Goal: Information Seeking & Learning: Learn about a topic

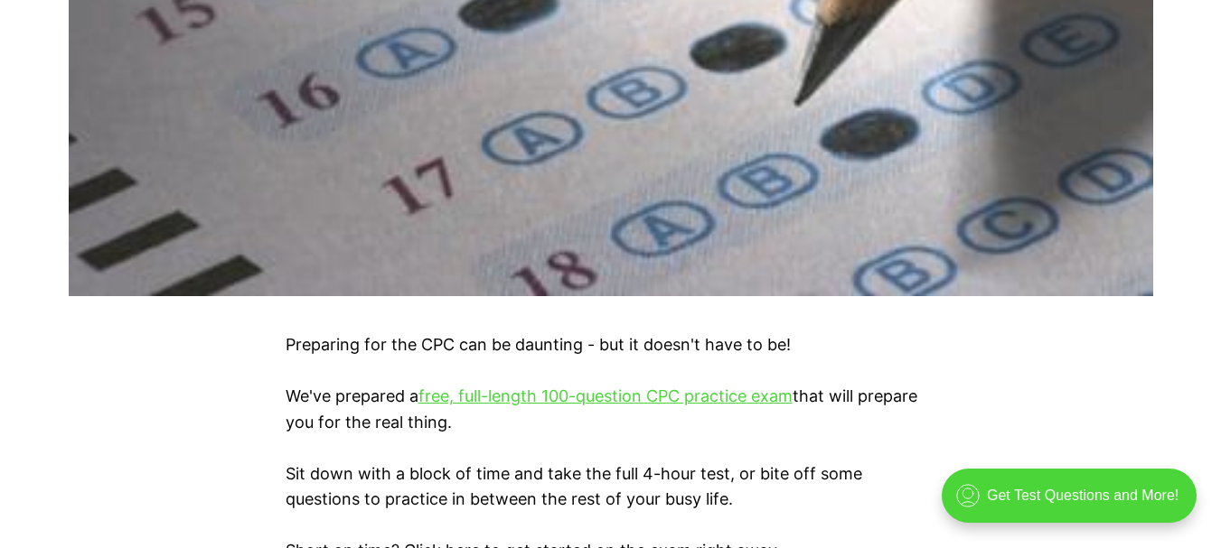
scroll to position [1084, 0]
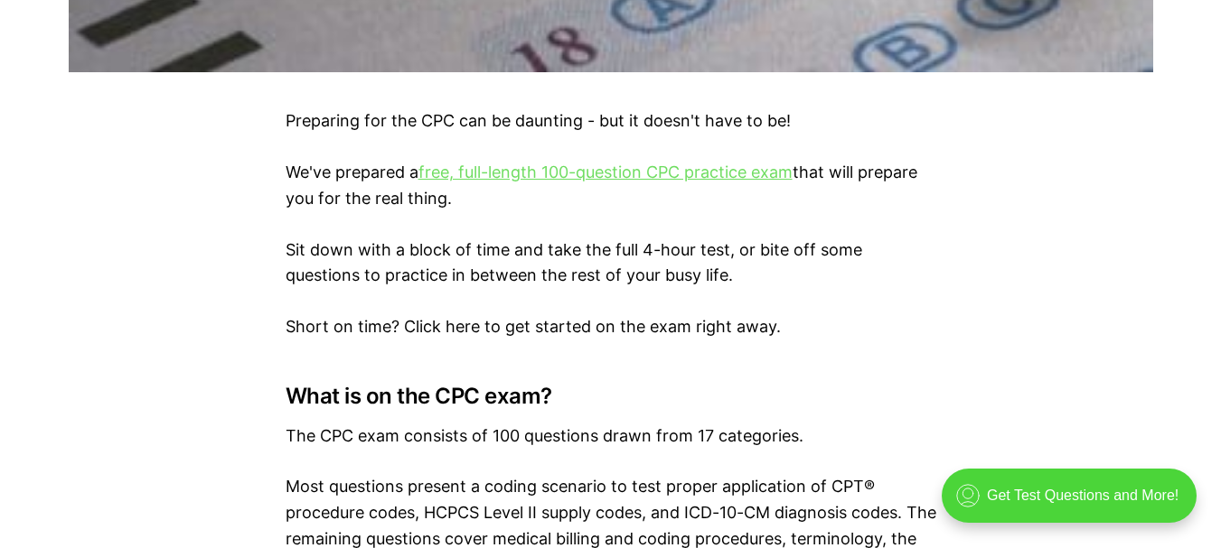
click at [613, 173] on link "free, full-length 100-question CPC practice exam" at bounding box center [605, 172] width 374 height 19
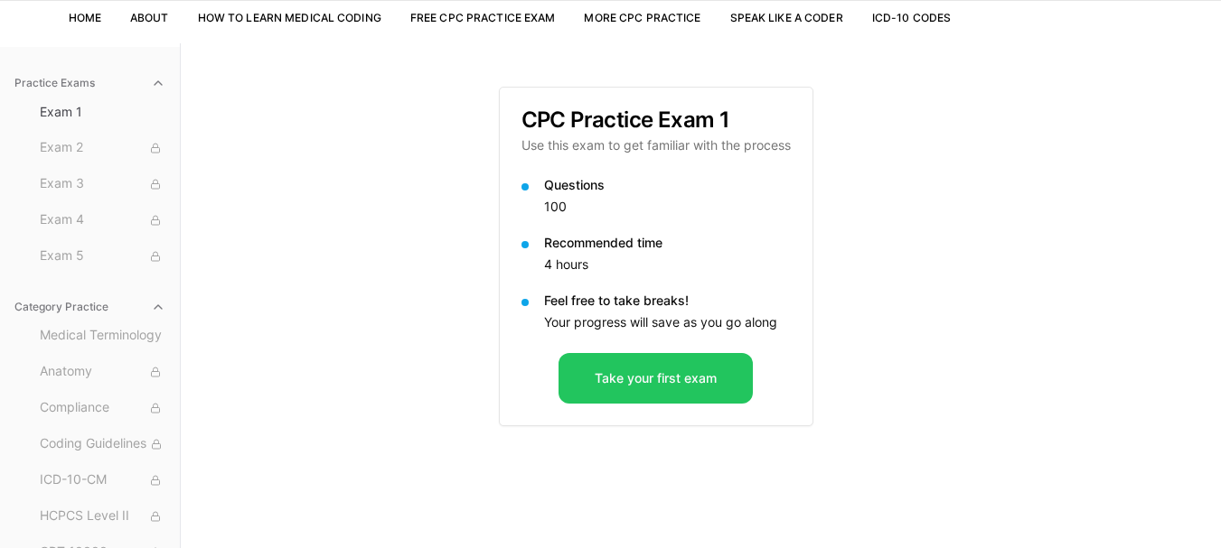
scroll to position [164, 0]
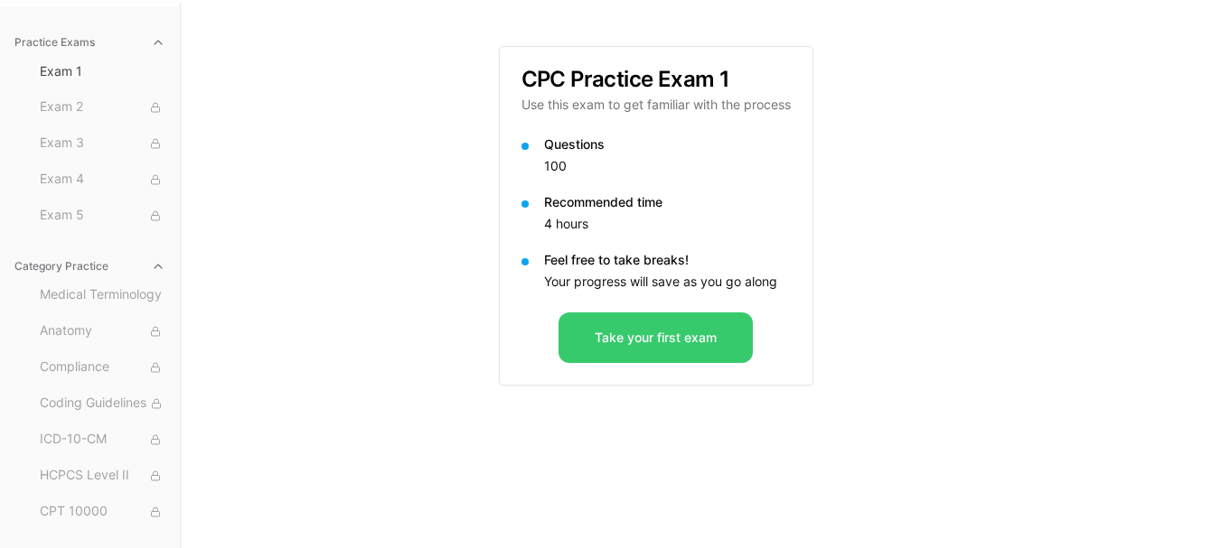
click at [605, 334] on button "Take your first exam" at bounding box center [655, 338] width 194 height 51
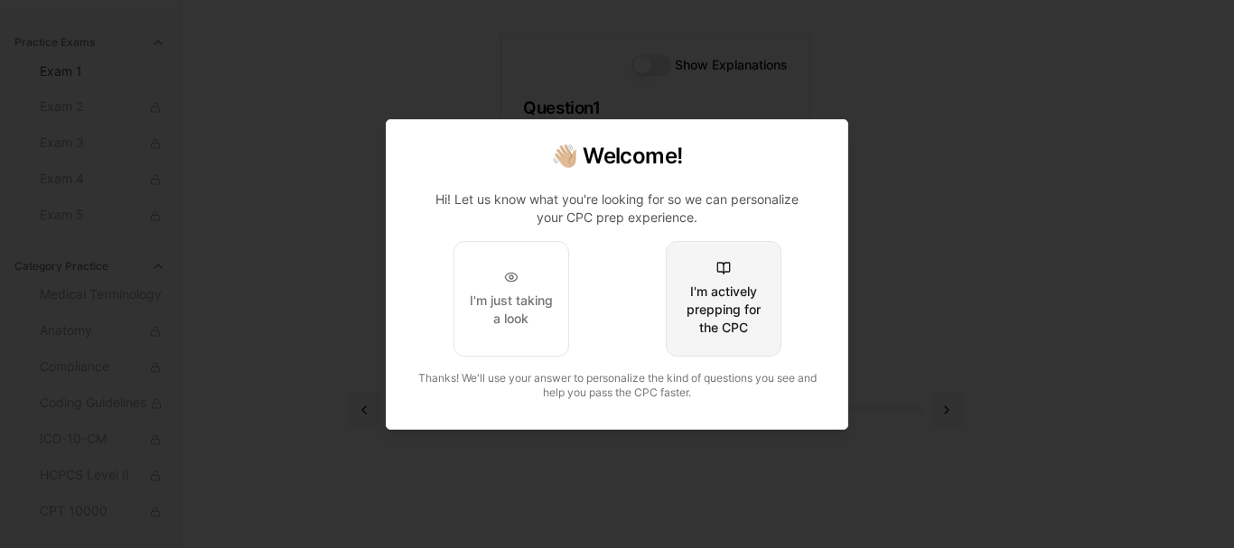
click at [695, 300] on div "I'm actively prepping for the CPC" at bounding box center [723, 310] width 85 height 54
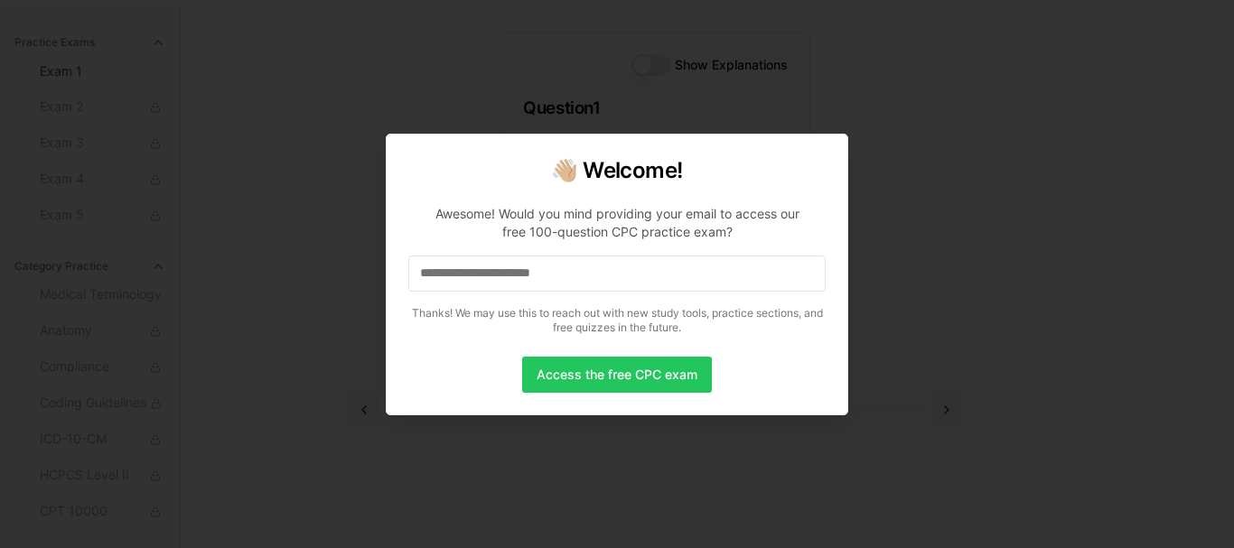
click at [684, 269] on input at bounding box center [616, 274] width 417 height 36
click at [684, 269] on input "*" at bounding box center [616, 274] width 417 height 36
click at [684, 269] on input "**" at bounding box center [616, 274] width 417 height 36
click at [684, 269] on input "***" at bounding box center [616, 274] width 417 height 36
click at [684, 269] on input "****" at bounding box center [616, 274] width 417 height 36
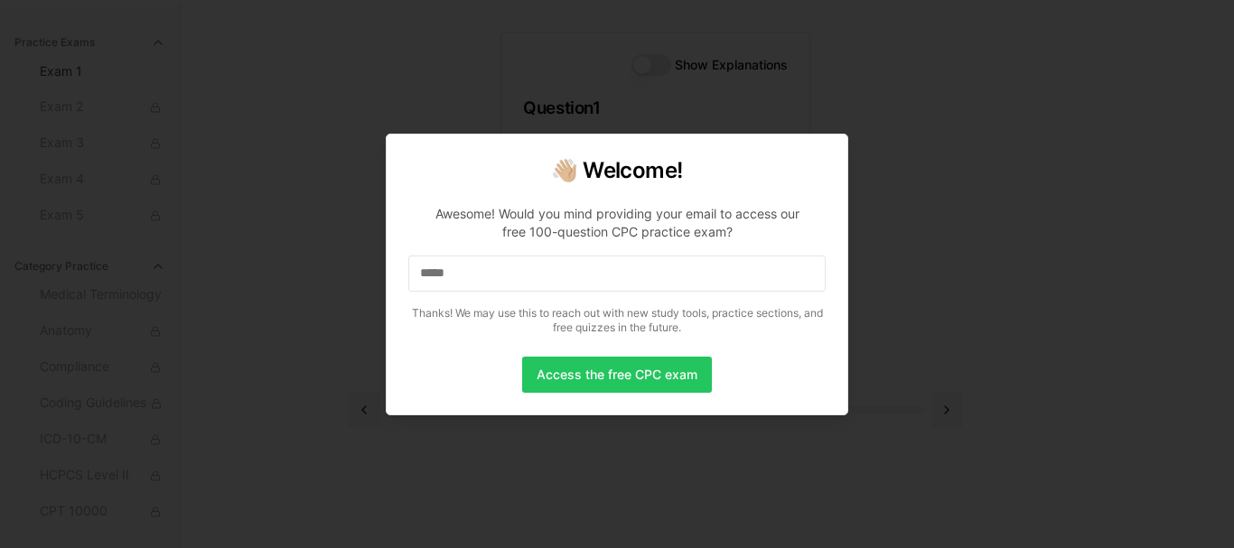
click at [684, 269] on input "*****" at bounding box center [616, 274] width 417 height 36
click at [684, 269] on input "******" at bounding box center [616, 274] width 417 height 36
click at [684, 269] on input "*******" at bounding box center [616, 274] width 417 height 36
click at [684, 269] on input "********" at bounding box center [616, 274] width 417 height 36
click at [684, 269] on input "*********" at bounding box center [616, 274] width 417 height 36
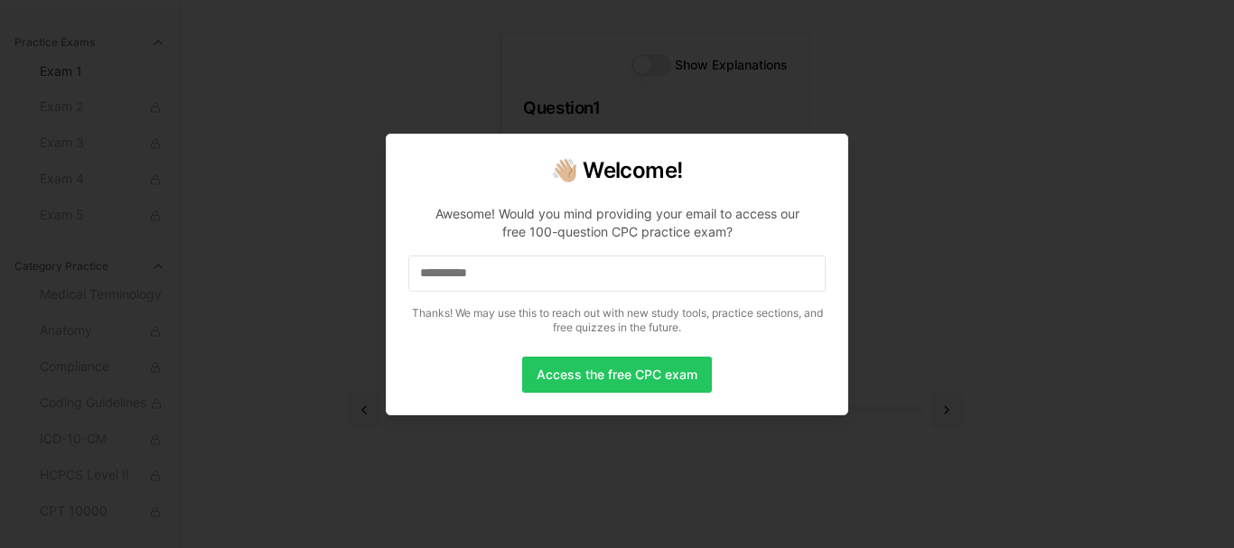
click at [684, 269] on input "**********" at bounding box center [616, 274] width 417 height 36
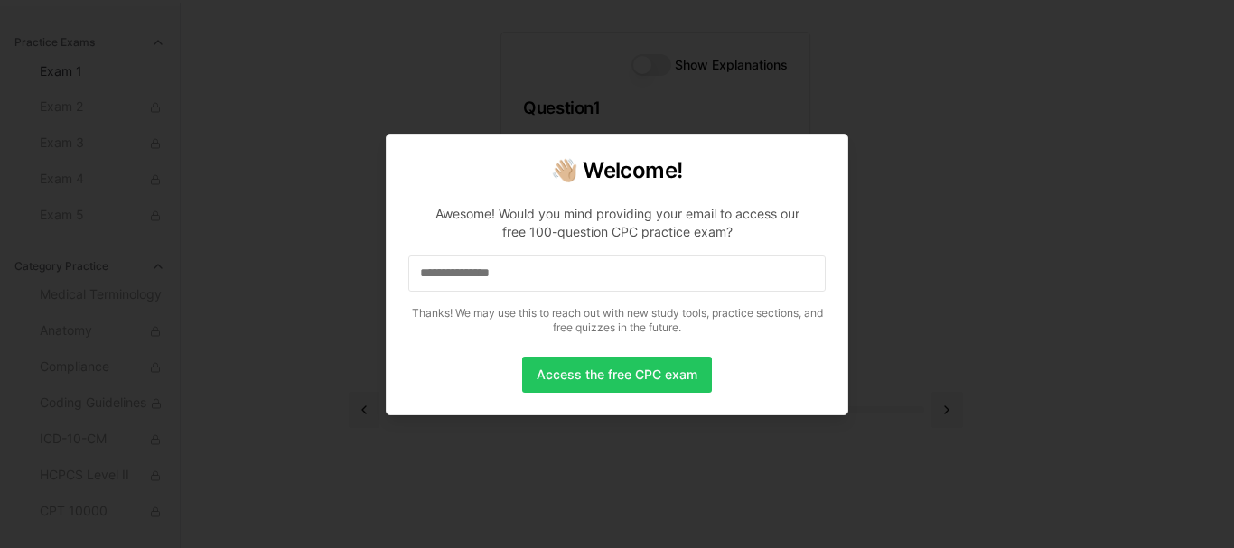
click at [684, 269] on input "**********" at bounding box center [616, 274] width 417 height 36
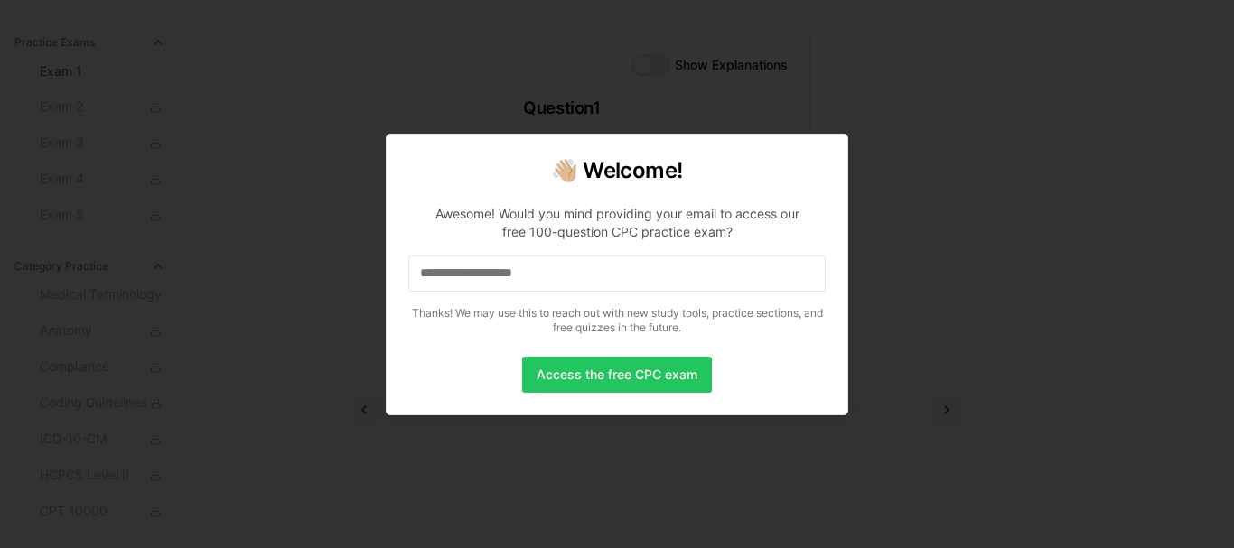
click at [684, 269] on input "**********" at bounding box center [616, 274] width 417 height 36
click at [662, 381] on button "Access the free CPC exam" at bounding box center [617, 375] width 190 height 36
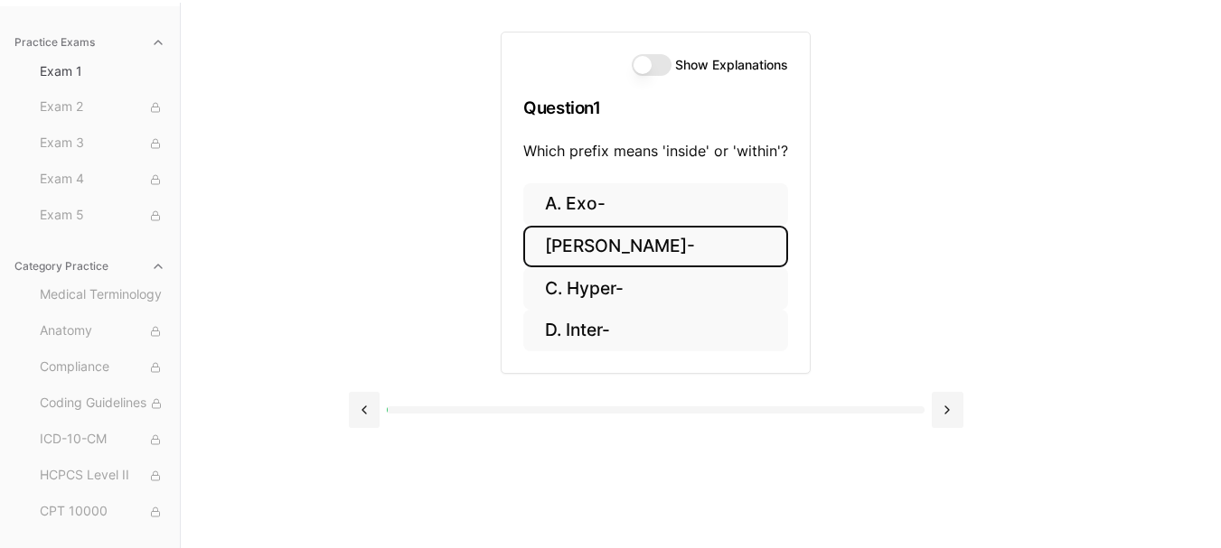
click at [660, 248] on button "B. Endo-" at bounding box center [655, 247] width 265 height 42
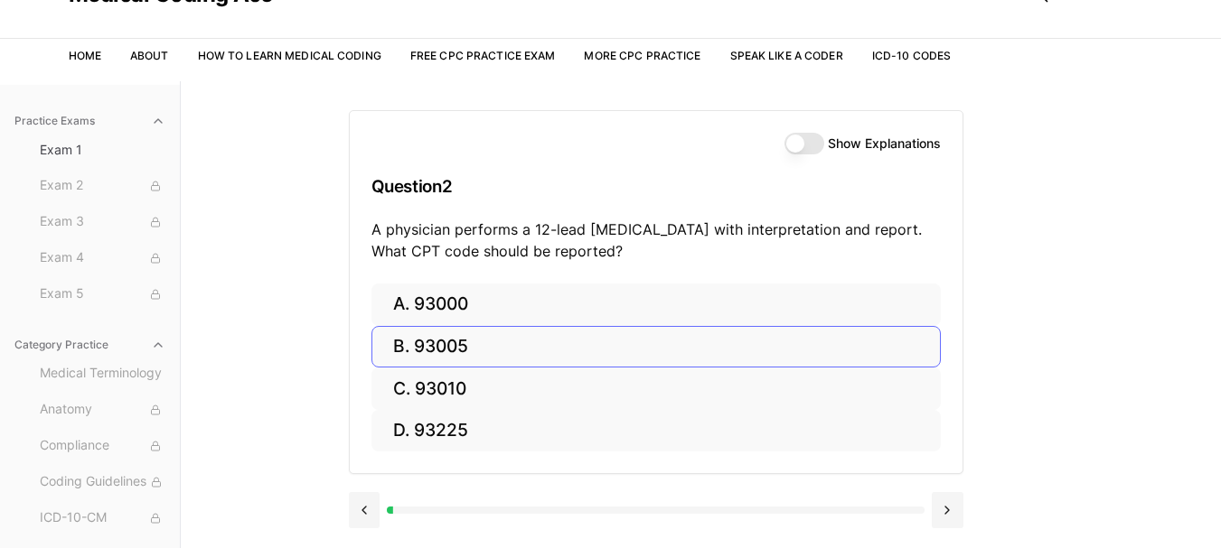
scroll to position [106, 0]
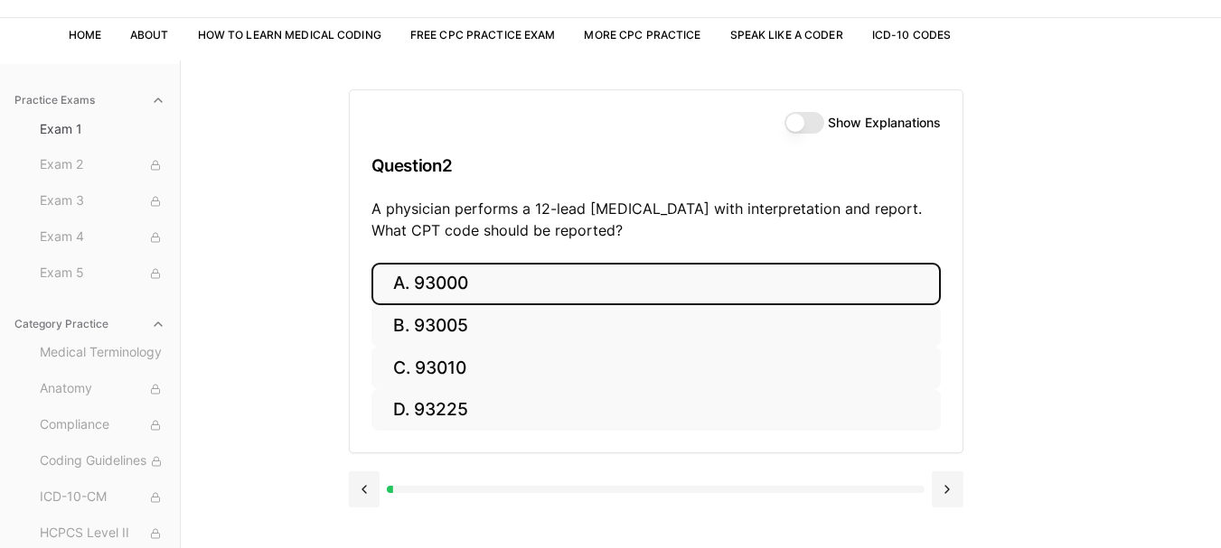
click at [604, 294] on button "A. 93000" at bounding box center [655, 284] width 569 height 42
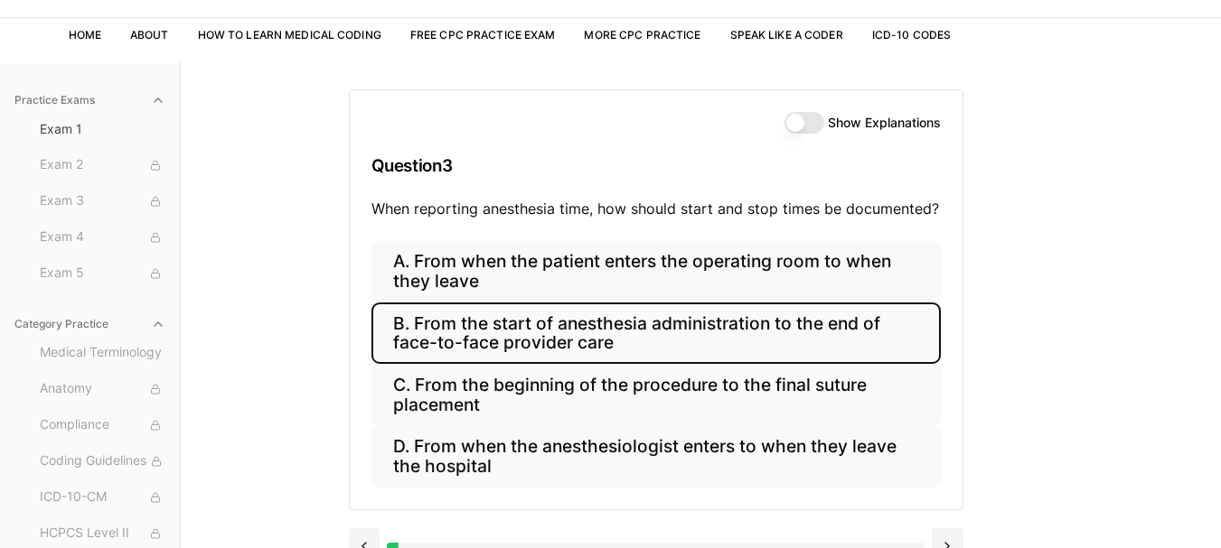
click at [632, 344] on button "B. From the start of anesthesia administration to the end of face-to-face provi…" at bounding box center [655, 333] width 569 height 61
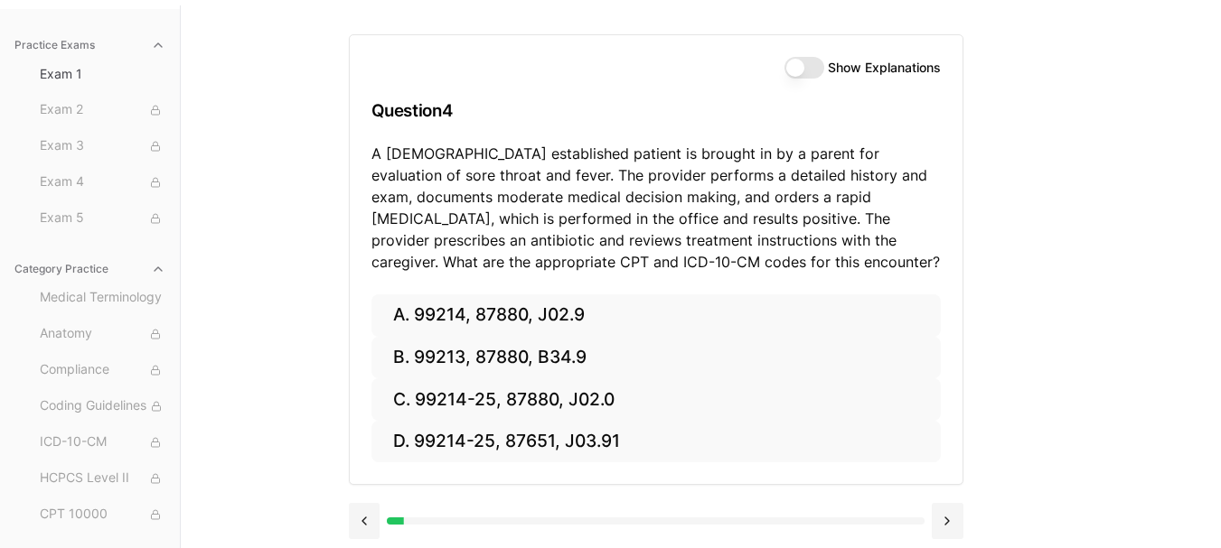
scroll to position [166, 0]
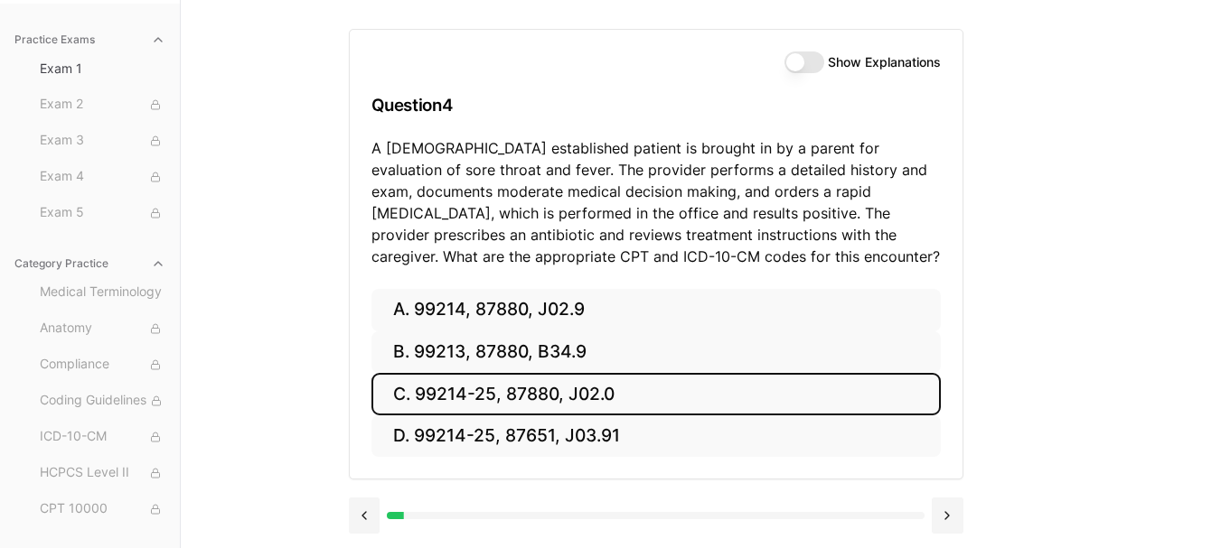
click at [622, 389] on button "C. 99214-25, 87880, J02.0" at bounding box center [655, 394] width 569 height 42
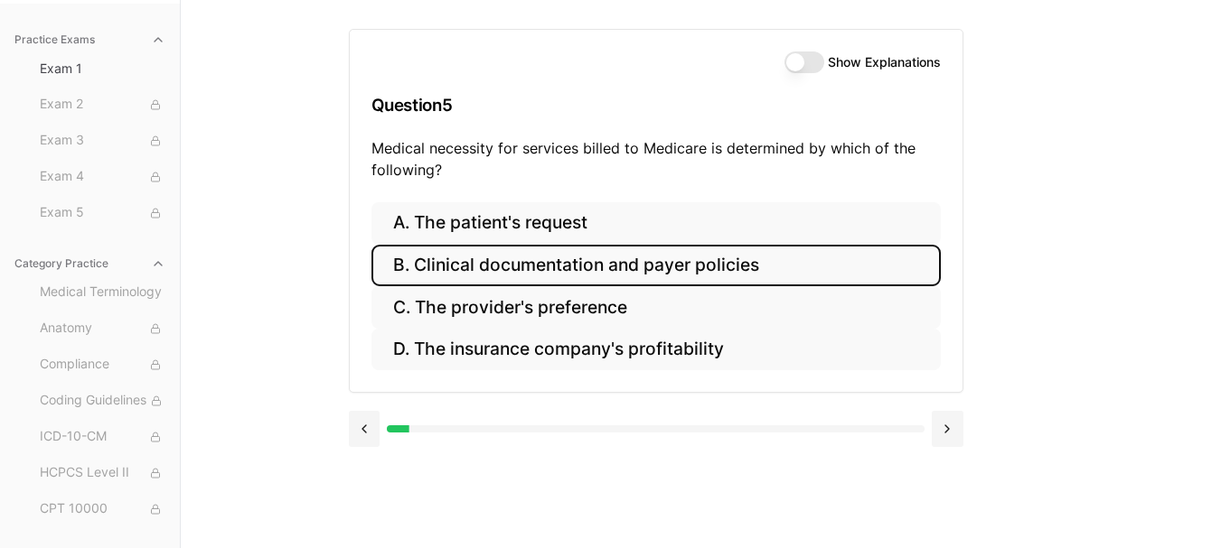
click at [548, 264] on button "B. Clinical documentation and payer policies" at bounding box center [655, 266] width 569 height 42
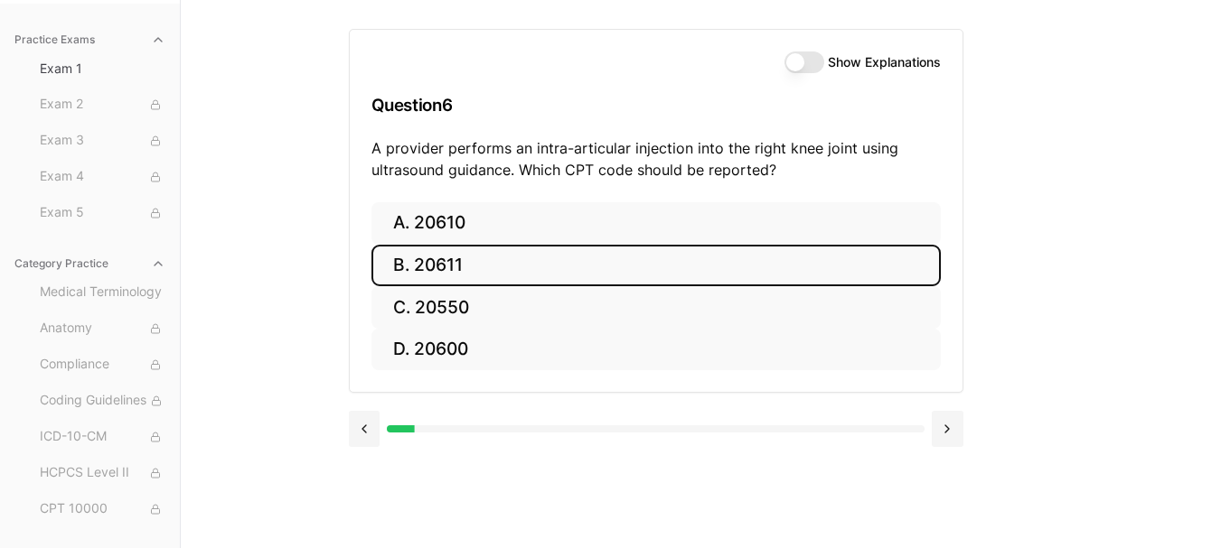
click at [543, 257] on button "B. 20611" at bounding box center [655, 266] width 569 height 42
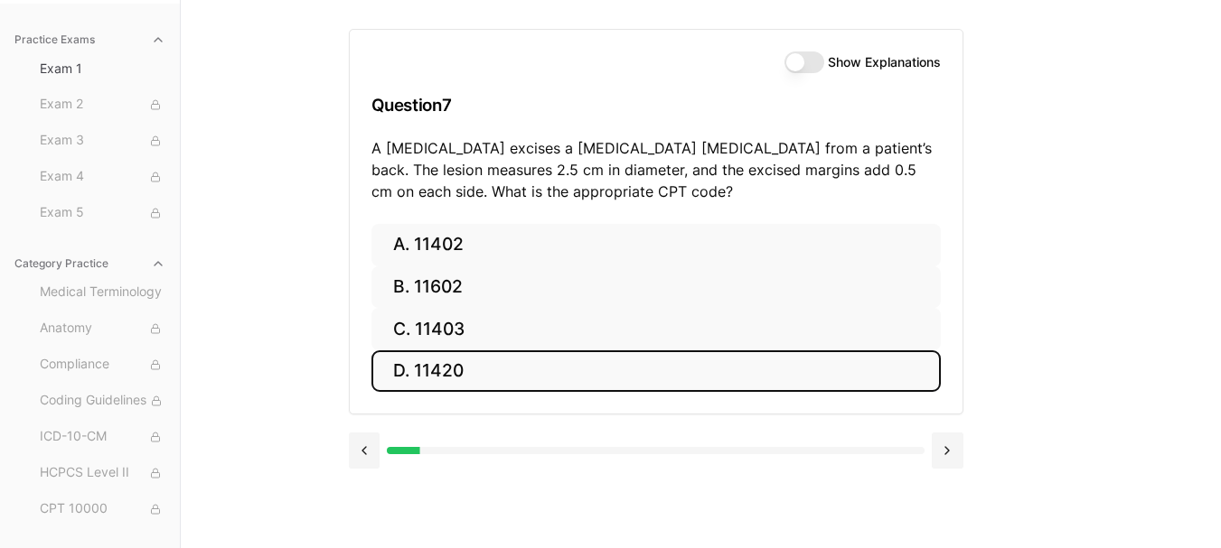
click at [541, 368] on button "D. 11420" at bounding box center [655, 372] width 569 height 42
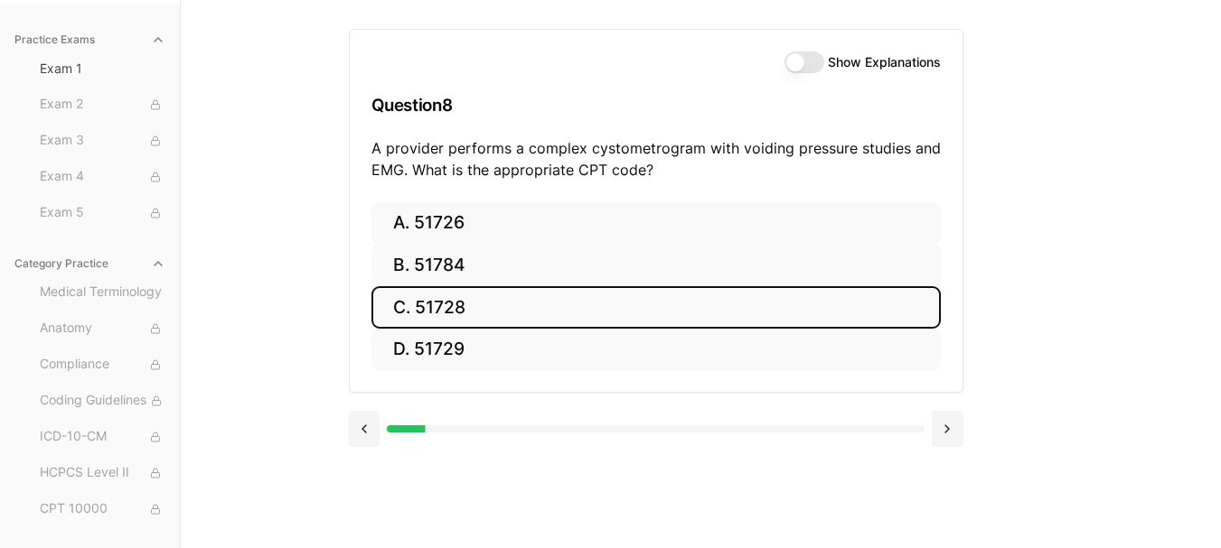
click at [617, 302] on button "C. 51728" at bounding box center [655, 307] width 569 height 42
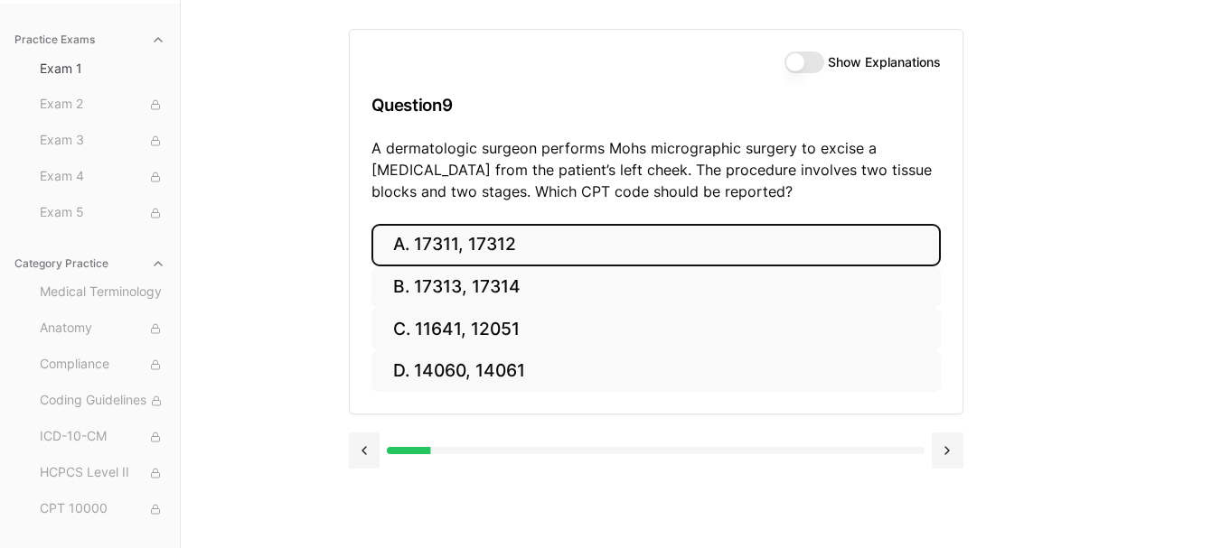
click at [508, 242] on button "A. 17311, 17312" at bounding box center [655, 245] width 569 height 42
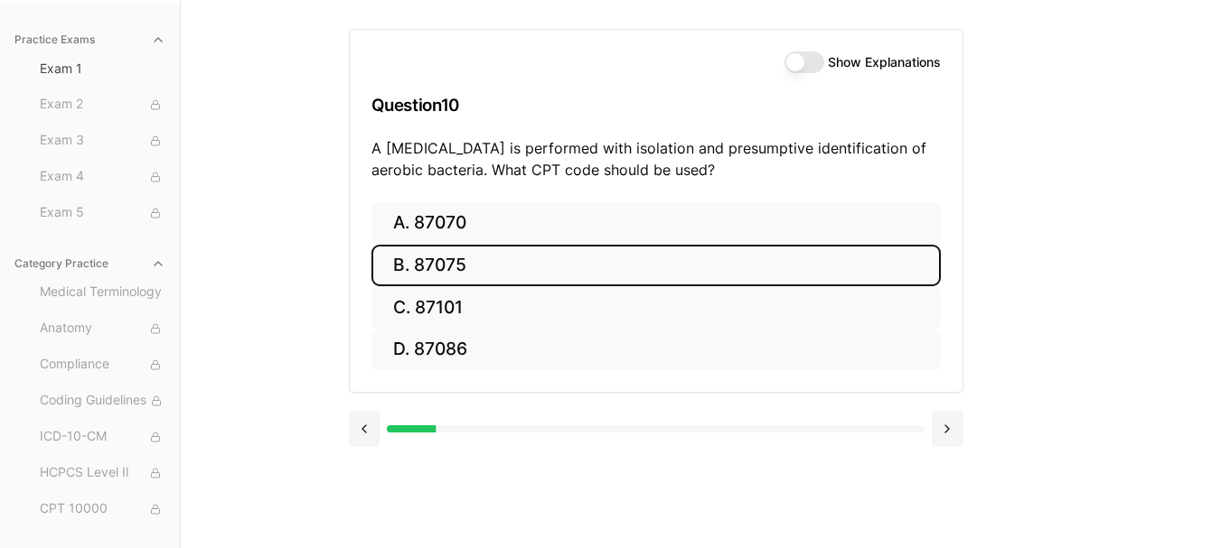
click at [744, 267] on button "B. 87075" at bounding box center [655, 266] width 569 height 42
click at [451, 264] on button "B. 63047" at bounding box center [655, 266] width 569 height 42
click at [532, 267] on button "B. Z13.1" at bounding box center [655, 266] width 569 height 42
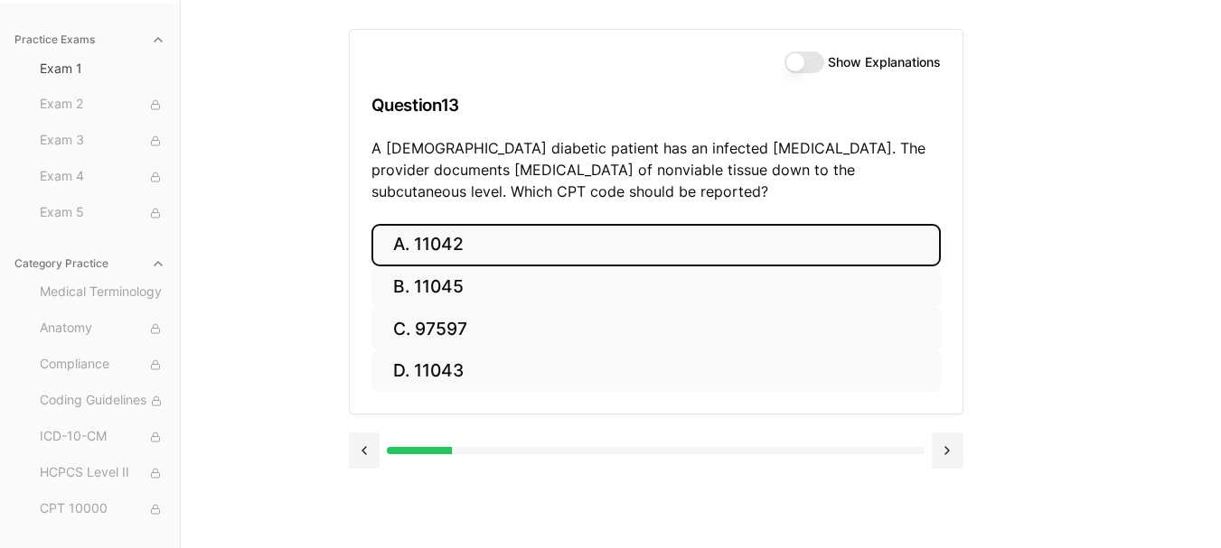
click at [506, 241] on button "A. 11042" at bounding box center [655, 245] width 569 height 42
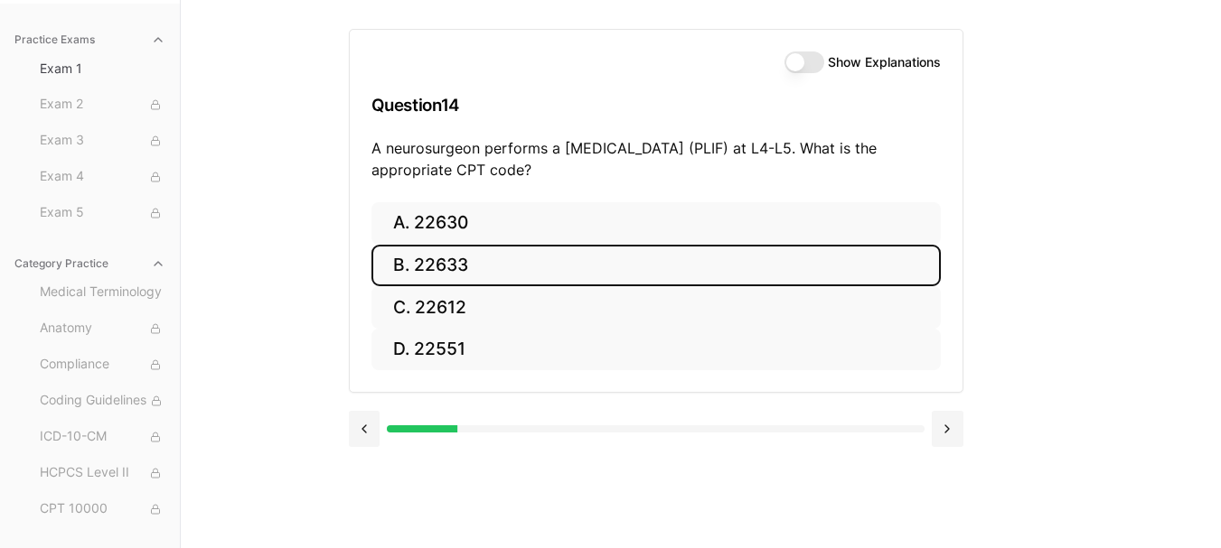
click at [503, 259] on button "B. 22633" at bounding box center [655, 266] width 569 height 42
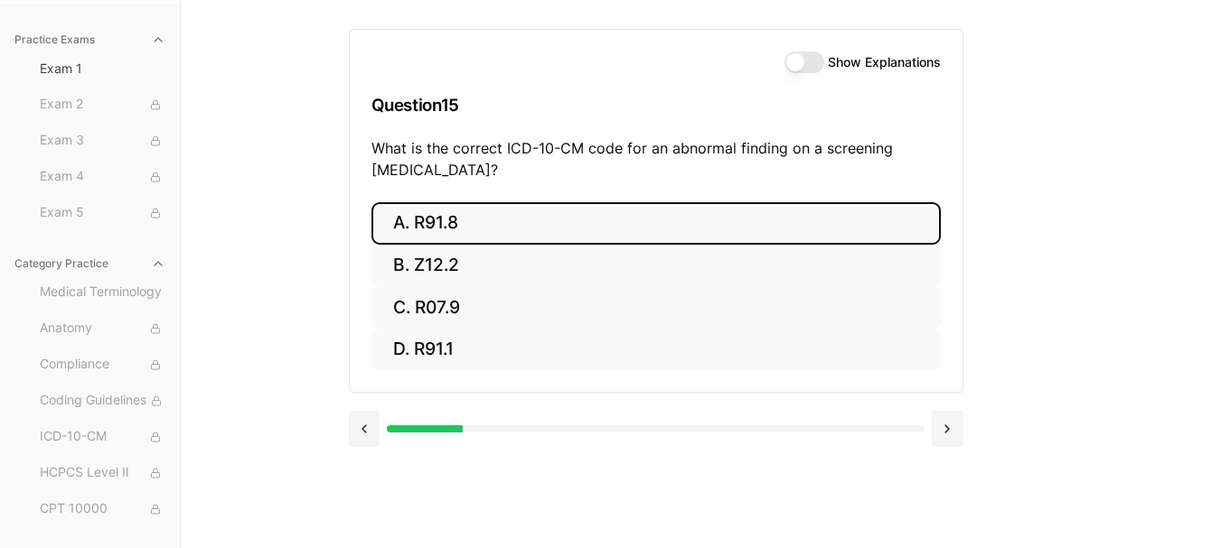
click at [728, 218] on button "A. R91.8" at bounding box center [655, 223] width 569 height 42
click at [539, 219] on button "A. 62270" at bounding box center [655, 223] width 569 height 42
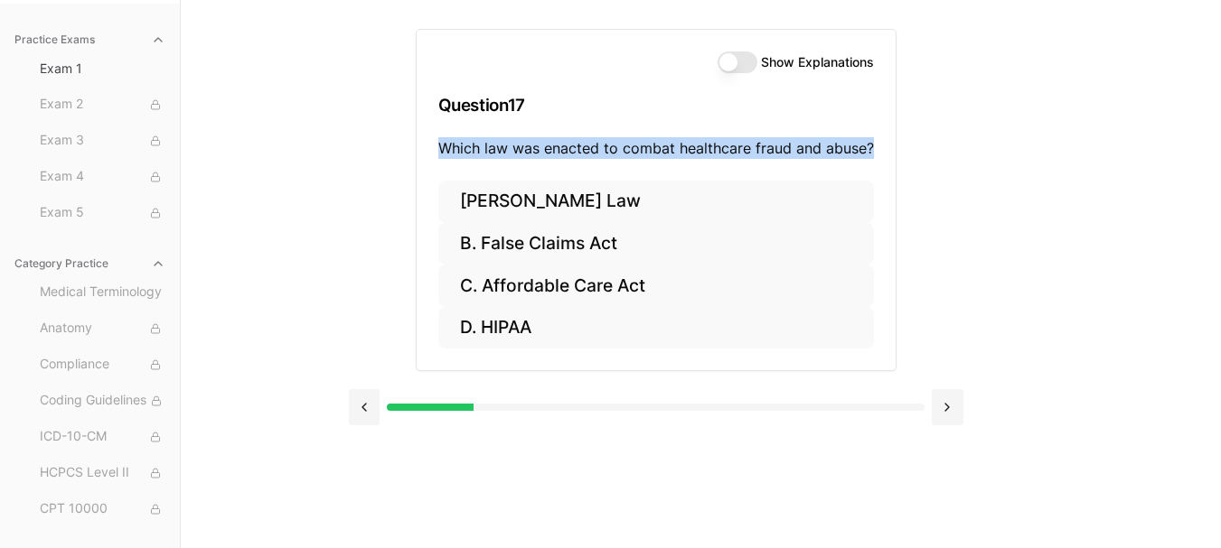
drag, startPoint x: 437, startPoint y: 144, endPoint x: 885, endPoint y: 146, distance: 447.2
click at [885, 146] on div "Show Explanations Question 17 Which law was enacted to combat healthcare fraud …" at bounding box center [656, 105] width 479 height 151
copy p "Which law was enacted to combat healthcare fraud and abuse?"
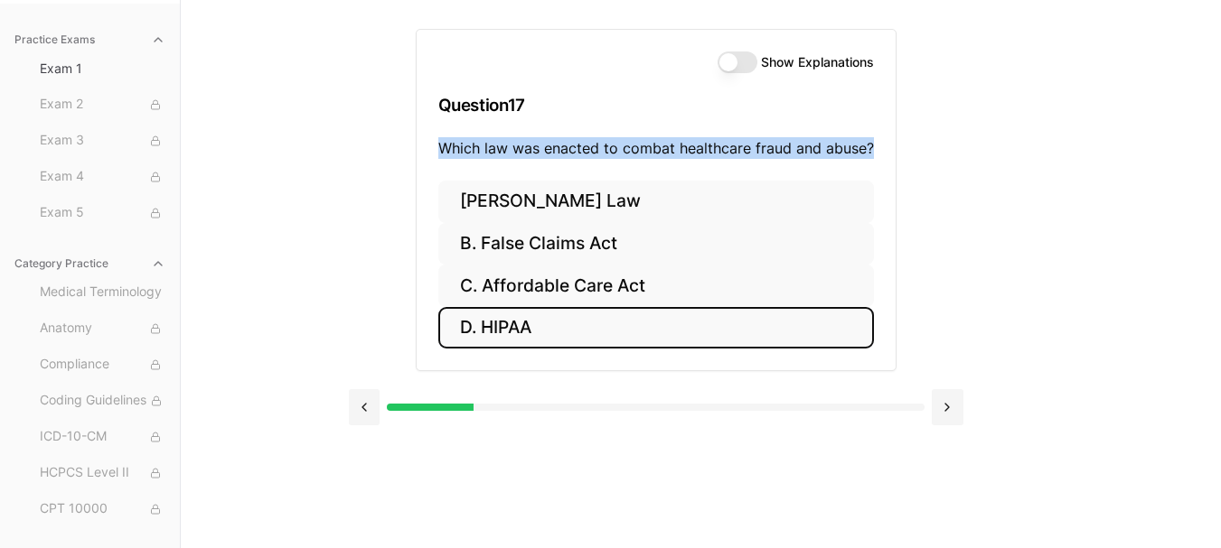
click at [516, 326] on button "D. HIPAA" at bounding box center [655, 328] width 435 height 42
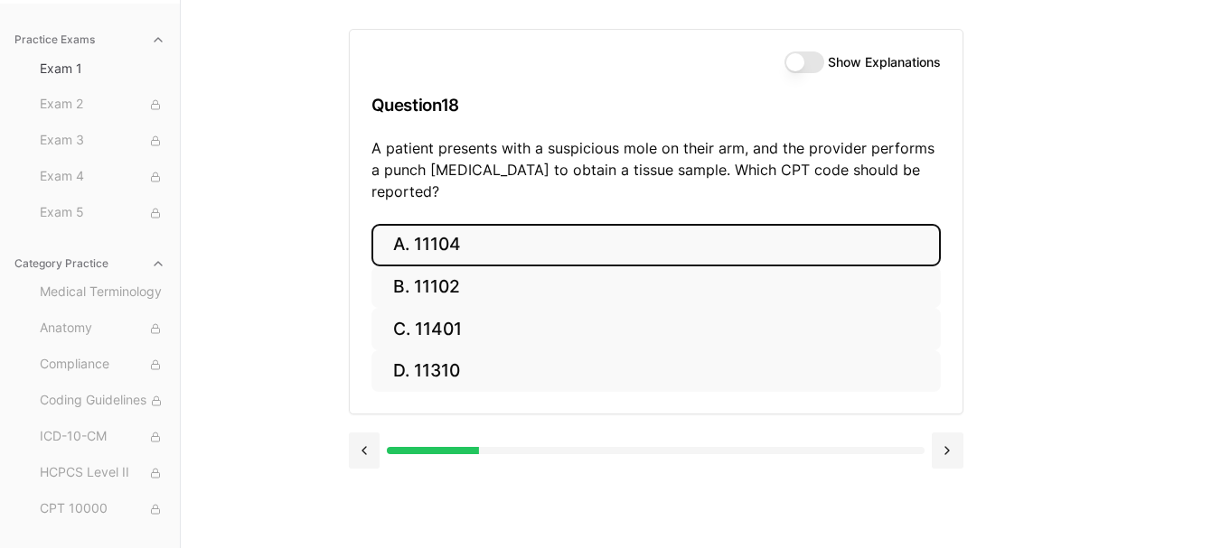
click at [581, 224] on button "A. 11104" at bounding box center [655, 245] width 569 height 42
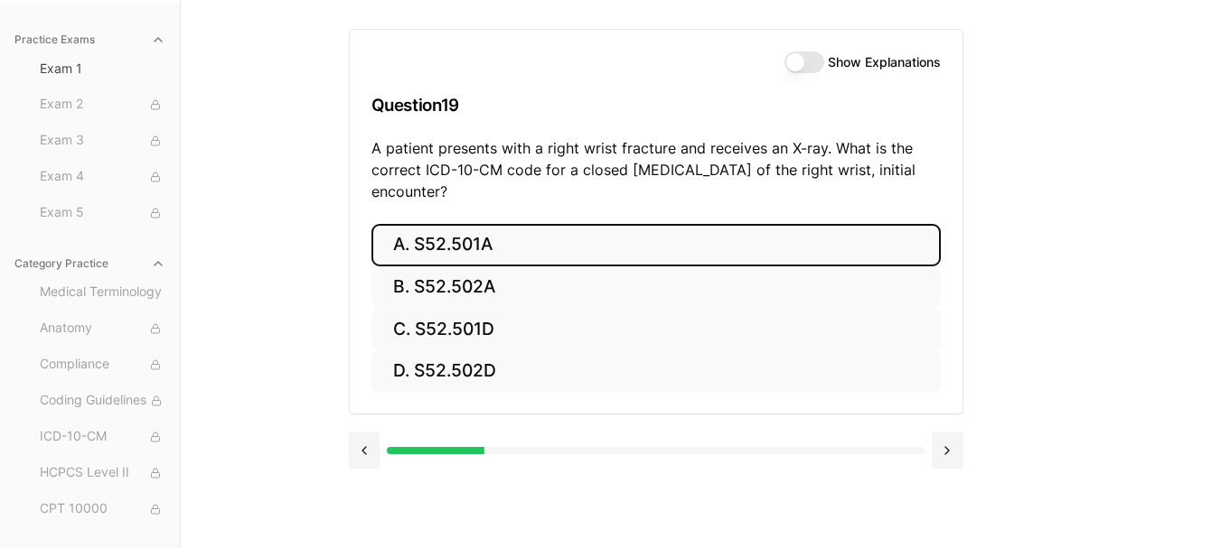
click at [543, 234] on button "A. S52.501A" at bounding box center [655, 245] width 569 height 42
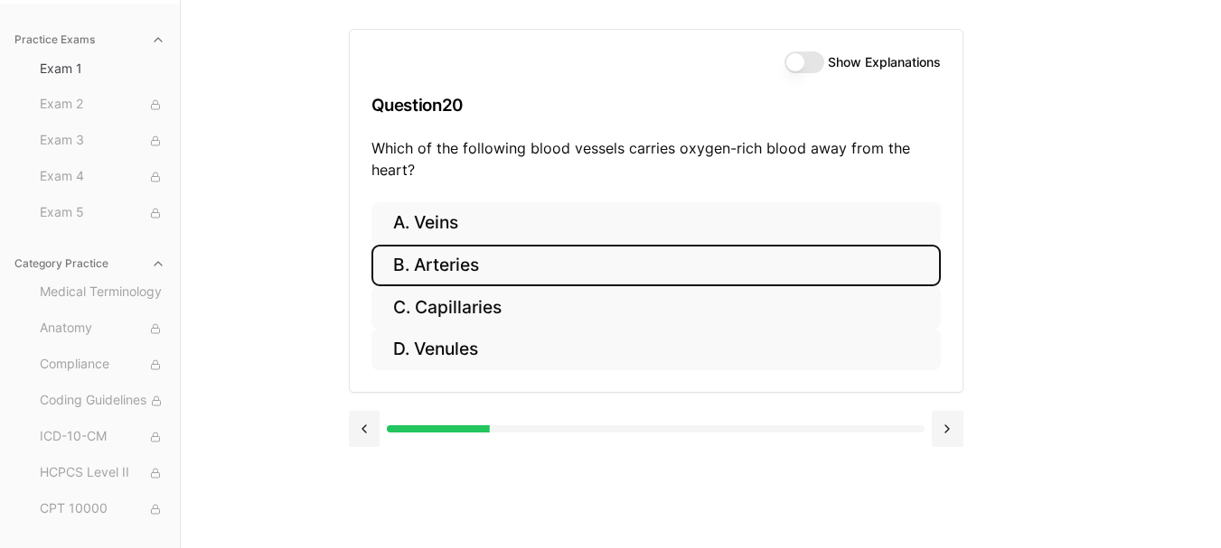
click at [794, 266] on button "B. Arteries" at bounding box center [655, 266] width 569 height 42
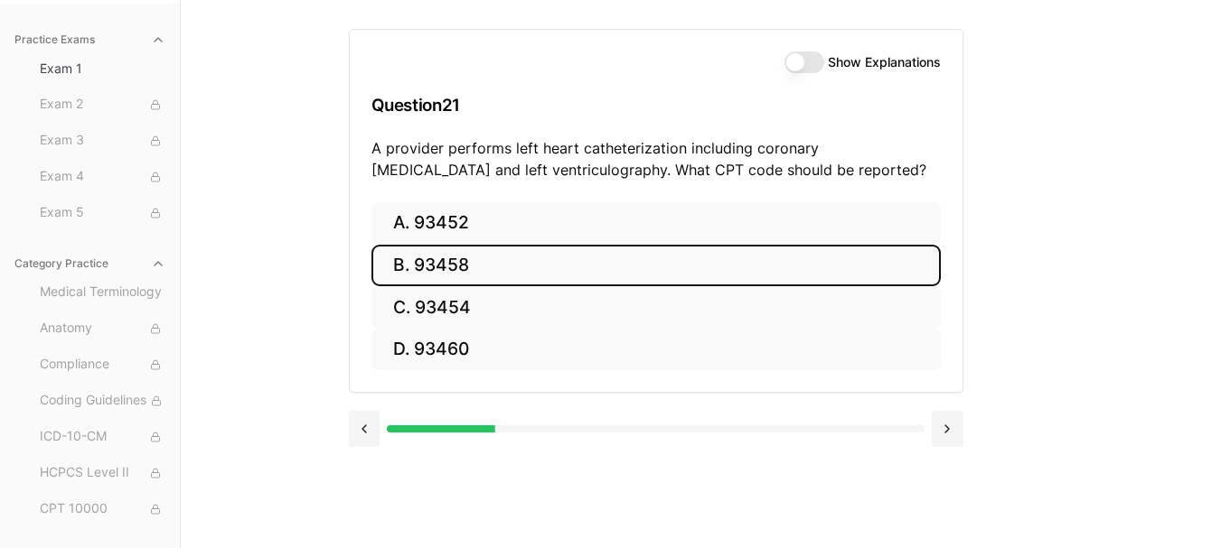
click at [573, 259] on button "B. 93458" at bounding box center [655, 266] width 569 height 42
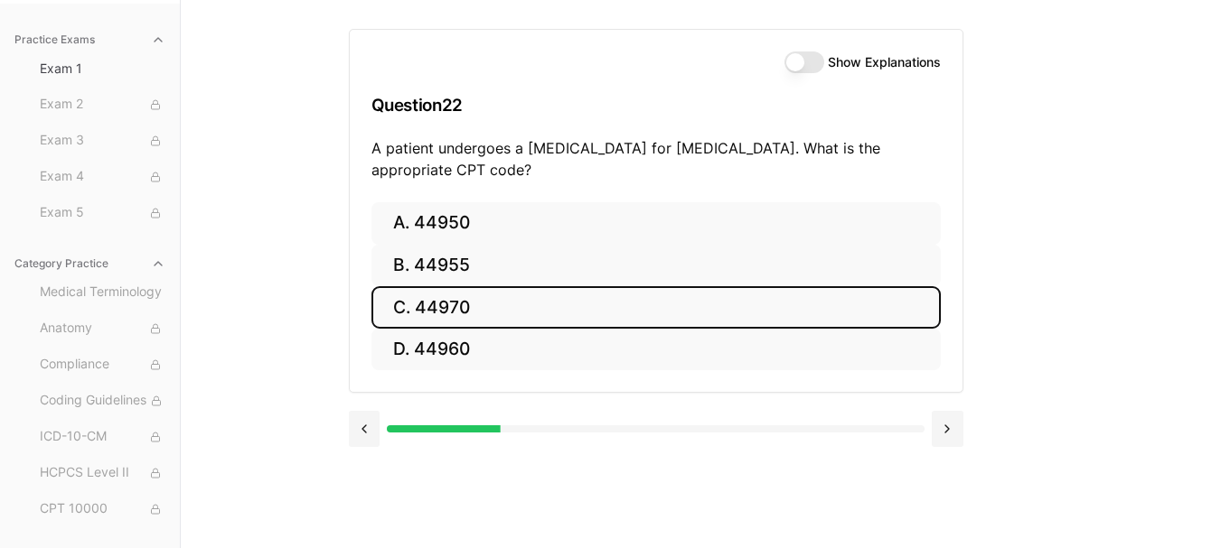
click at [597, 313] on button "C. 44970" at bounding box center [655, 307] width 569 height 42
click at [661, 309] on button "C. 95909" at bounding box center [655, 307] width 569 height 42
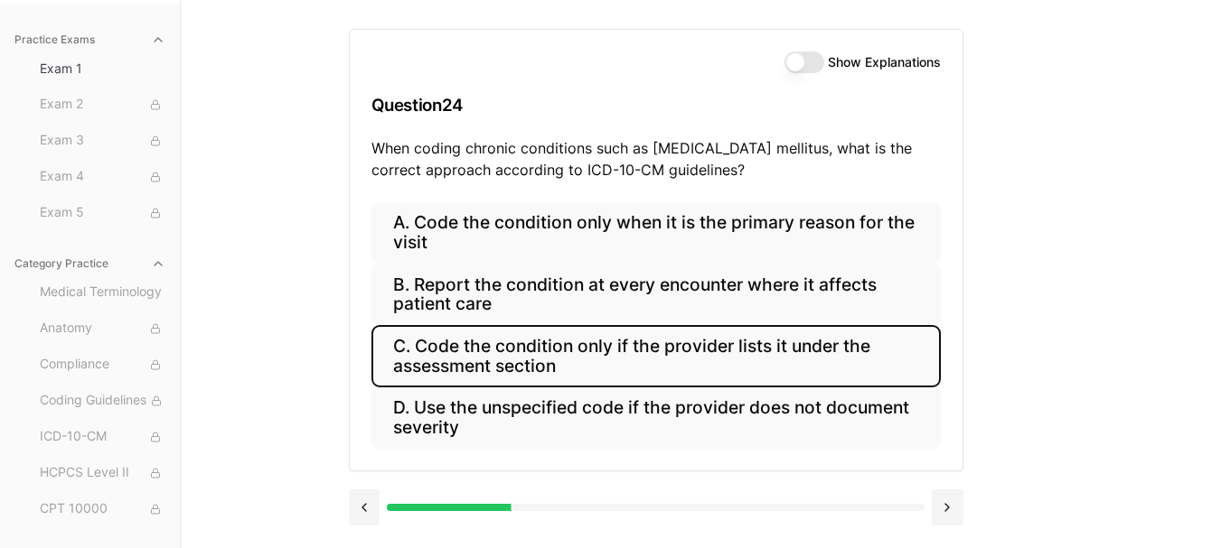
click at [783, 360] on button "C. Code the condition only if the provider lists it under the assessment section" at bounding box center [655, 355] width 569 height 61
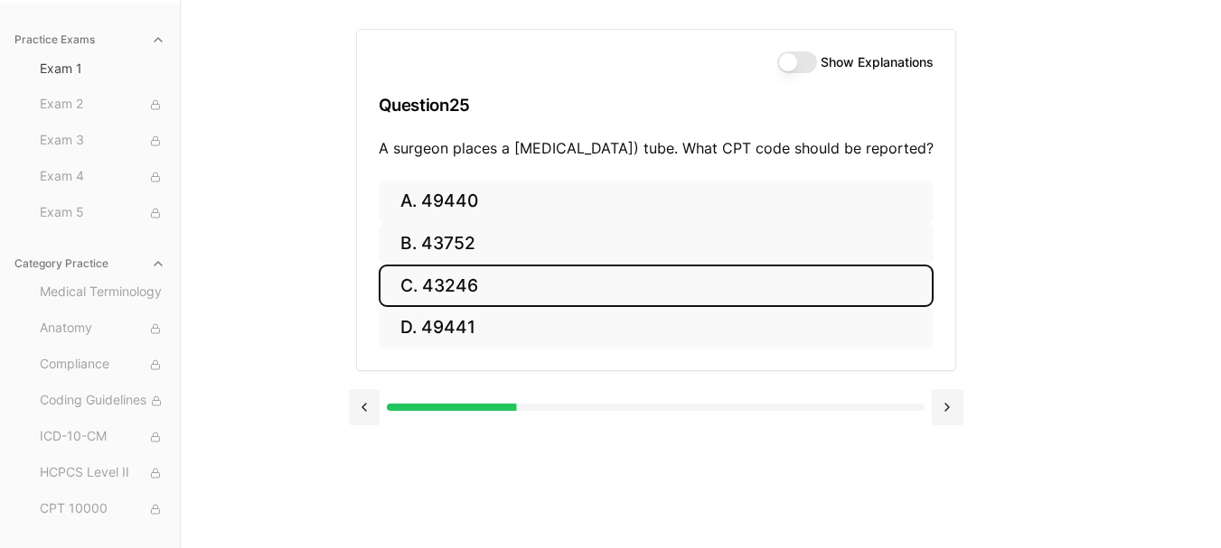
click at [645, 306] on button "C. 43246" at bounding box center [656, 286] width 555 height 42
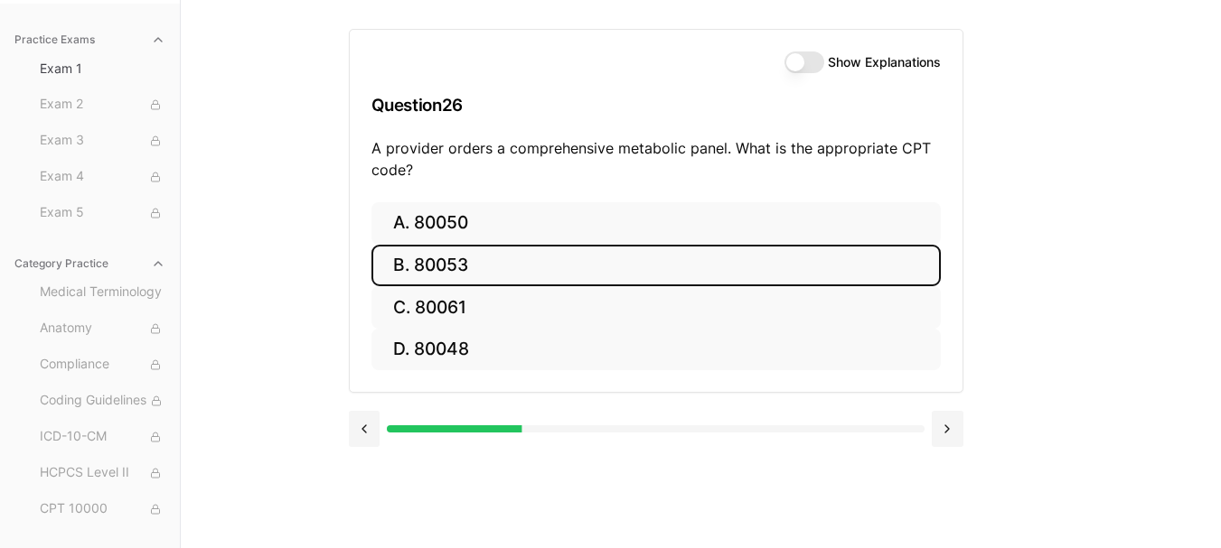
click at [571, 266] on button "B. 80053" at bounding box center [655, 266] width 569 height 42
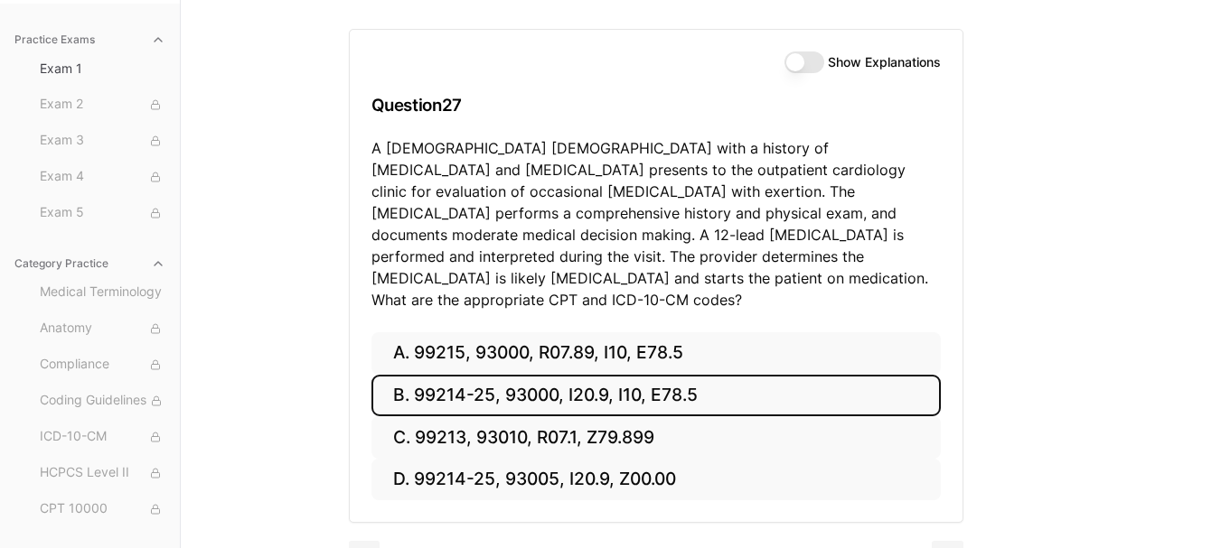
click at [586, 375] on button "B. 99214-25, 93000, I20.9, I10, E78.5" at bounding box center [655, 396] width 569 height 42
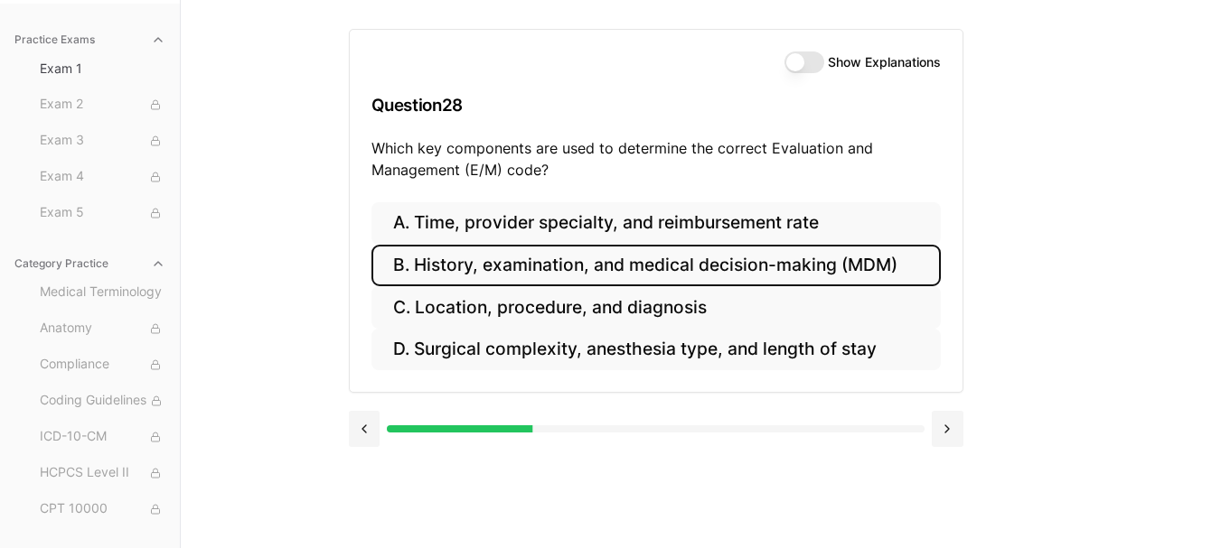
click at [441, 271] on button "B. History, examination, and medical decision-making (MDM)" at bounding box center [655, 266] width 569 height 42
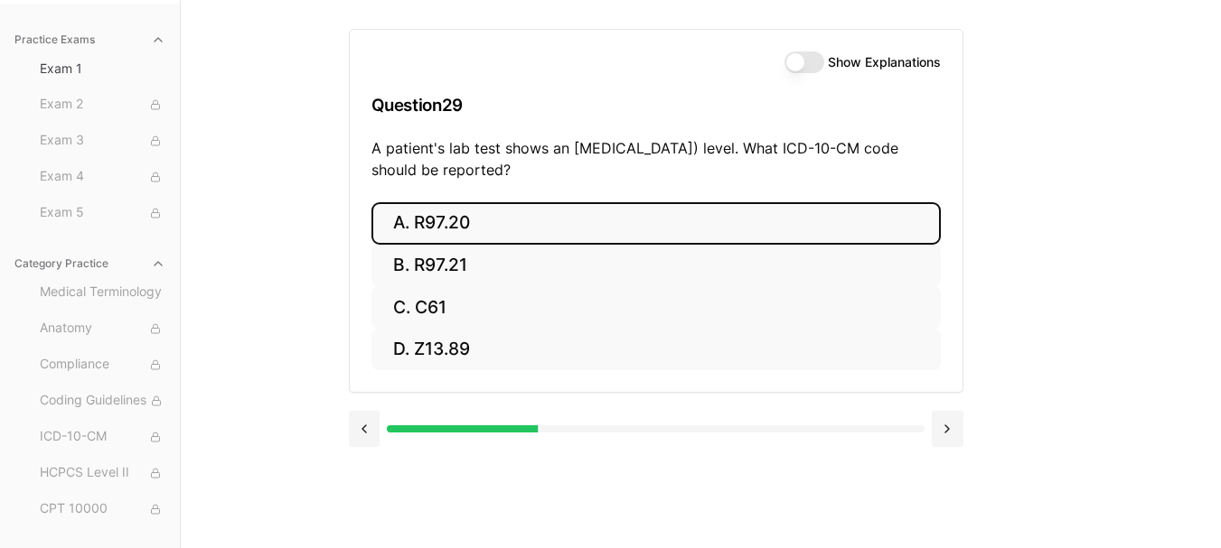
click at [487, 211] on button "A. R97.20" at bounding box center [655, 223] width 569 height 42
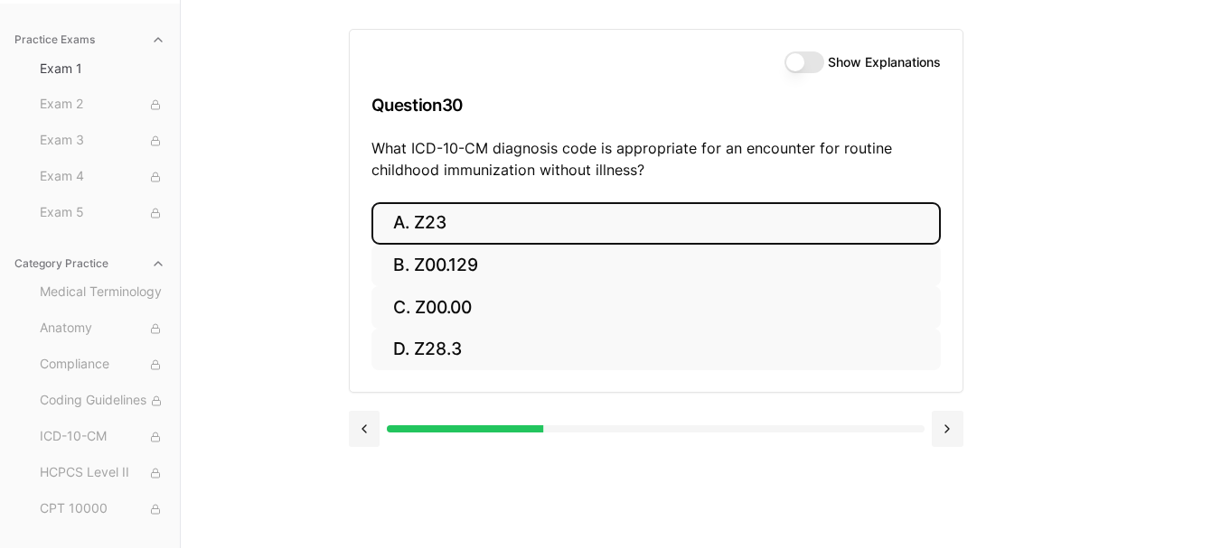
click at [485, 221] on button "A. Z23" at bounding box center [655, 223] width 569 height 42
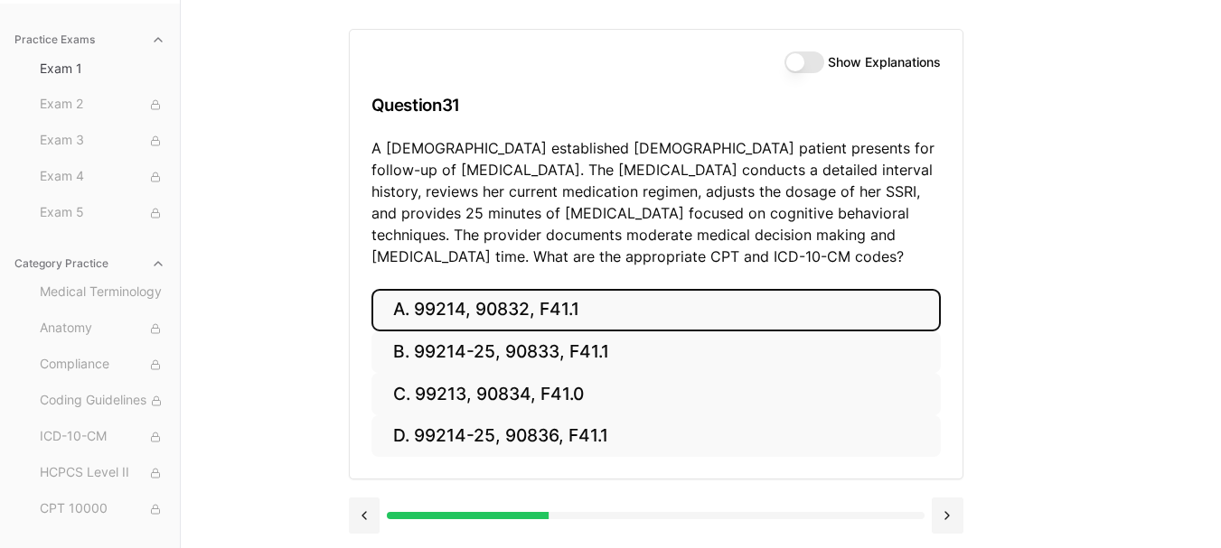
click at [501, 316] on button "A. 99214, 90832, F41.1" at bounding box center [655, 310] width 569 height 42
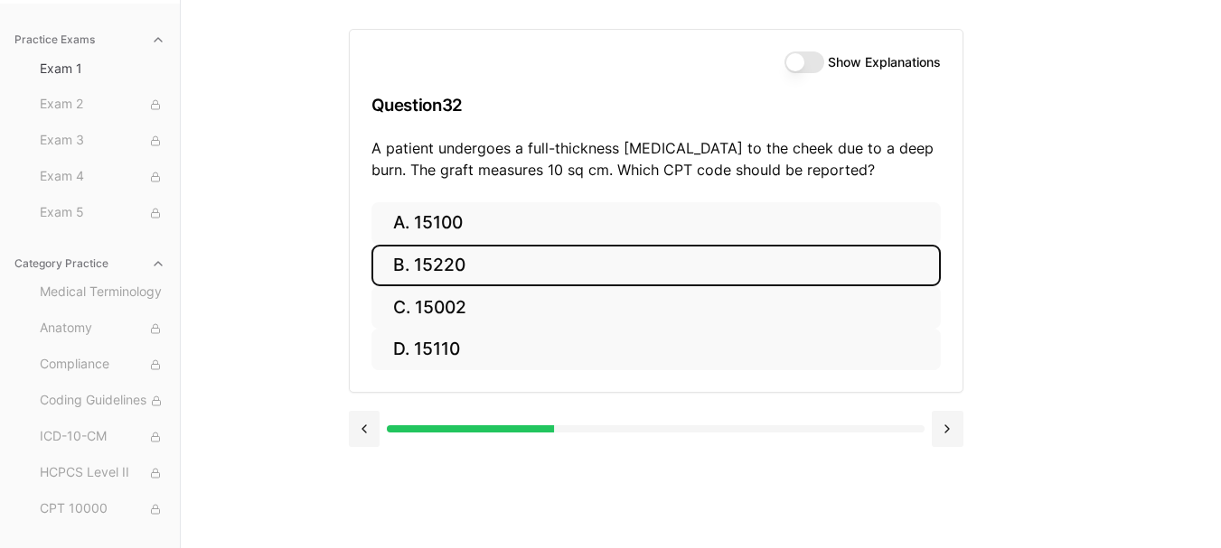
click at [472, 267] on button "B. 15220" at bounding box center [655, 266] width 569 height 42
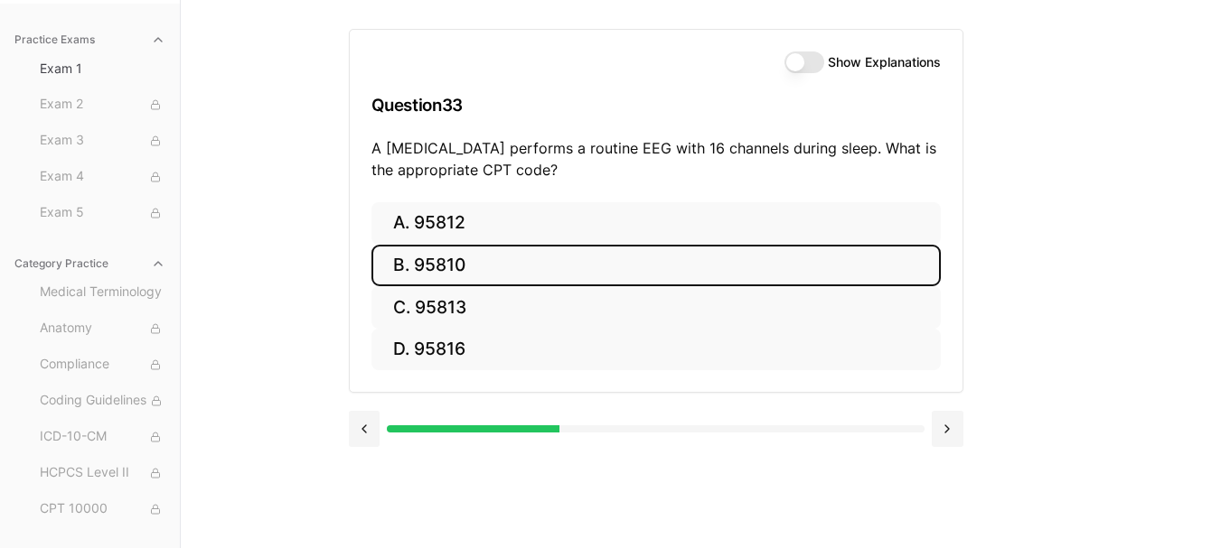
click at [445, 259] on button "B. 95810" at bounding box center [655, 266] width 569 height 42
click at [617, 252] on button "B. 47563" at bounding box center [655, 266] width 569 height 42
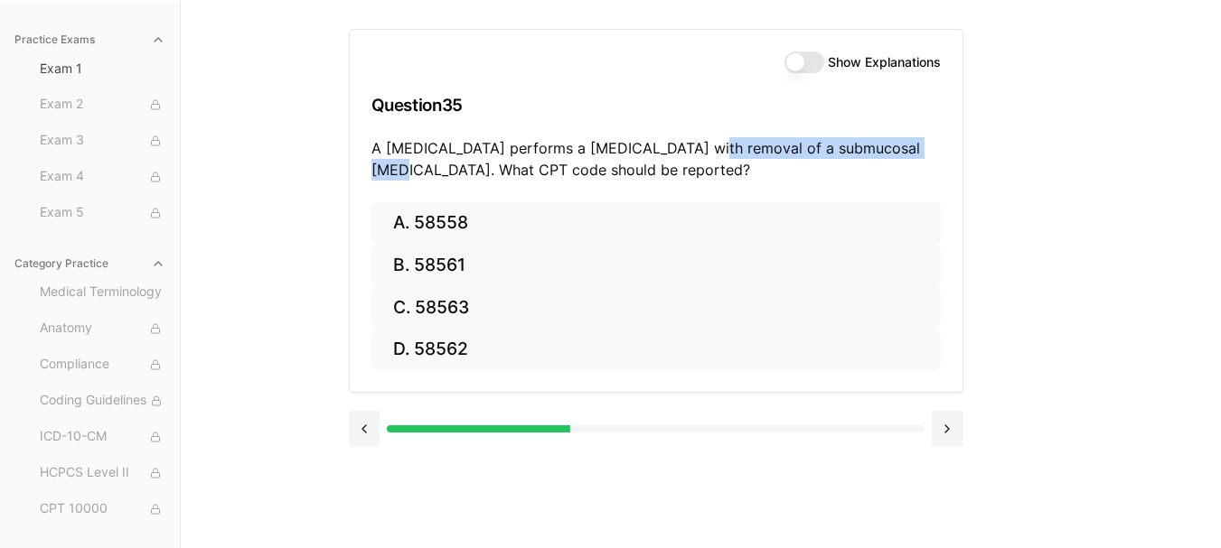
drag, startPoint x: 688, startPoint y: 146, endPoint x: 910, endPoint y: 142, distance: 221.4
click at [910, 142] on p "A gynecologist performs a hysteroscopy with removal of a submucosal fibroid. Wh…" at bounding box center [655, 158] width 569 height 43
drag, startPoint x: 683, startPoint y: 147, endPoint x: 911, endPoint y: 143, distance: 227.7
click at [911, 143] on p "A gynecologist performs a hysteroscopy with removal of a submucosal fibroid. Wh…" at bounding box center [655, 158] width 569 height 43
copy p "removal of a submucosal fibroid."
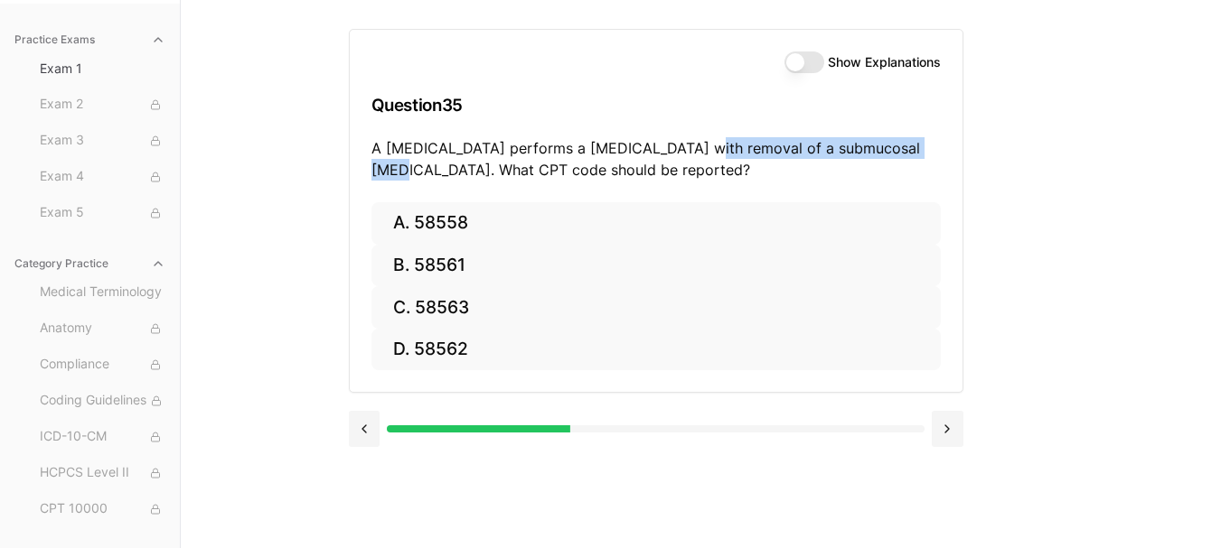
click at [737, 152] on p "A gynecologist performs a hysteroscopy with removal of a submucosal fibroid. Wh…" at bounding box center [655, 158] width 569 height 43
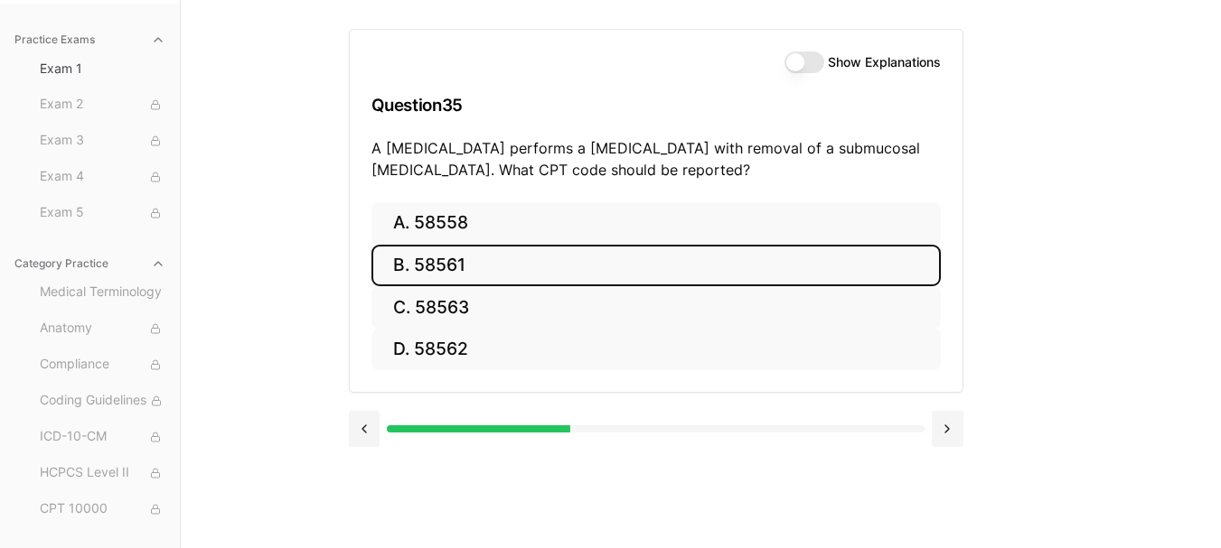
click at [442, 276] on button "B. 58561" at bounding box center [655, 266] width 569 height 42
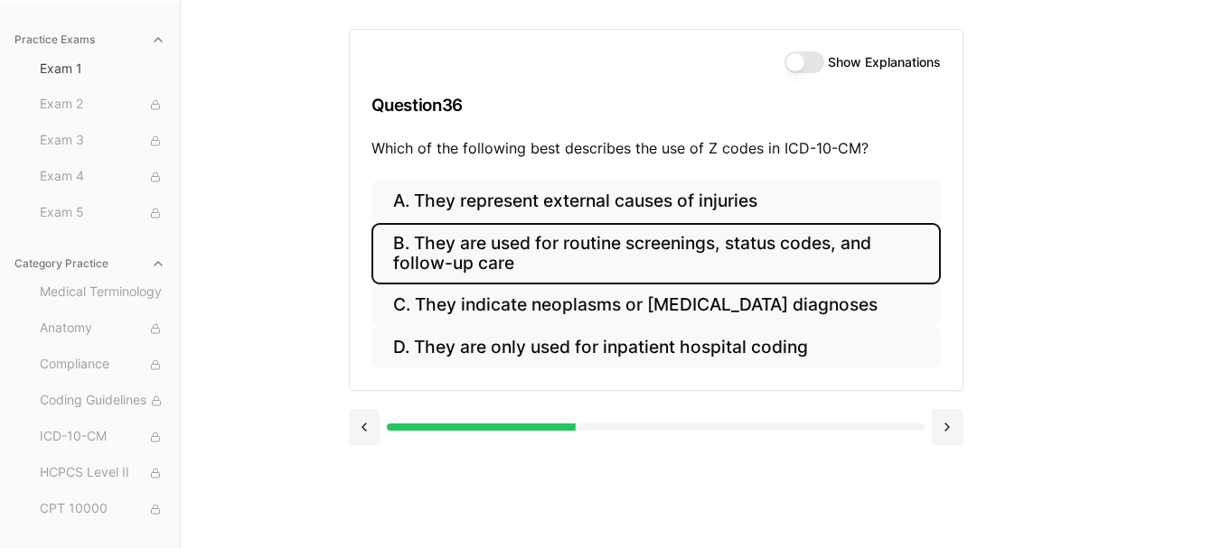
click at [688, 257] on button "B. They are used for routine screenings, status codes, and follow-up care" at bounding box center [655, 253] width 569 height 61
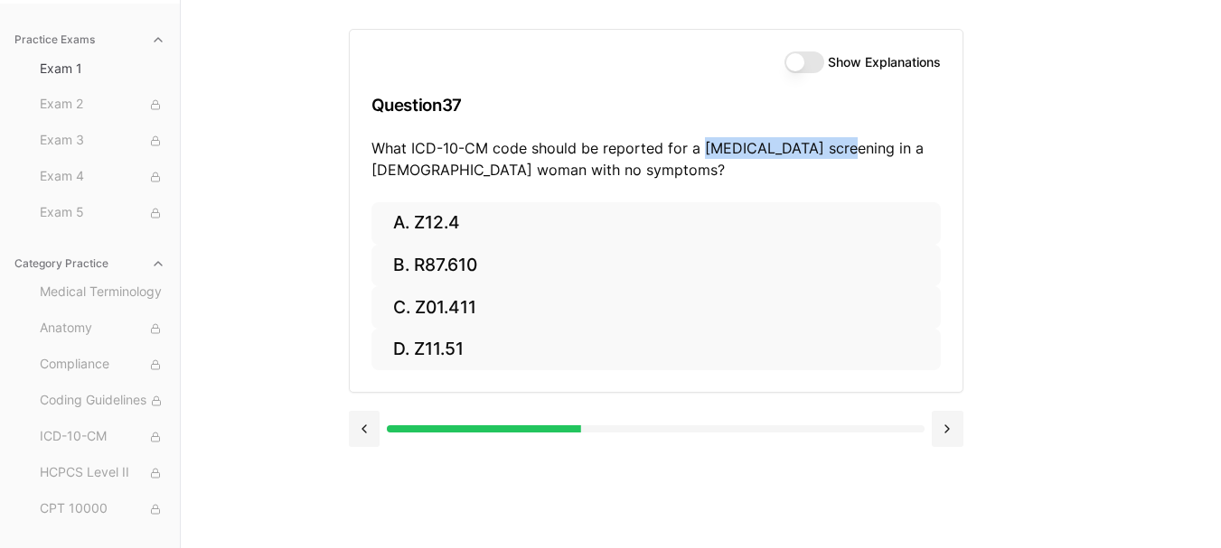
drag, startPoint x: 711, startPoint y: 145, endPoint x: 842, endPoint y: 145, distance: 131.0
click at [842, 145] on p "What ICD-10-CM code should be reported for a Pap smear screening in a 30-year-o…" at bounding box center [655, 158] width 569 height 43
copy p "Pap smear screening"
click at [660, 112] on h3 "Question 37" at bounding box center [655, 105] width 569 height 53
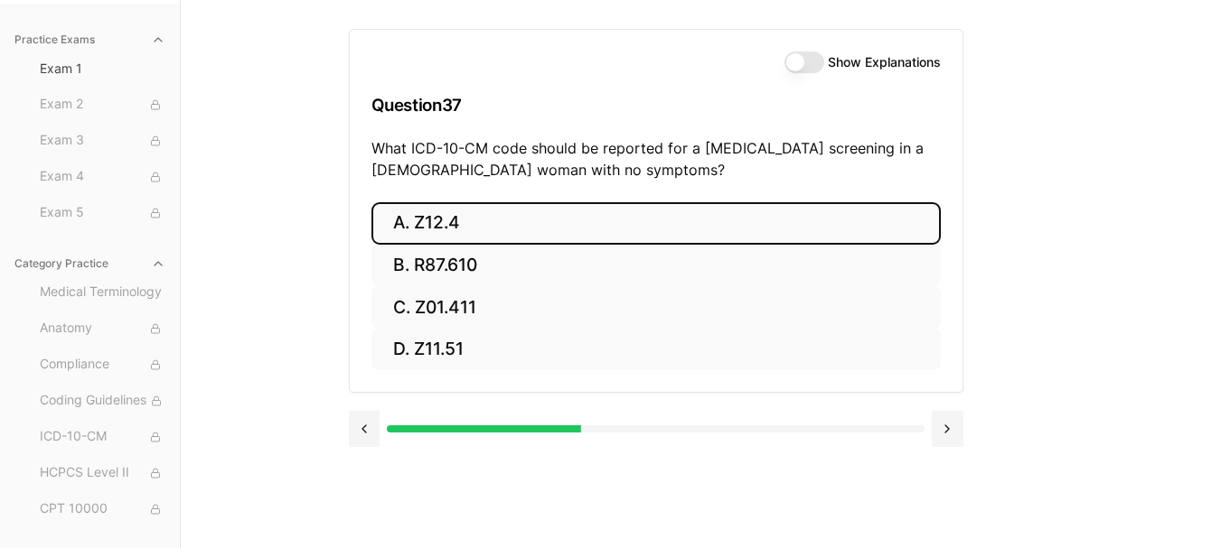
click at [429, 232] on button "A. Z12.4" at bounding box center [655, 223] width 569 height 42
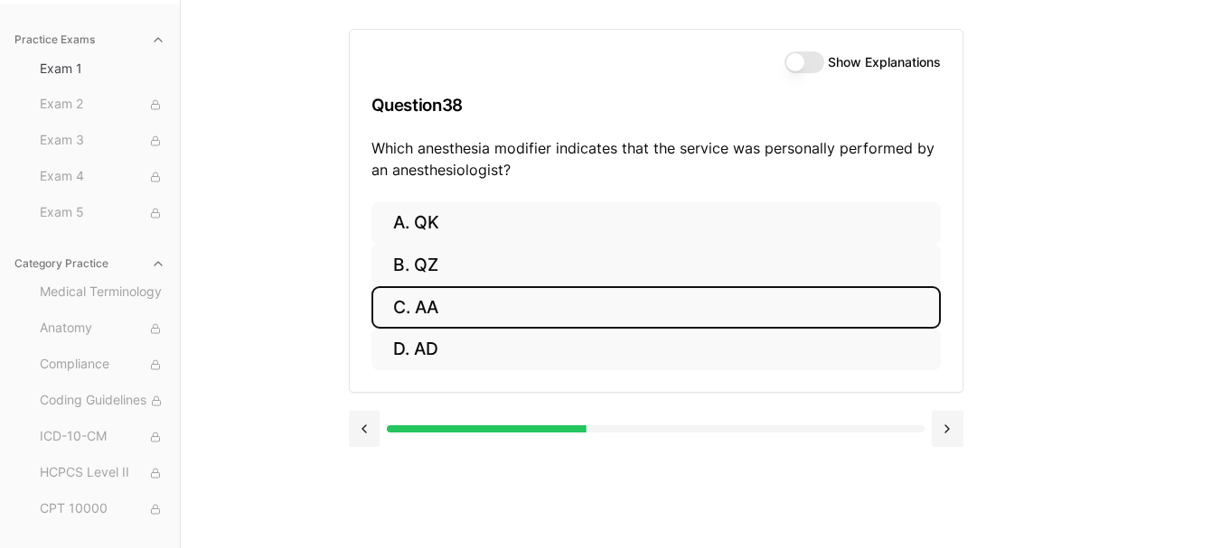
click at [459, 311] on button "C. AA" at bounding box center [655, 307] width 569 height 42
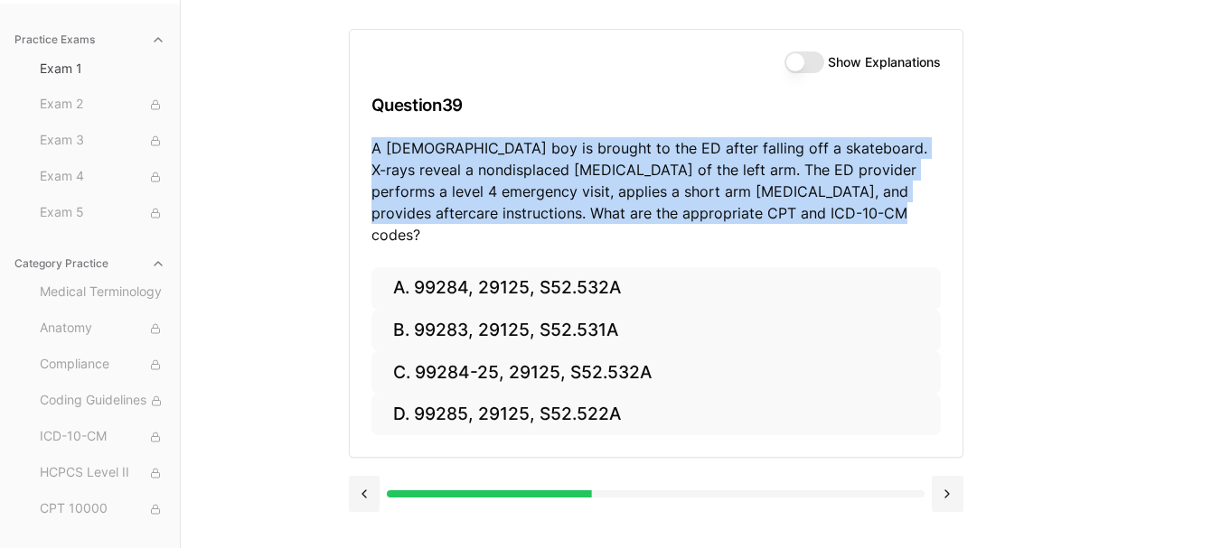
drag, startPoint x: 374, startPoint y: 149, endPoint x: 838, endPoint y: 231, distance: 471.6
click at [839, 231] on div "Show Explanations Question 39 A 10-year-old boy is brought to the ED after fall…" at bounding box center [656, 149] width 613 height 238
copy p "A 10-year-old boy is brought to the ED after falling off a skateboard. X-rays r…"
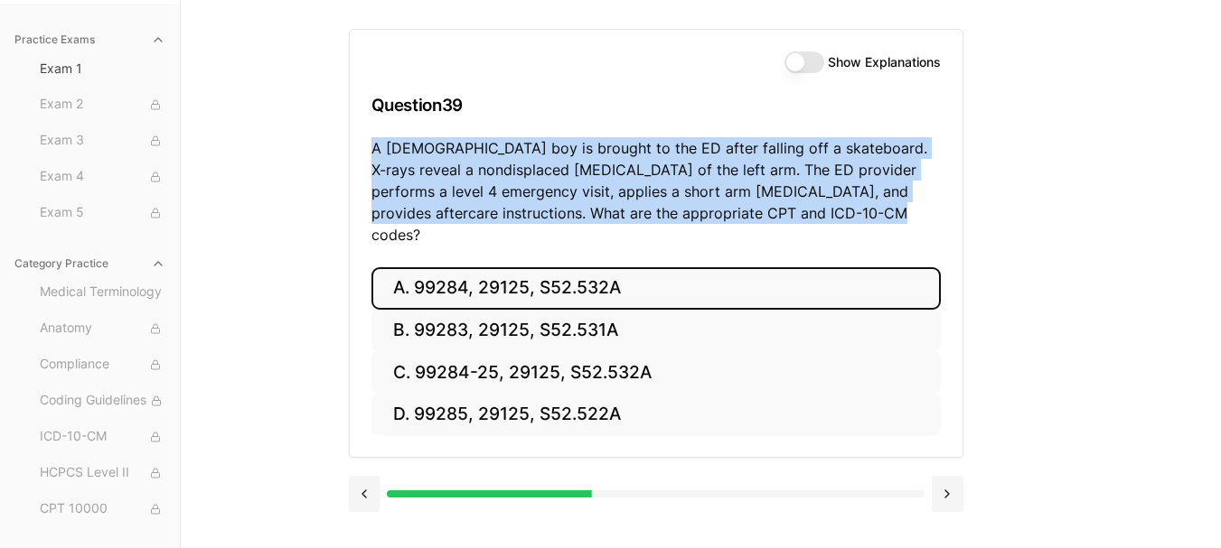
click at [628, 267] on button "A. 99284, 29125, S52.532A" at bounding box center [655, 288] width 569 height 42
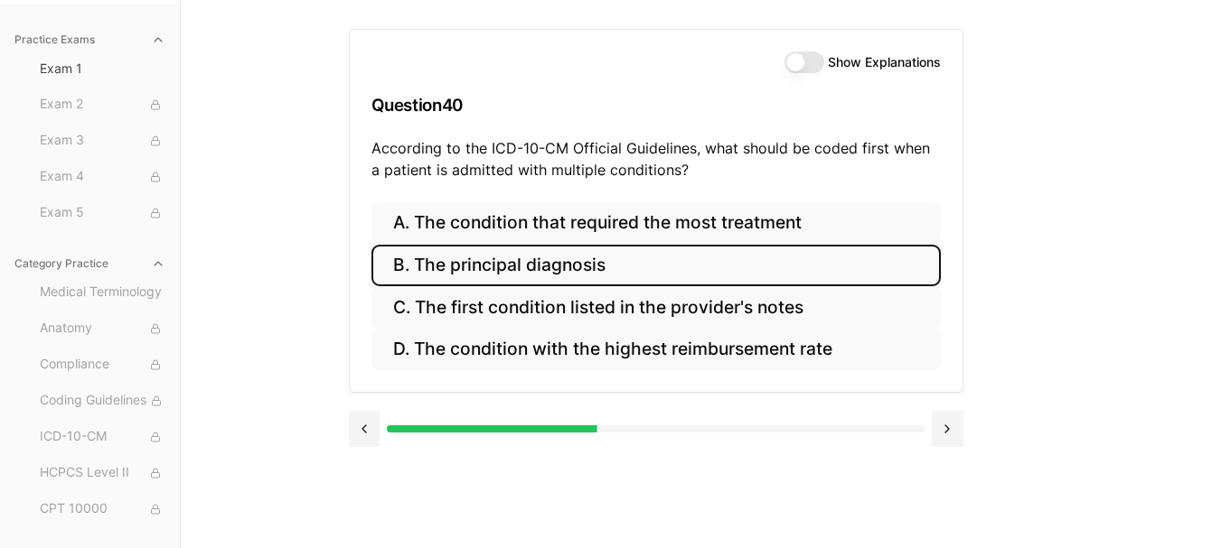
click at [636, 270] on button "B. The principal diagnosis" at bounding box center [655, 266] width 569 height 42
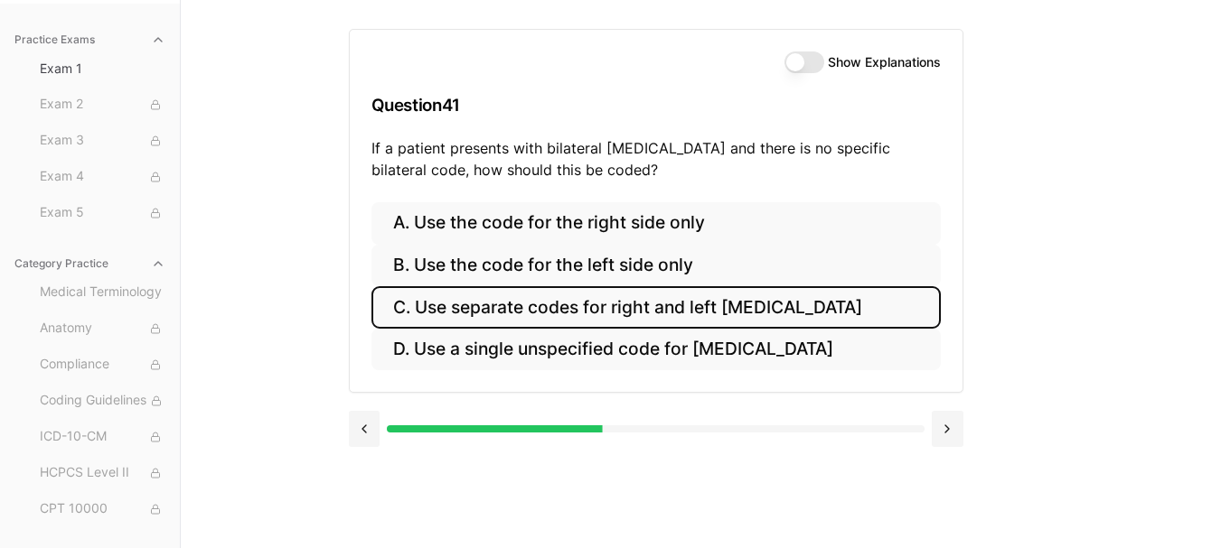
click at [670, 312] on button "C. Use separate codes for right and left otitis media" at bounding box center [655, 307] width 569 height 42
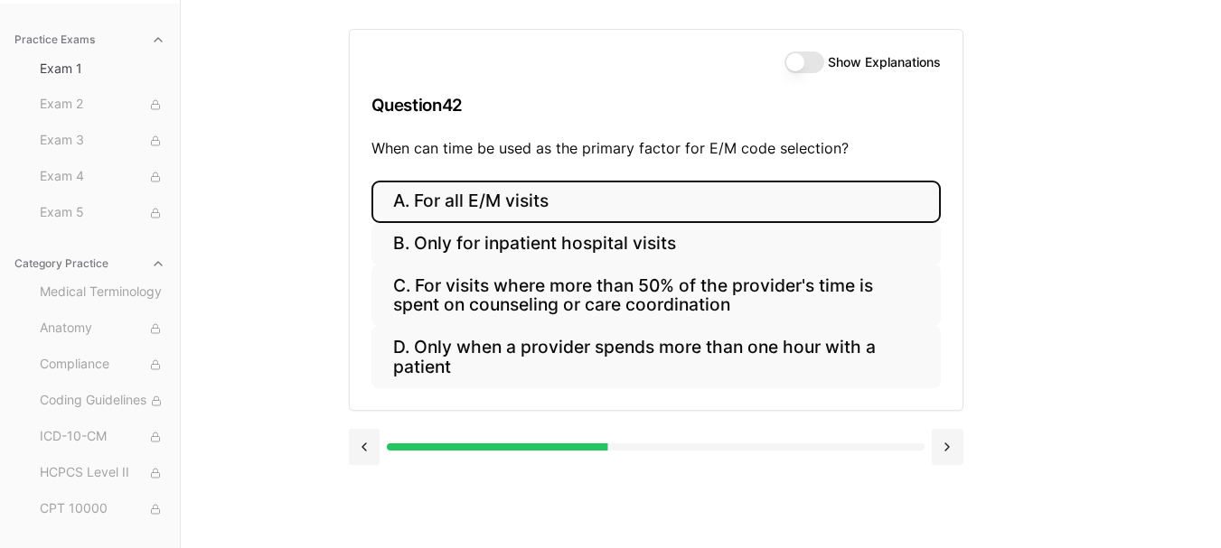
click at [492, 205] on button "A. For all E/M visits" at bounding box center [655, 202] width 569 height 42
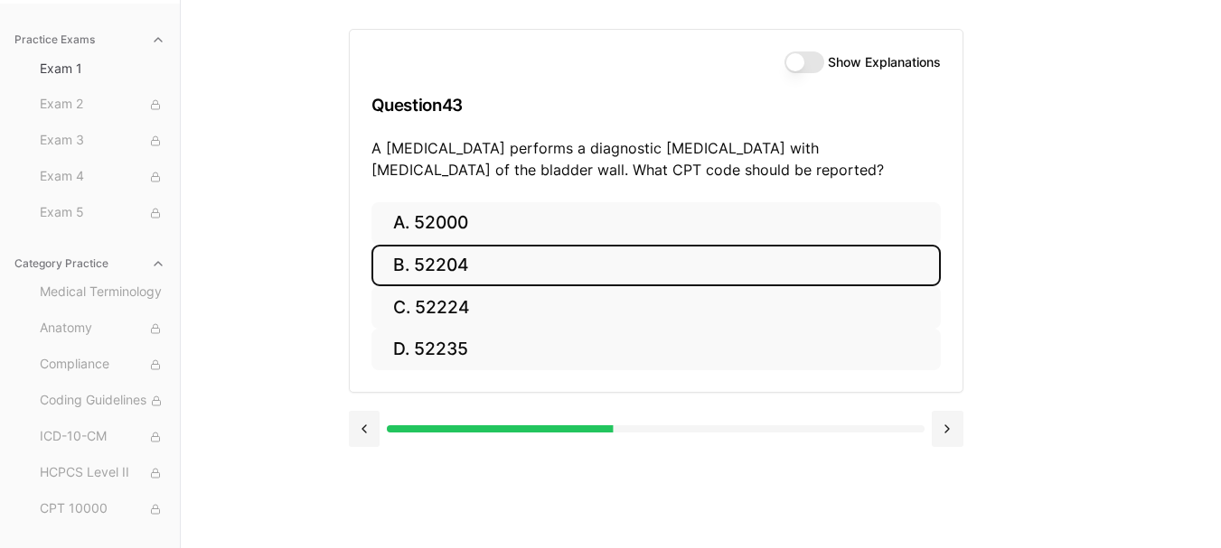
click at [472, 265] on button "B. 52204" at bounding box center [655, 266] width 569 height 42
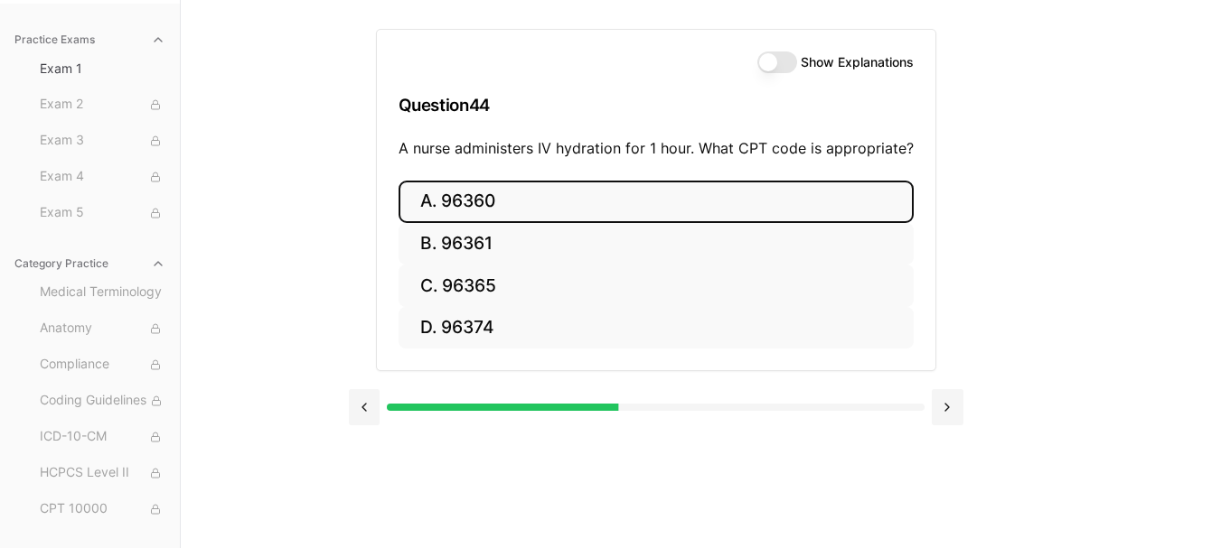
click at [660, 187] on button "A. 96360" at bounding box center [655, 202] width 515 height 42
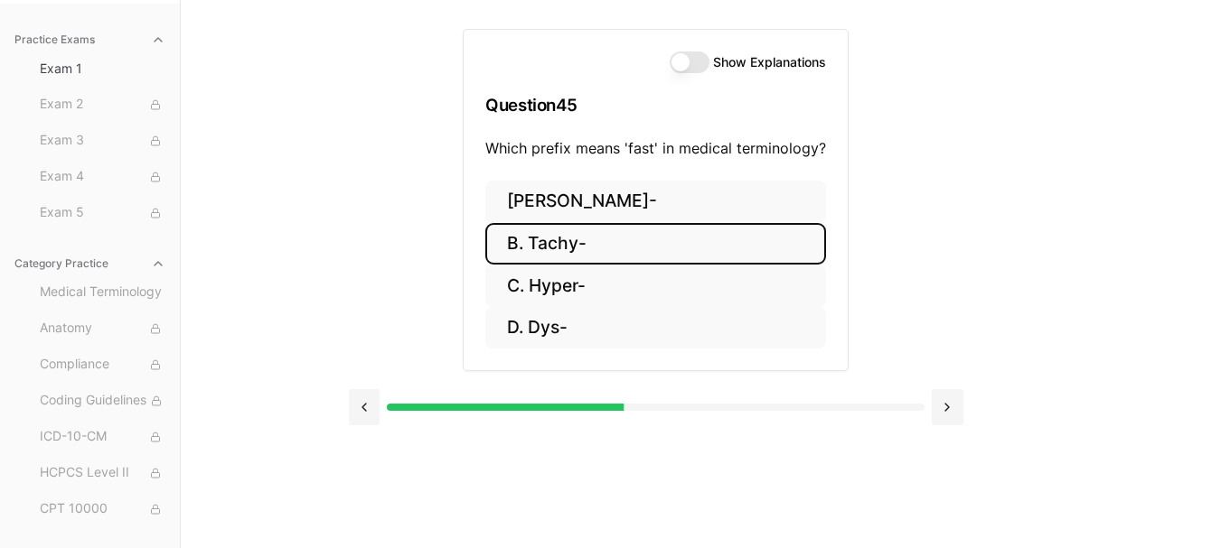
click at [666, 239] on button "B. Tachy-" at bounding box center [655, 244] width 341 height 42
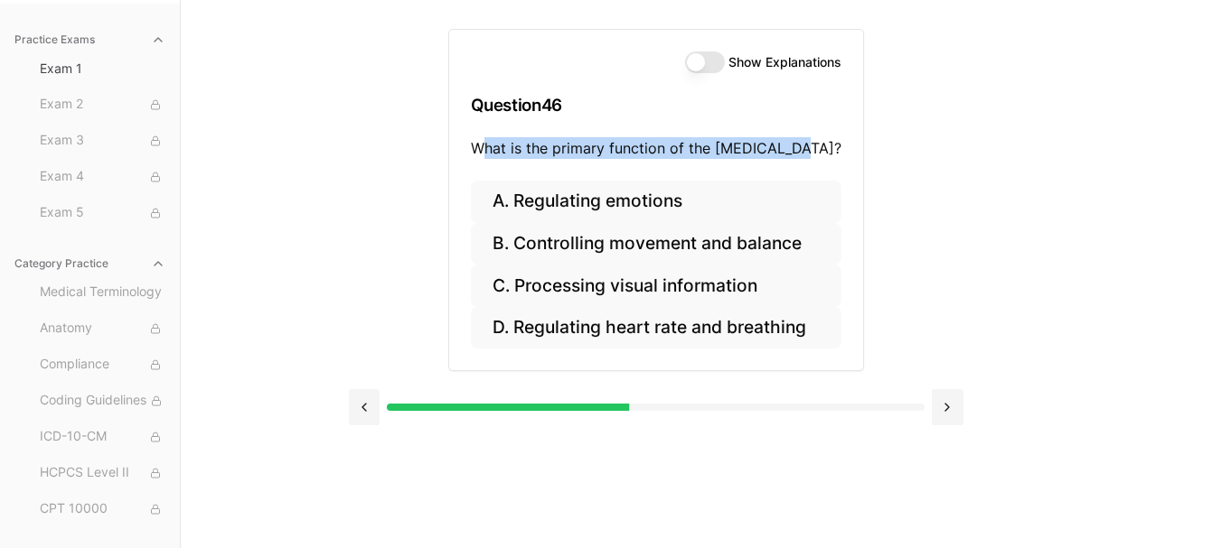
drag, startPoint x: 484, startPoint y: 154, endPoint x: 829, endPoint y: 143, distance: 344.4
click at [829, 143] on p "What is the primary function of the cerebellum?" at bounding box center [656, 148] width 370 height 22
copy p "hat is the primary function of the cerebellum?"
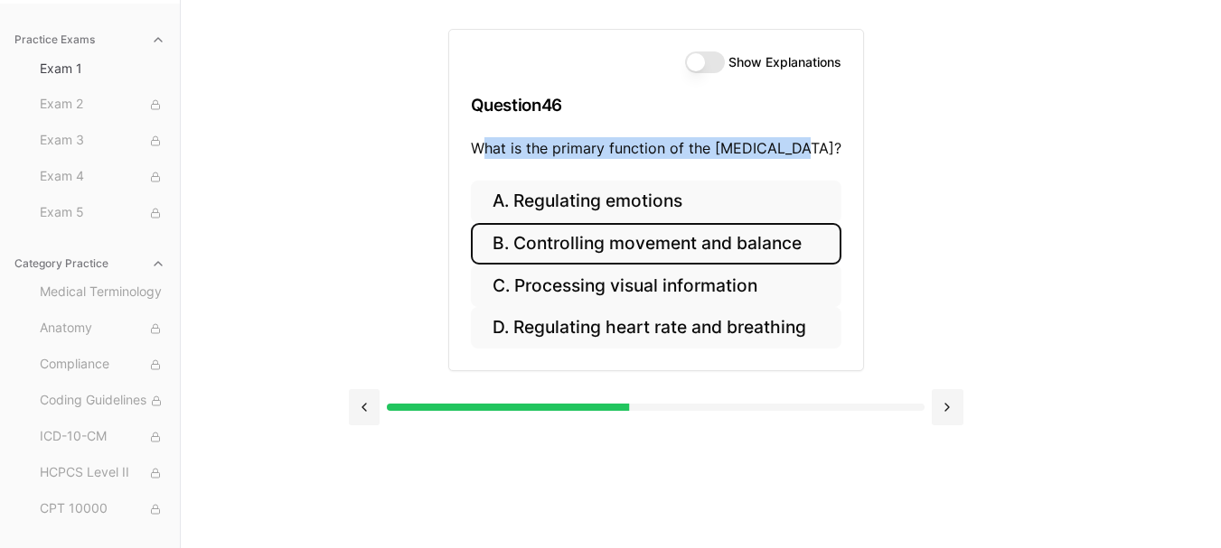
click at [623, 247] on button "B. Controlling movement and balance" at bounding box center [656, 244] width 370 height 42
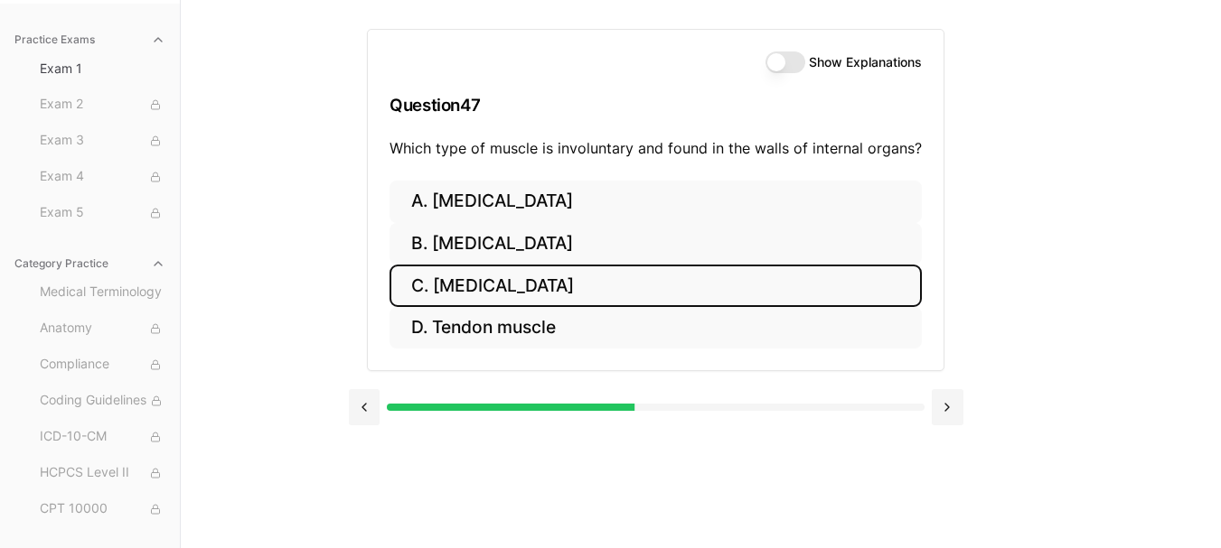
click at [614, 283] on button "C. Smooth muscle" at bounding box center [655, 286] width 532 height 42
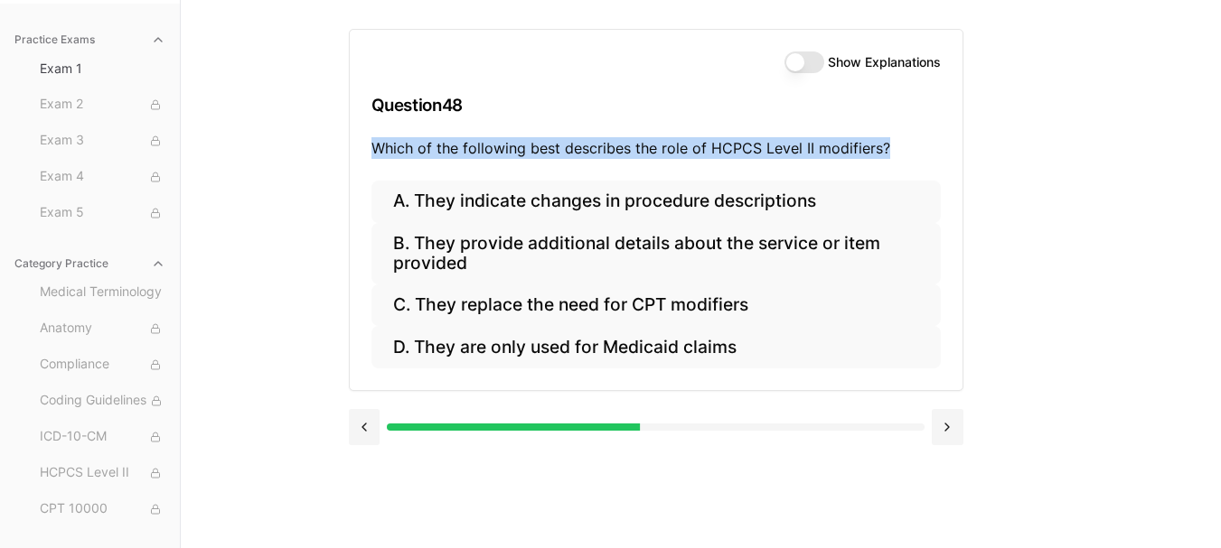
drag, startPoint x: 380, startPoint y: 149, endPoint x: 884, endPoint y: 154, distance: 503.3
click at [884, 154] on p "Which of the following best describes the role of HCPCS Level II modifiers?" at bounding box center [655, 148] width 569 height 22
copy p "Which of the following best describes the role of HCPCS Level II modifiers?"
click at [489, 145] on p "Which of the following best describes the role of HCPCS Level II modifiers?" at bounding box center [655, 148] width 569 height 22
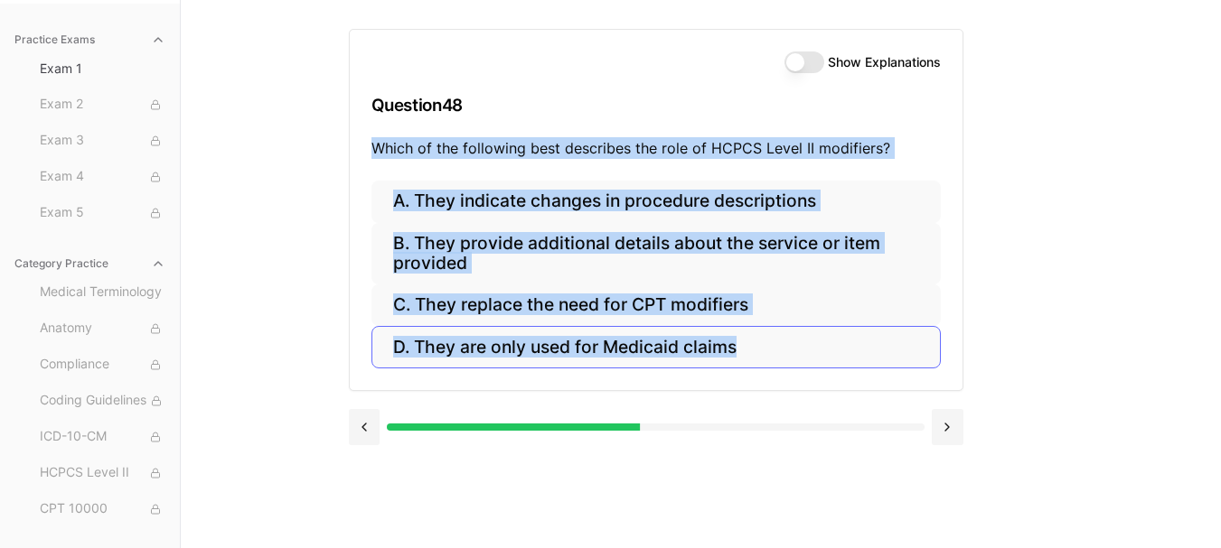
drag, startPoint x: 375, startPoint y: 143, endPoint x: 773, endPoint y: 361, distance: 454.5
click at [773, 361] on div "Show Explanations Question 48 Which of the following best describes the role of…" at bounding box center [656, 210] width 614 height 362
copy div "Which of the following best describes the role of HCPCS Level II modifiers? A. …"
click at [717, 147] on p "Which of the following best describes the role of HCPCS Level II modifiers?" at bounding box center [655, 148] width 569 height 22
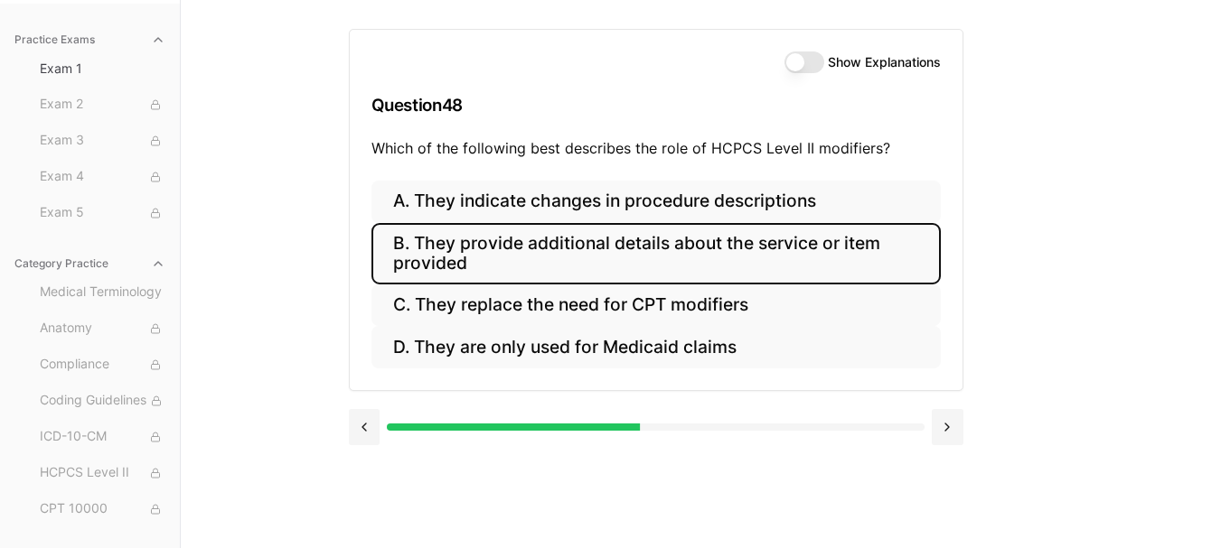
click at [585, 267] on button "B. They provide additional details about the service or item provided" at bounding box center [655, 253] width 569 height 61
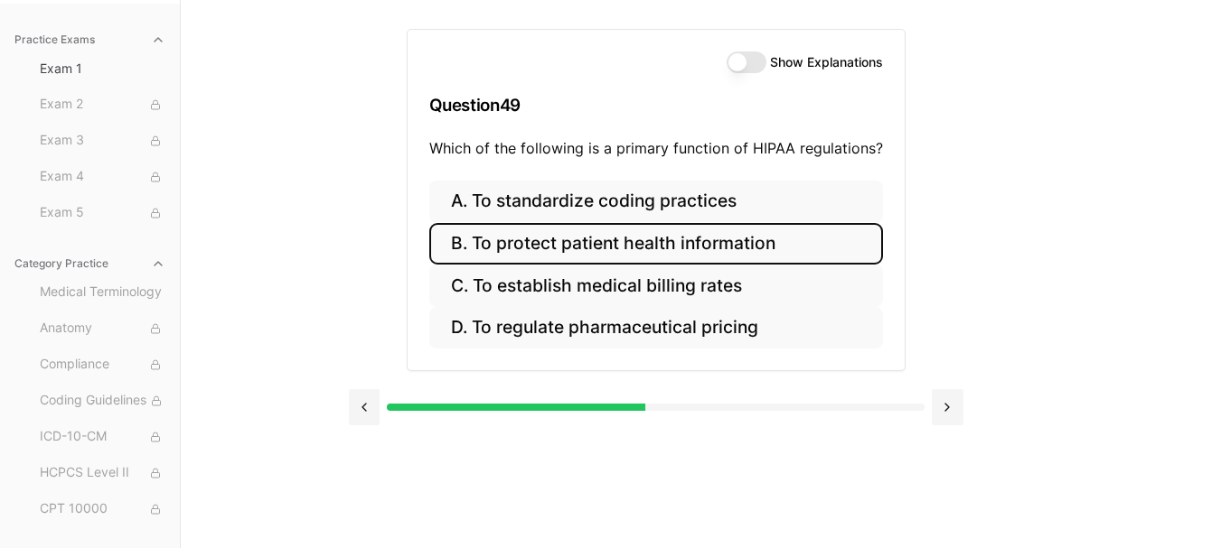
click at [753, 249] on button "B. To protect patient health information" at bounding box center [656, 244] width 454 height 42
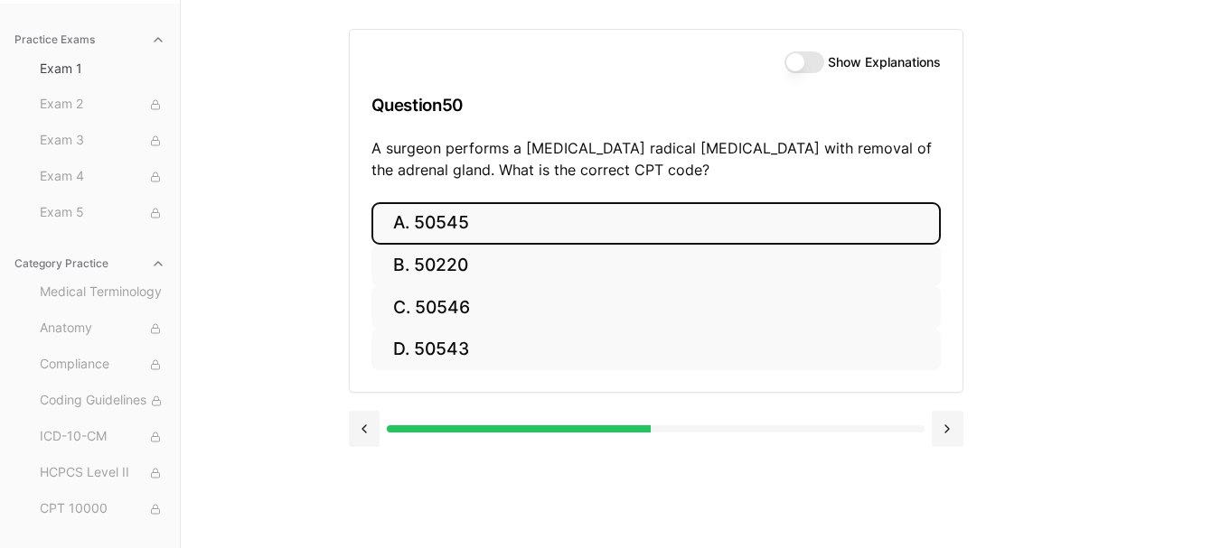
click at [568, 220] on button "A. 50545" at bounding box center [655, 223] width 569 height 42
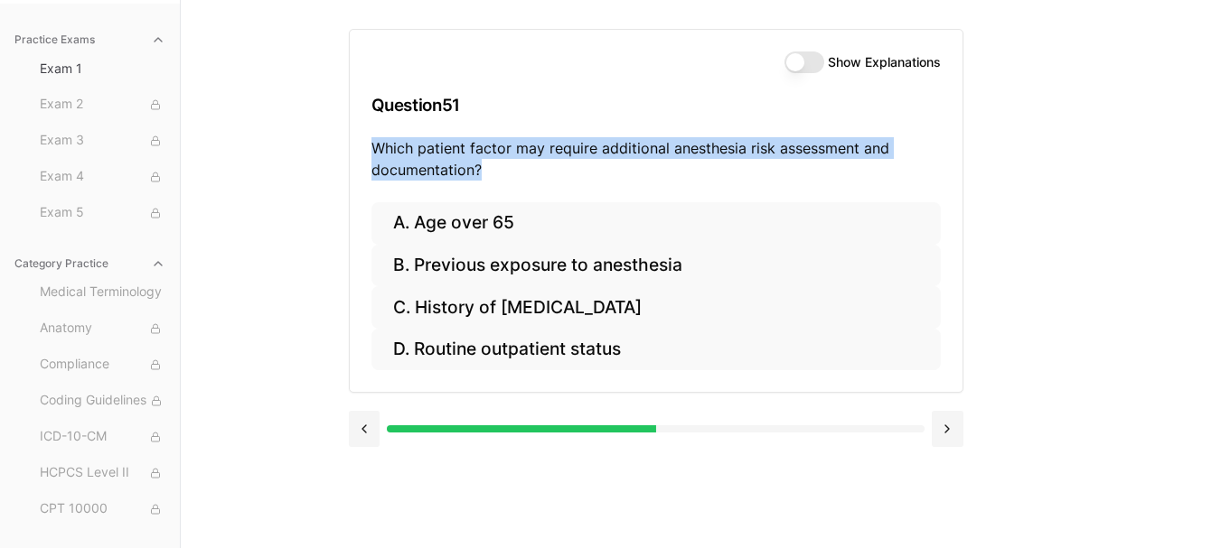
drag, startPoint x: 378, startPoint y: 146, endPoint x: 499, endPoint y: 183, distance: 126.6
click at [499, 183] on div "Show Explanations Question 51 Which patient factor may require additional anest…" at bounding box center [656, 116] width 613 height 173
copy p "Which patient factor may require additional anesthesia risk assessment and docu…"
click at [406, 148] on p "Which patient factor may require additional anesthesia risk assessment and docu…" at bounding box center [655, 158] width 569 height 43
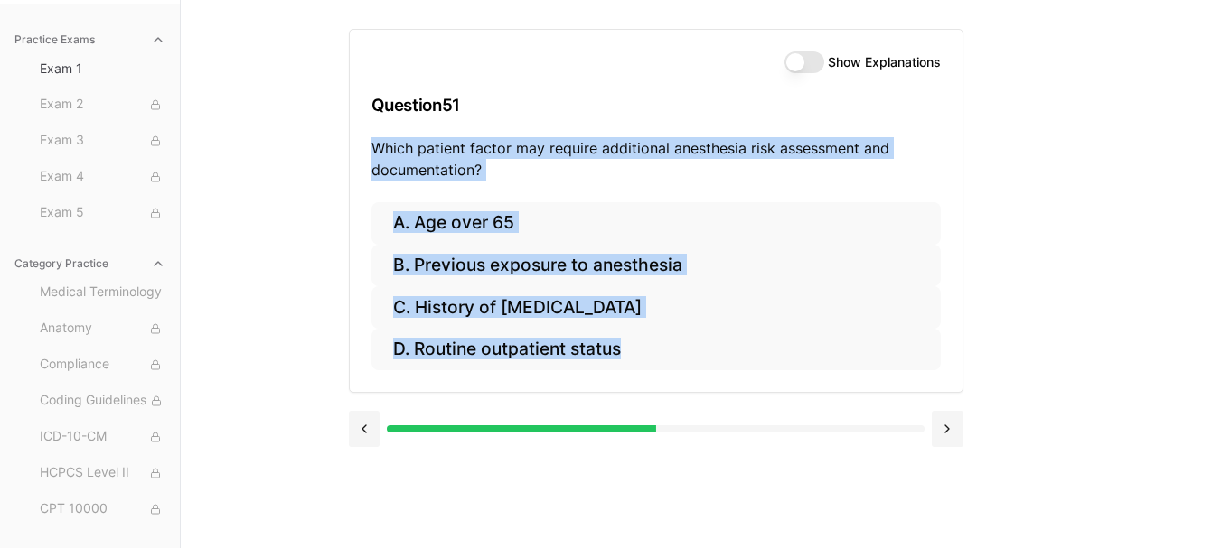
drag, startPoint x: 376, startPoint y: 148, endPoint x: 645, endPoint y: 372, distance: 350.3
click at [645, 372] on div "Show Explanations Question 51 Which patient factor may require additional anest…" at bounding box center [656, 211] width 614 height 364
copy div "Which patient factor may require additional anesthesia risk assessment and docu…"
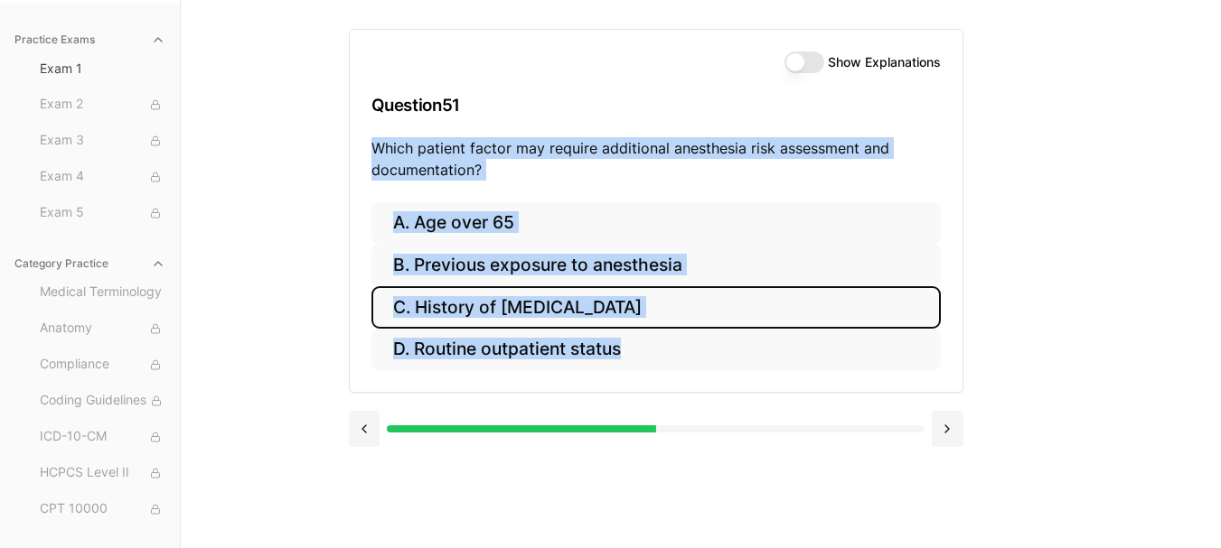
click at [557, 308] on button "C. History of obstructive sleep apnea" at bounding box center [655, 307] width 569 height 42
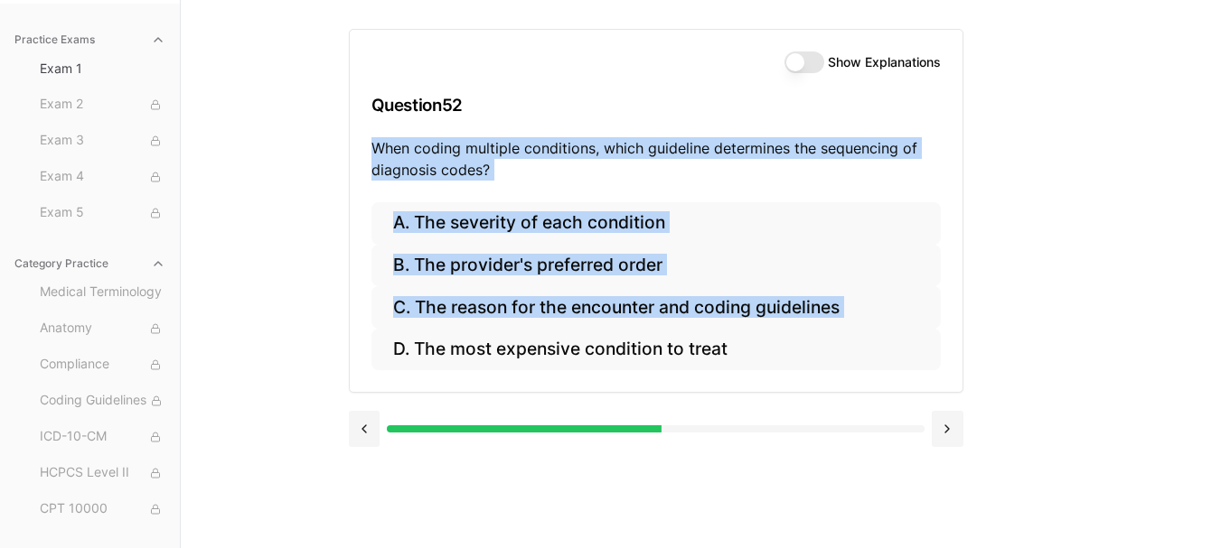
click at [604, 144] on p "When coding multiple conditions, which guideline determines the sequencing of d…" at bounding box center [655, 158] width 569 height 43
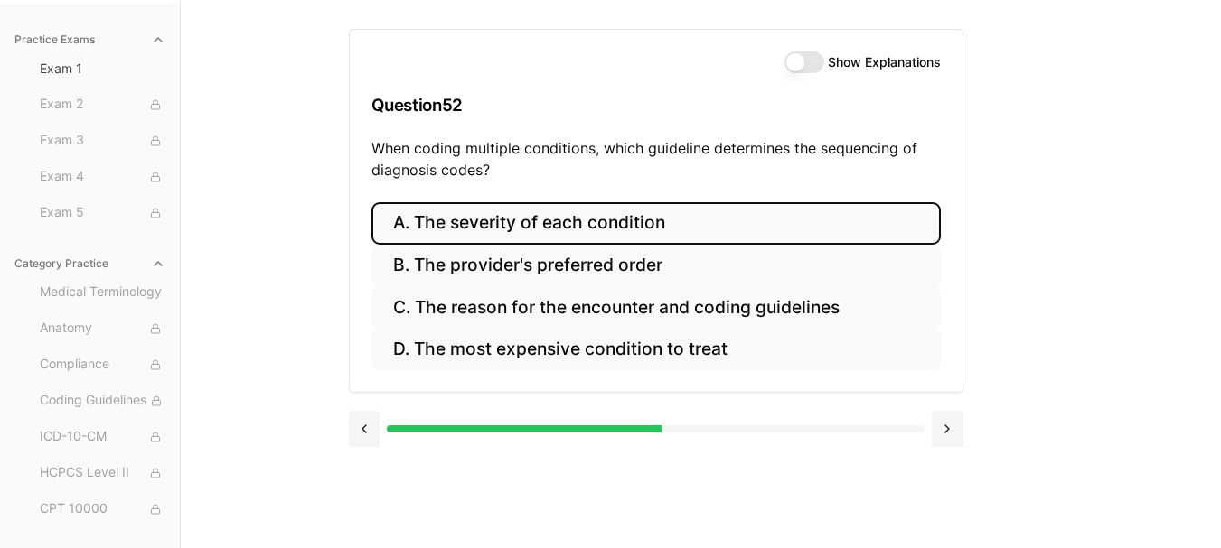
click at [558, 223] on button "A. The severity of each condition" at bounding box center [655, 223] width 569 height 42
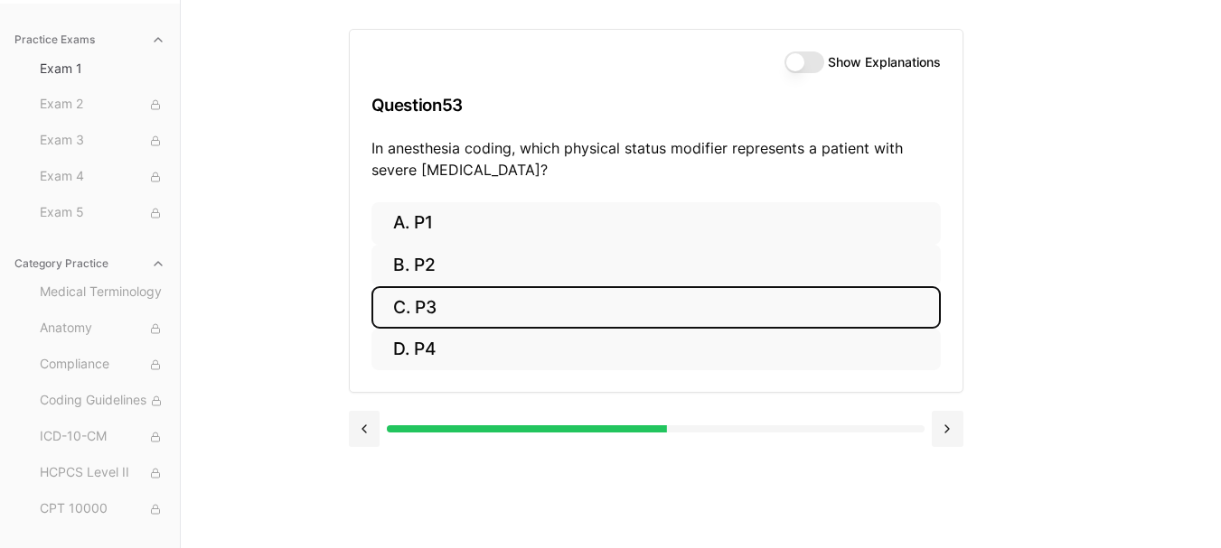
click at [538, 307] on button "C. P3" at bounding box center [655, 307] width 569 height 42
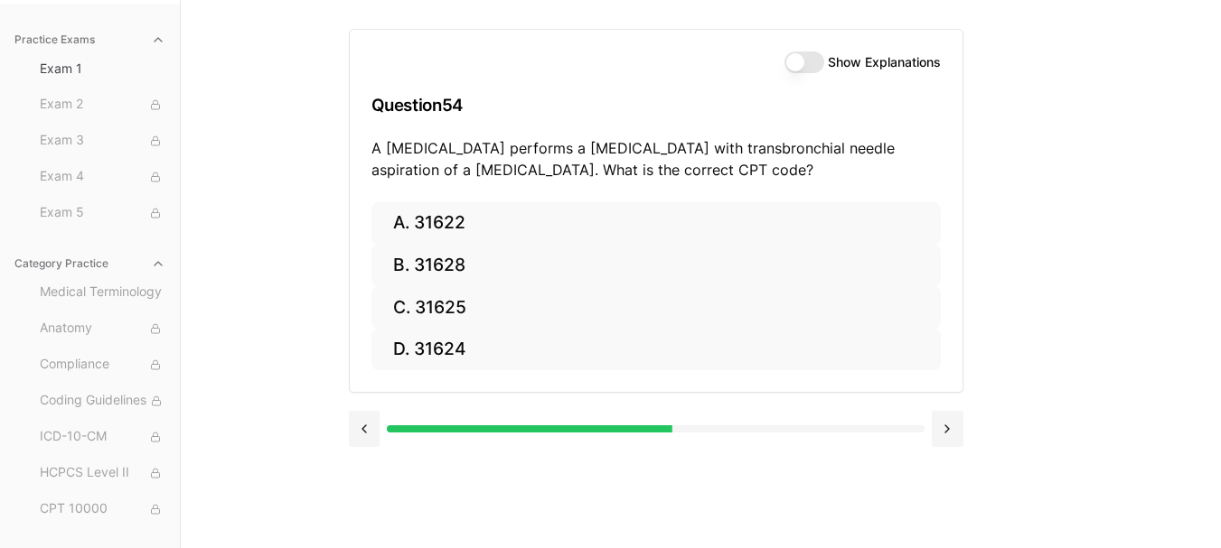
click at [811, 66] on button "Show Explanations" at bounding box center [804, 62] width 40 height 22
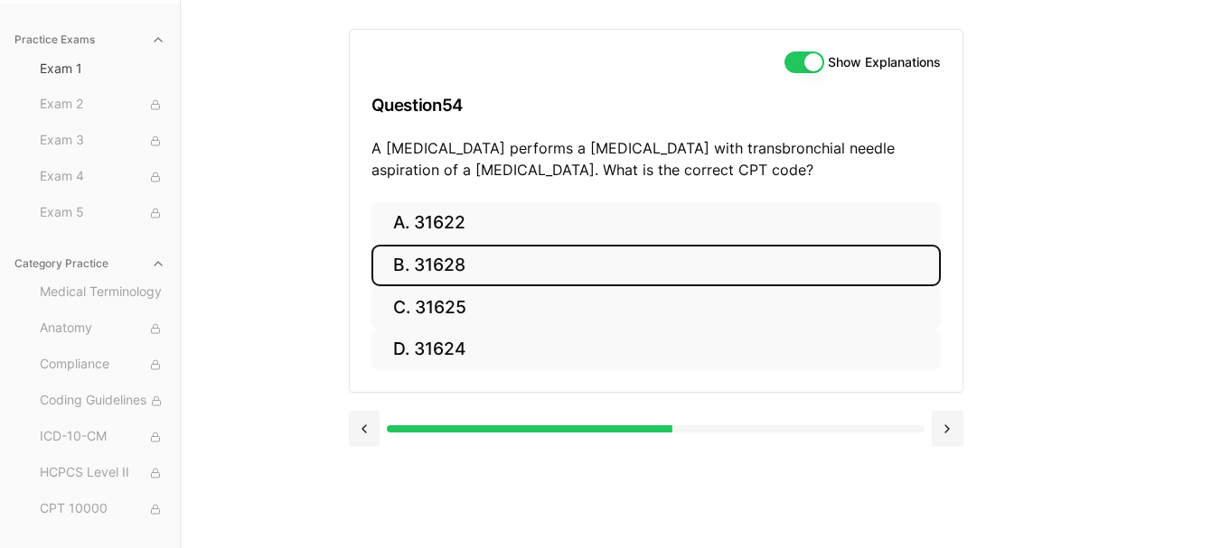
click at [404, 269] on button "B. 31628" at bounding box center [655, 266] width 569 height 42
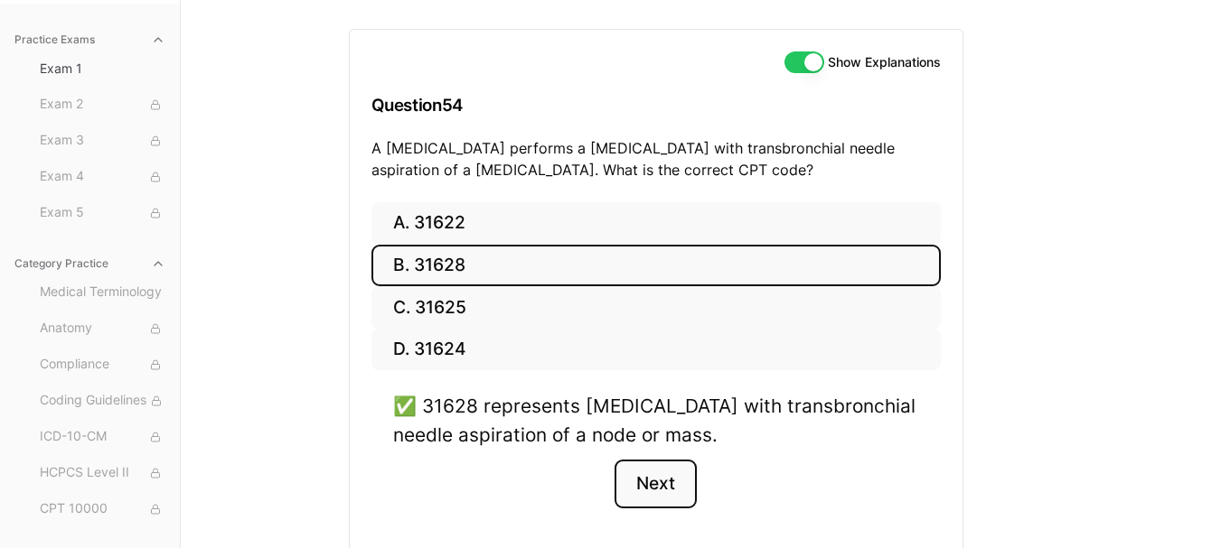
click at [652, 496] on button "Next" at bounding box center [655, 484] width 82 height 49
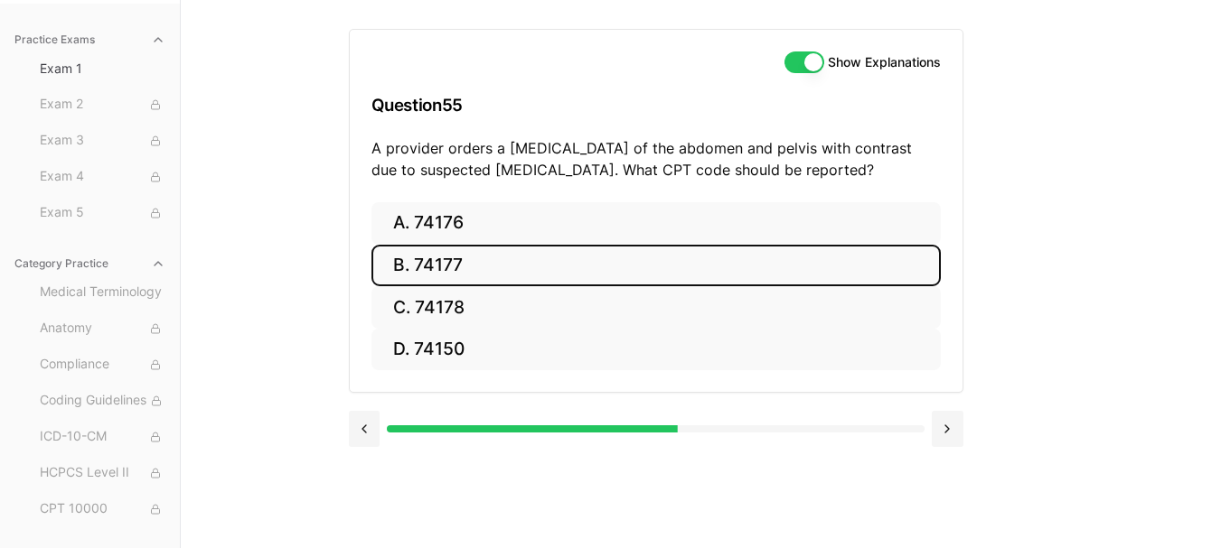
click at [585, 269] on button "B. 74177" at bounding box center [655, 266] width 569 height 42
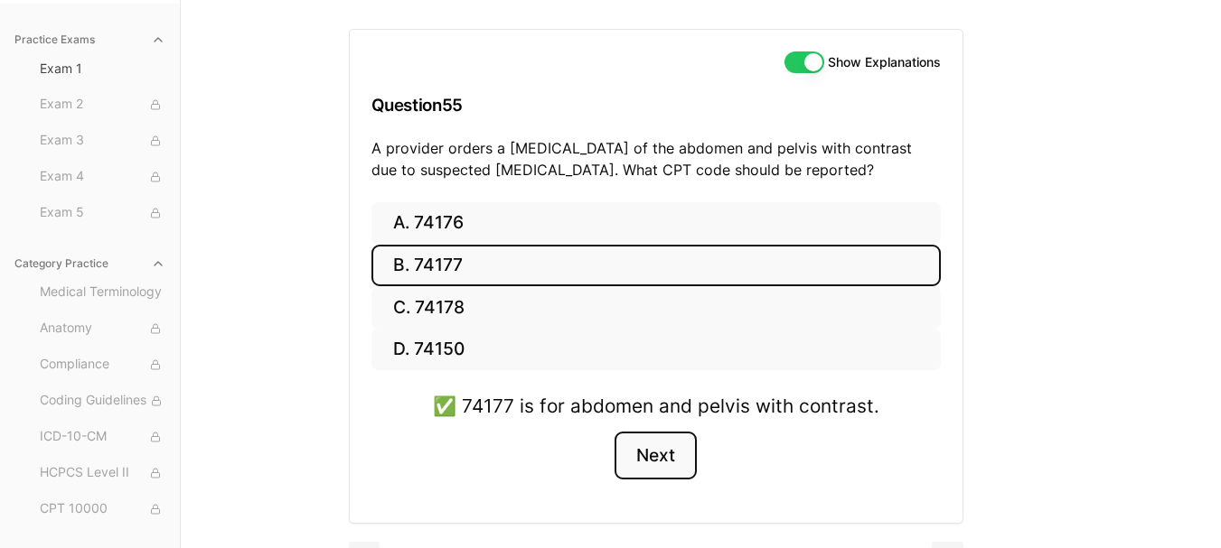
click at [644, 459] on button "Next" at bounding box center [655, 456] width 82 height 49
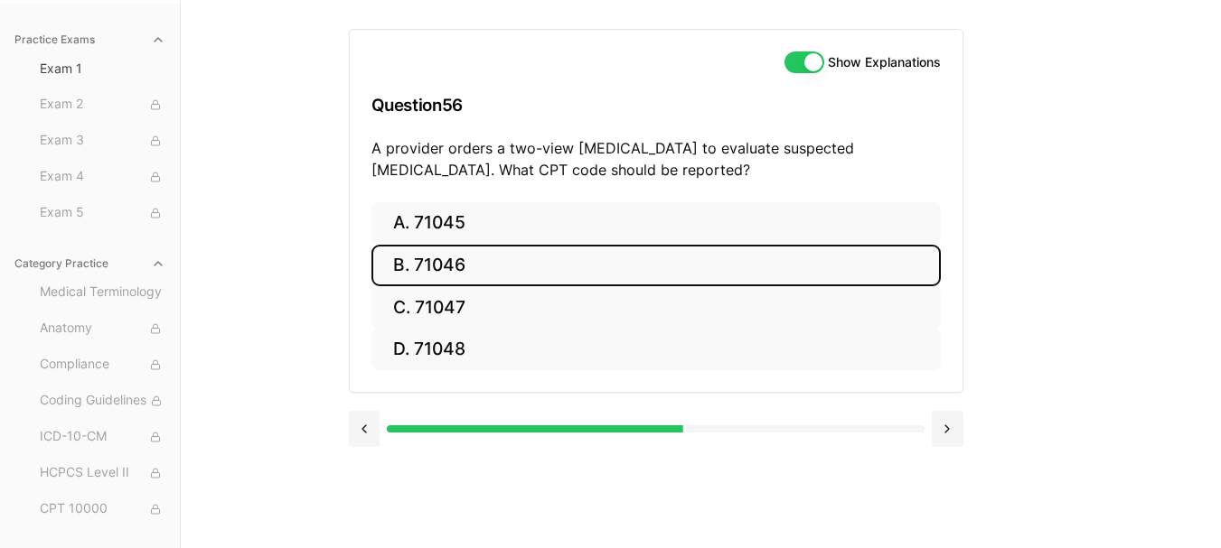
click at [445, 258] on button "B. 71046" at bounding box center [655, 266] width 569 height 42
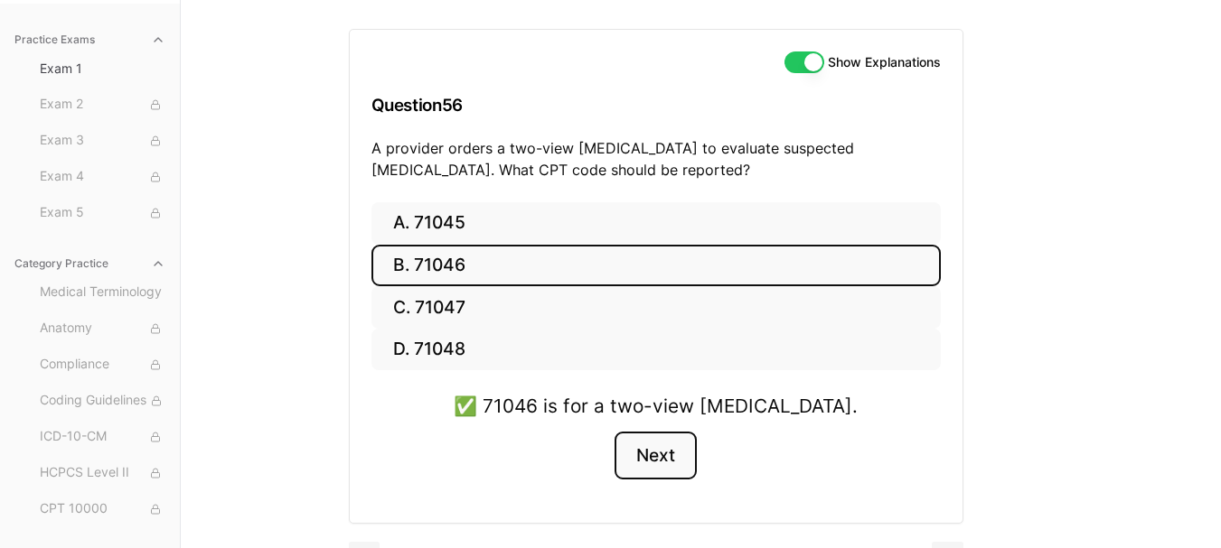
click at [664, 469] on button "Next" at bounding box center [655, 456] width 82 height 49
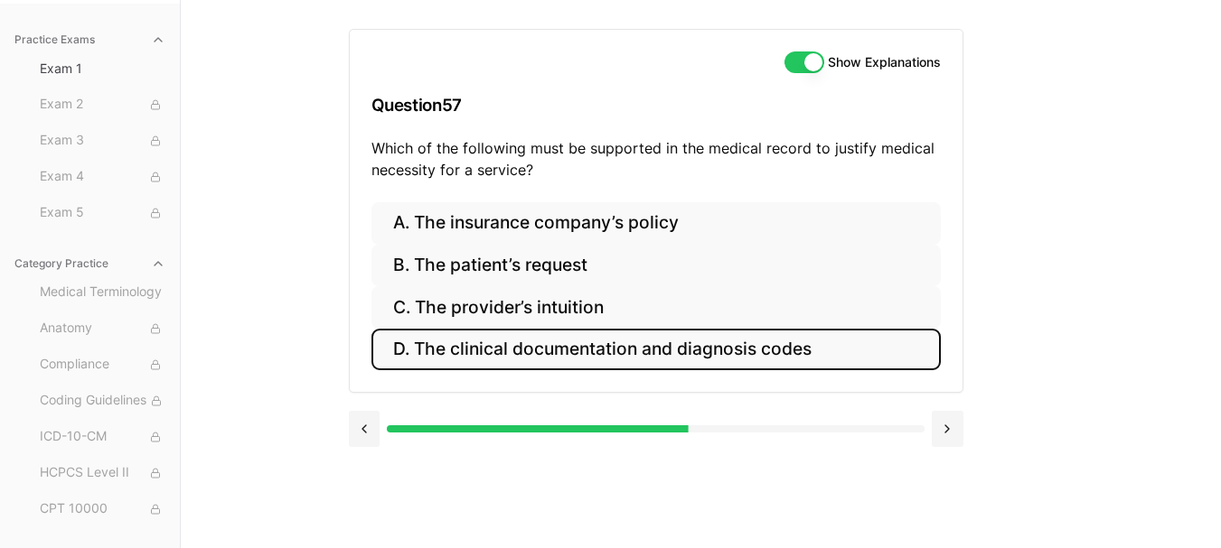
click at [529, 336] on button "D. The clinical documentation and diagnosis codes" at bounding box center [655, 350] width 569 height 42
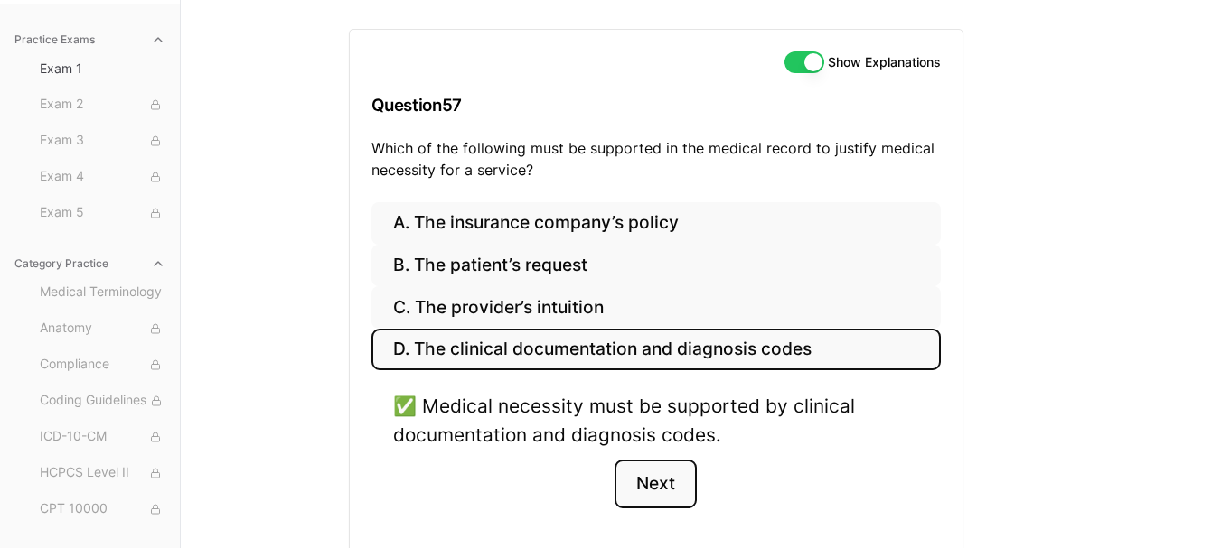
click at [681, 485] on button "Next" at bounding box center [655, 484] width 82 height 49
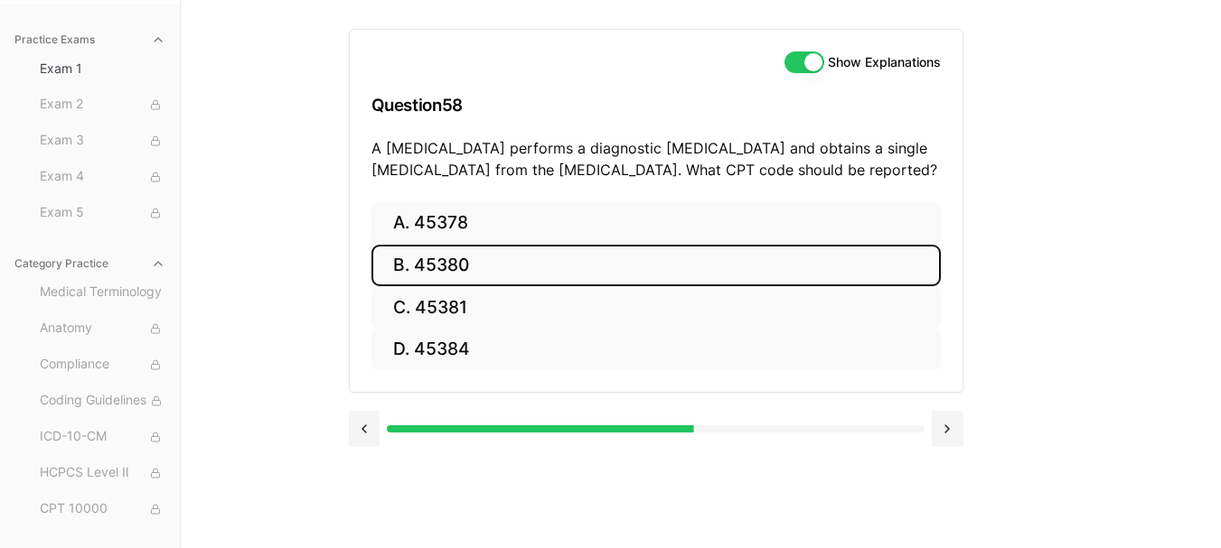
click at [642, 266] on button "B. 45380" at bounding box center [655, 266] width 569 height 42
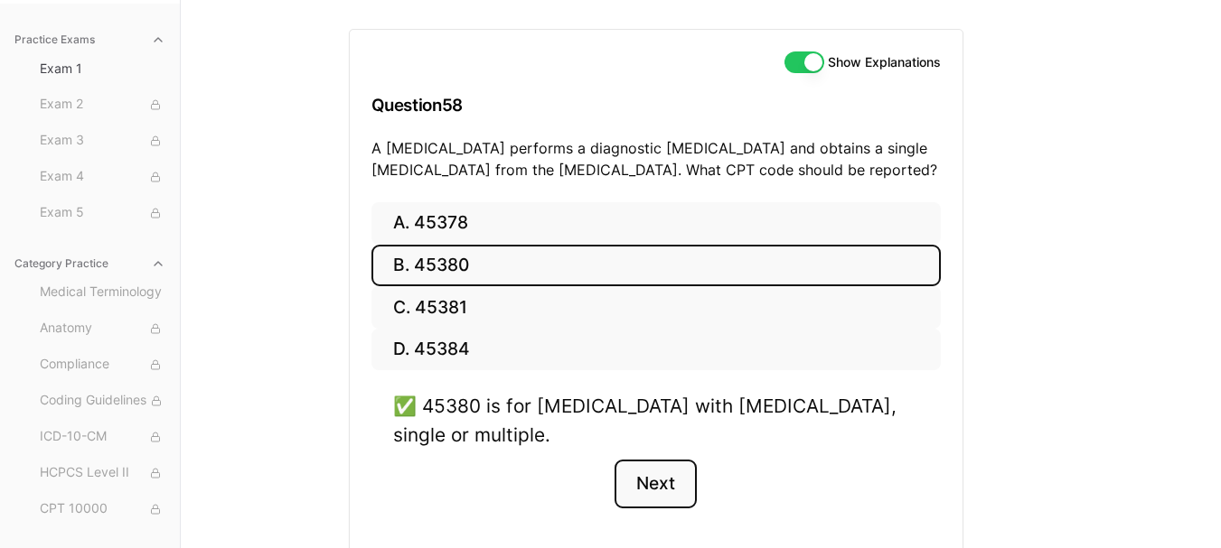
click at [647, 485] on button "Next" at bounding box center [655, 484] width 82 height 49
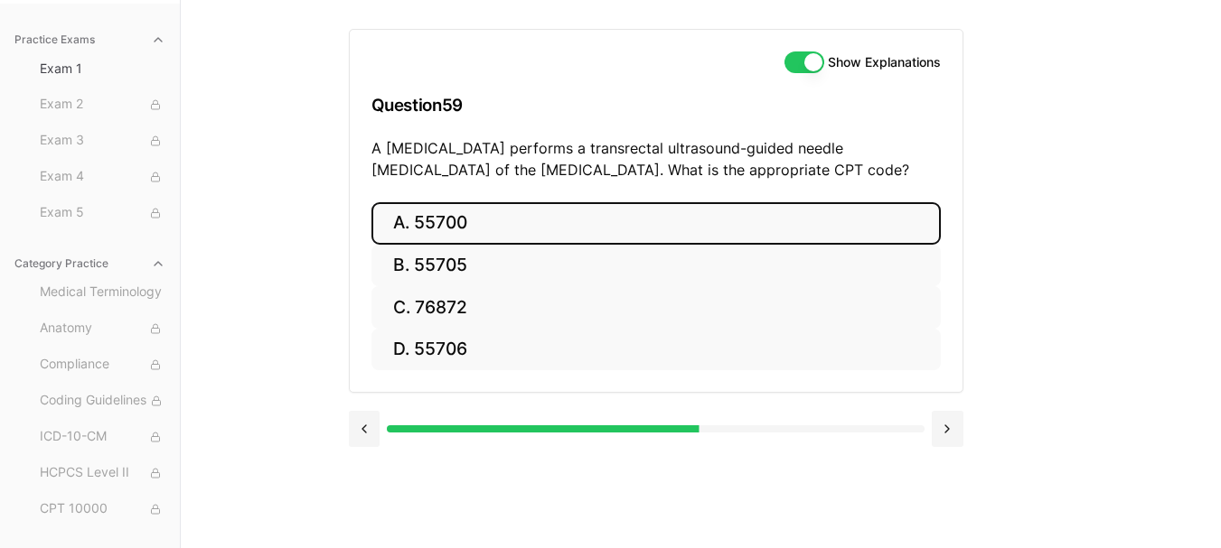
click at [546, 220] on button "A. 55700" at bounding box center [655, 223] width 569 height 42
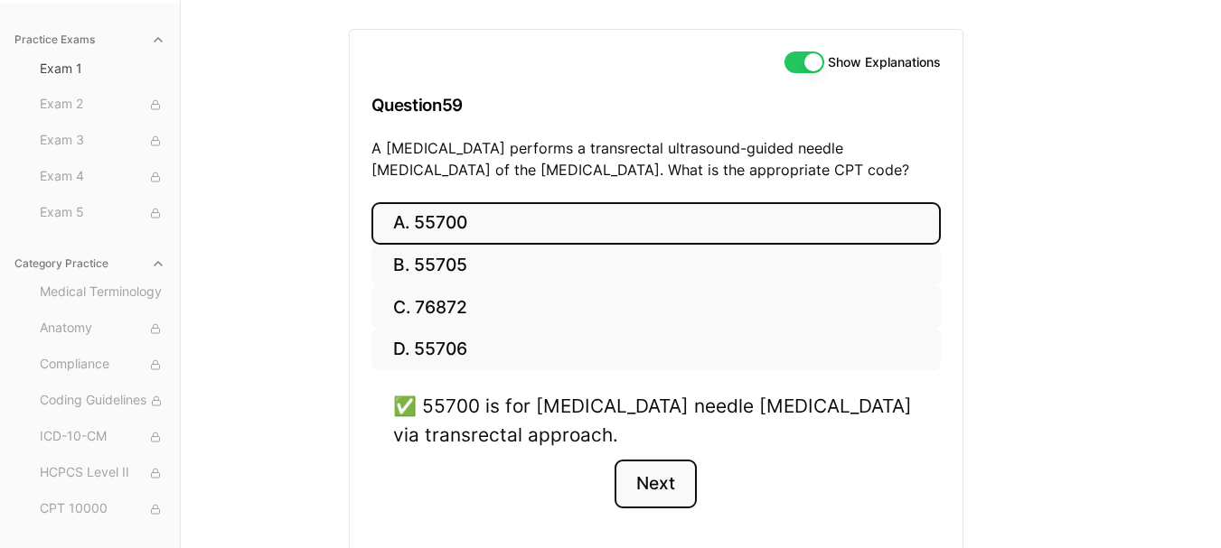
click at [652, 485] on button "Next" at bounding box center [655, 484] width 82 height 49
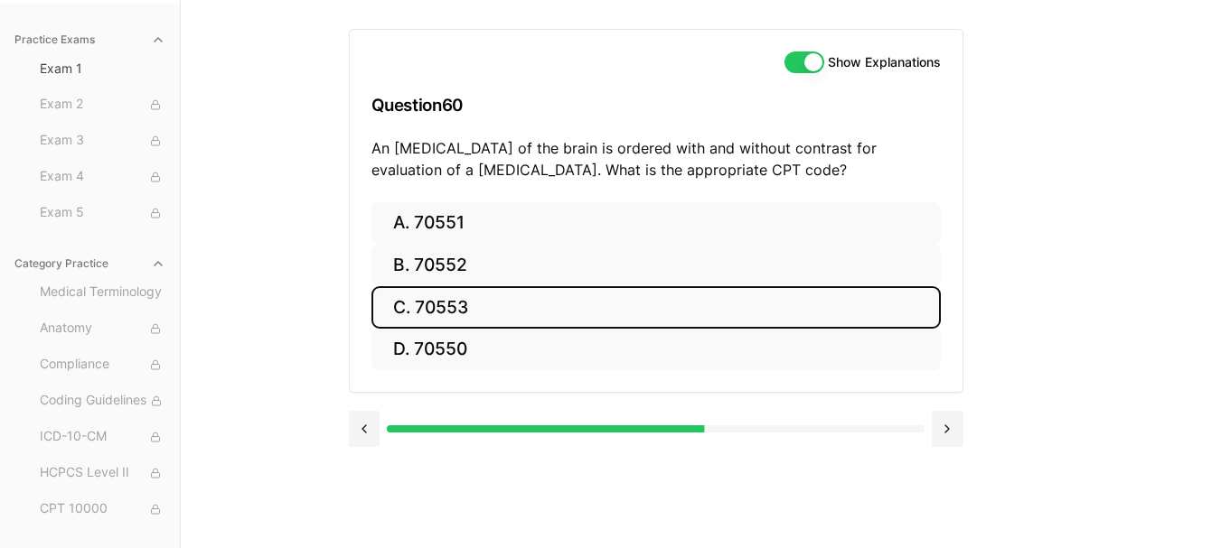
click at [604, 323] on button "C. 70553" at bounding box center [655, 307] width 569 height 42
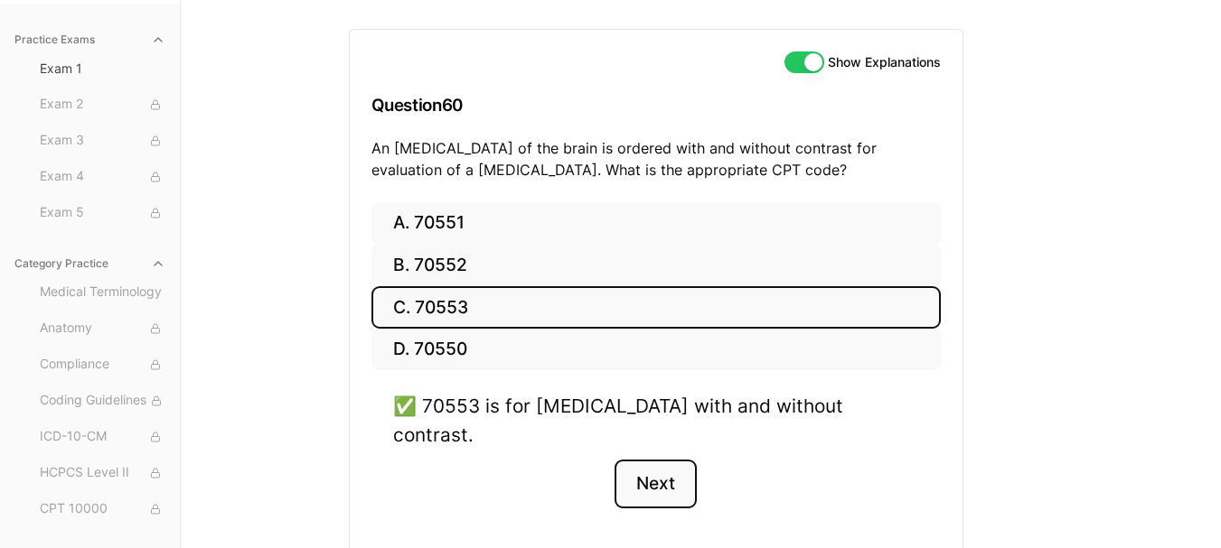
click at [659, 460] on button "Next" at bounding box center [655, 484] width 82 height 49
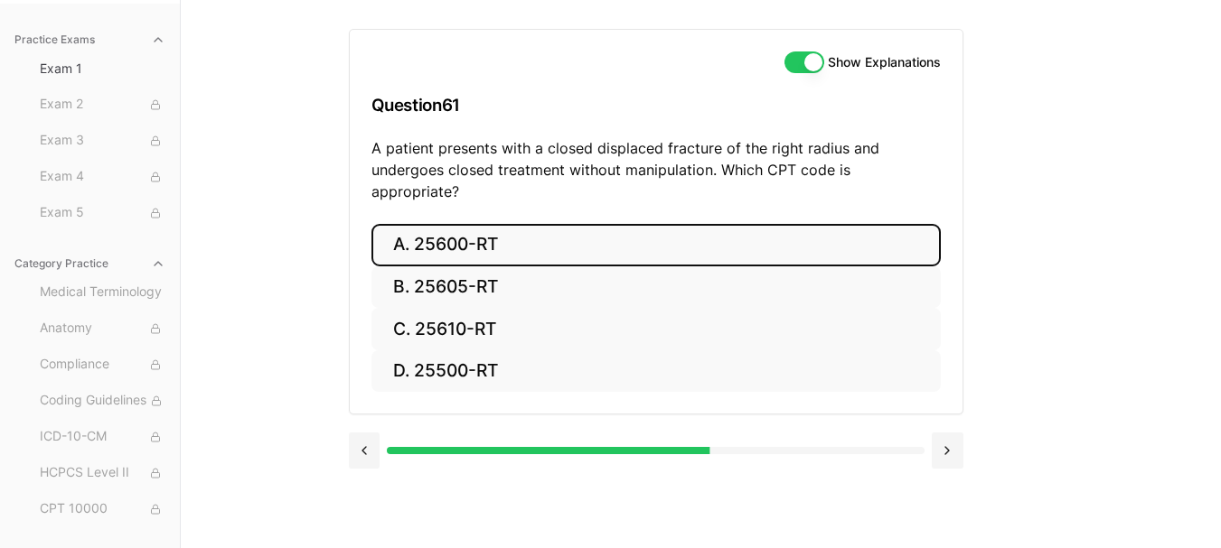
click at [498, 224] on button "A. 25600-RT" at bounding box center [655, 245] width 569 height 42
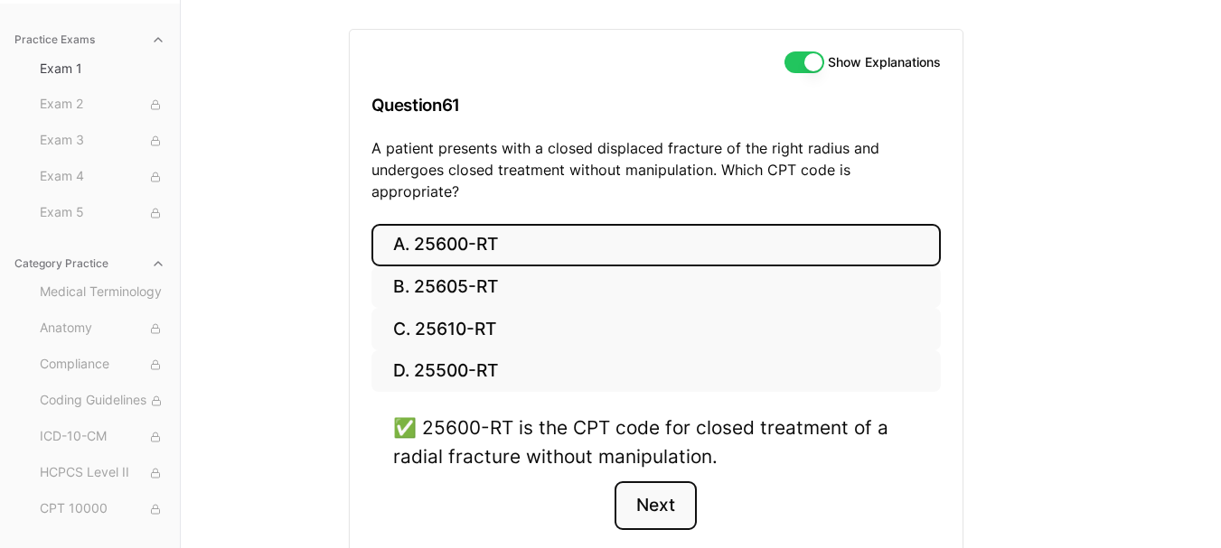
click at [675, 491] on button "Next" at bounding box center [655, 506] width 82 height 49
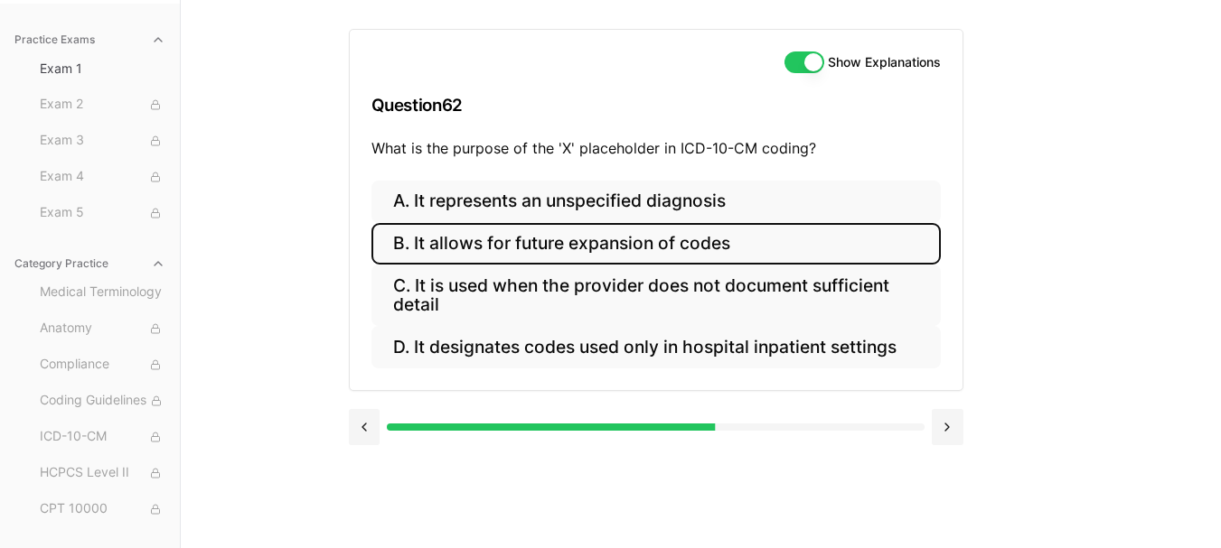
click at [602, 239] on button "B. It allows for future expansion of codes" at bounding box center [655, 244] width 569 height 42
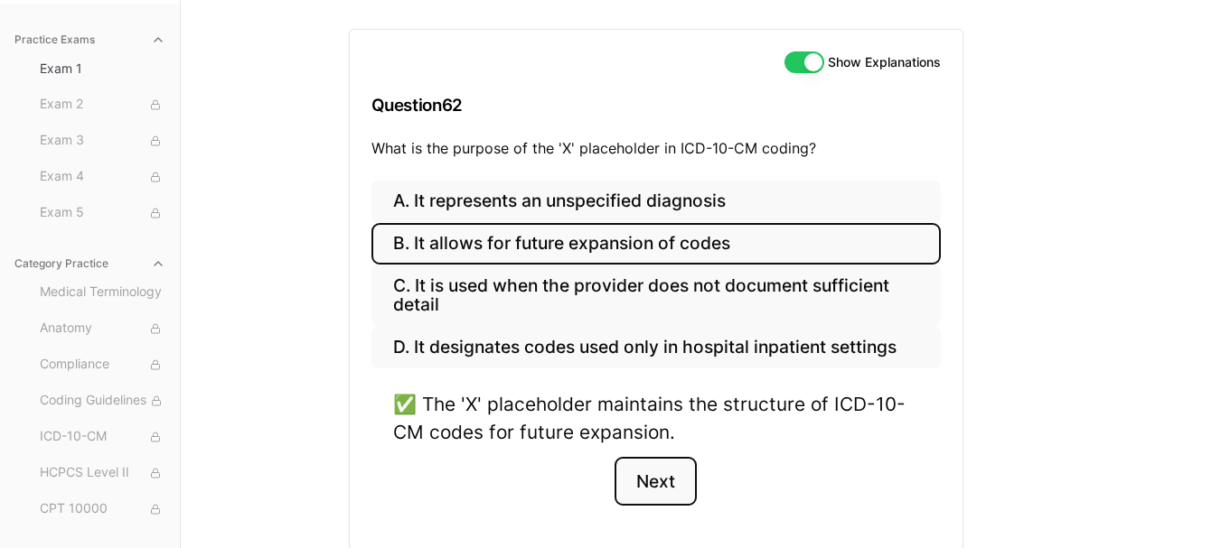
click at [648, 473] on button "Next" at bounding box center [655, 481] width 82 height 49
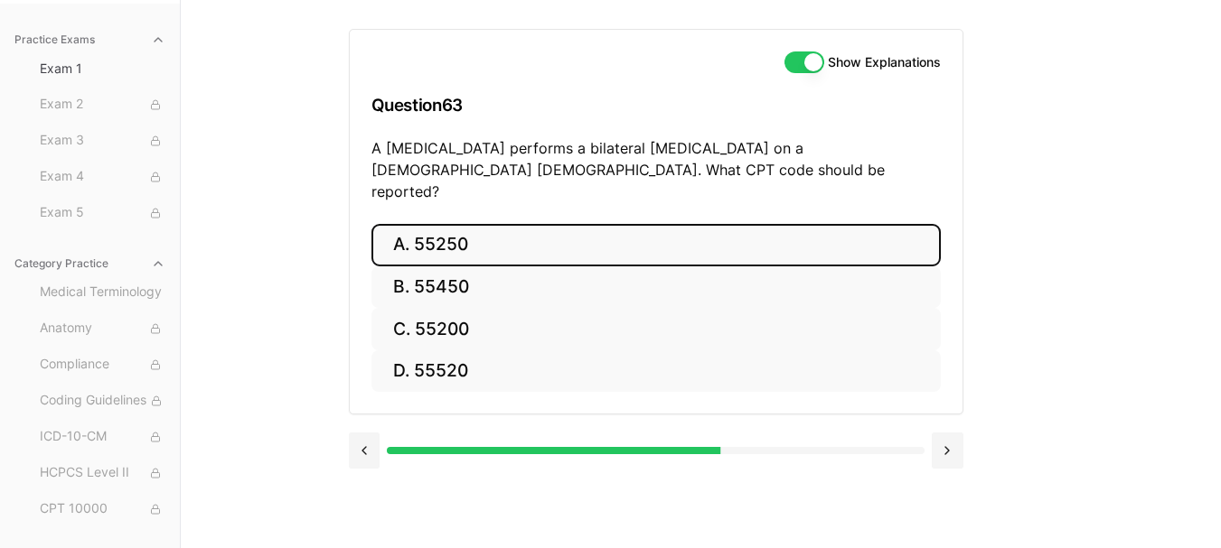
click at [633, 230] on button "A. 55250" at bounding box center [655, 245] width 569 height 42
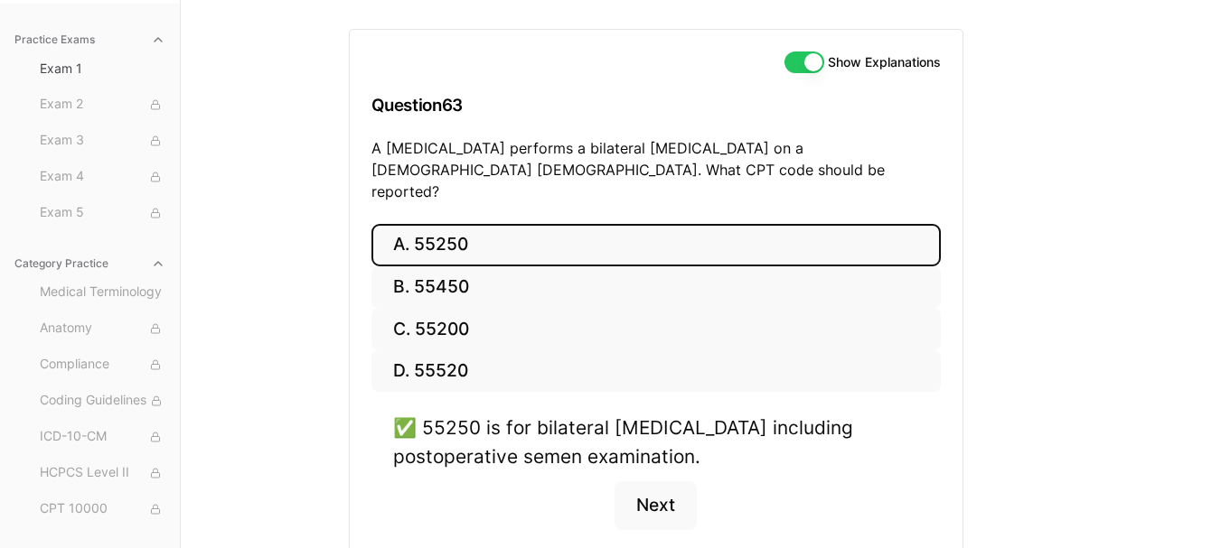
click at [701, 490] on div "✅ 55250 is for bilateral vasectomy including postoperative semen examination. N…" at bounding box center [655, 482] width 569 height 137
click at [663, 484] on button "Next" at bounding box center [655, 506] width 82 height 49
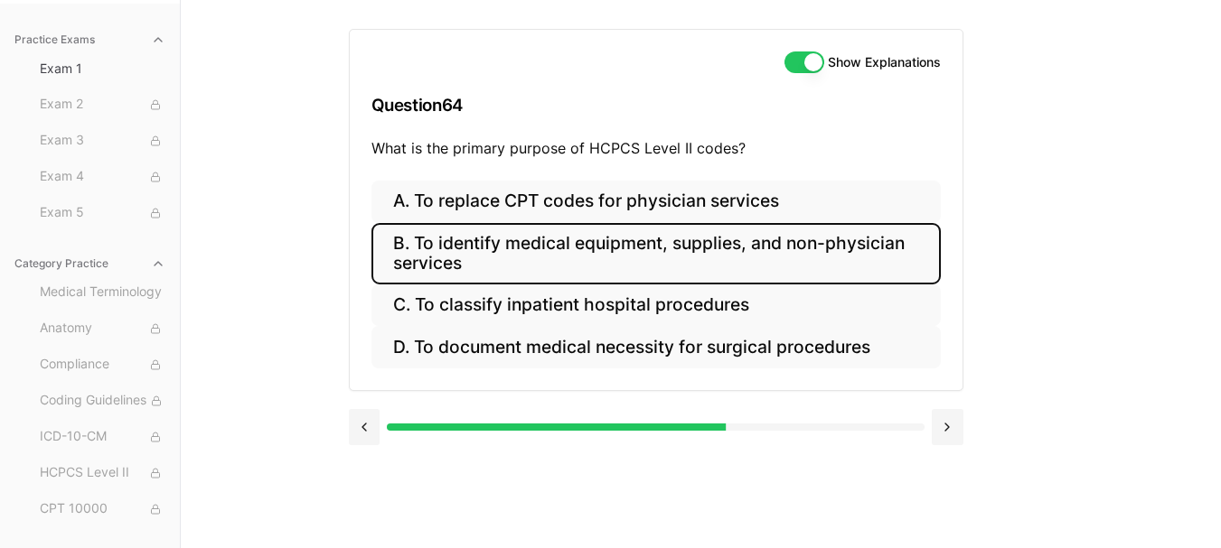
click at [557, 253] on button "B. To identify medical equipment, supplies, and non-physician services" at bounding box center [655, 253] width 569 height 61
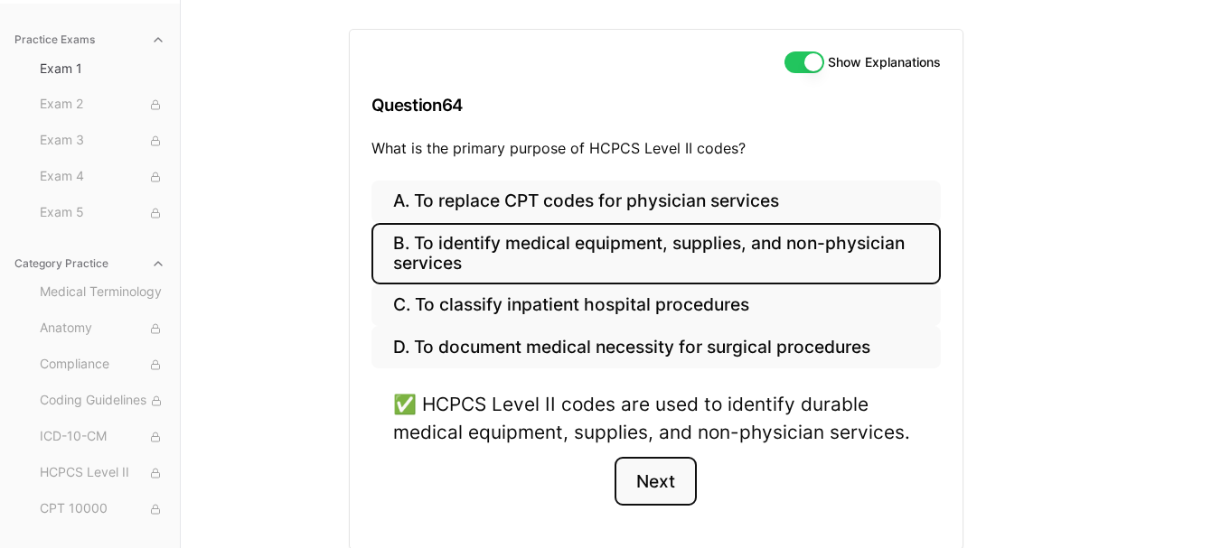
click at [675, 481] on button "Next" at bounding box center [655, 481] width 82 height 49
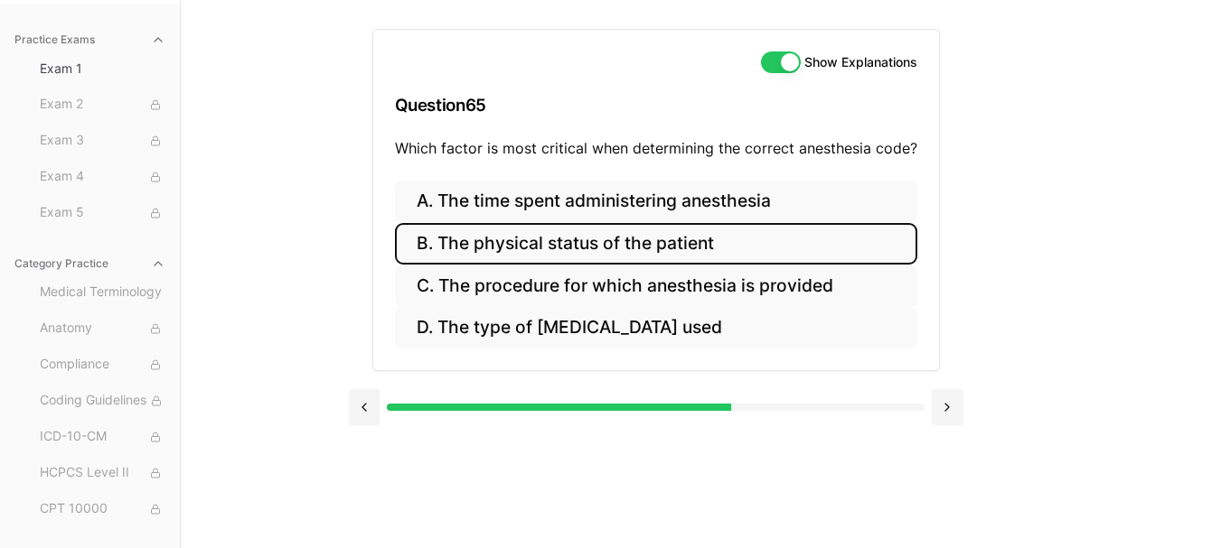
click at [711, 245] on button "B. The physical status of the patient" at bounding box center [656, 244] width 522 height 42
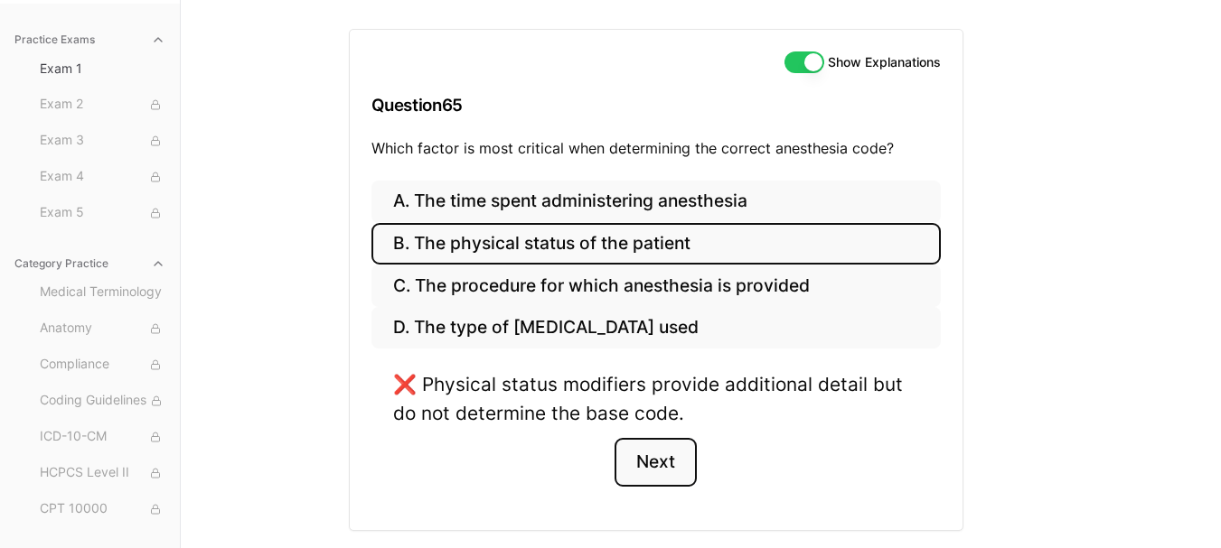
click at [665, 471] on button "Next" at bounding box center [655, 462] width 82 height 49
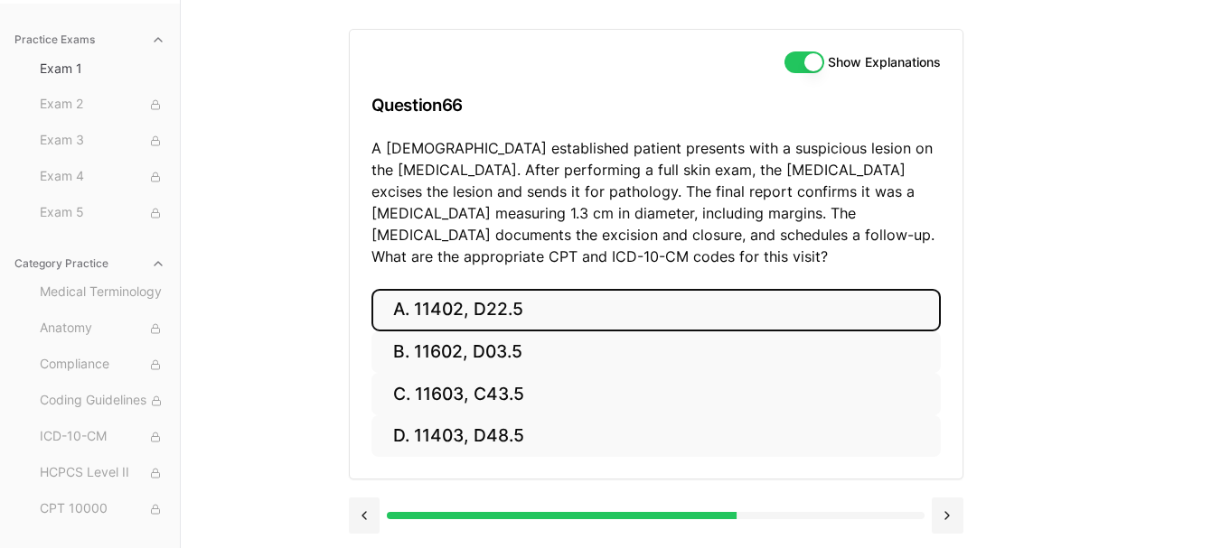
click at [503, 314] on button "A. 11402, D22.5" at bounding box center [655, 310] width 569 height 42
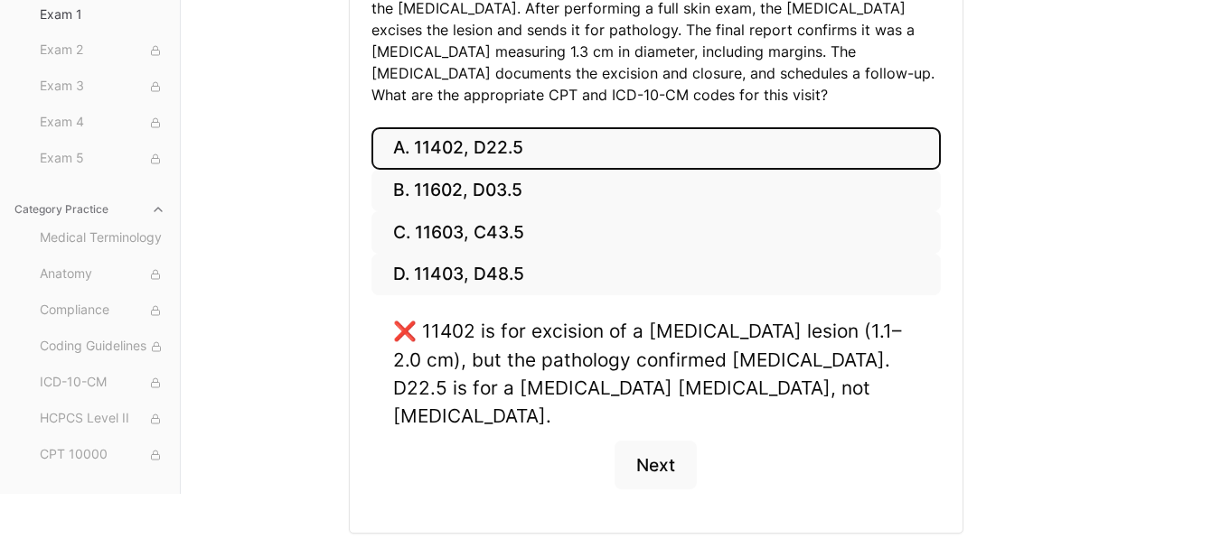
scroll to position [347, 0]
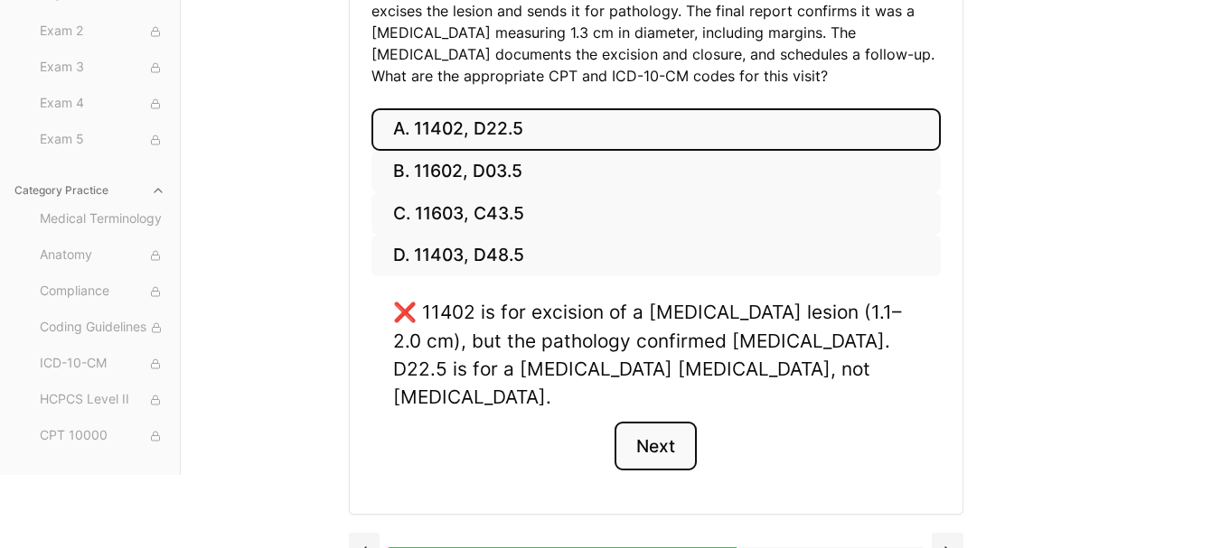
click at [682, 422] on button "Next" at bounding box center [655, 446] width 82 height 49
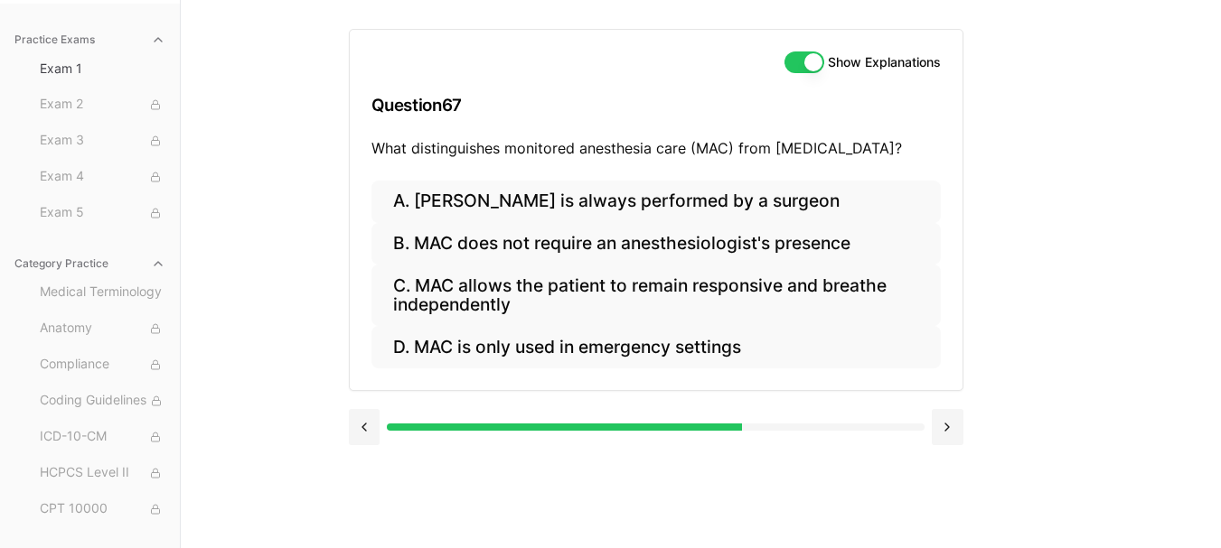
scroll to position [166, 0]
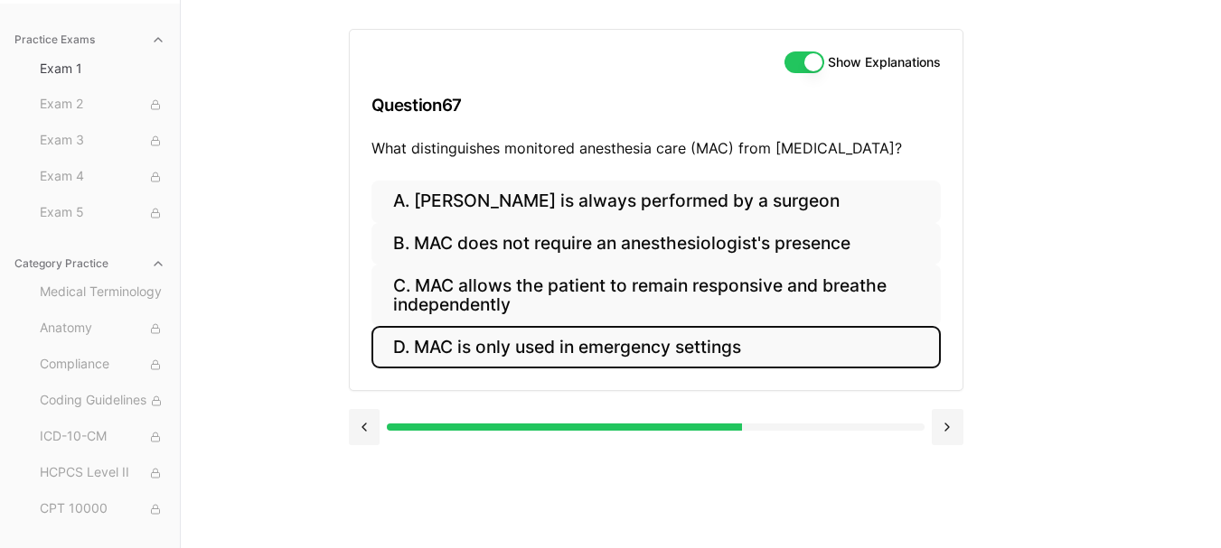
click at [694, 351] on button "D. MAC is only used in emergency settings" at bounding box center [655, 347] width 569 height 42
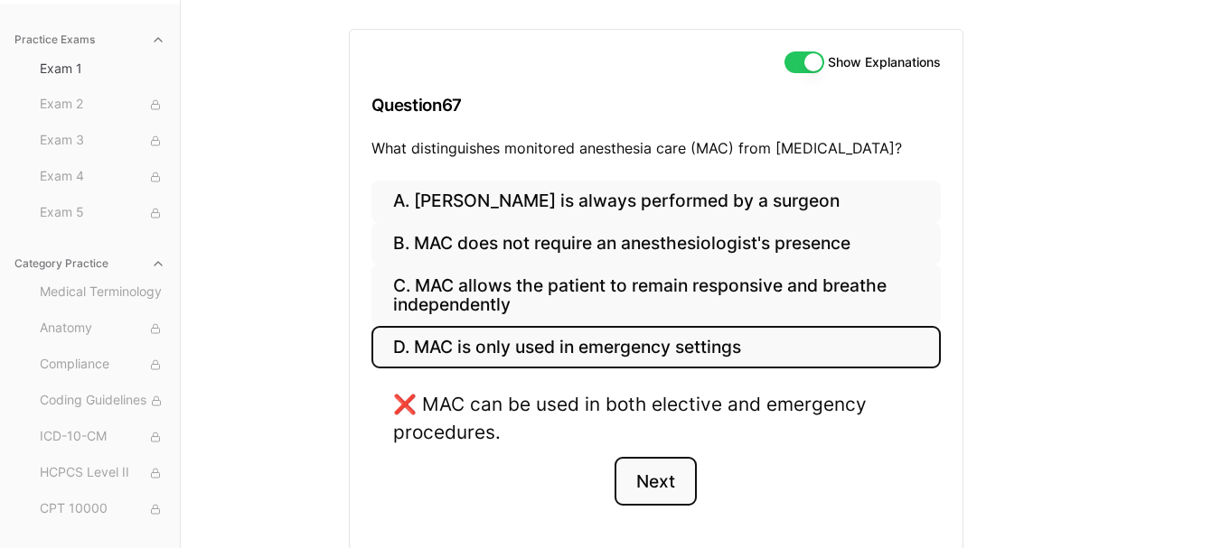
click at [658, 483] on button "Next" at bounding box center [655, 481] width 82 height 49
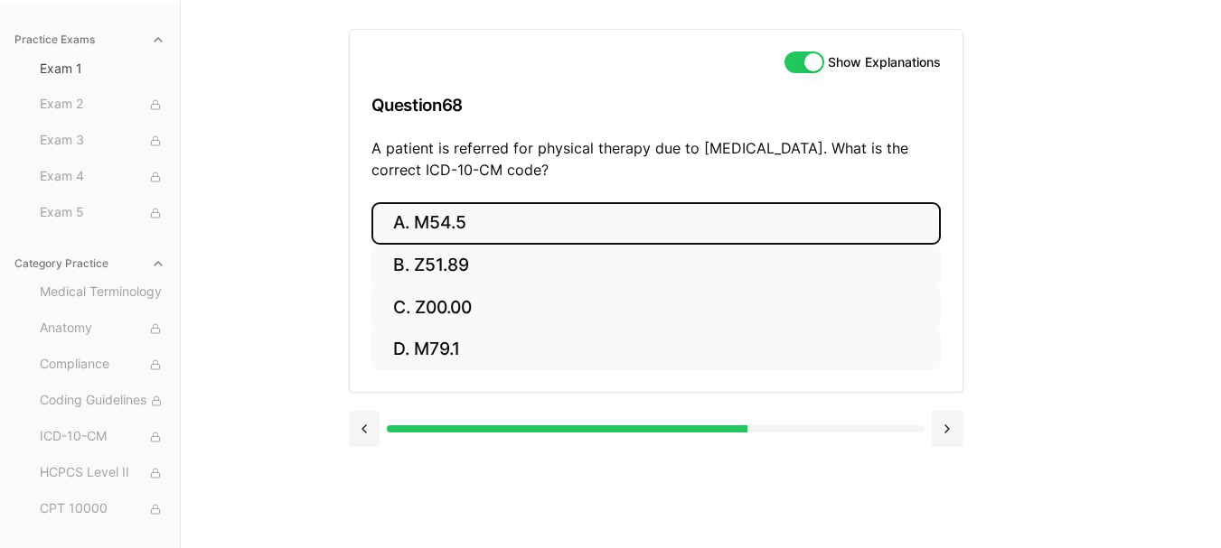
click at [760, 232] on button "A. M54.5" at bounding box center [655, 223] width 569 height 42
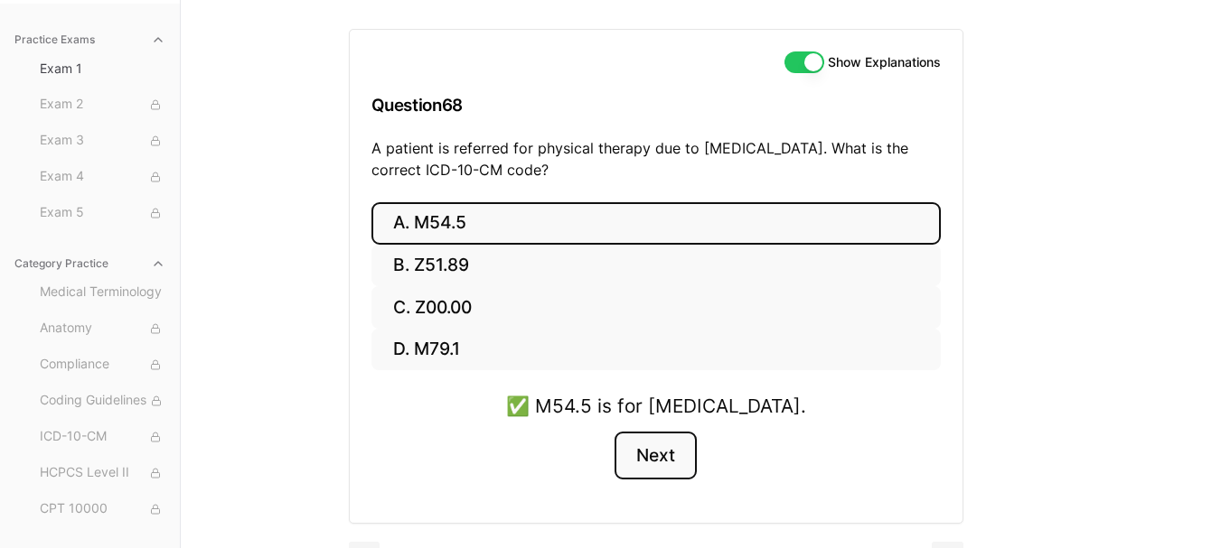
click at [664, 458] on button "Next" at bounding box center [655, 456] width 82 height 49
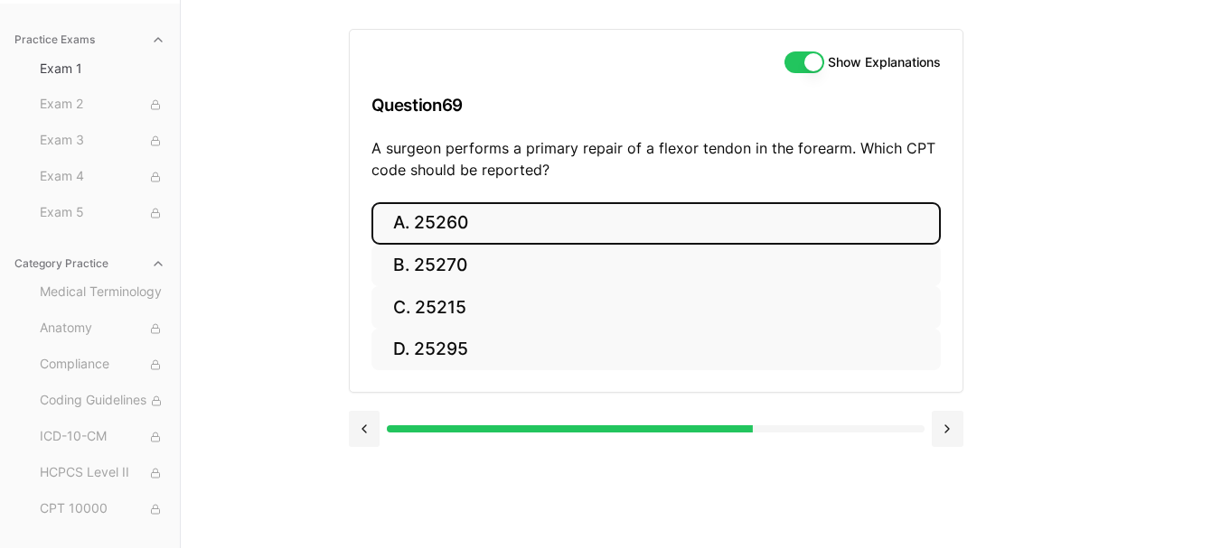
click at [592, 212] on button "A. 25260" at bounding box center [655, 223] width 569 height 42
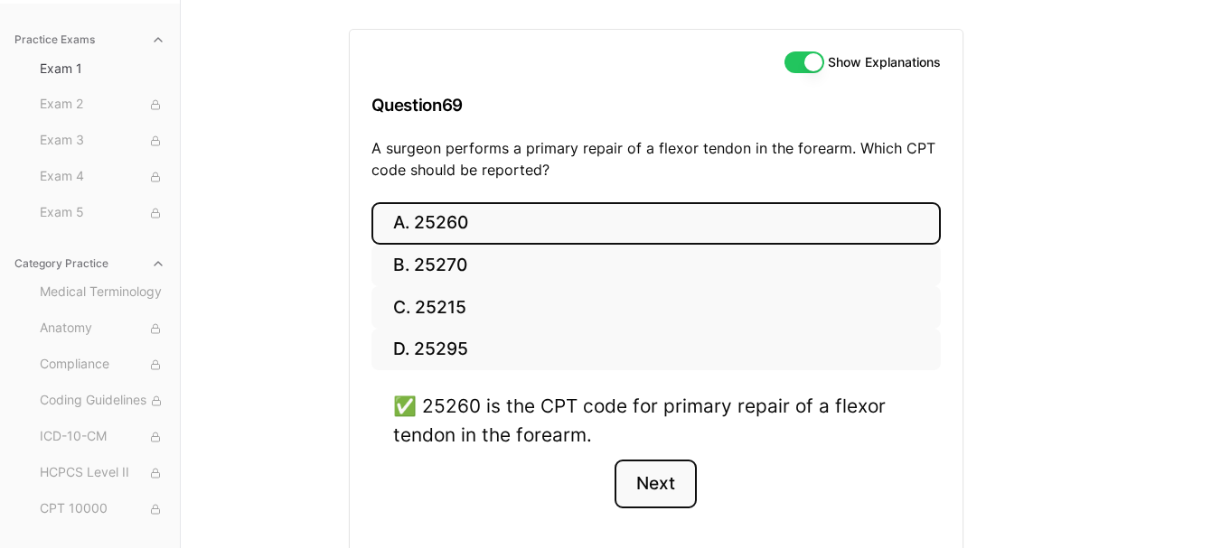
click at [640, 480] on button "Next" at bounding box center [655, 484] width 82 height 49
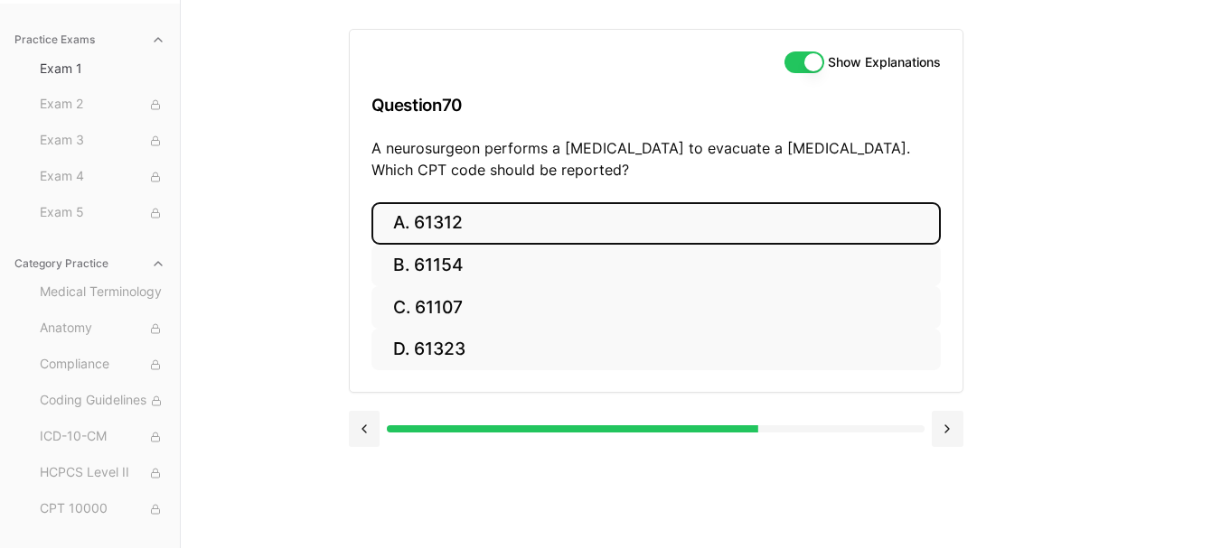
click at [570, 223] on button "A. 61312" at bounding box center [655, 223] width 569 height 42
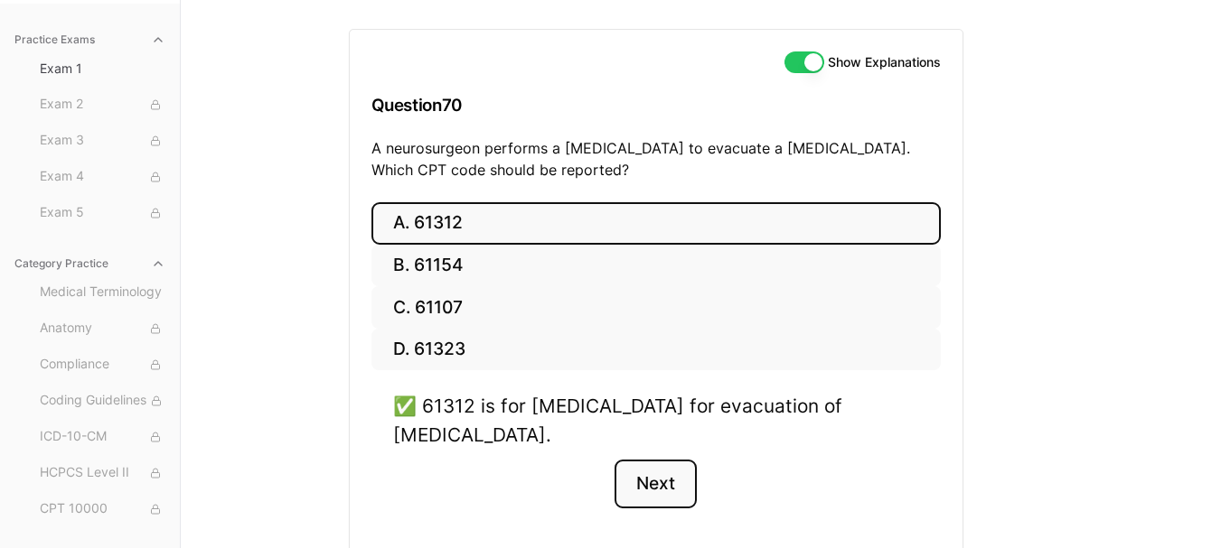
click at [669, 472] on button "Next" at bounding box center [655, 484] width 82 height 49
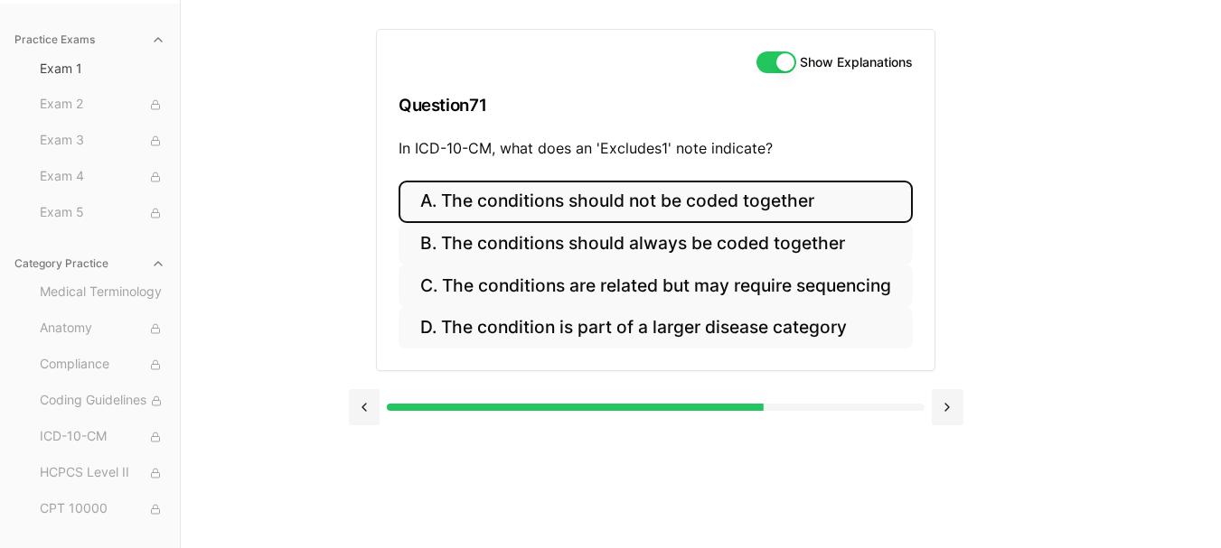
click at [771, 203] on button "A. The conditions should not be coded together" at bounding box center [655, 202] width 514 height 42
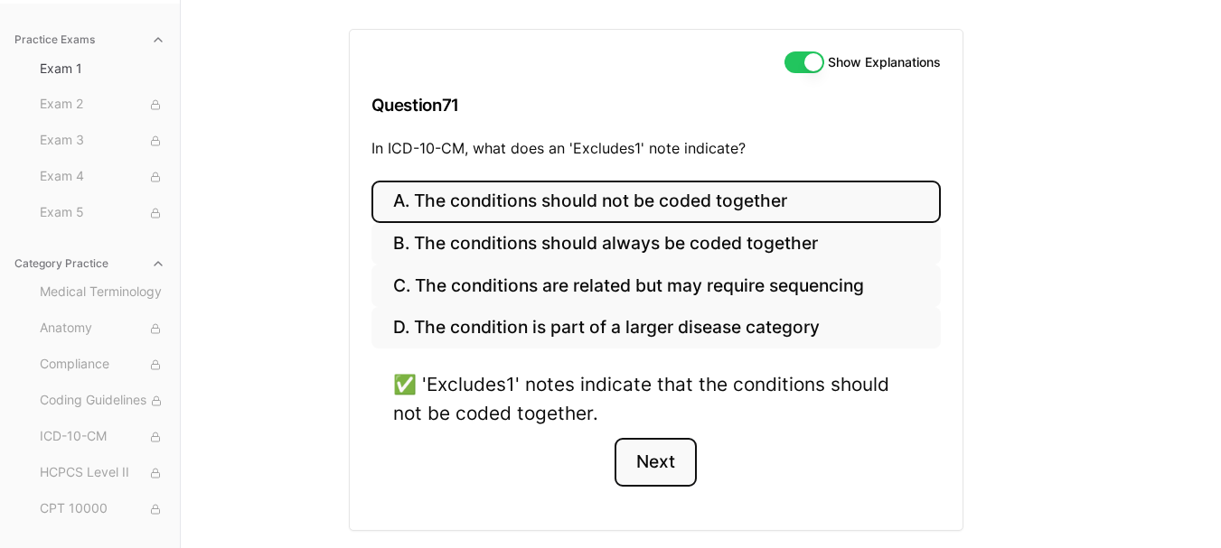
click at [660, 469] on button "Next" at bounding box center [655, 462] width 82 height 49
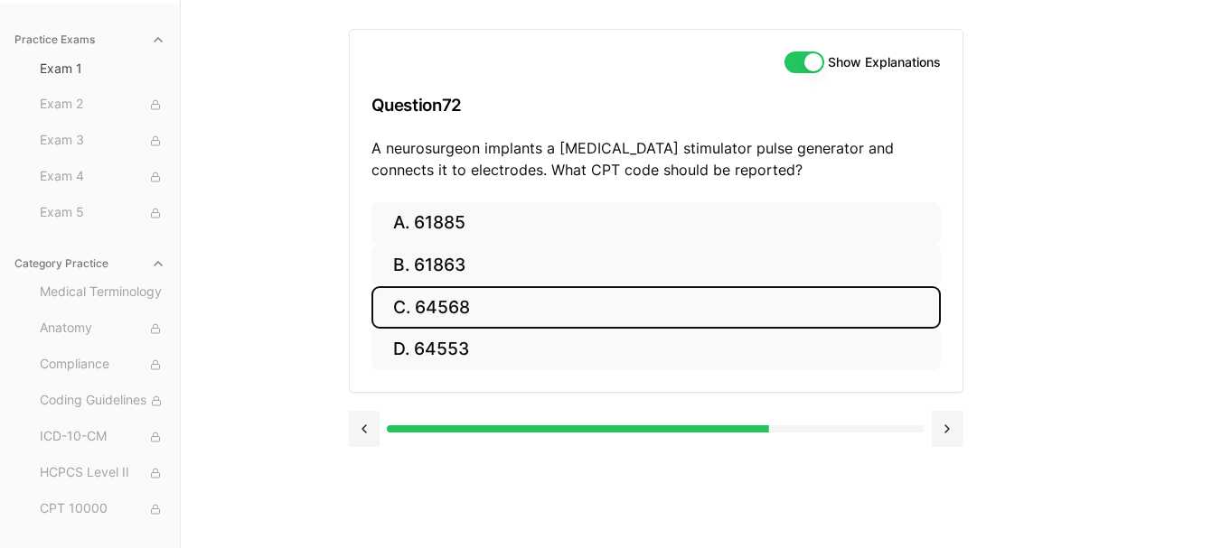
click at [565, 305] on button "C. 64568" at bounding box center [655, 307] width 569 height 42
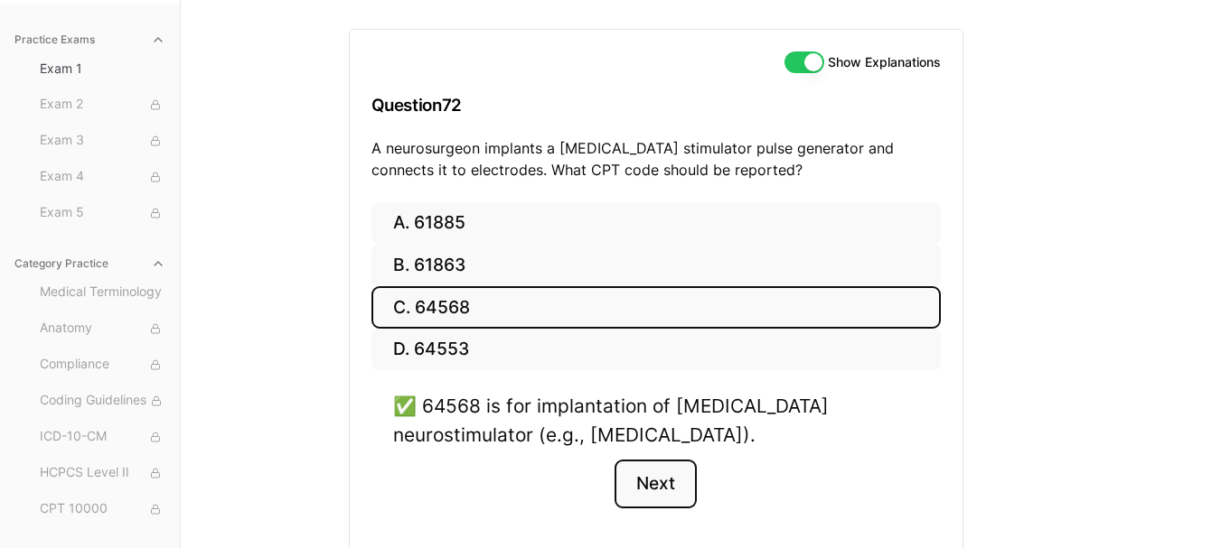
click at [633, 479] on button "Next" at bounding box center [655, 484] width 82 height 49
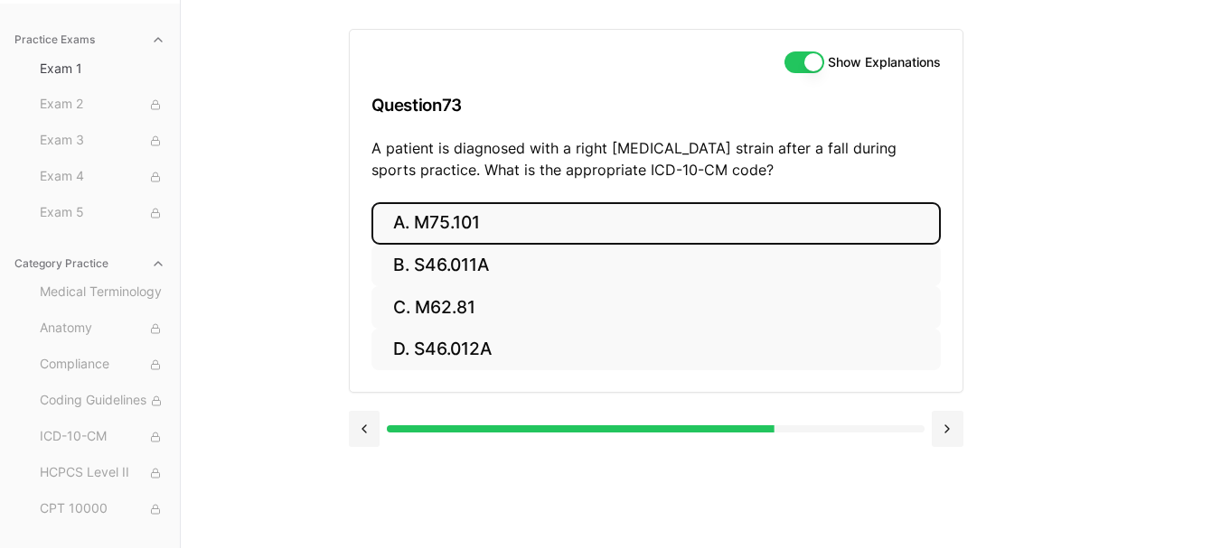
click at [585, 226] on button "A. M75.101" at bounding box center [655, 223] width 569 height 42
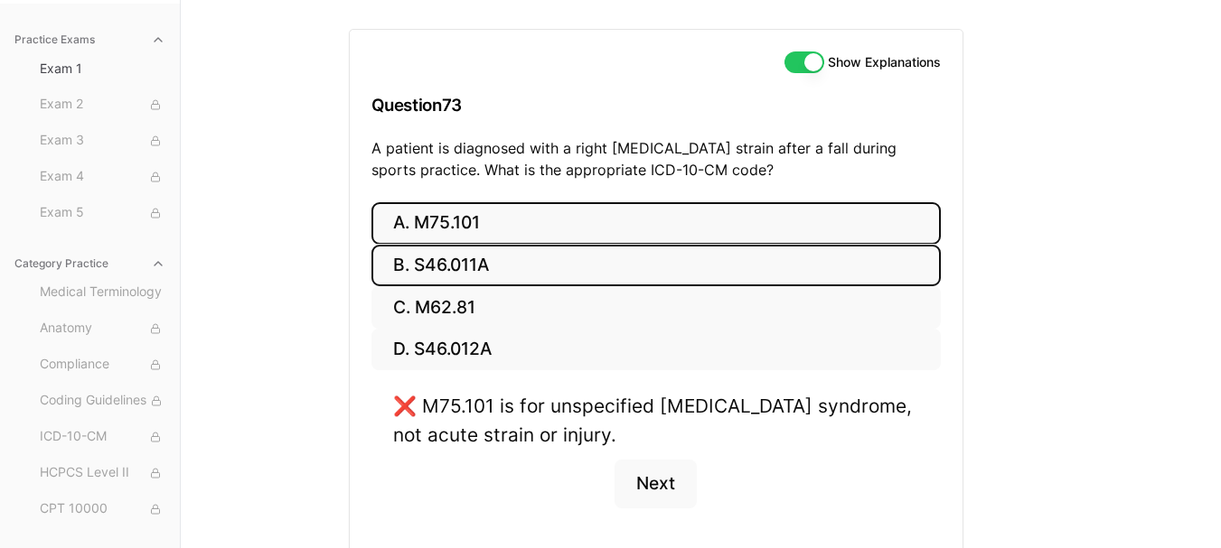
click at [576, 258] on button "B. S46.011A" at bounding box center [655, 266] width 569 height 42
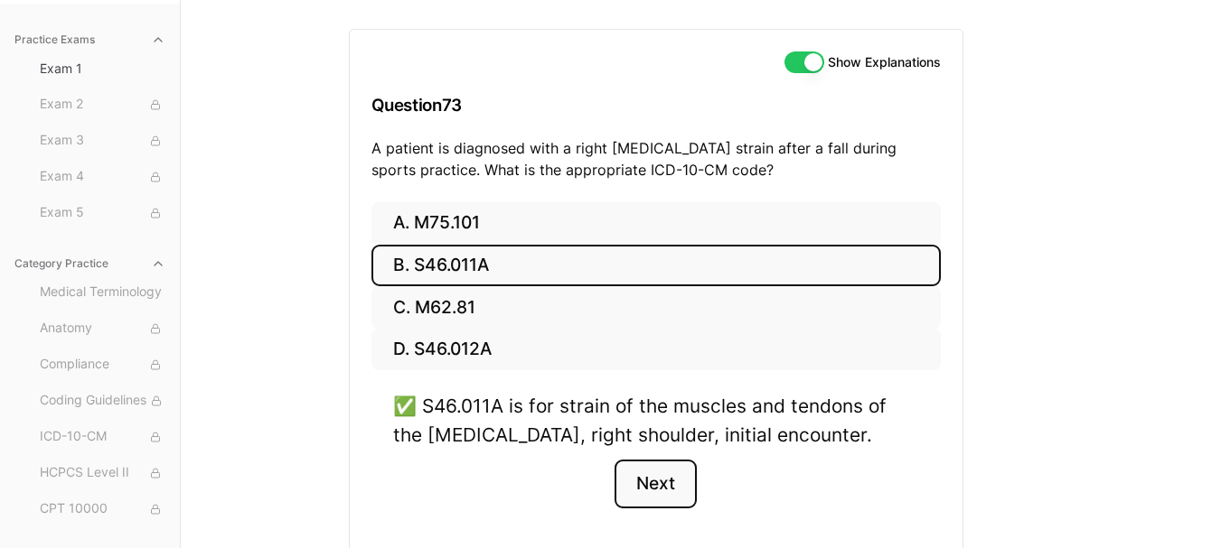
click at [646, 480] on button "Next" at bounding box center [655, 484] width 82 height 49
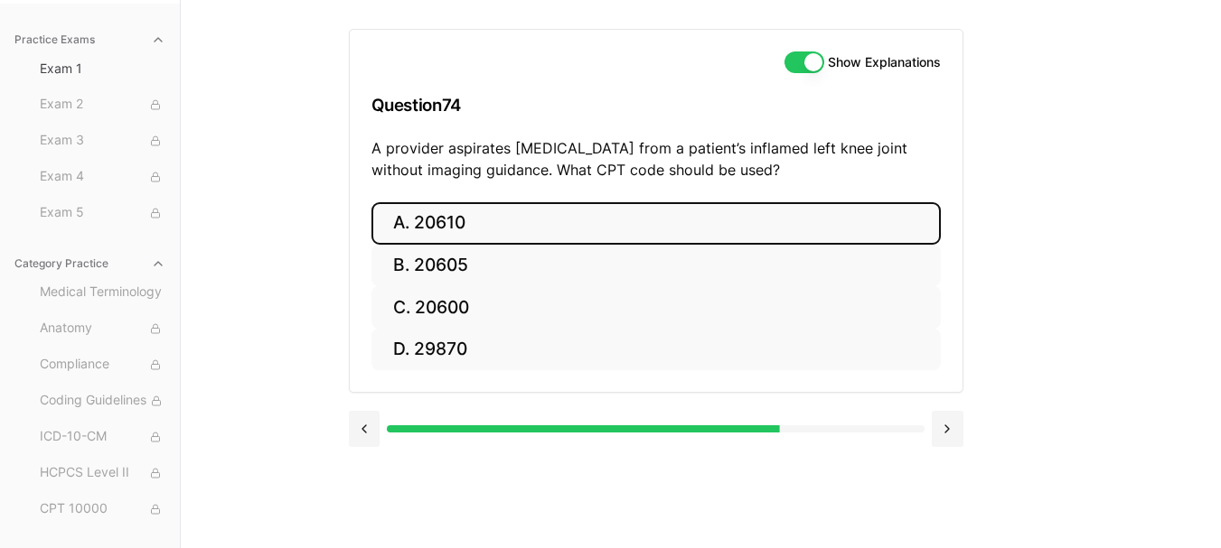
click at [561, 232] on button "A. 20610" at bounding box center [655, 223] width 569 height 42
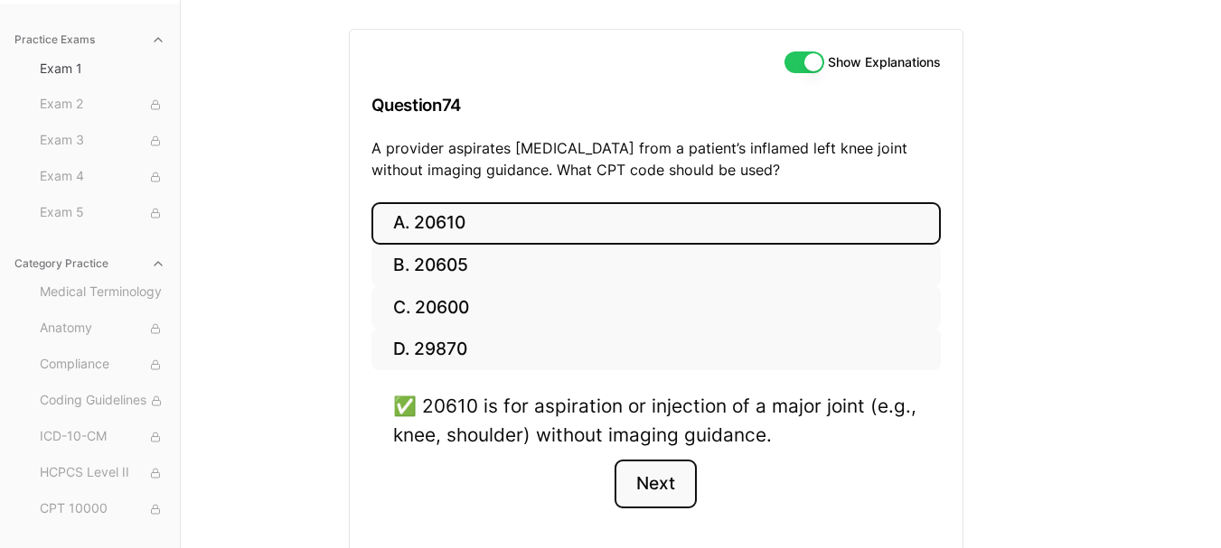
click at [669, 493] on button "Next" at bounding box center [655, 484] width 82 height 49
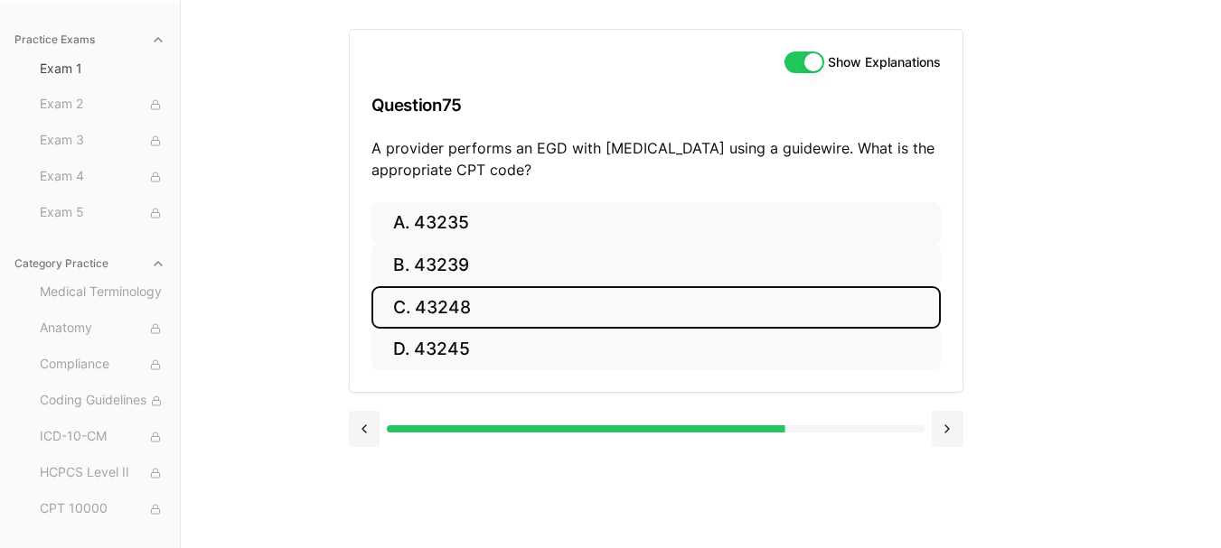
click at [446, 306] on button "C. 43248" at bounding box center [655, 307] width 569 height 42
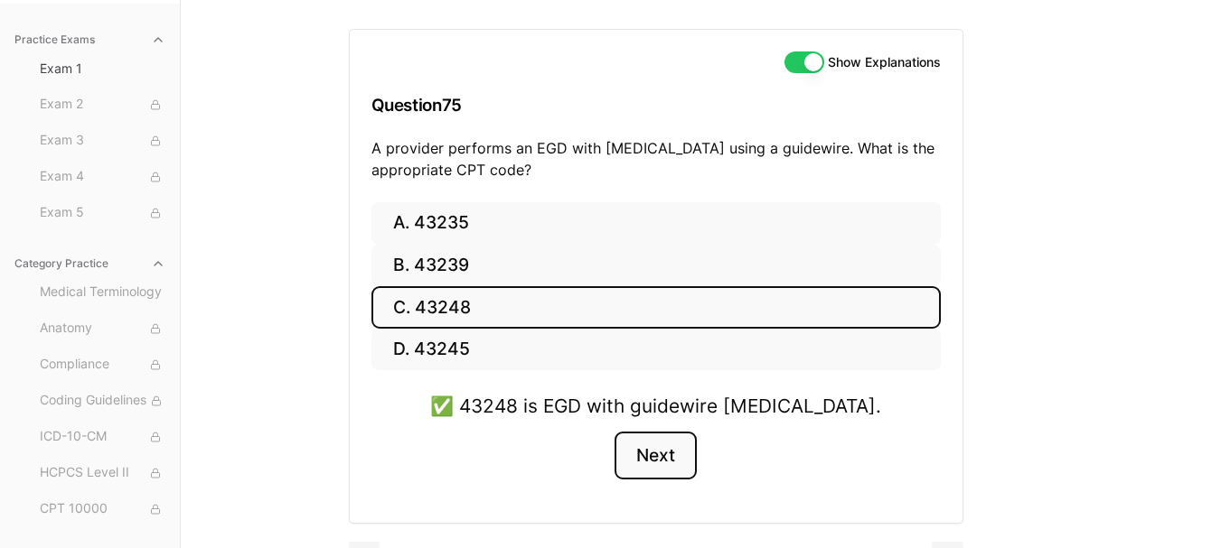
click at [651, 449] on button "Next" at bounding box center [655, 456] width 82 height 49
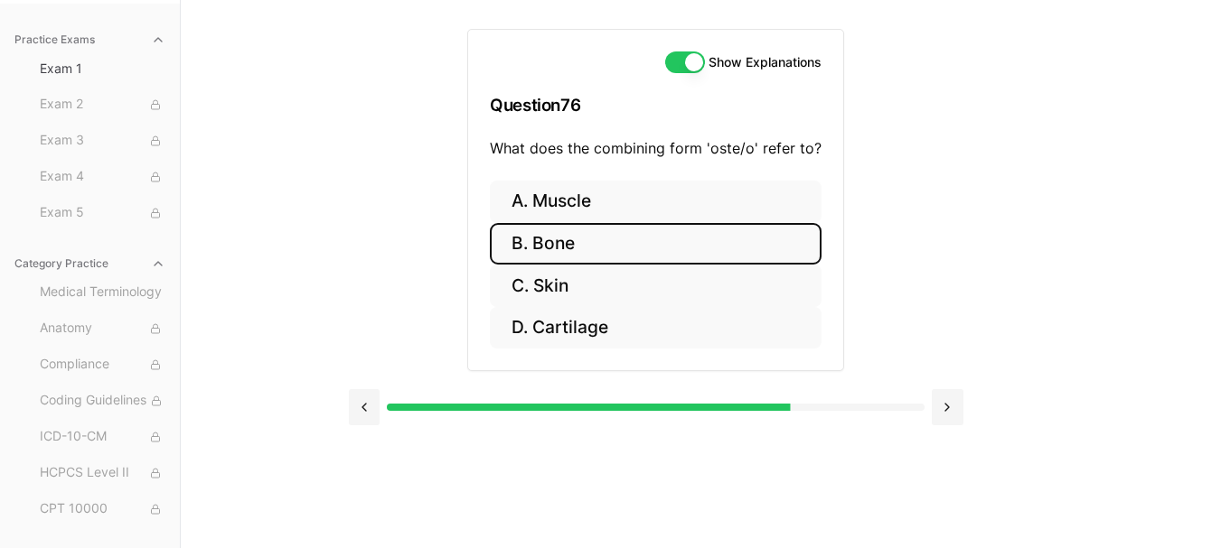
click at [685, 236] on button "B. Bone" at bounding box center [656, 244] width 332 height 42
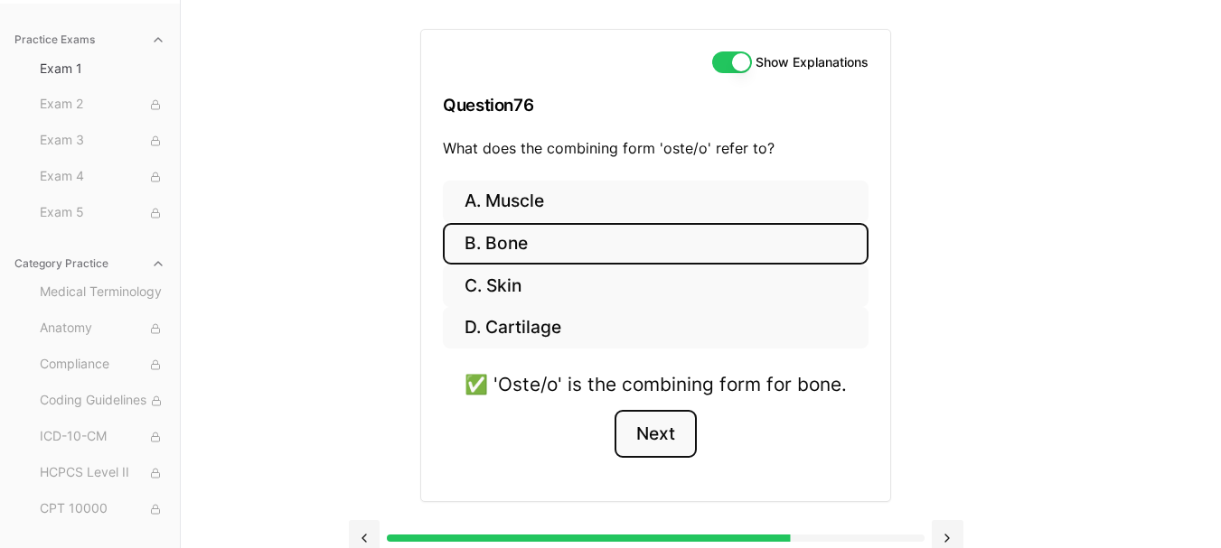
click at [660, 441] on button "Next" at bounding box center [655, 434] width 82 height 49
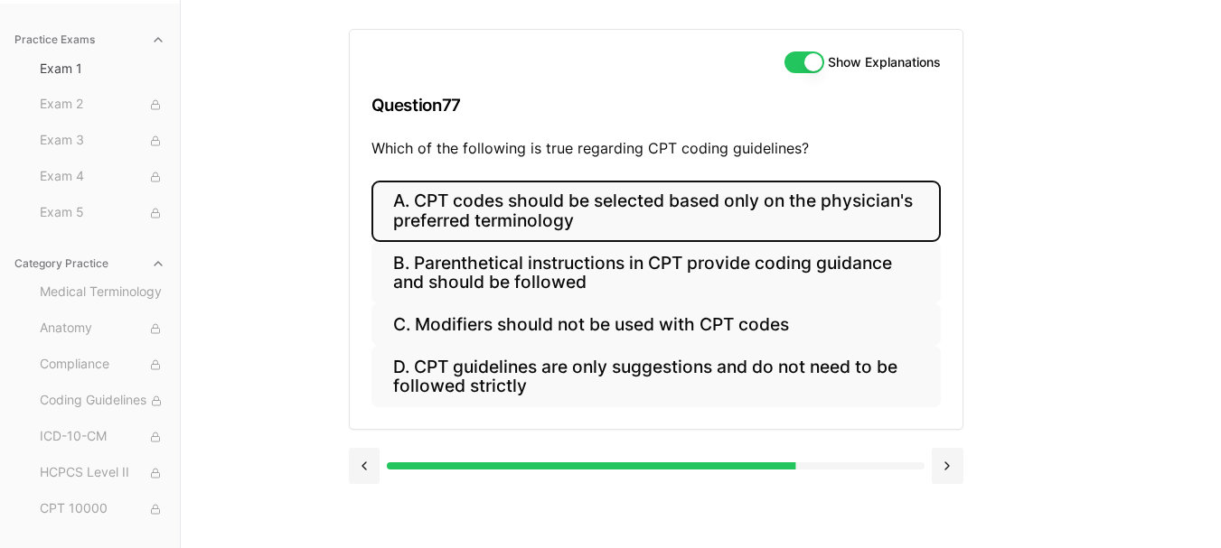
click at [558, 217] on button "A. CPT codes should be selected based only on the physician's preferred termino…" at bounding box center [655, 211] width 569 height 61
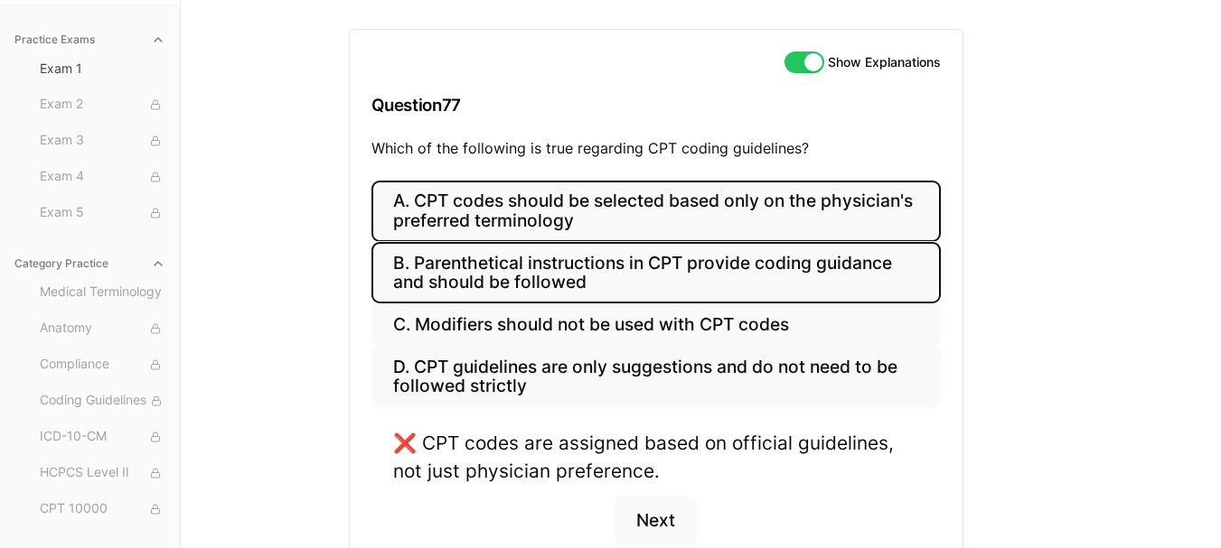
click at [558, 260] on button "B. Parenthetical instructions in CPT provide coding guidance and should be foll…" at bounding box center [655, 272] width 569 height 61
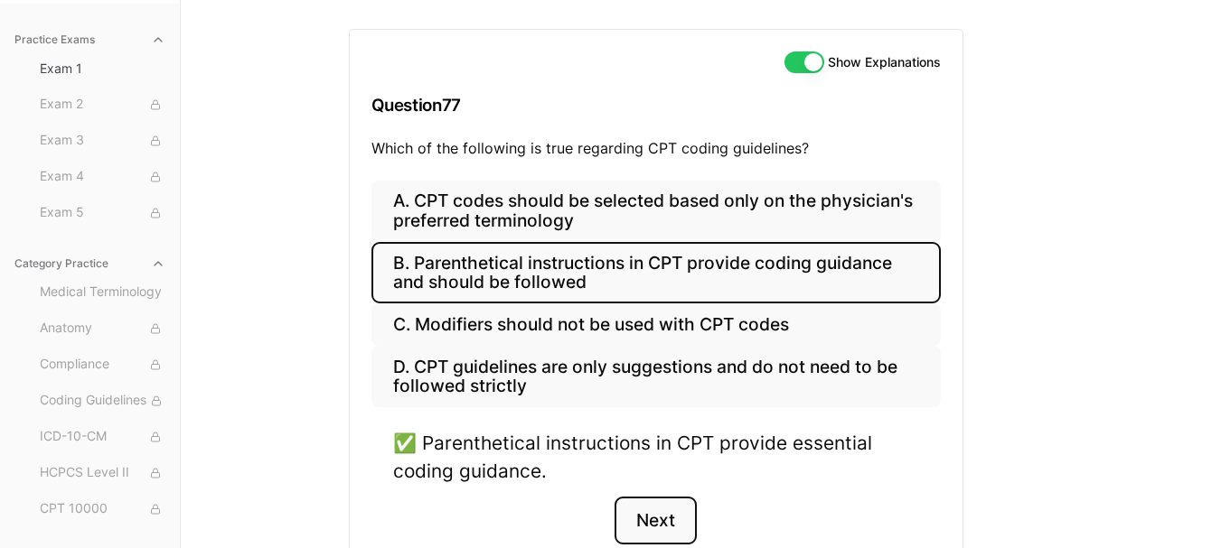
click at [651, 509] on button "Next" at bounding box center [655, 521] width 82 height 49
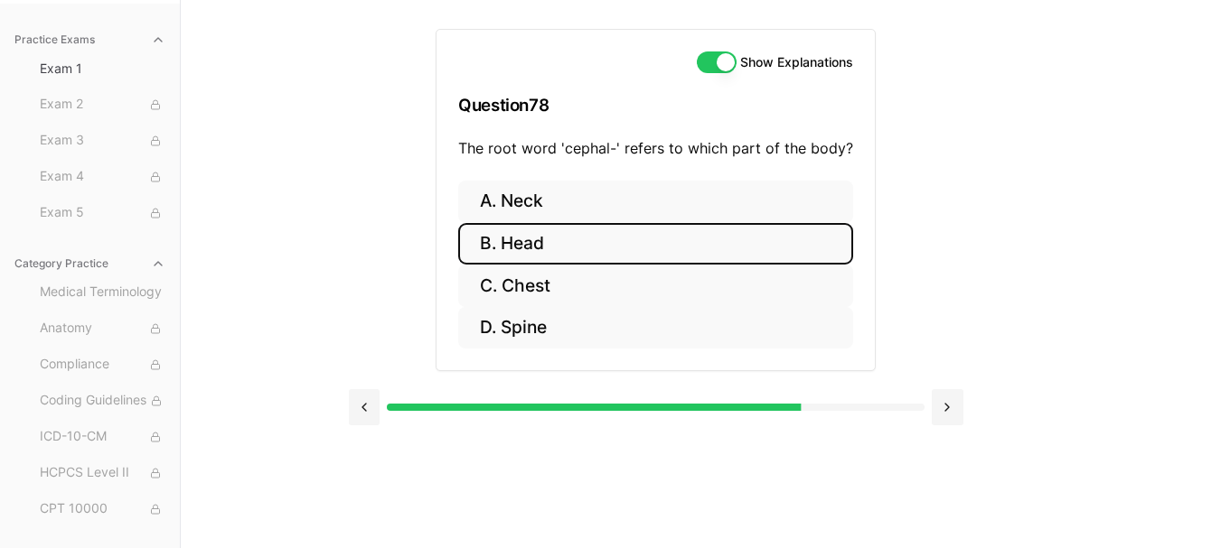
click at [569, 243] on button "B. Head" at bounding box center [655, 244] width 395 height 42
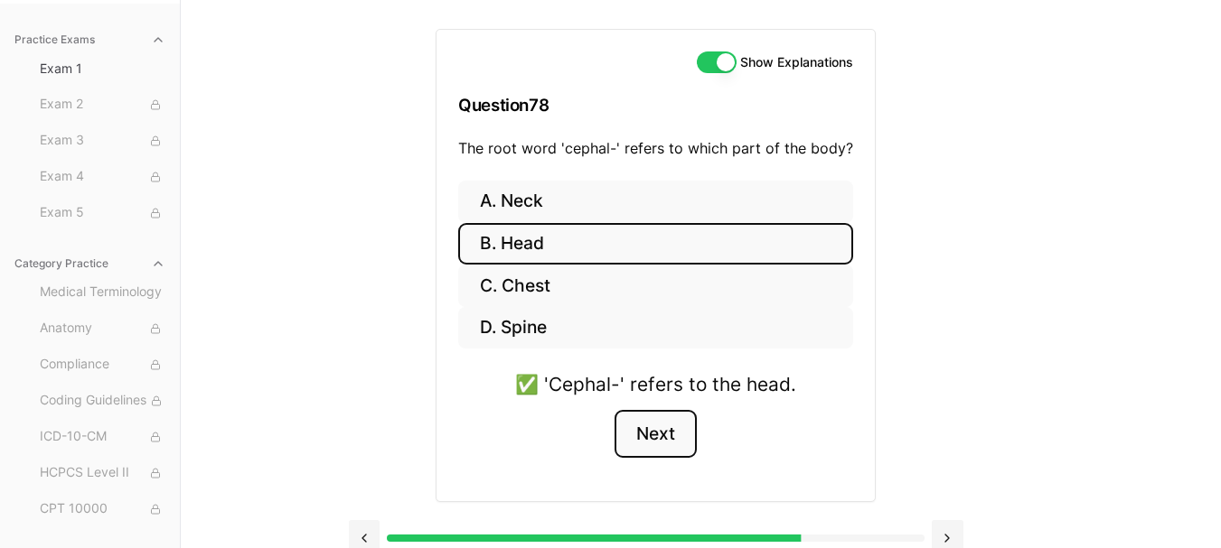
click at [676, 433] on button "Next" at bounding box center [655, 434] width 82 height 49
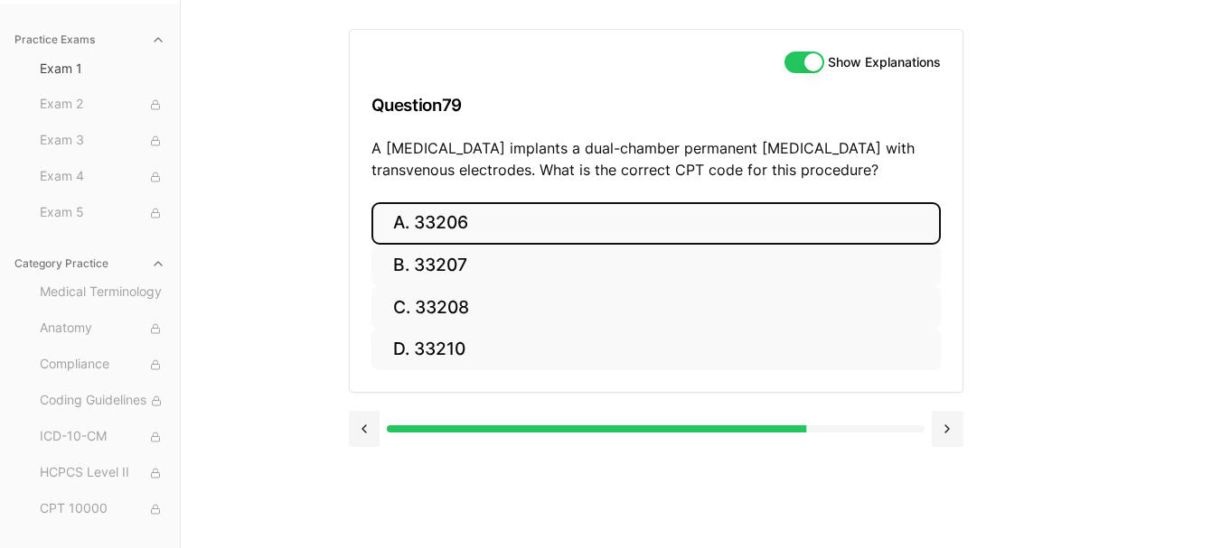
click at [674, 217] on button "A. 33206" at bounding box center [655, 223] width 569 height 42
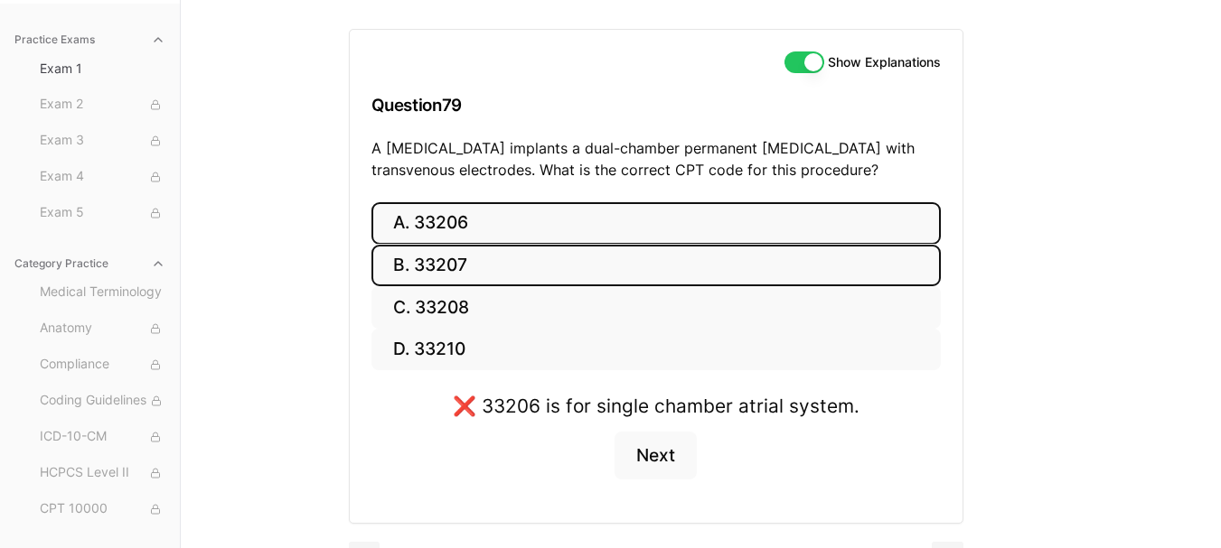
click at [637, 259] on button "B. 33207" at bounding box center [655, 266] width 569 height 42
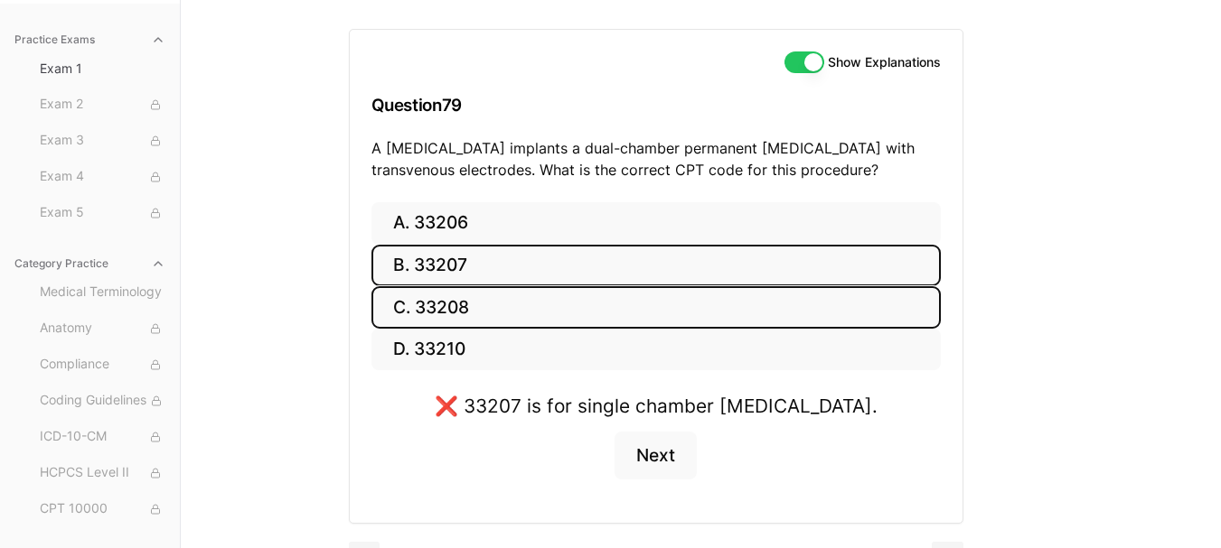
click at [614, 311] on button "C. 33208" at bounding box center [655, 307] width 569 height 42
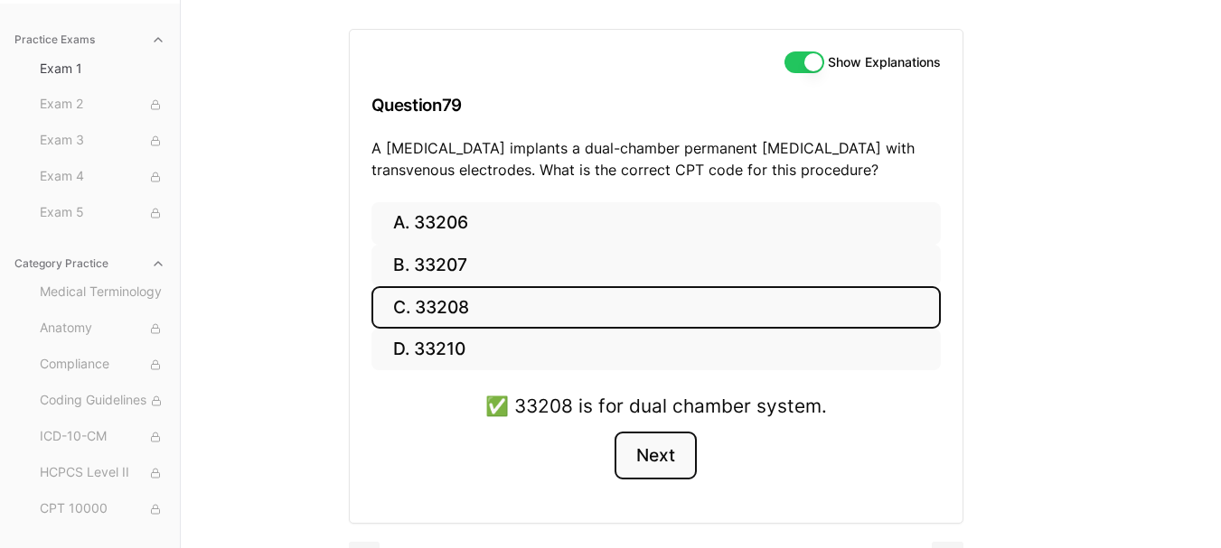
click at [630, 446] on button "Next" at bounding box center [655, 456] width 82 height 49
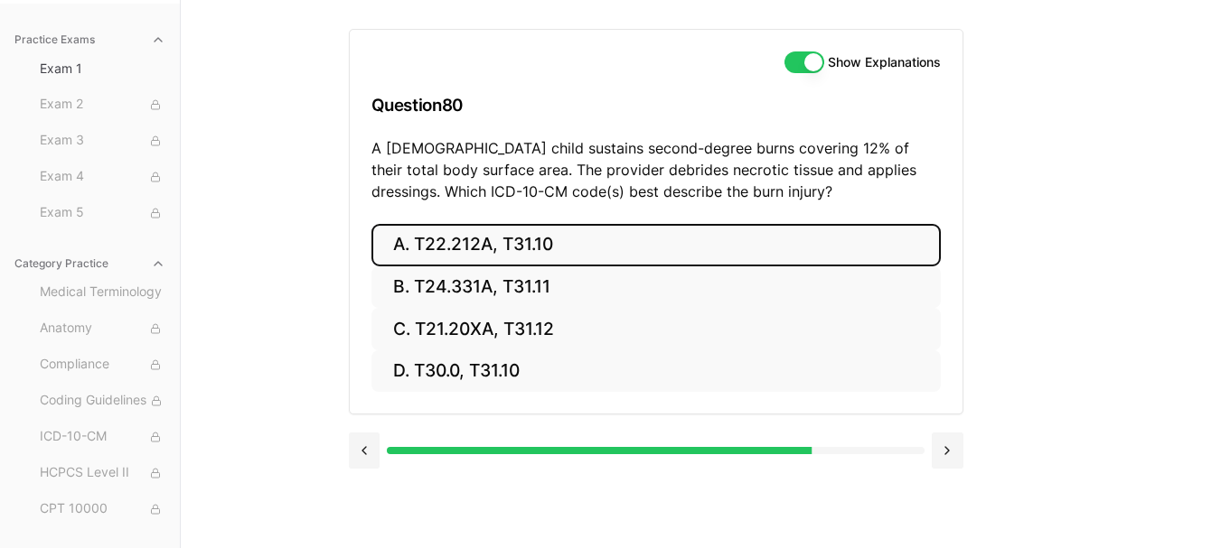
click at [496, 239] on button "A. T22.212A, T31.10" at bounding box center [655, 245] width 569 height 42
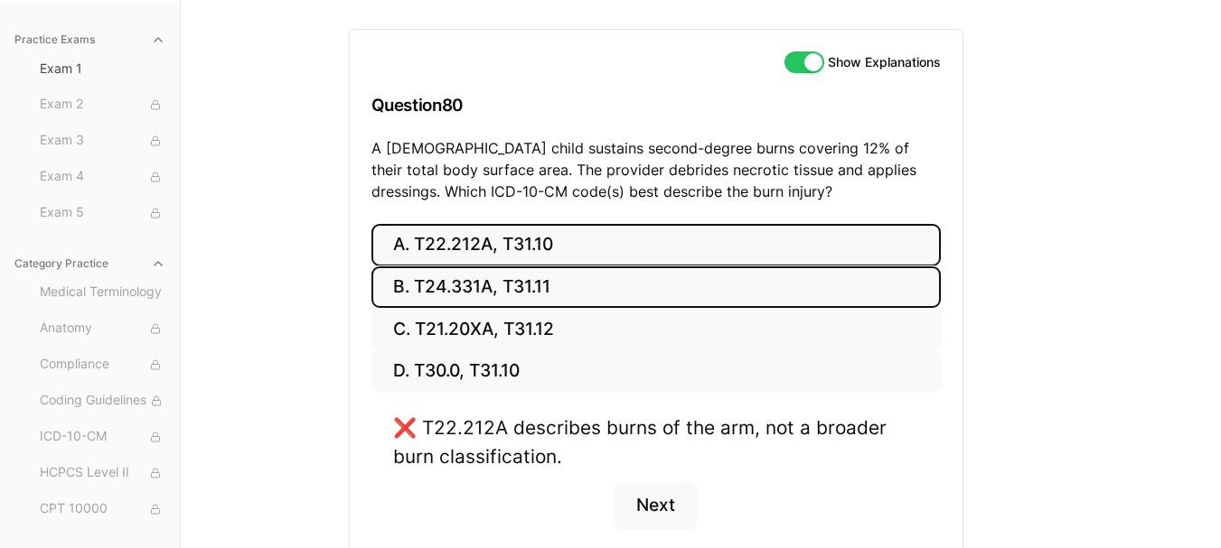
click at [501, 284] on button "B. T24.331A, T31.11" at bounding box center [655, 288] width 569 height 42
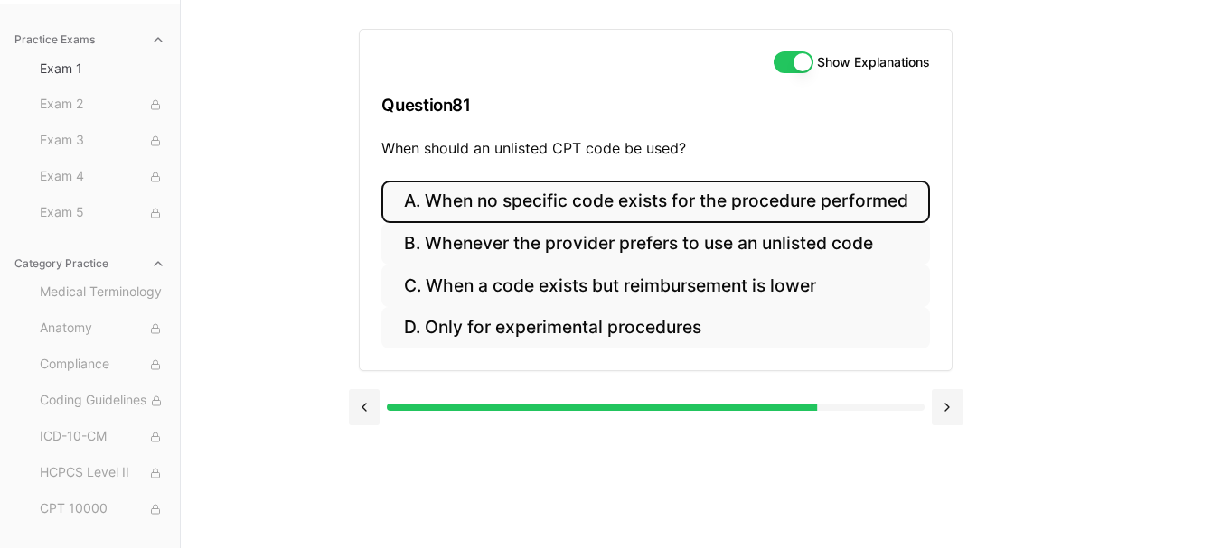
click at [471, 196] on button "A. When no specific code exists for the procedure performed" at bounding box center [655, 202] width 548 height 42
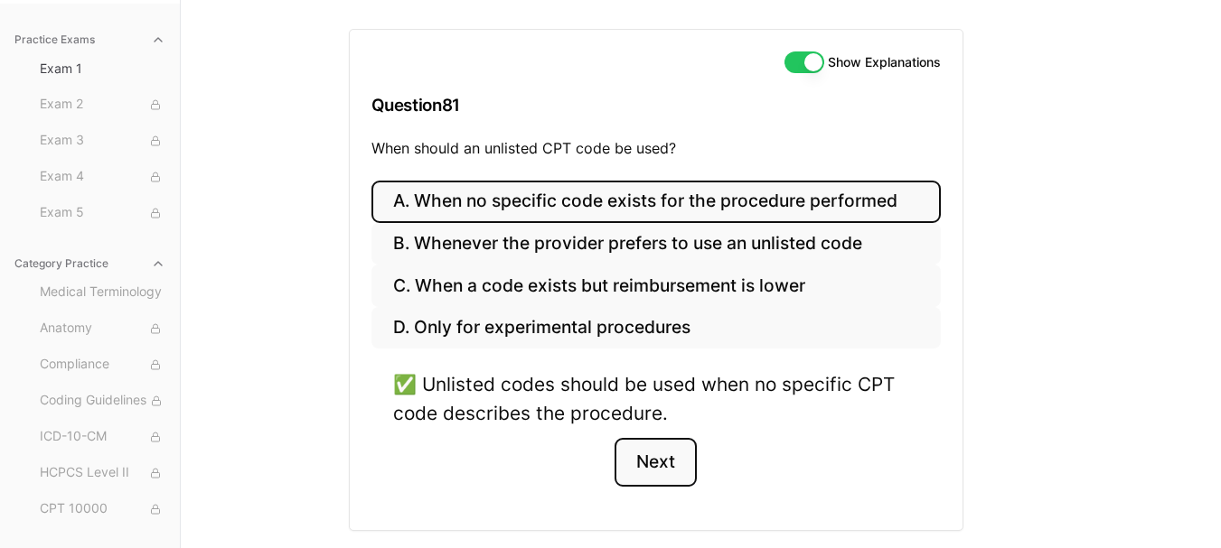
click at [656, 466] on button "Next" at bounding box center [655, 462] width 82 height 49
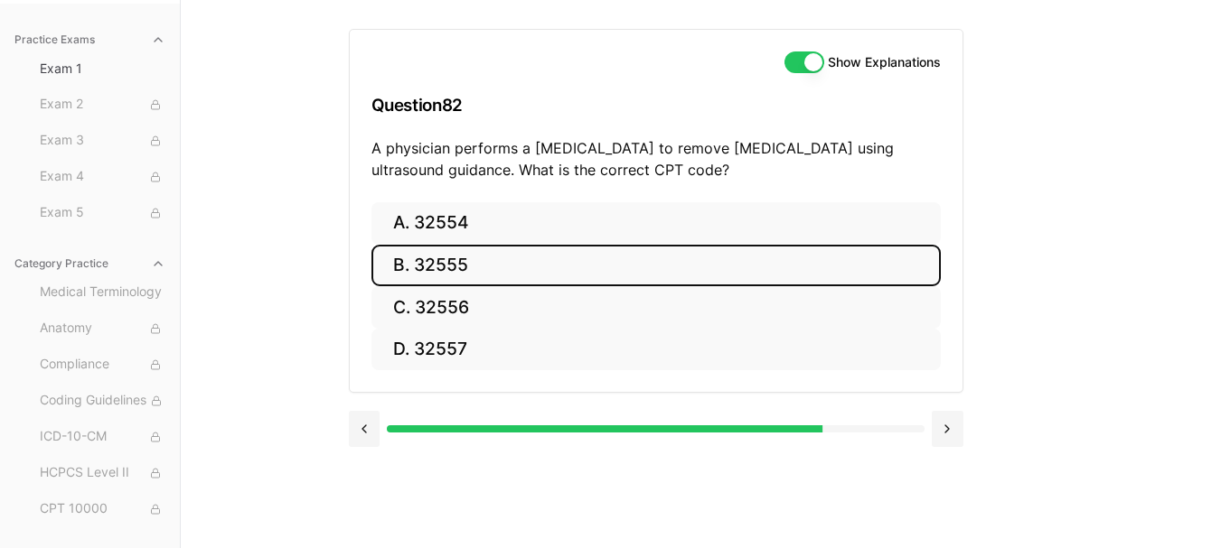
click at [523, 267] on button "B. 32555" at bounding box center [655, 266] width 569 height 42
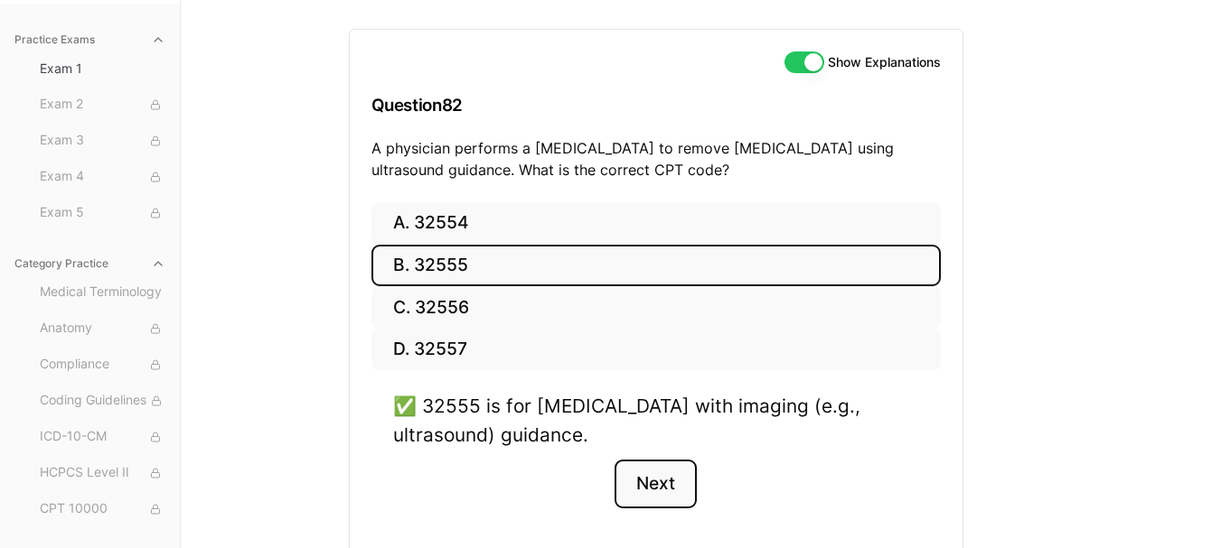
click at [655, 500] on button "Next" at bounding box center [655, 484] width 82 height 49
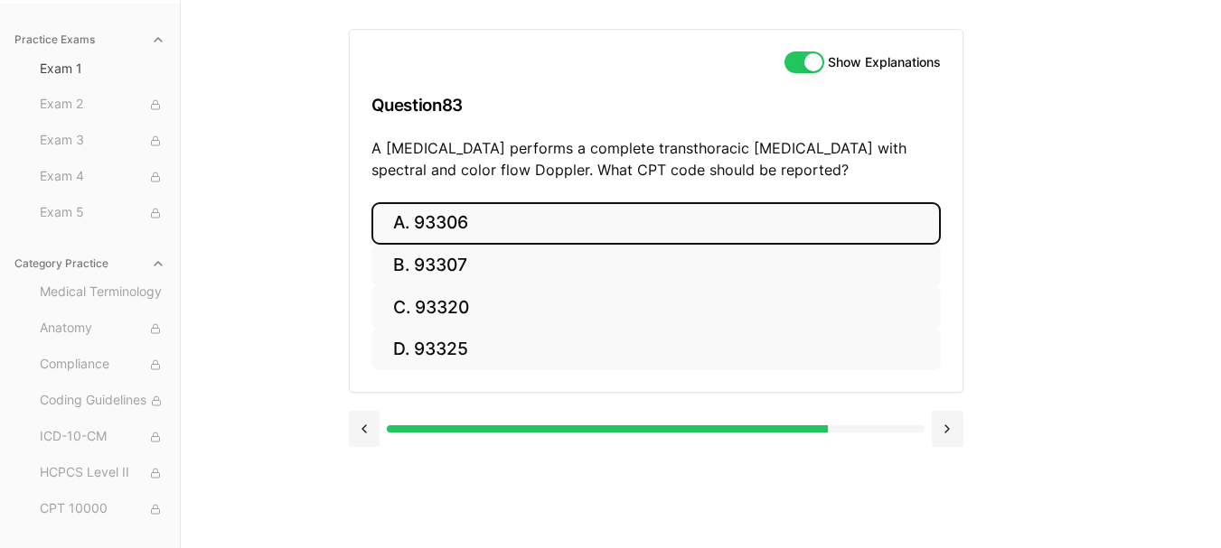
click at [474, 230] on button "A. 93306" at bounding box center [655, 223] width 569 height 42
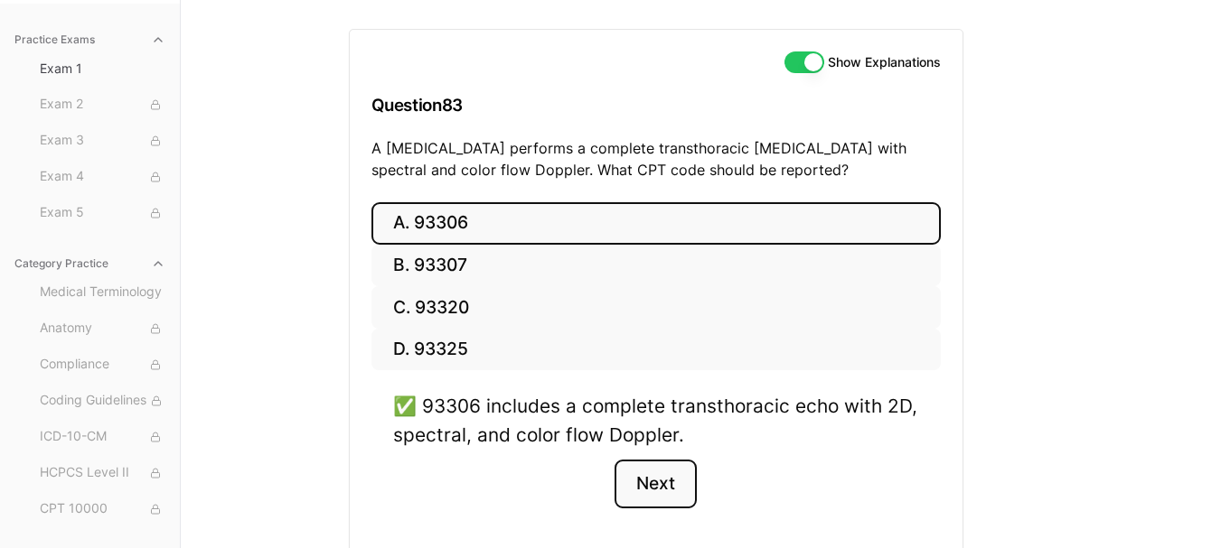
click at [660, 473] on button "Next" at bounding box center [655, 484] width 82 height 49
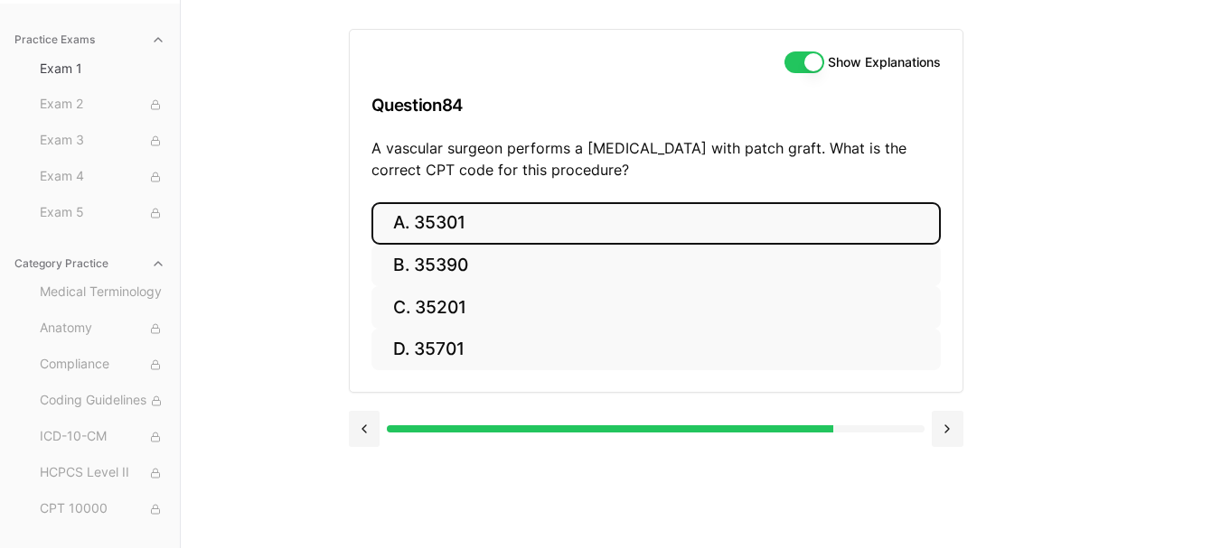
click at [636, 222] on button "A. 35301" at bounding box center [655, 223] width 569 height 42
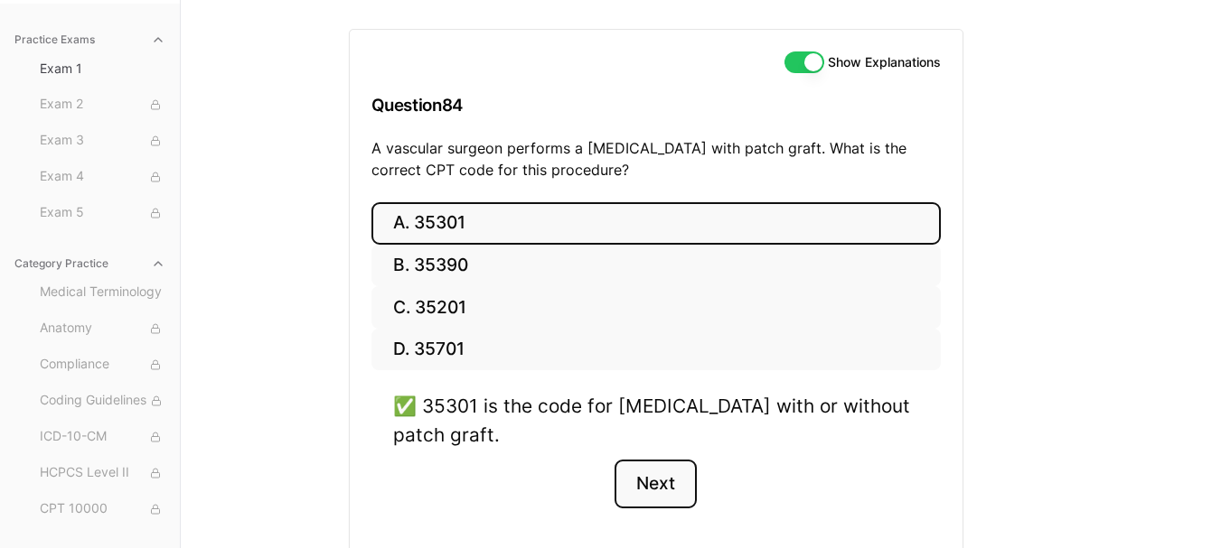
click at [642, 485] on button "Next" at bounding box center [655, 484] width 82 height 49
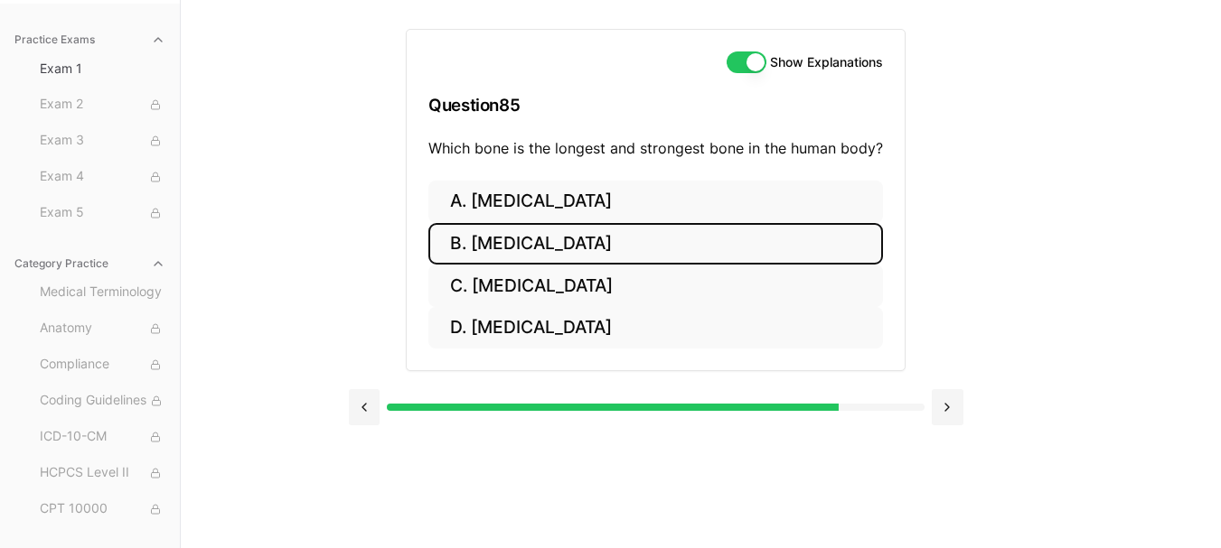
click at [561, 243] on button "B. Femur" at bounding box center [655, 244] width 454 height 42
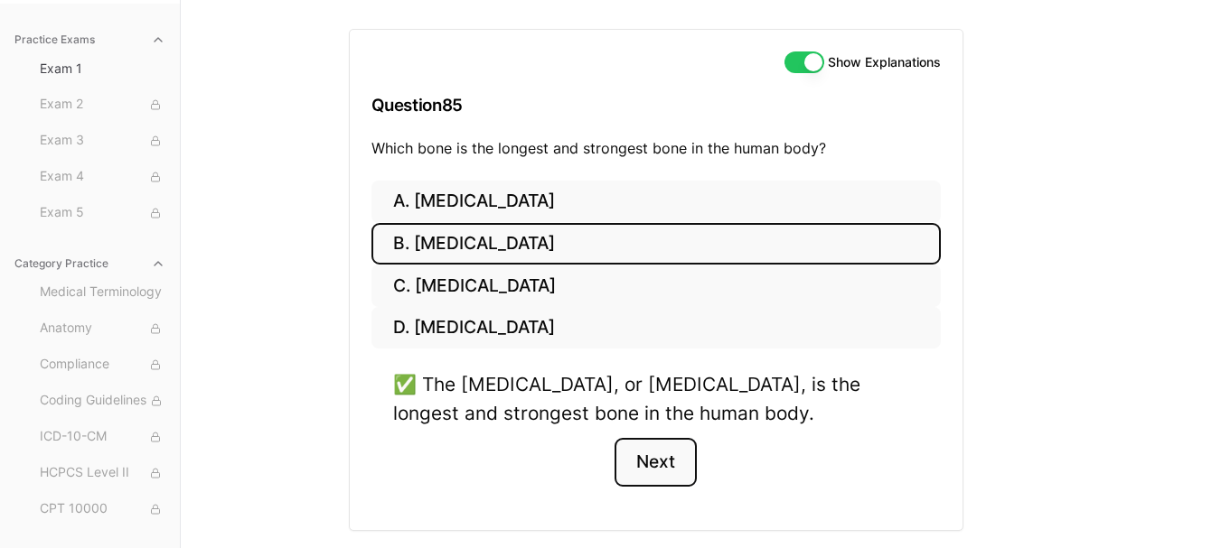
click at [632, 459] on button "Next" at bounding box center [655, 462] width 82 height 49
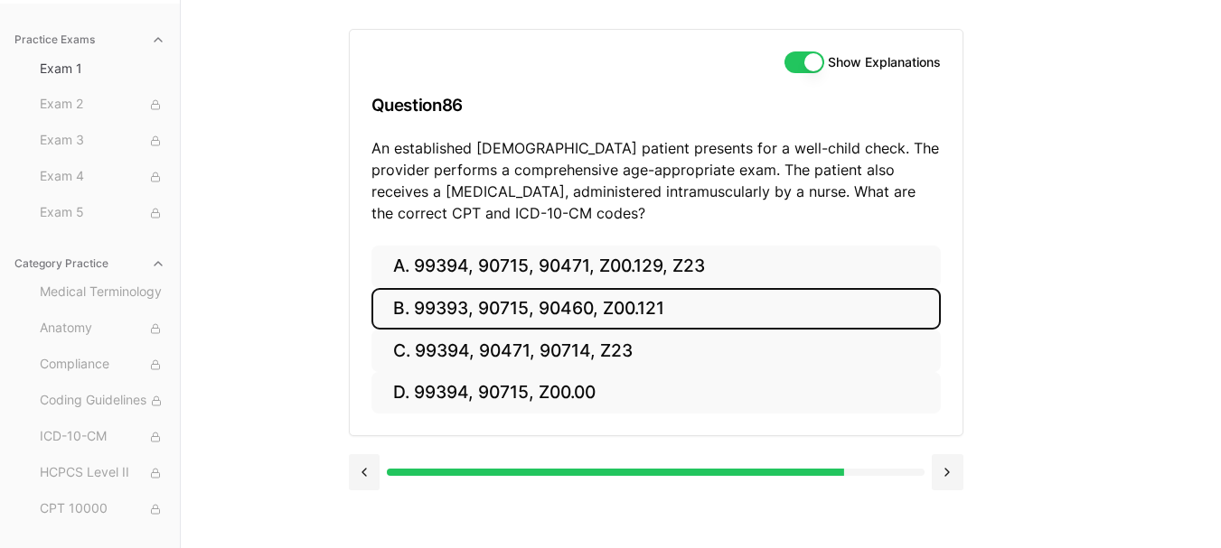
click at [593, 310] on button "B. 99393, 90715, 90460, Z00.121" at bounding box center [655, 309] width 569 height 42
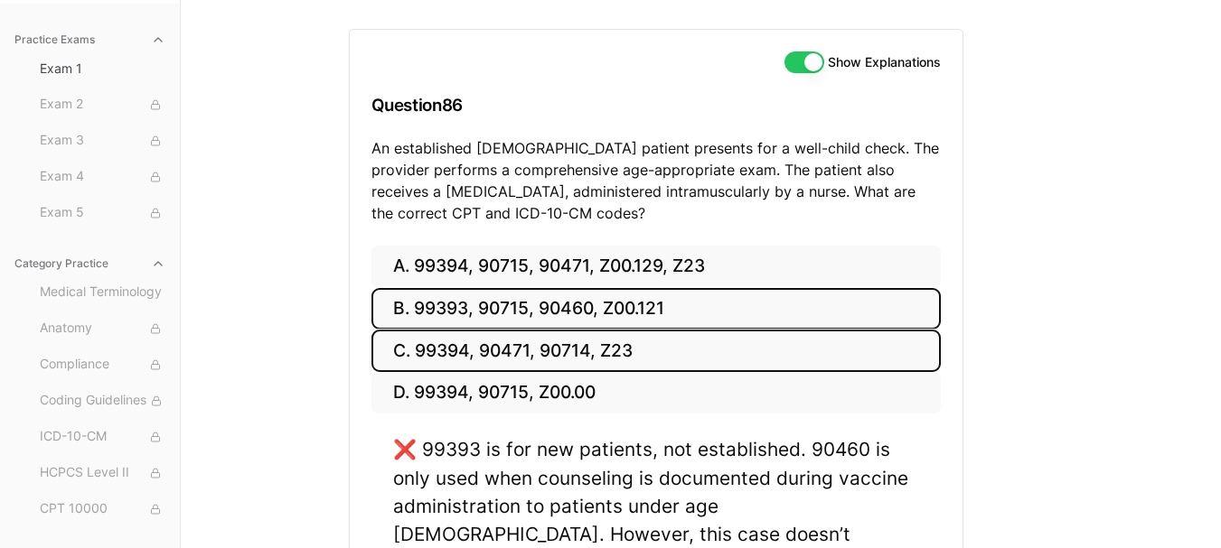
click at [564, 345] on button "C. 99394, 90471, 90714, Z23" at bounding box center [655, 351] width 569 height 42
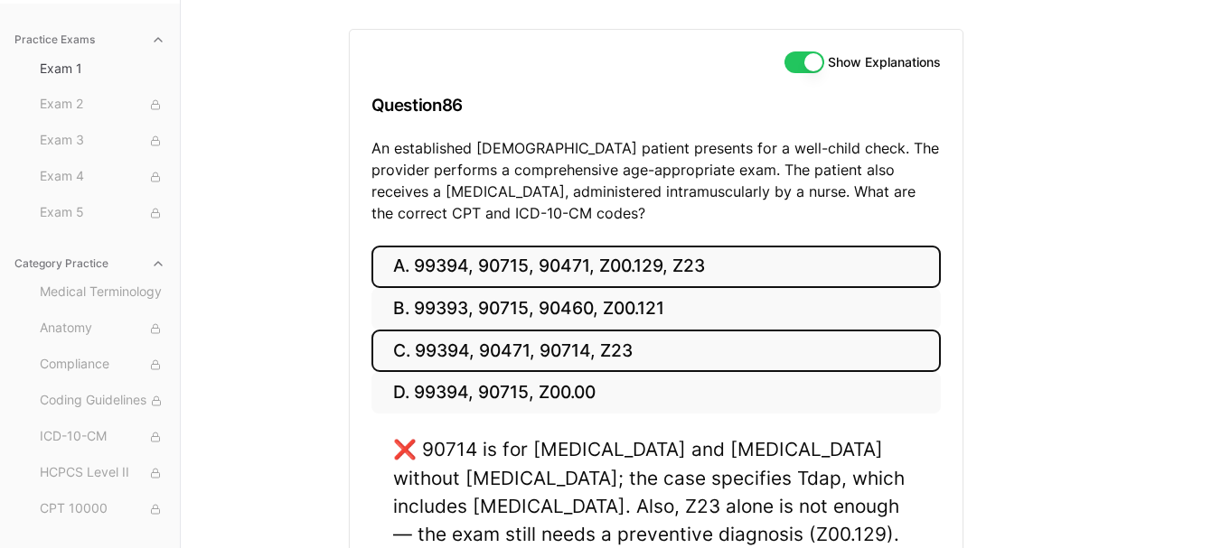
click at [556, 278] on button "A. 99394, 90715, 90471, Z00.129, Z23" at bounding box center [655, 267] width 569 height 42
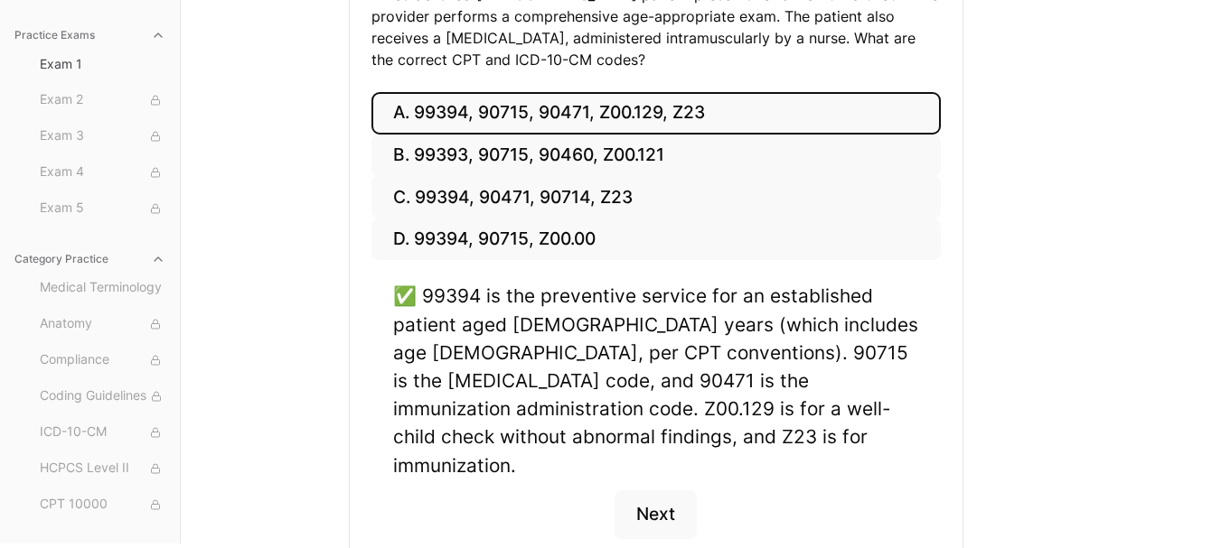
scroll to position [347, 0]
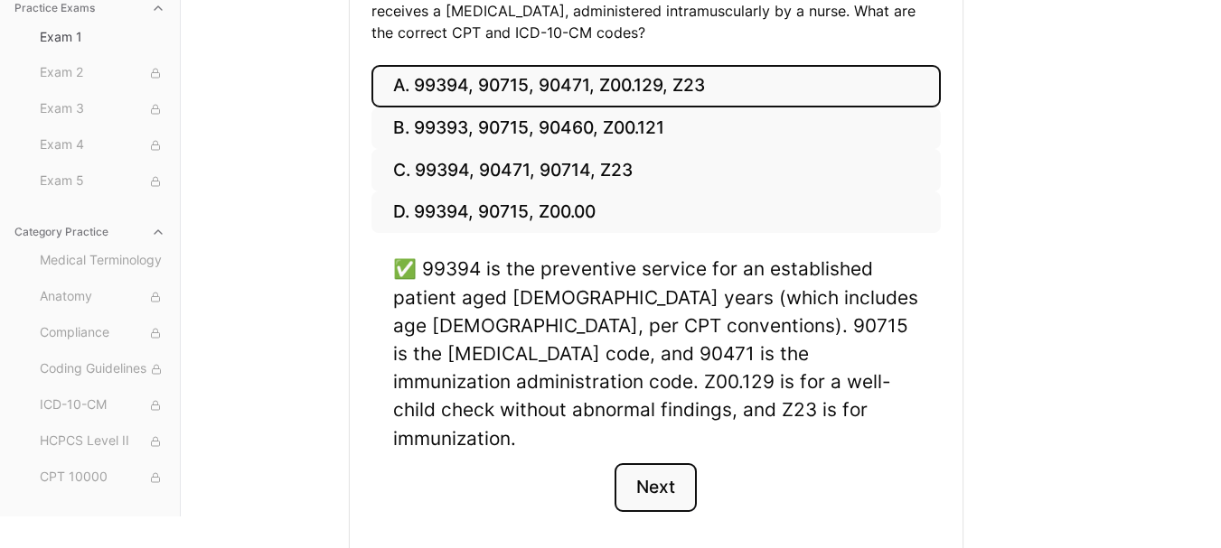
click at [661, 463] on button "Next" at bounding box center [655, 487] width 82 height 49
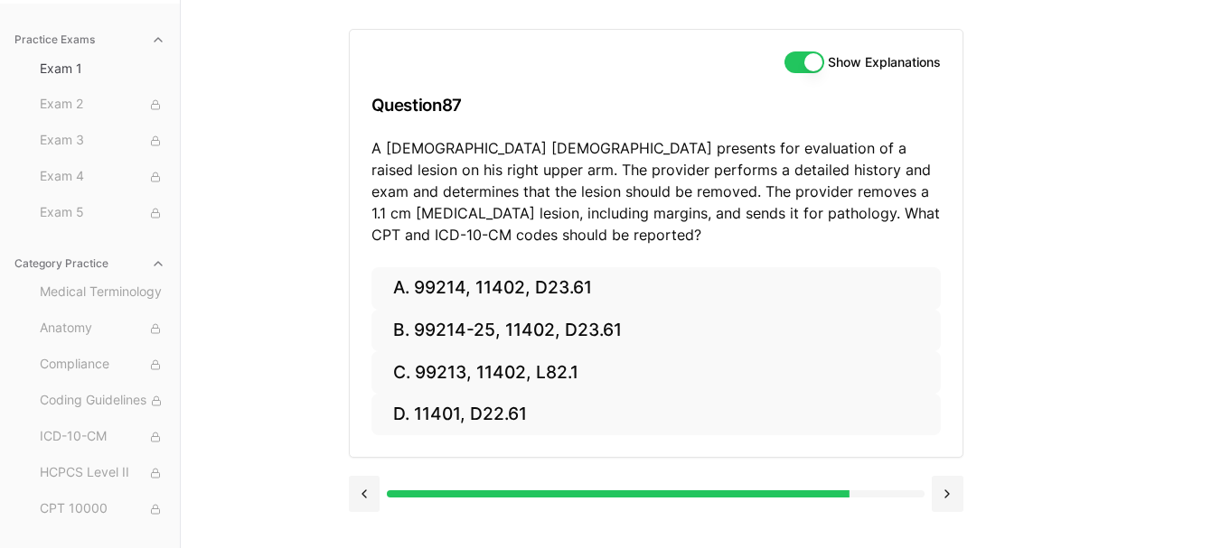
scroll to position [166, 0]
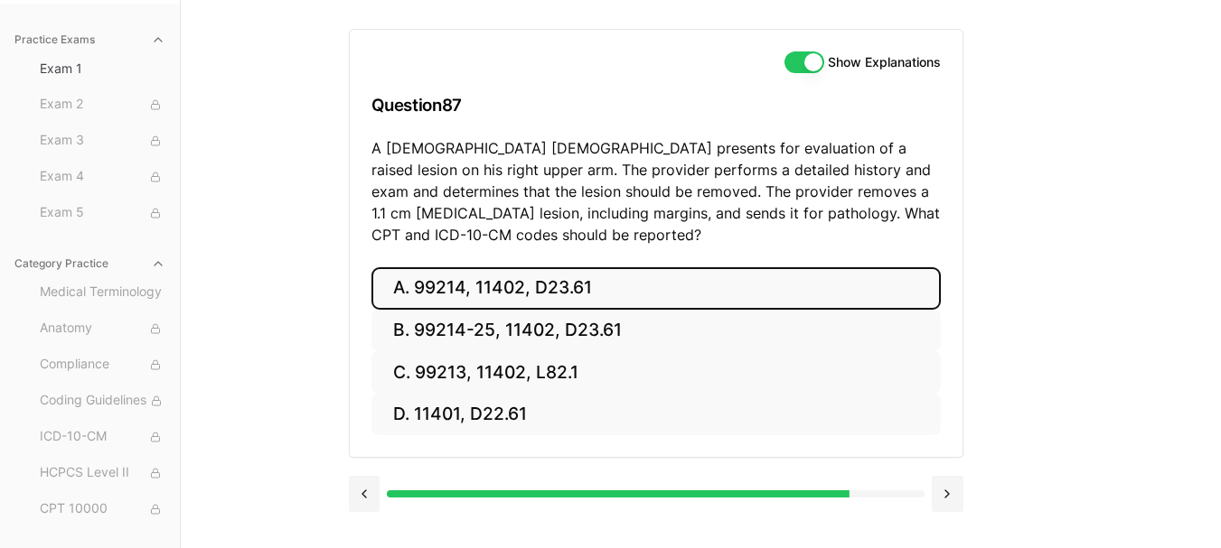
click at [596, 286] on button "A. 99214, 11402, D23.61" at bounding box center [655, 288] width 569 height 42
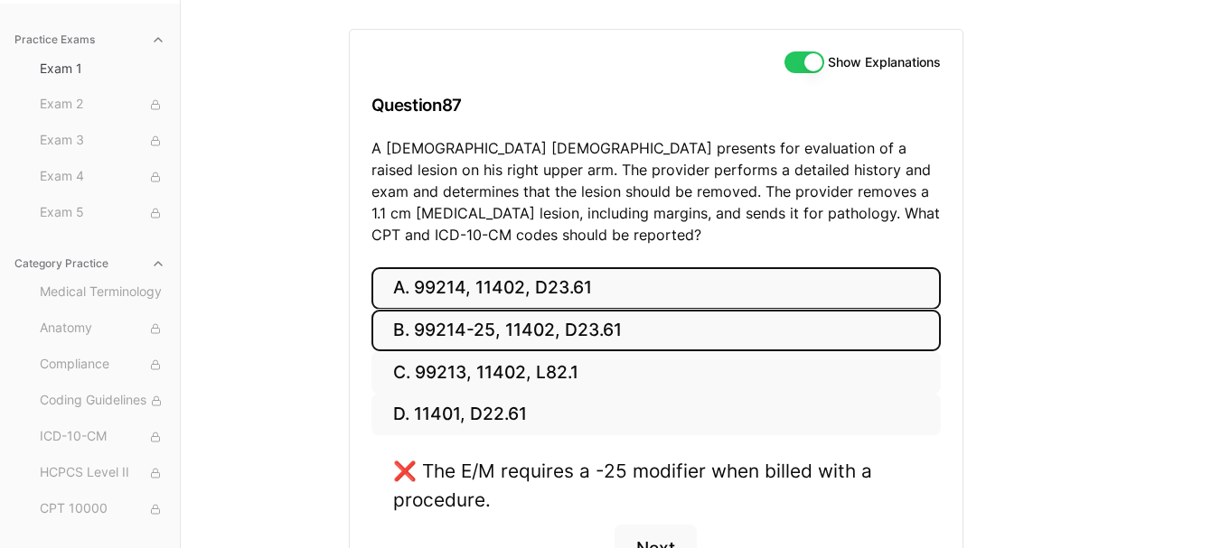
click at [586, 322] on button "B. 99214-25, 11402, D23.61" at bounding box center [655, 331] width 569 height 42
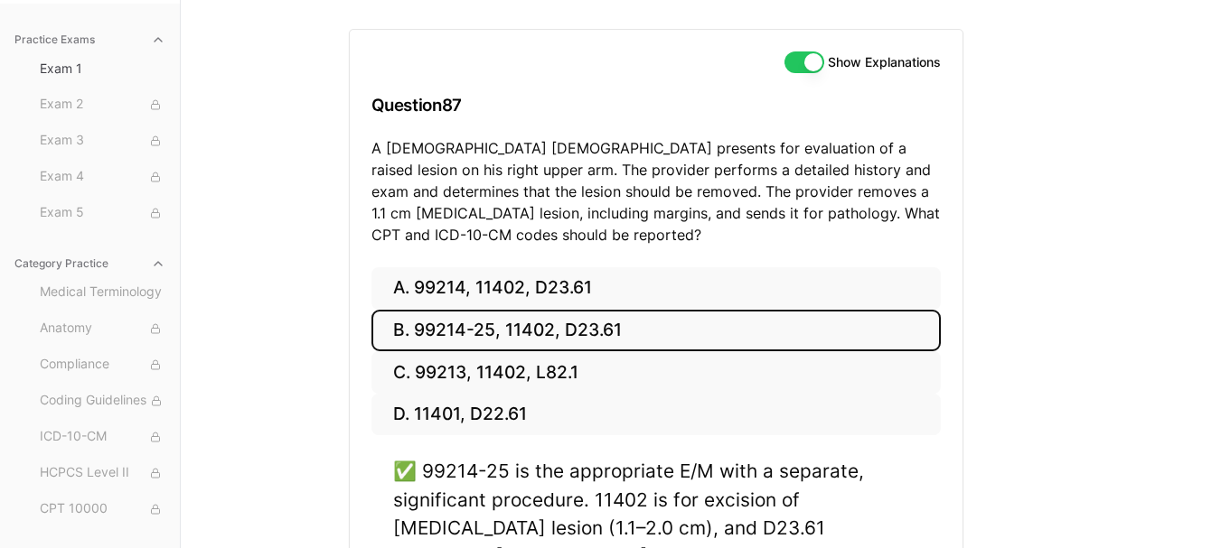
scroll to position [227, 0]
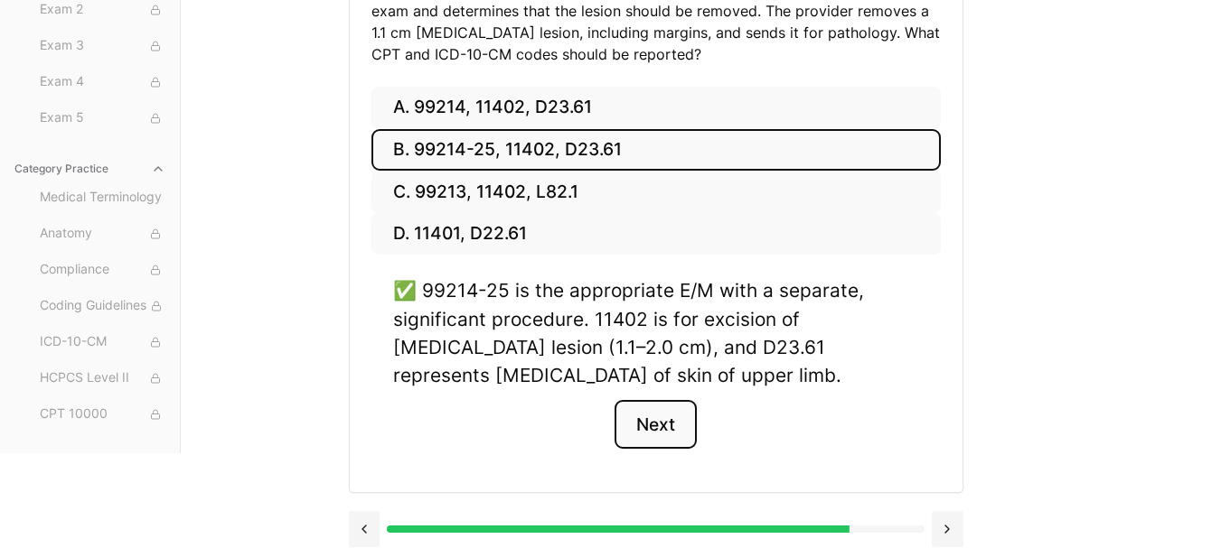
click at [660, 429] on button "Next" at bounding box center [655, 424] width 82 height 49
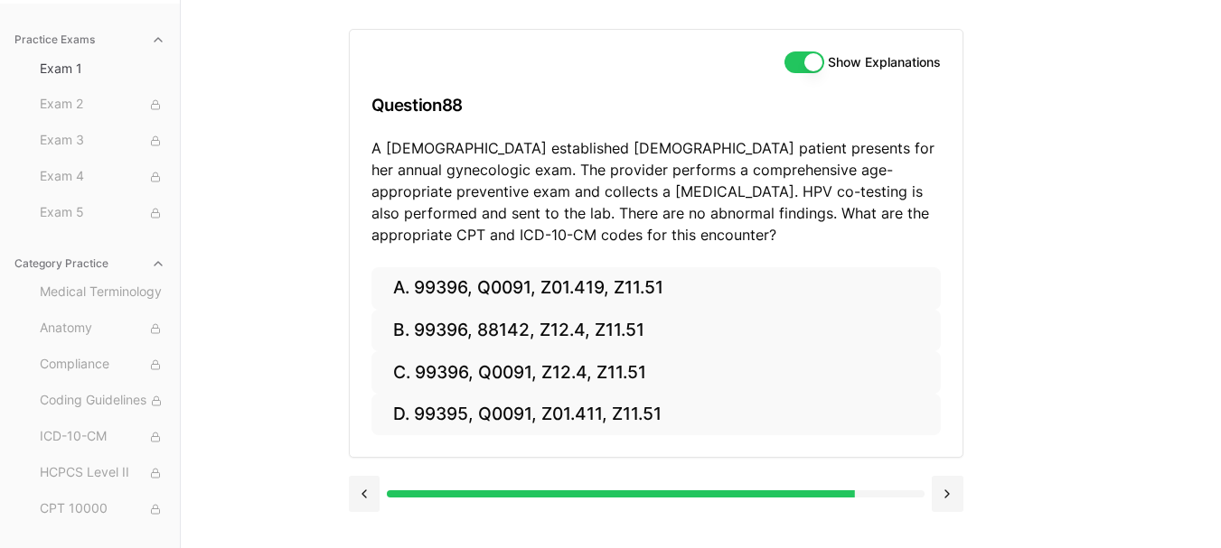
scroll to position [166, 0]
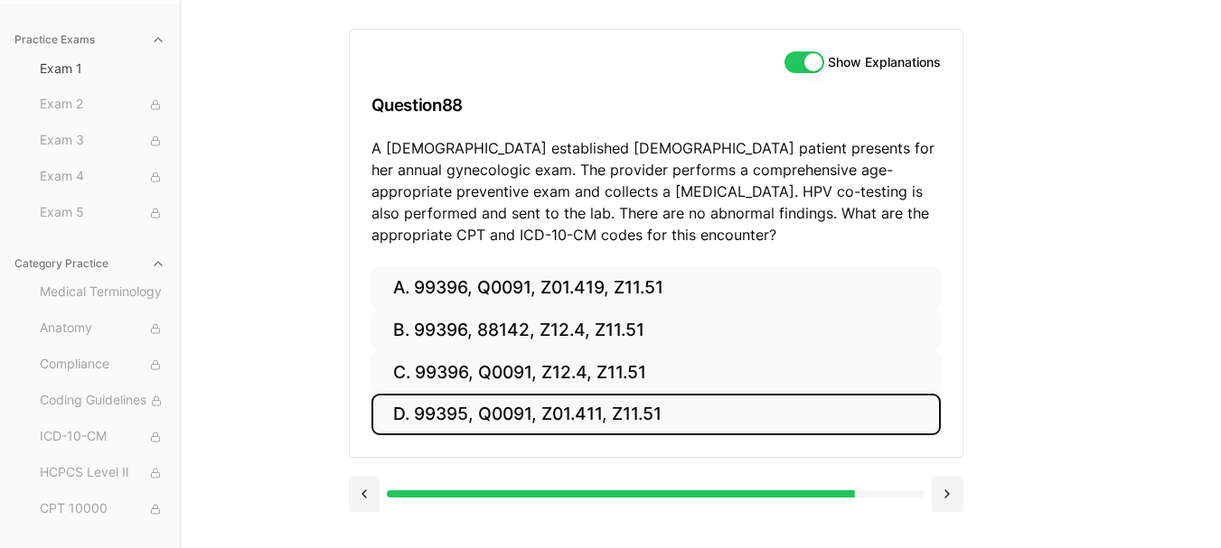
click at [612, 417] on button "D. 99395, Q0091, Z01.411, Z11.51" at bounding box center [655, 415] width 569 height 42
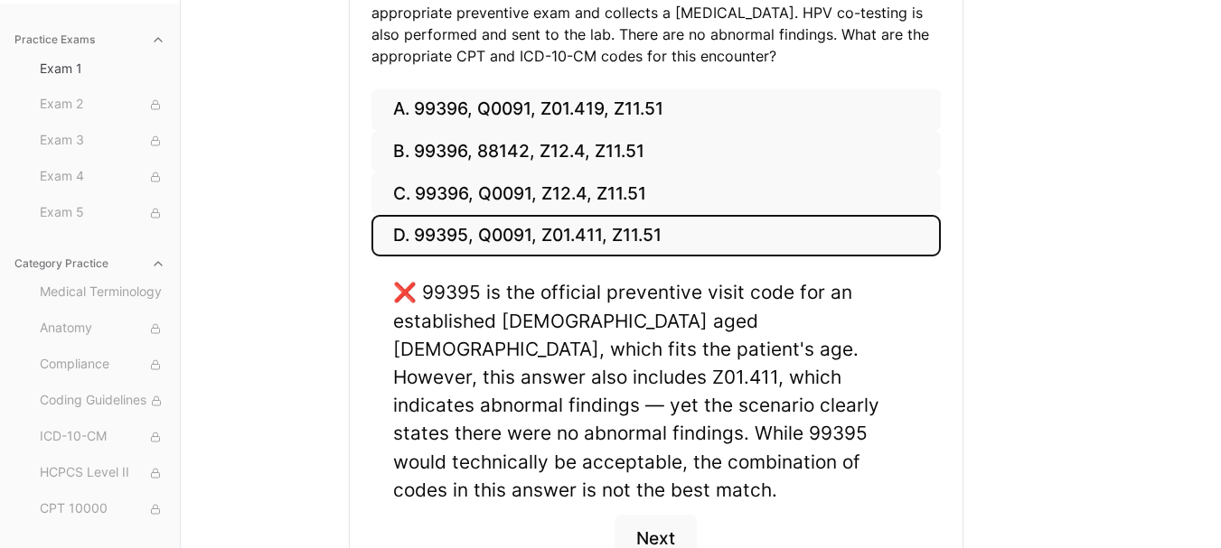
scroll to position [347, 0]
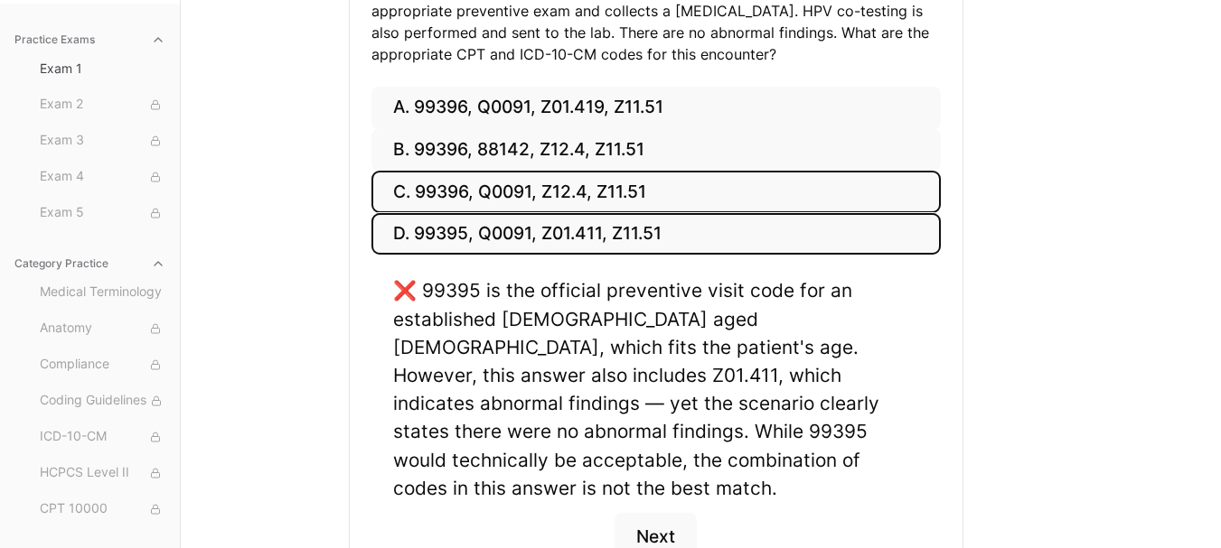
click at [546, 185] on button "C. 99396, Q0091, Z12.4, Z11.51" at bounding box center [655, 192] width 569 height 42
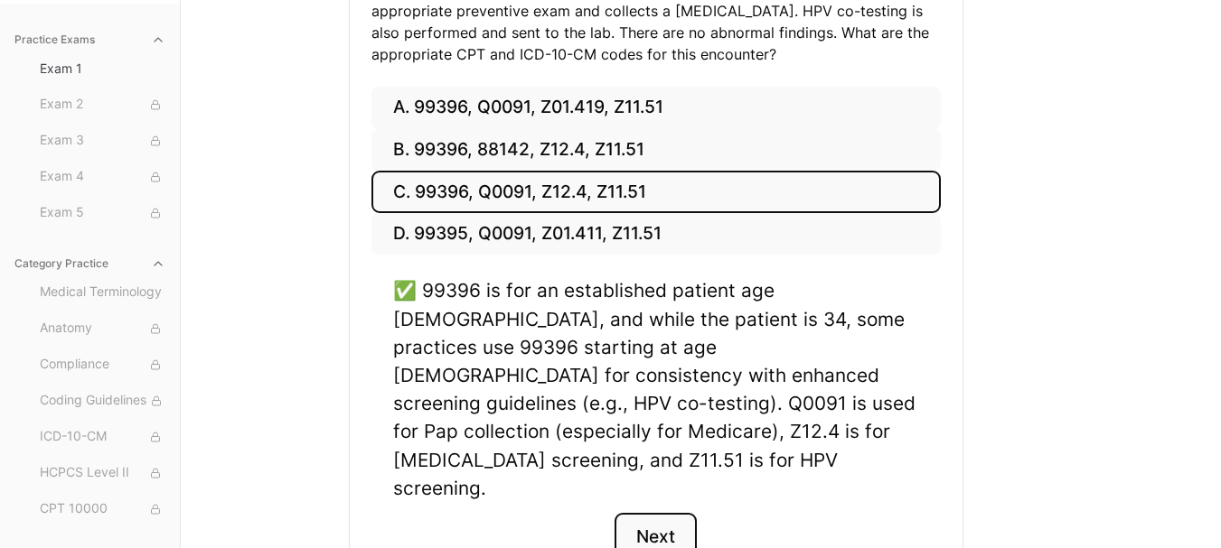
click at [661, 513] on button "Next" at bounding box center [655, 537] width 82 height 49
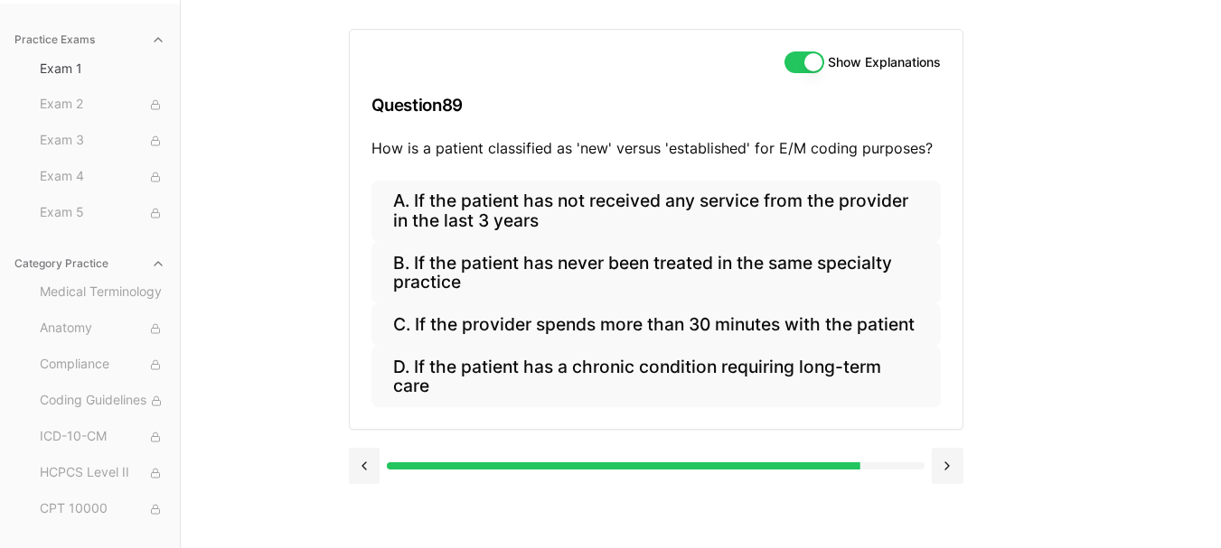
scroll to position [166, 0]
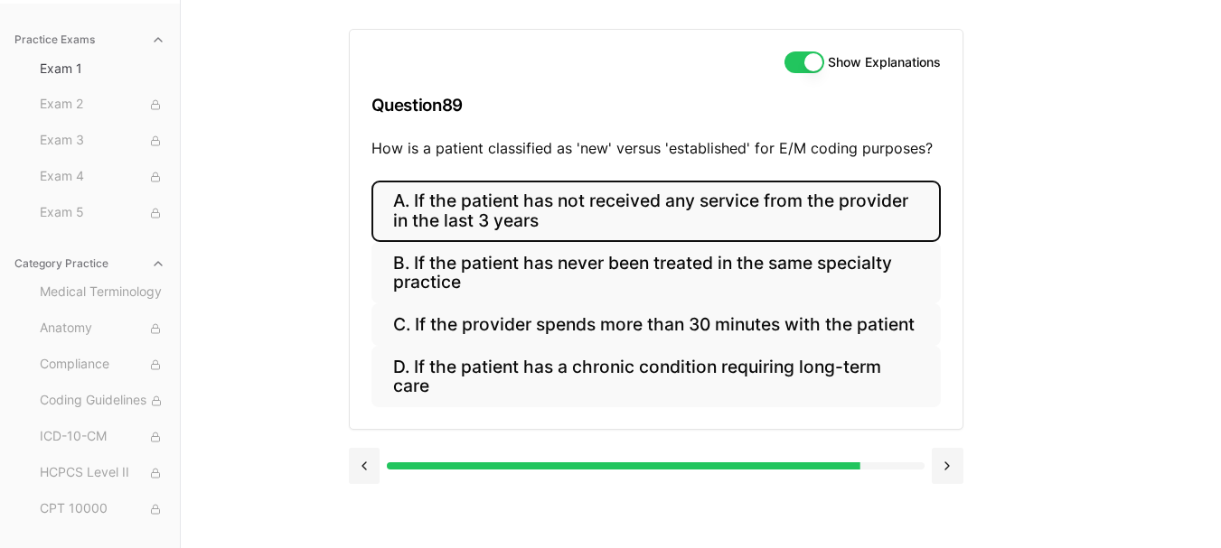
click at [669, 197] on button "A. If the patient has not received any service from the provider in the last 3 …" at bounding box center [655, 211] width 569 height 61
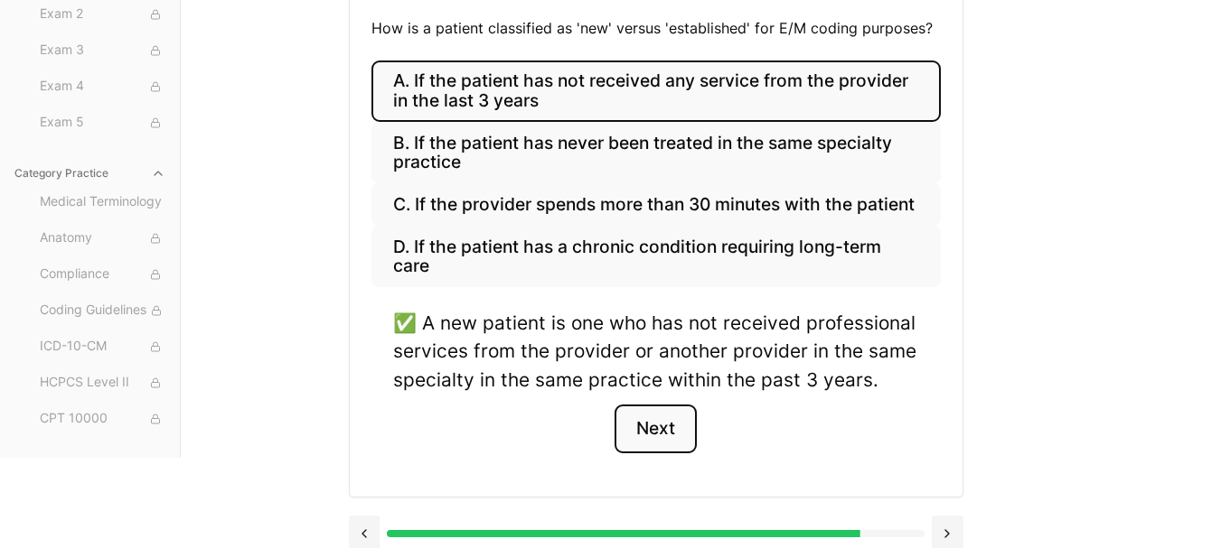
click at [664, 433] on button "Next" at bounding box center [655, 429] width 82 height 49
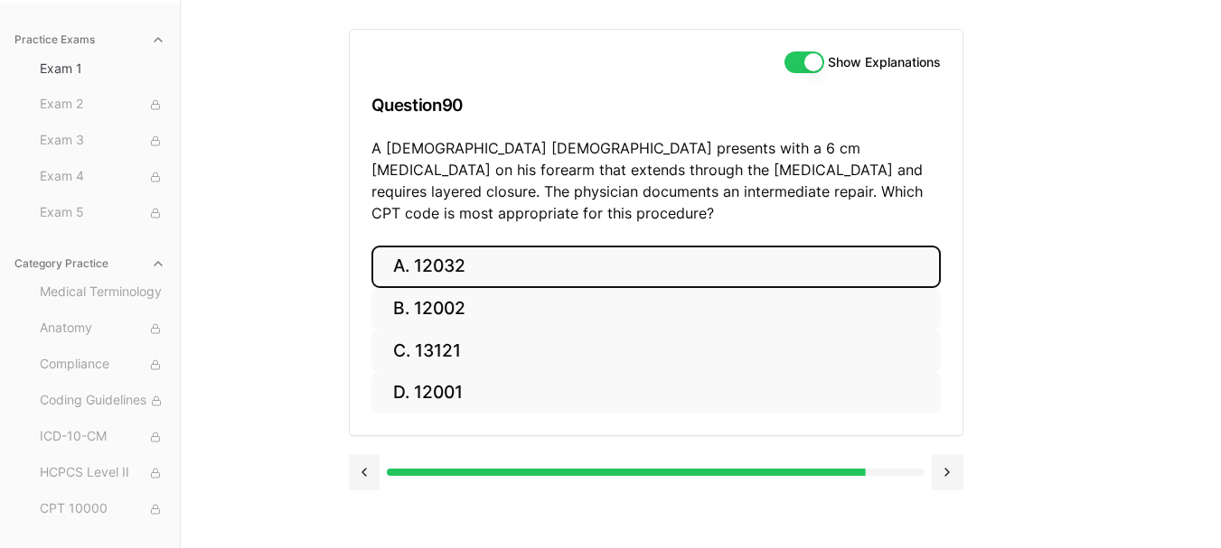
click at [630, 246] on button "A. 12032" at bounding box center [655, 267] width 569 height 42
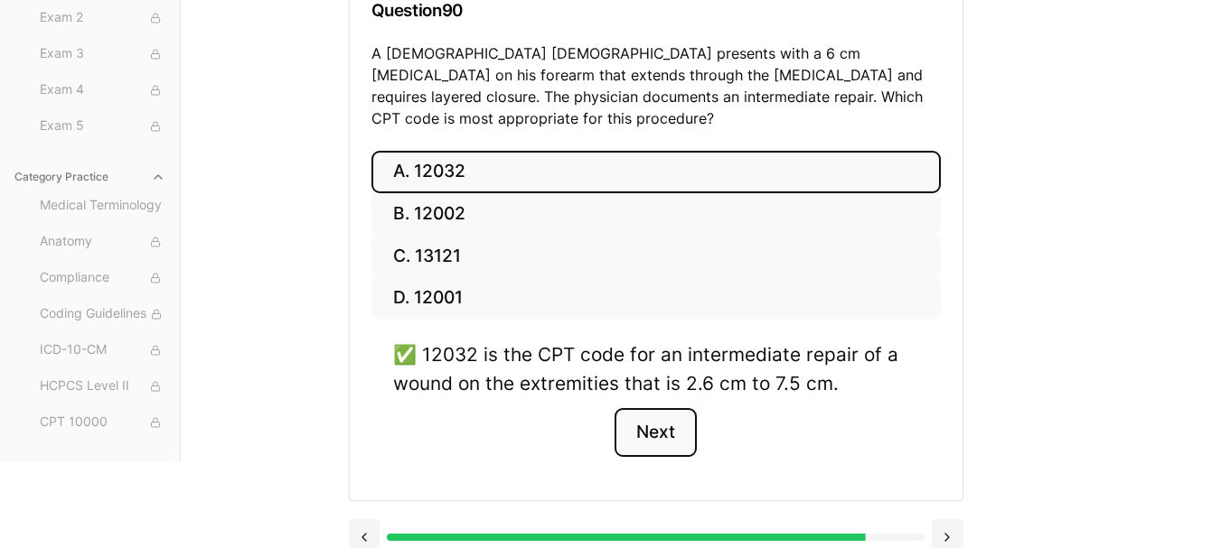
click at [633, 408] on button "Next" at bounding box center [655, 432] width 82 height 49
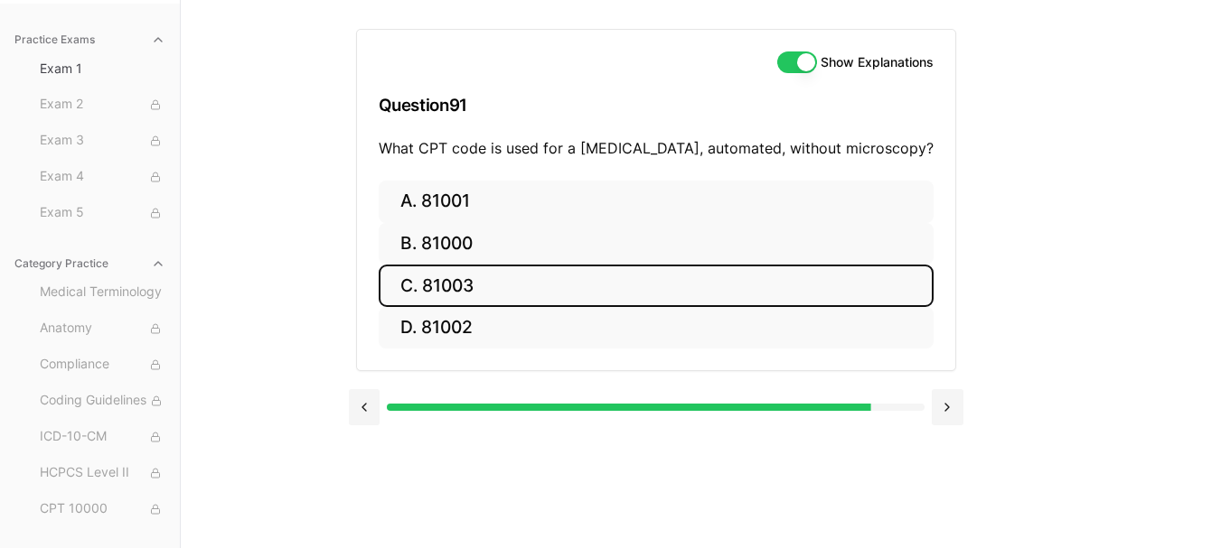
click at [631, 274] on button "C. 81003" at bounding box center [656, 286] width 555 height 42
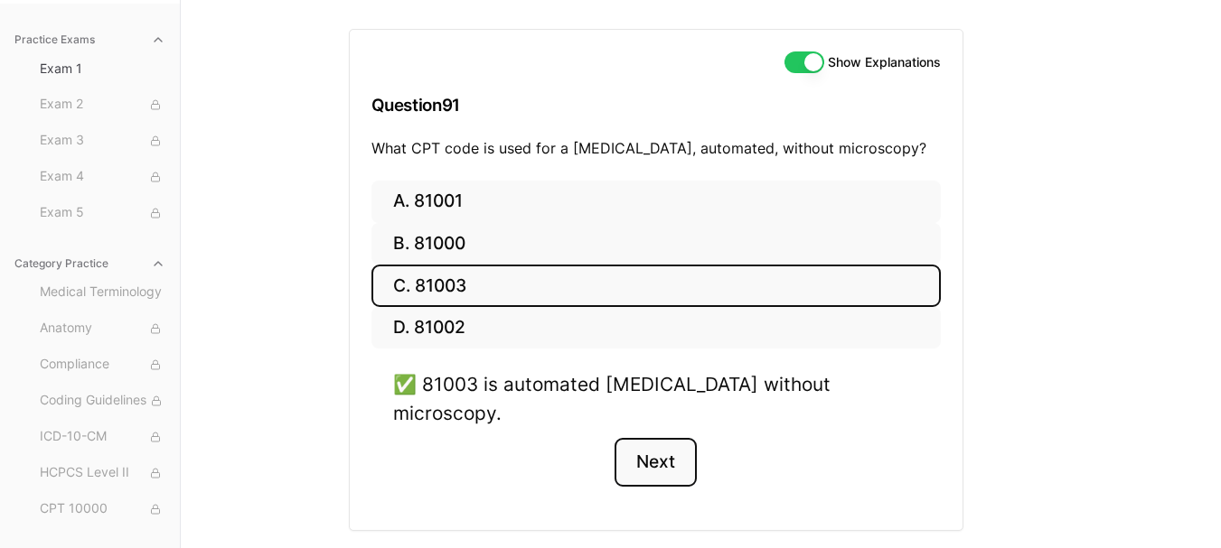
click at [648, 438] on button "Next" at bounding box center [655, 462] width 82 height 49
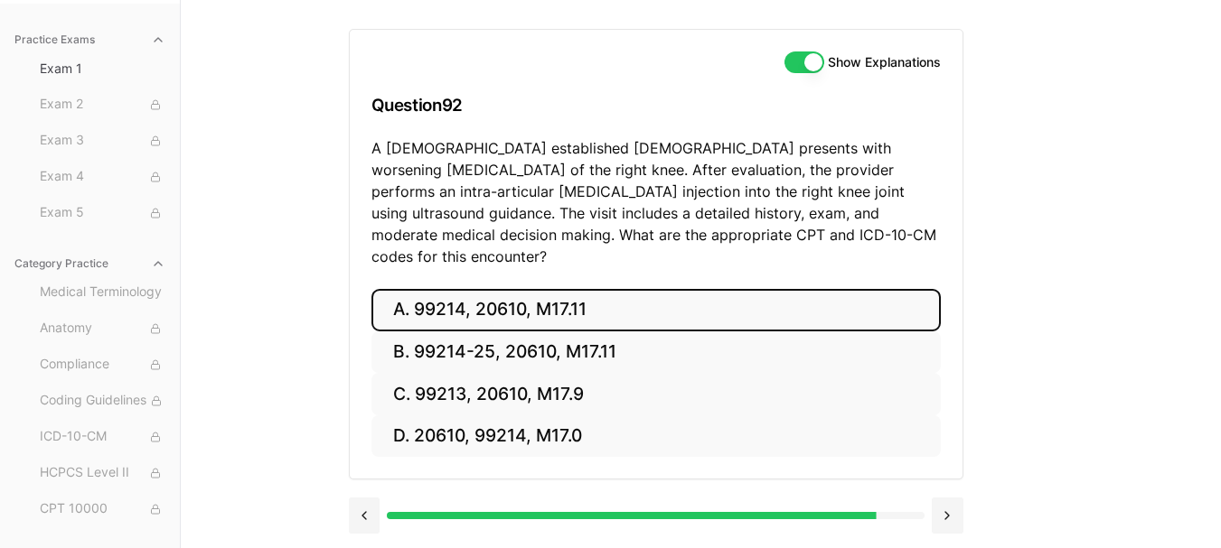
click at [552, 289] on button "A. 99214, 20610, M17.11" at bounding box center [655, 310] width 569 height 42
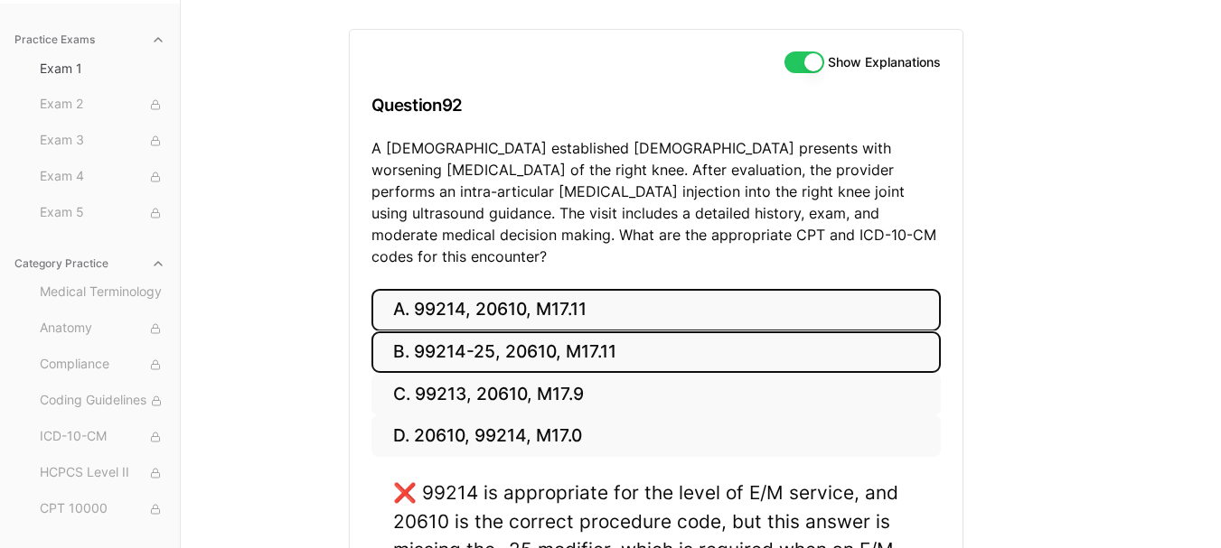
click at [546, 332] on button "B. 99214-25, 20610, M17.11" at bounding box center [655, 353] width 569 height 42
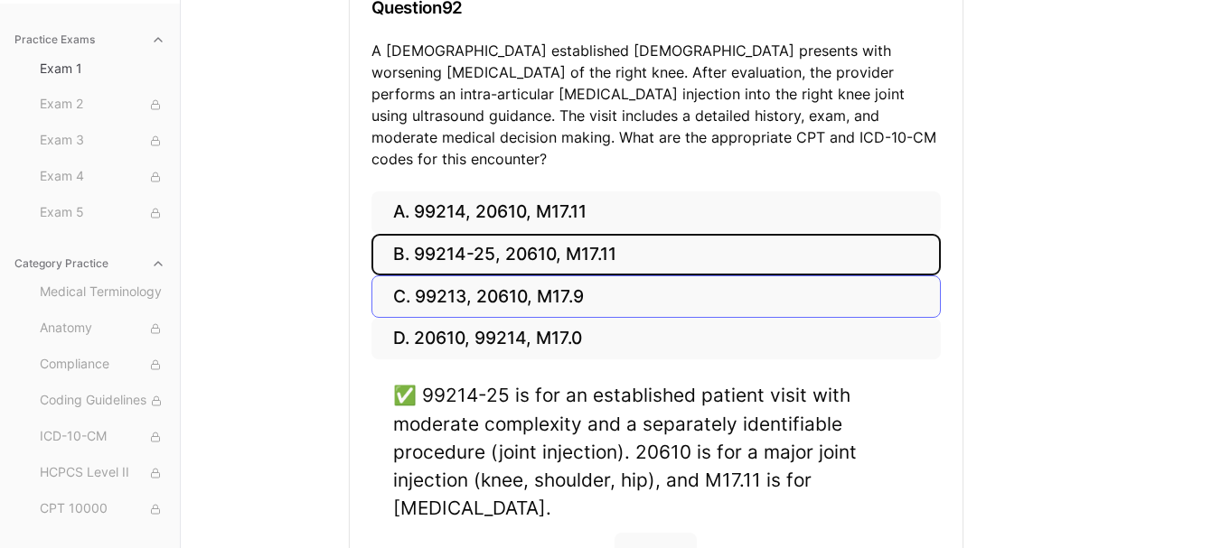
scroll to position [286, 0]
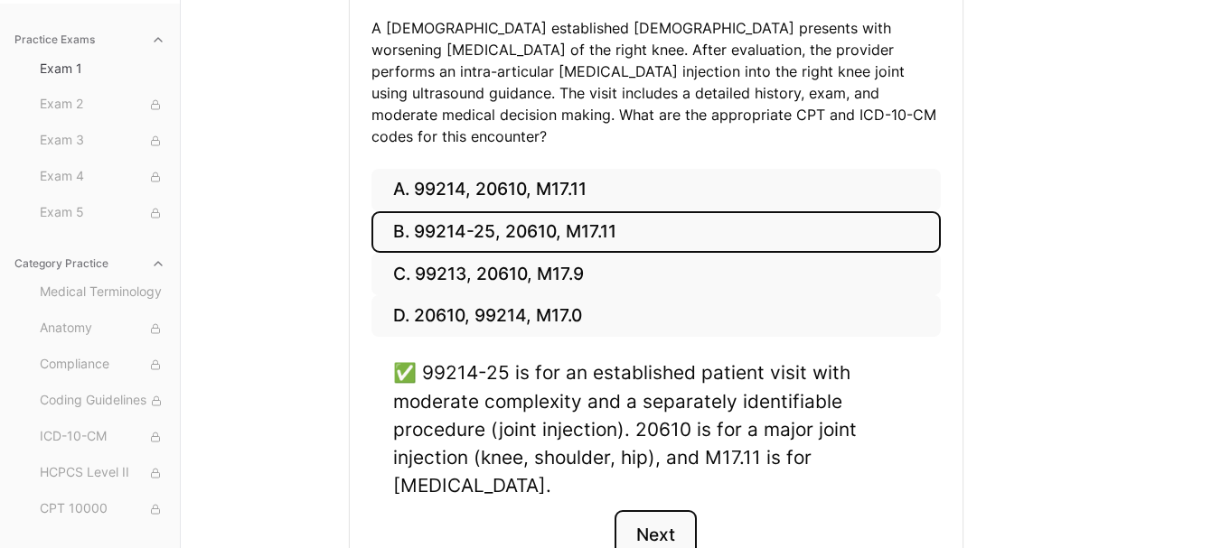
click at [634, 511] on button "Next" at bounding box center [655, 534] width 82 height 49
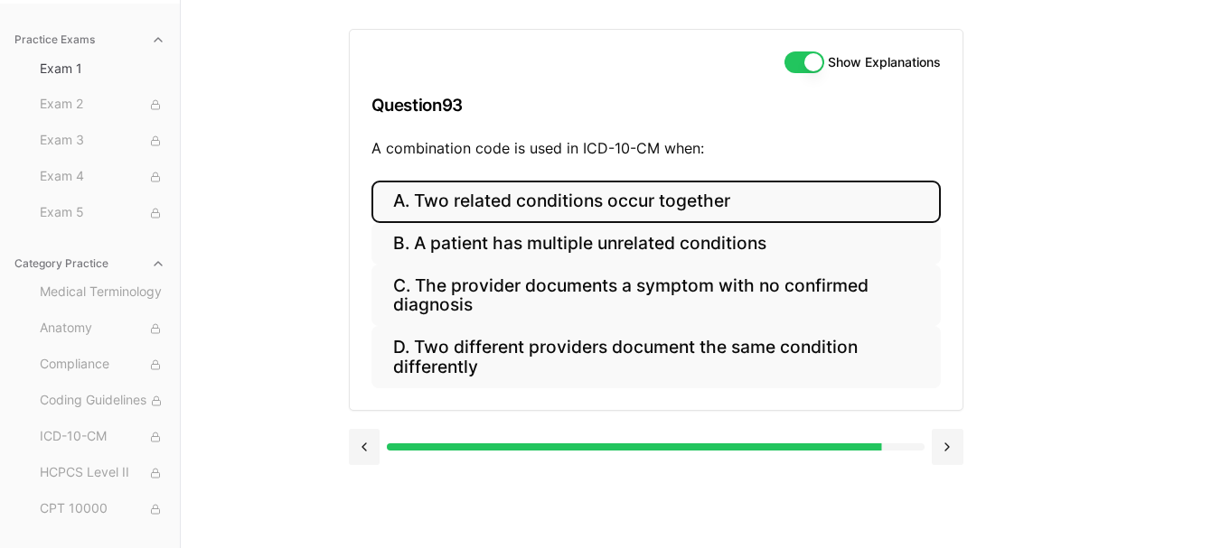
click at [590, 193] on button "A. Two related conditions occur together" at bounding box center [655, 202] width 569 height 42
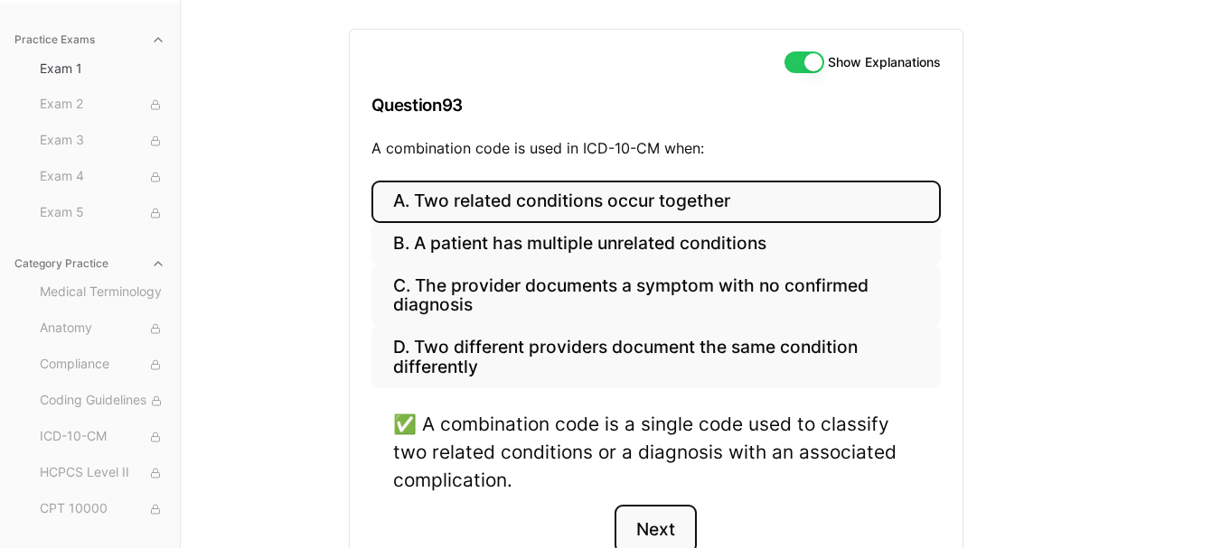
click at [646, 538] on button "Next" at bounding box center [655, 529] width 82 height 49
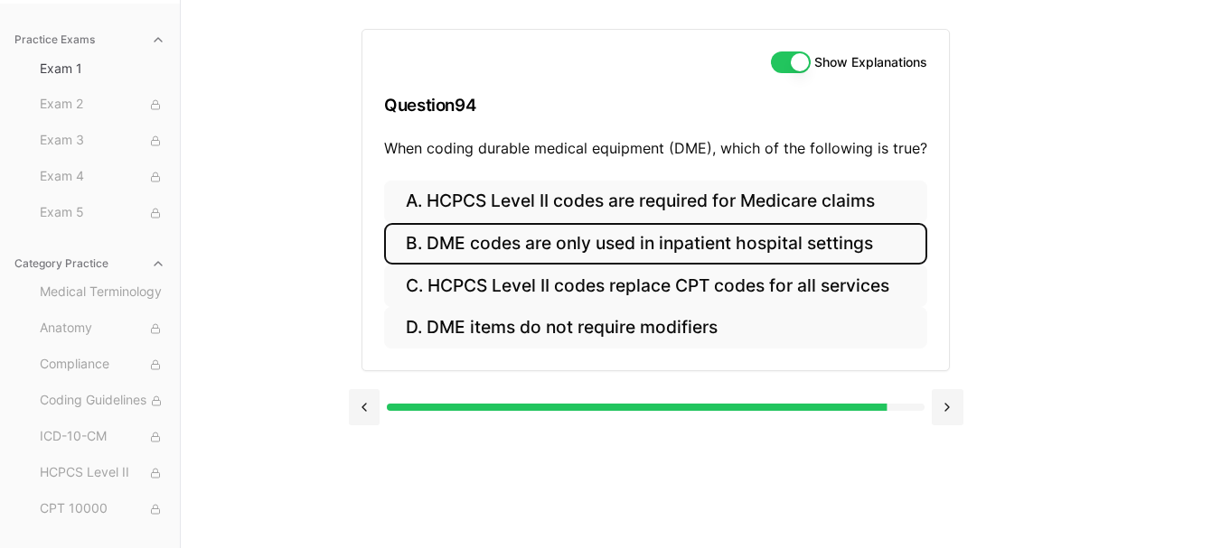
click at [555, 253] on button "B. DME codes are only used in inpatient hospital settings" at bounding box center [655, 244] width 543 height 42
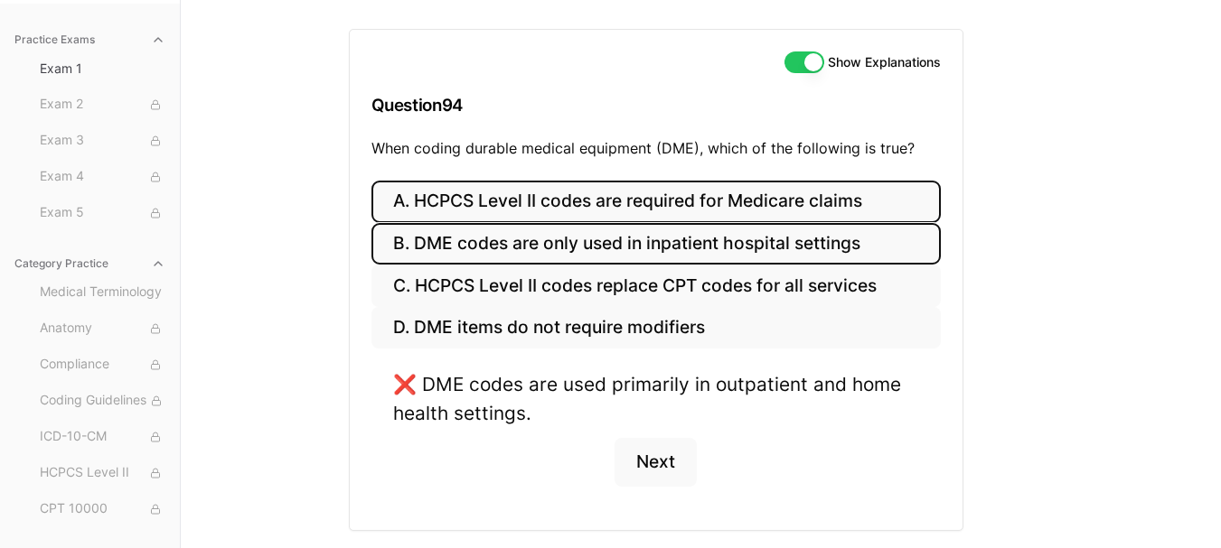
click at [553, 199] on button "A. HCPCS Level II codes are required for Medicare claims" at bounding box center [655, 202] width 569 height 42
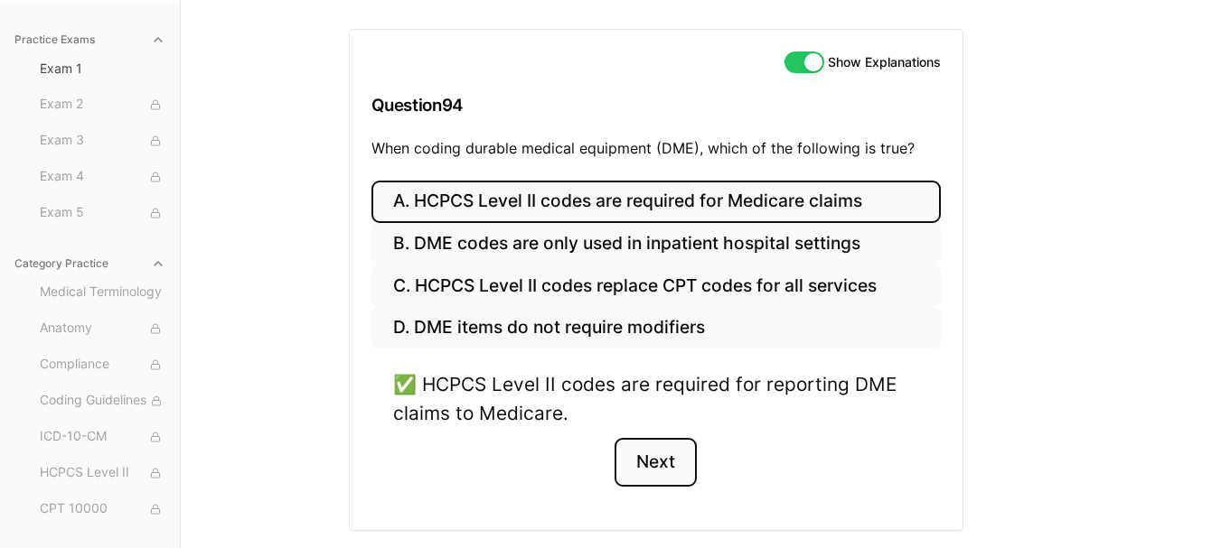
click at [638, 463] on button "Next" at bounding box center [655, 462] width 82 height 49
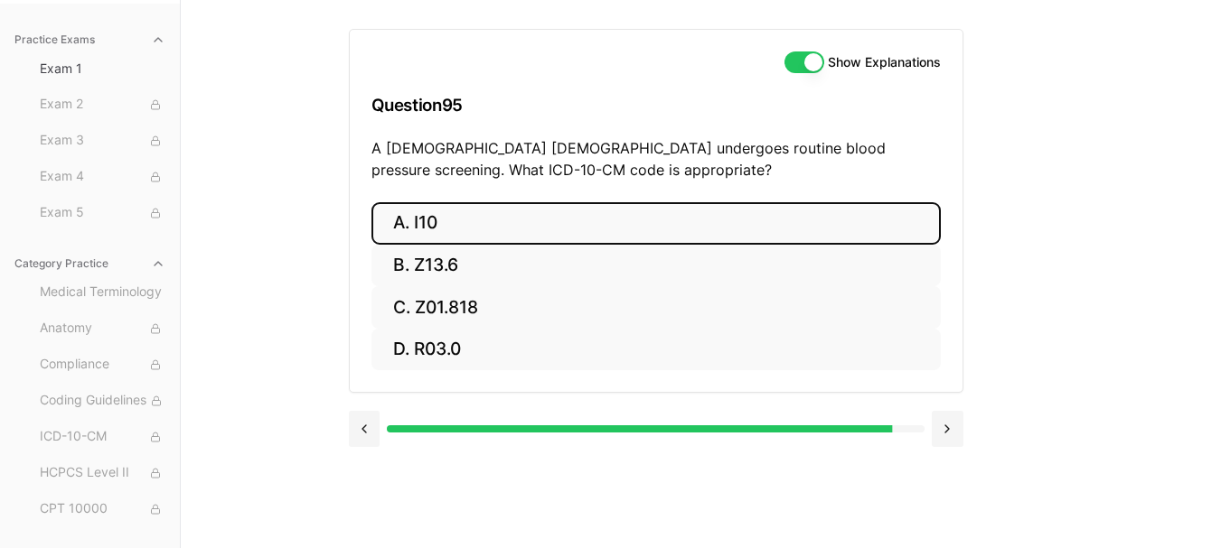
click at [525, 221] on button "A. I10" at bounding box center [655, 223] width 569 height 42
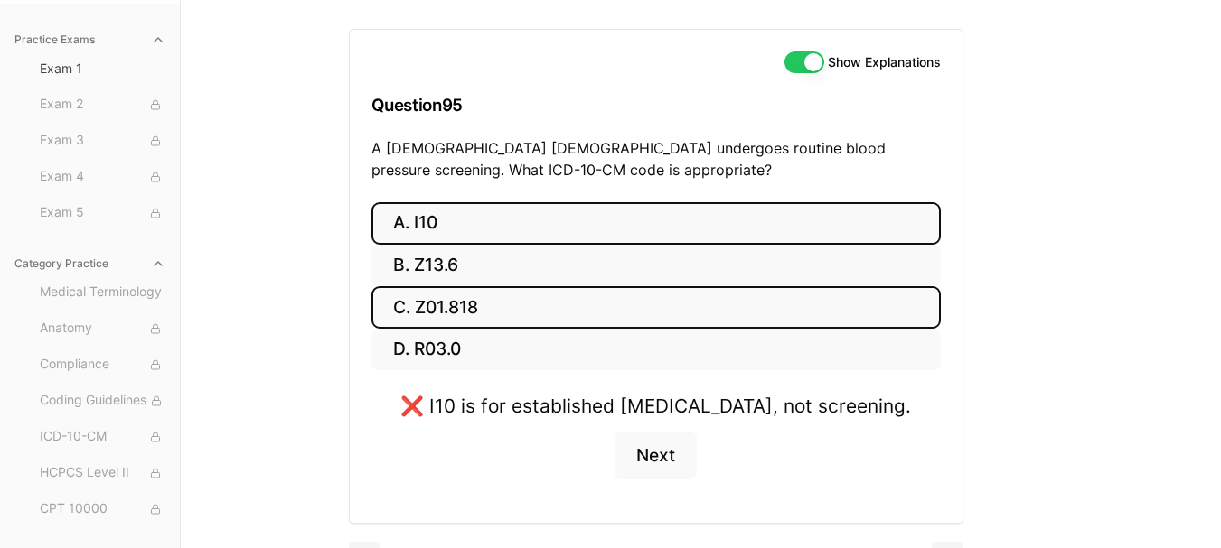
click at [525, 286] on button "C. Z01.818" at bounding box center [655, 307] width 569 height 42
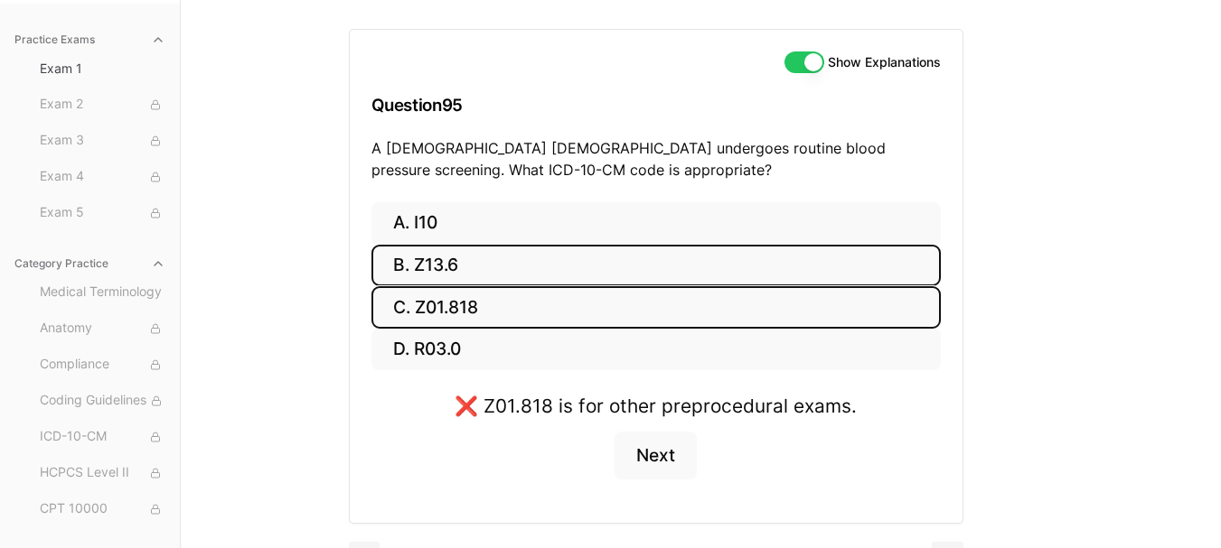
click at [525, 270] on button "B. Z13.6" at bounding box center [655, 266] width 569 height 42
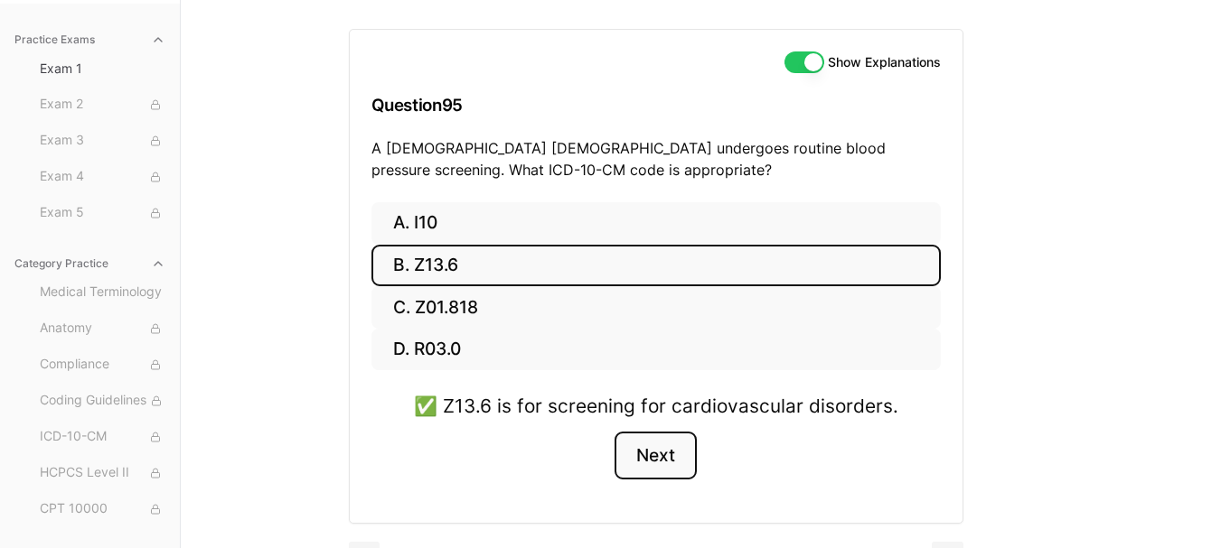
click at [667, 450] on button "Next" at bounding box center [655, 456] width 82 height 49
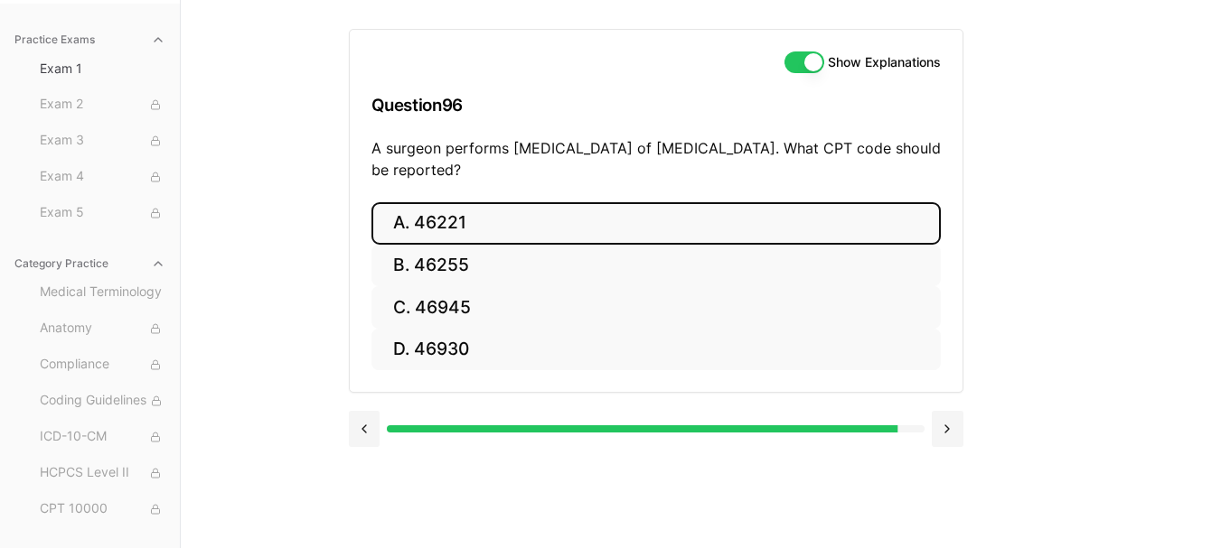
click at [498, 235] on button "A. 46221" at bounding box center [655, 223] width 569 height 42
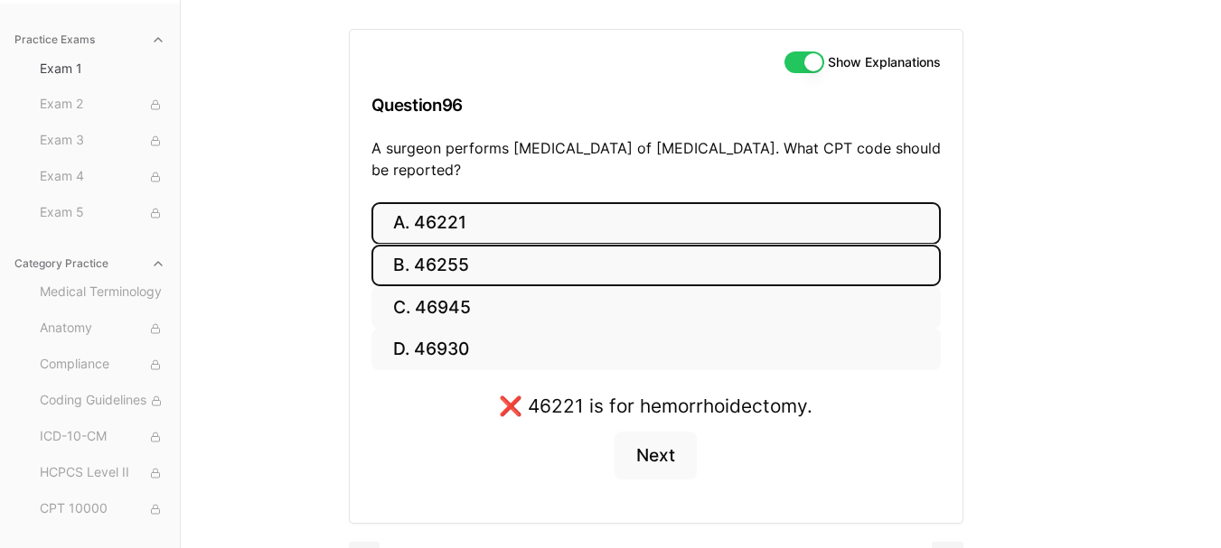
click at [499, 273] on button "B. 46255" at bounding box center [655, 266] width 569 height 42
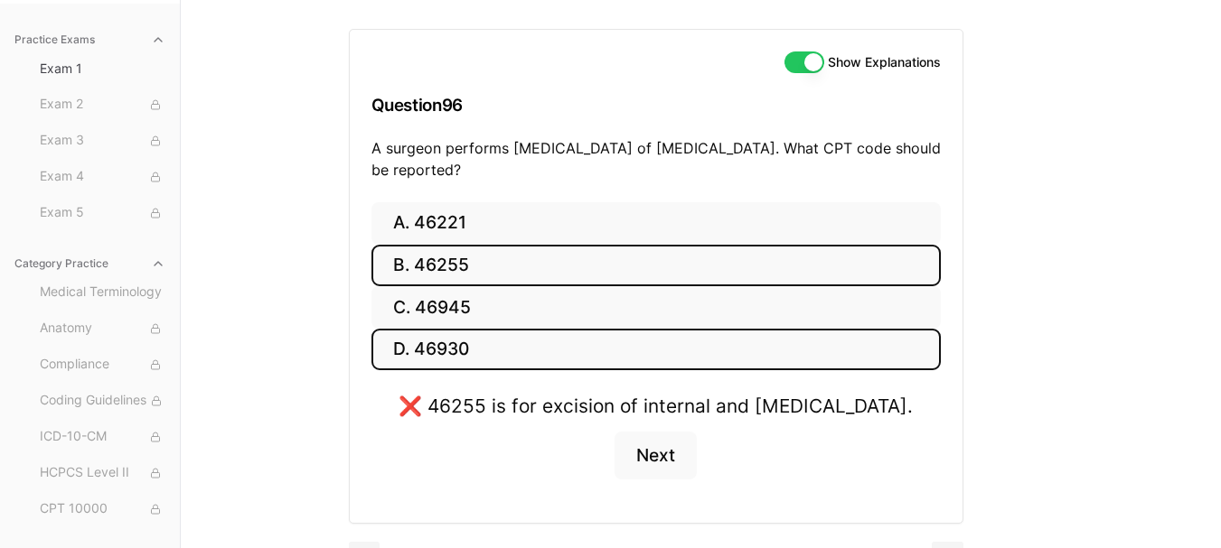
click at [447, 355] on button "D. 46930" at bounding box center [655, 350] width 569 height 42
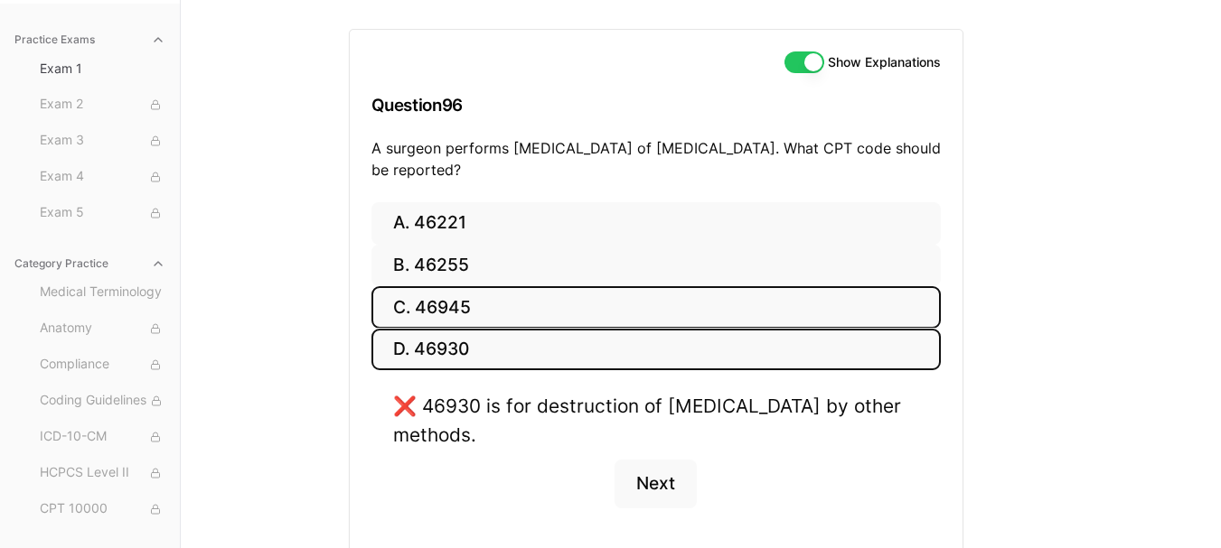
click at [462, 309] on button "C. 46945" at bounding box center [655, 307] width 569 height 42
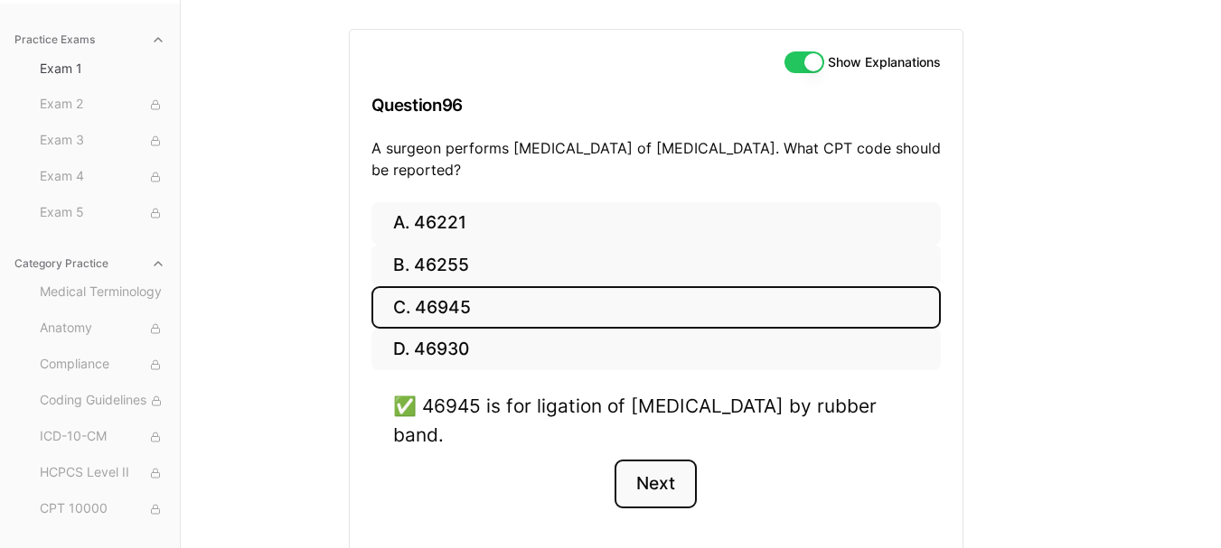
click at [658, 482] on button "Next" at bounding box center [655, 484] width 82 height 49
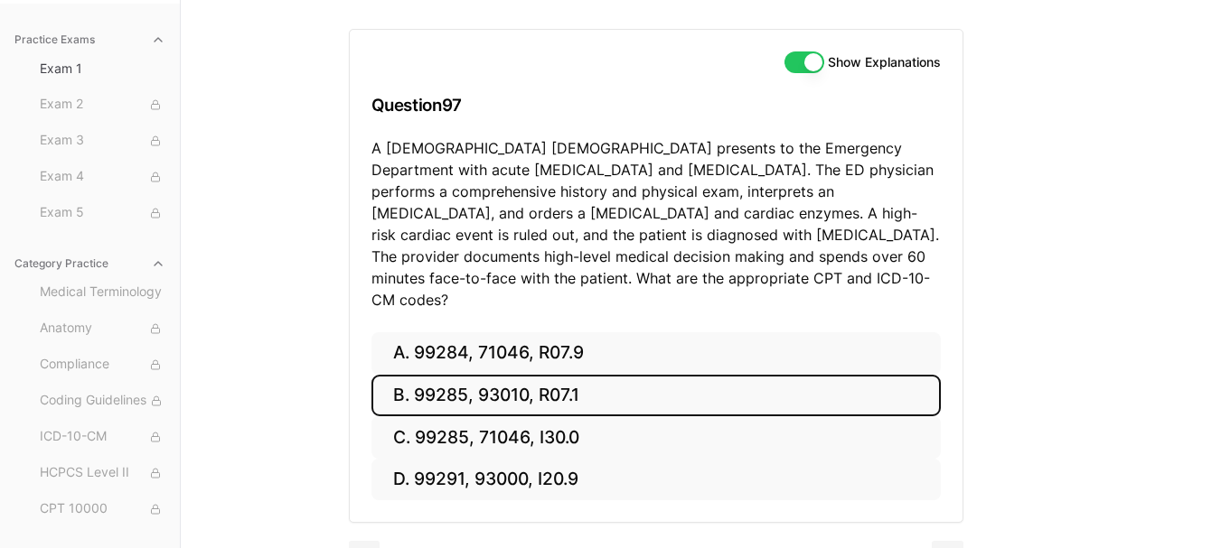
click at [548, 380] on button "B. 99285, 93010, R07.1" at bounding box center [655, 396] width 569 height 42
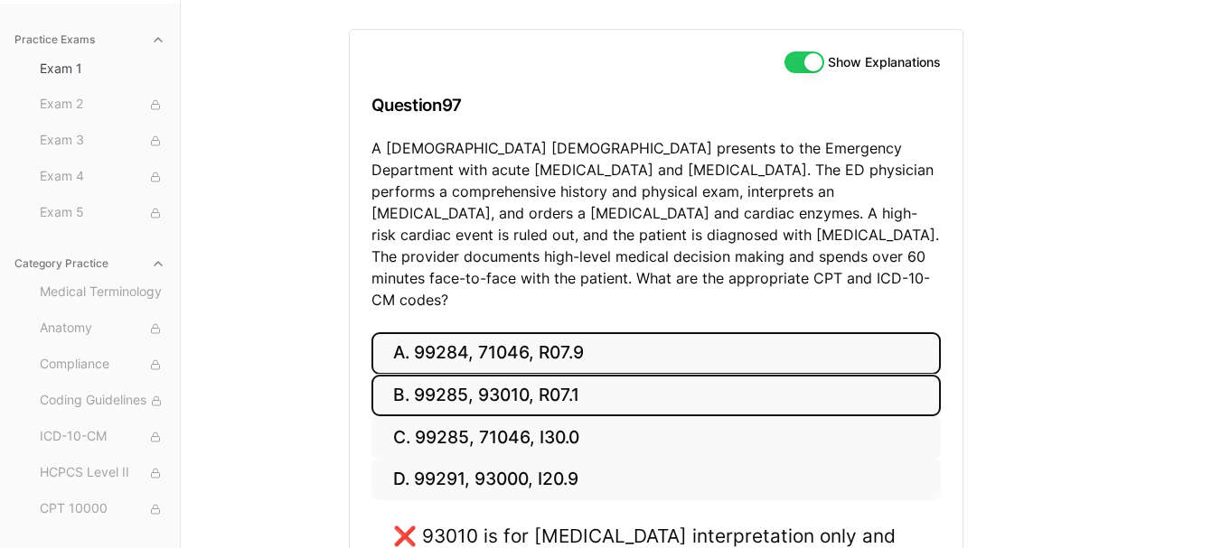
click at [546, 336] on button "A. 99284, 71046, R07.9" at bounding box center [655, 353] width 569 height 42
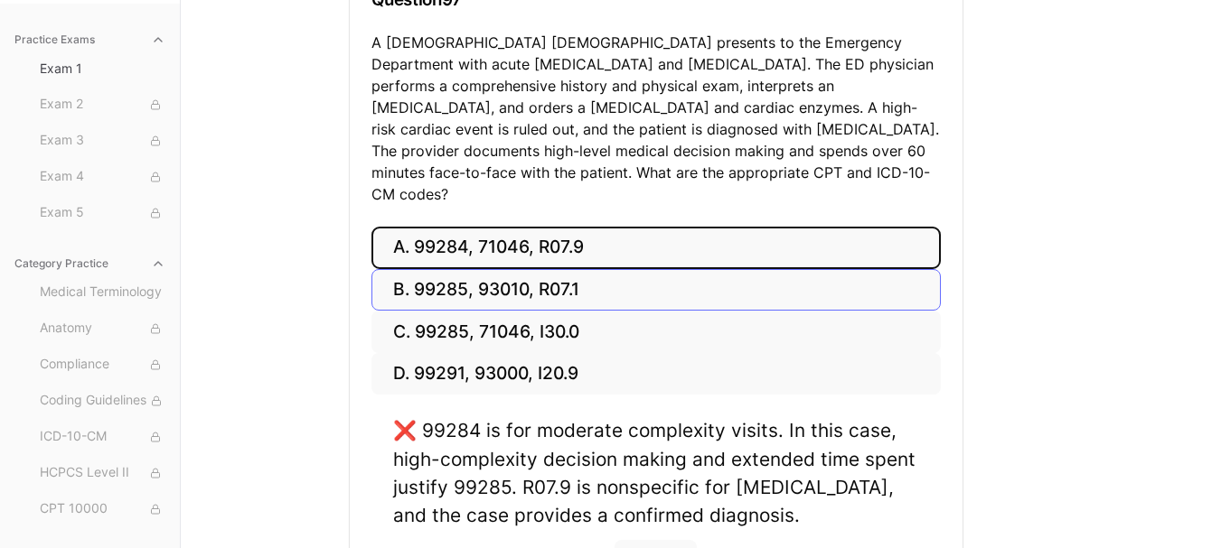
scroll to position [286, 0]
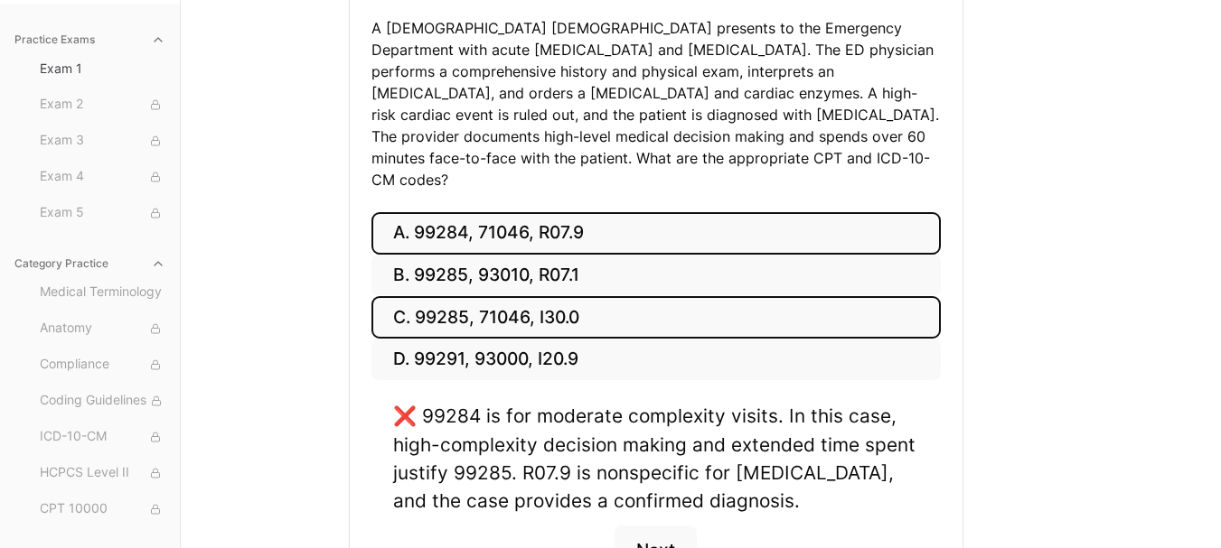
click at [549, 298] on button "C. 99285, 71046, I30.0" at bounding box center [655, 317] width 569 height 42
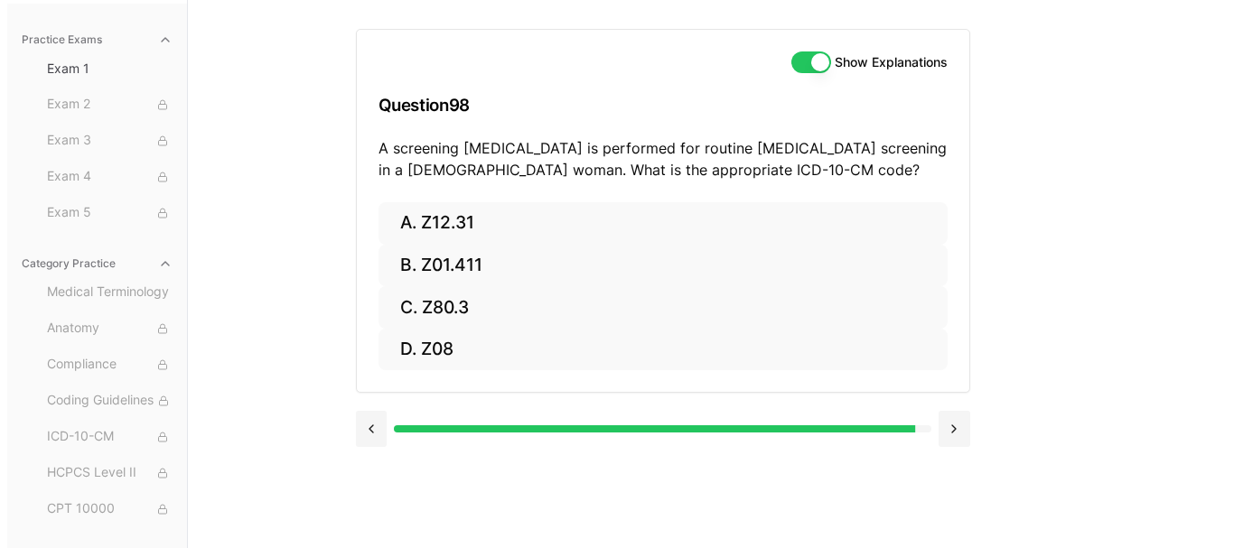
scroll to position [166, 0]
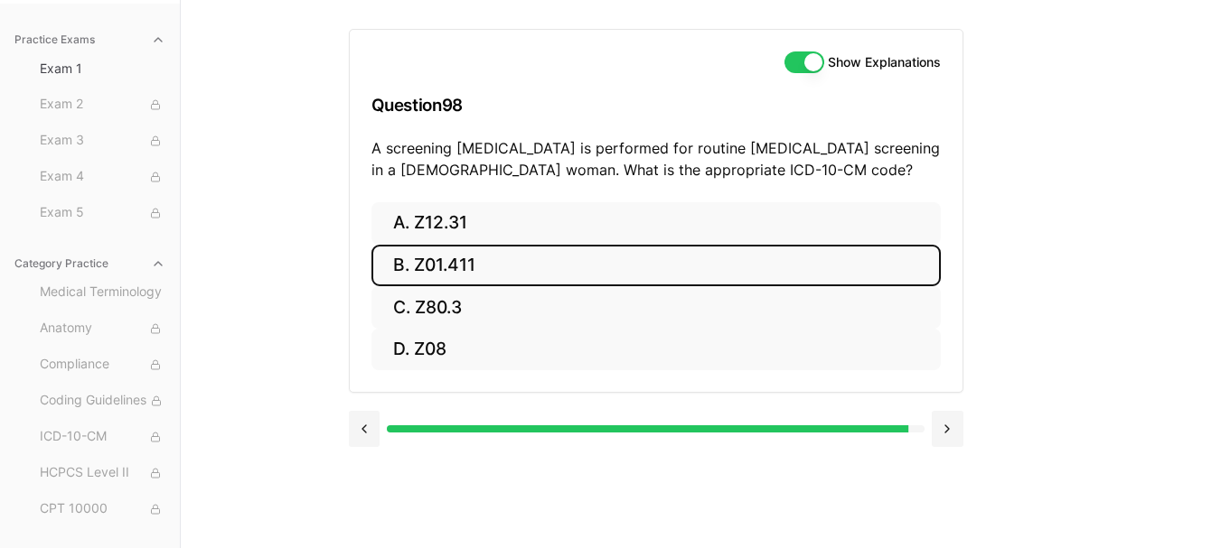
click at [514, 267] on button "B. Z01.411" at bounding box center [655, 266] width 569 height 42
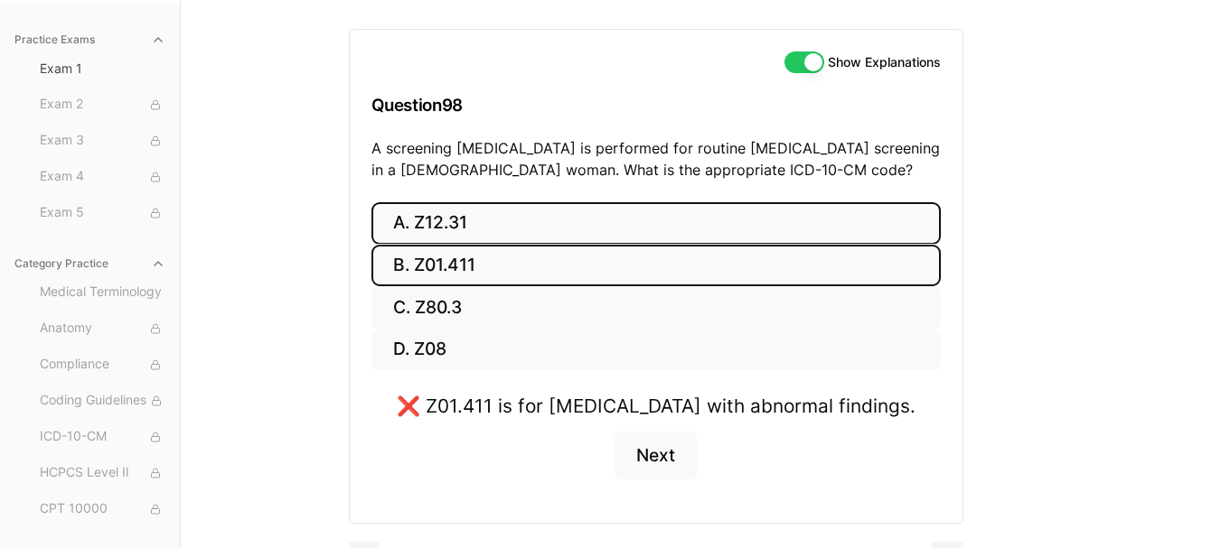
click at [531, 228] on button "A. Z12.31" at bounding box center [655, 223] width 569 height 42
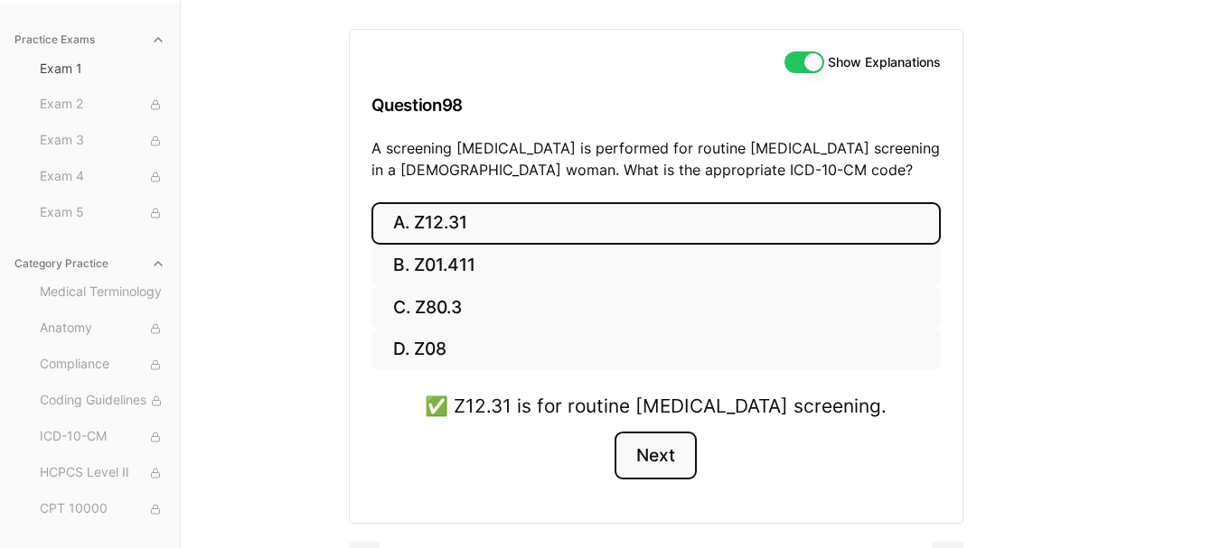
click at [652, 447] on button "Next" at bounding box center [655, 456] width 82 height 49
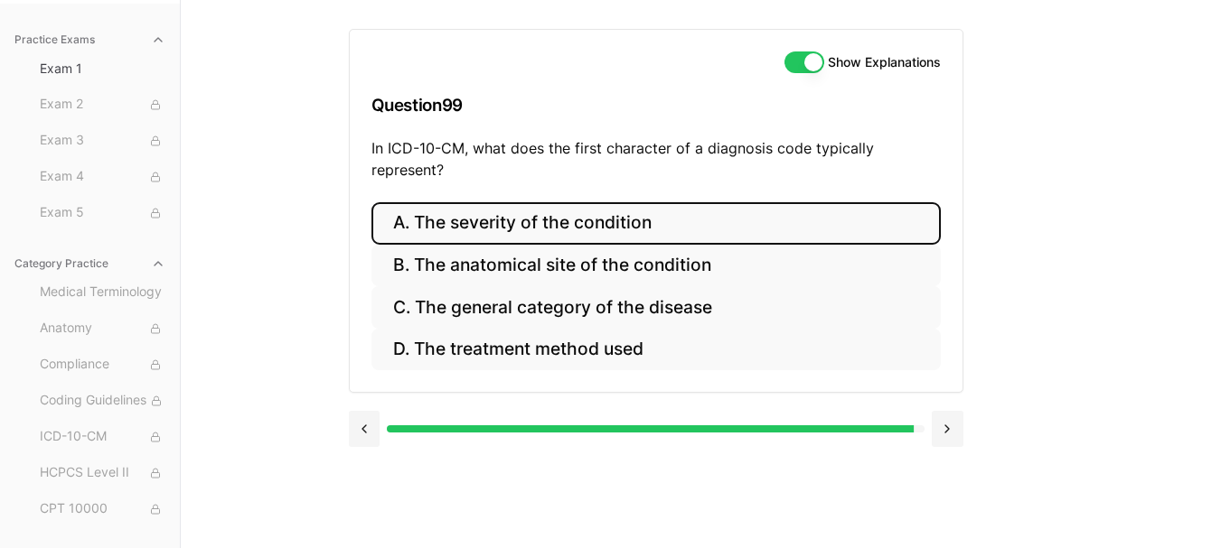
click at [559, 225] on button "A. The severity of the condition" at bounding box center [655, 223] width 569 height 42
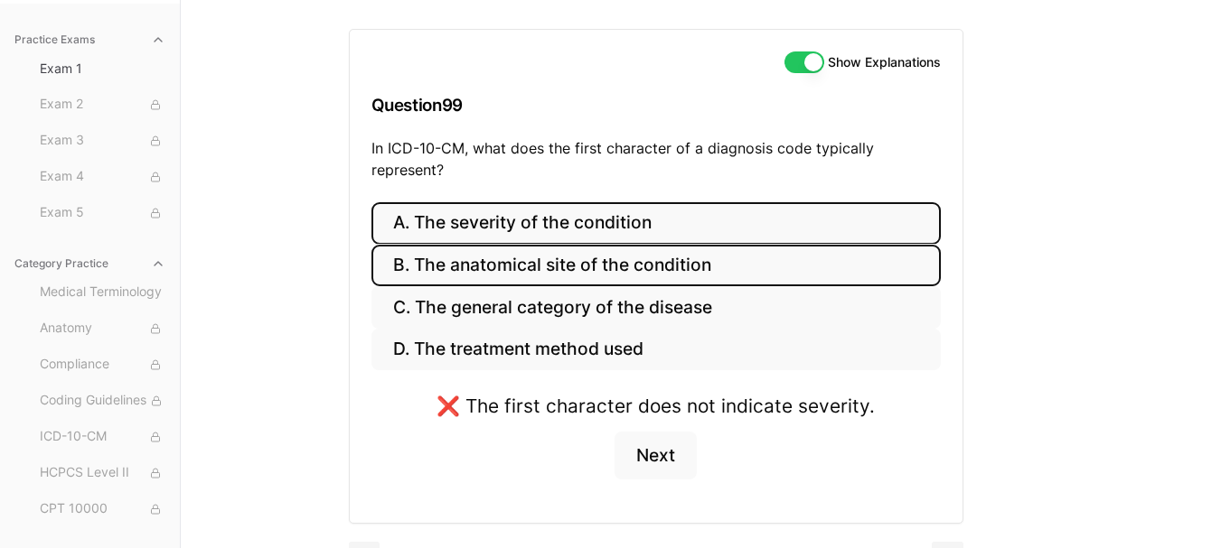
click at [567, 275] on button "B. The anatomical site of the condition" at bounding box center [655, 266] width 569 height 42
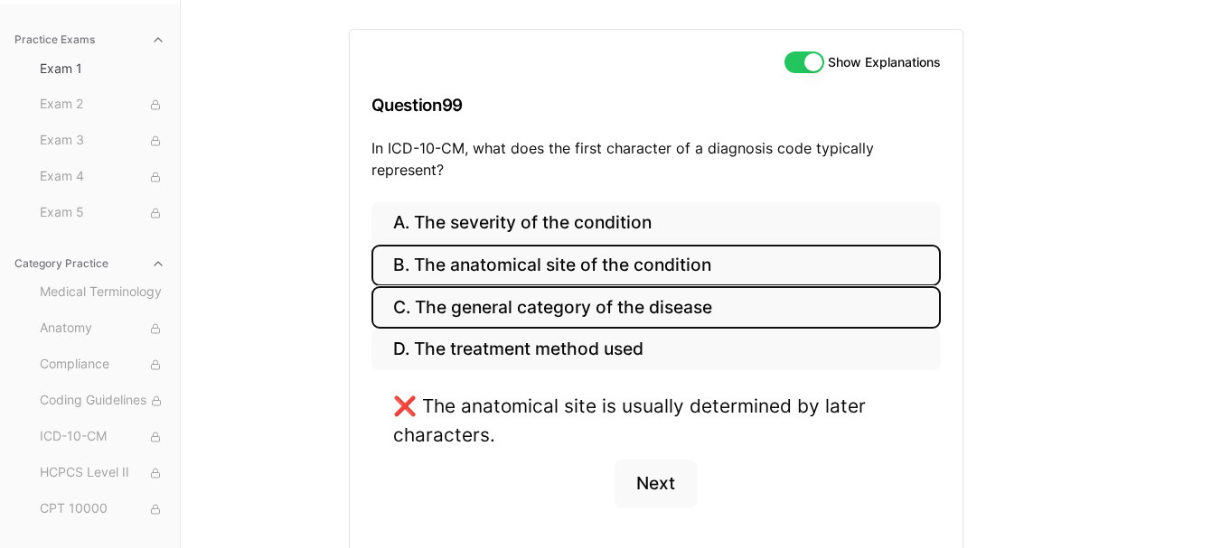
click at [569, 299] on button "C. The general category of the disease" at bounding box center [655, 307] width 569 height 42
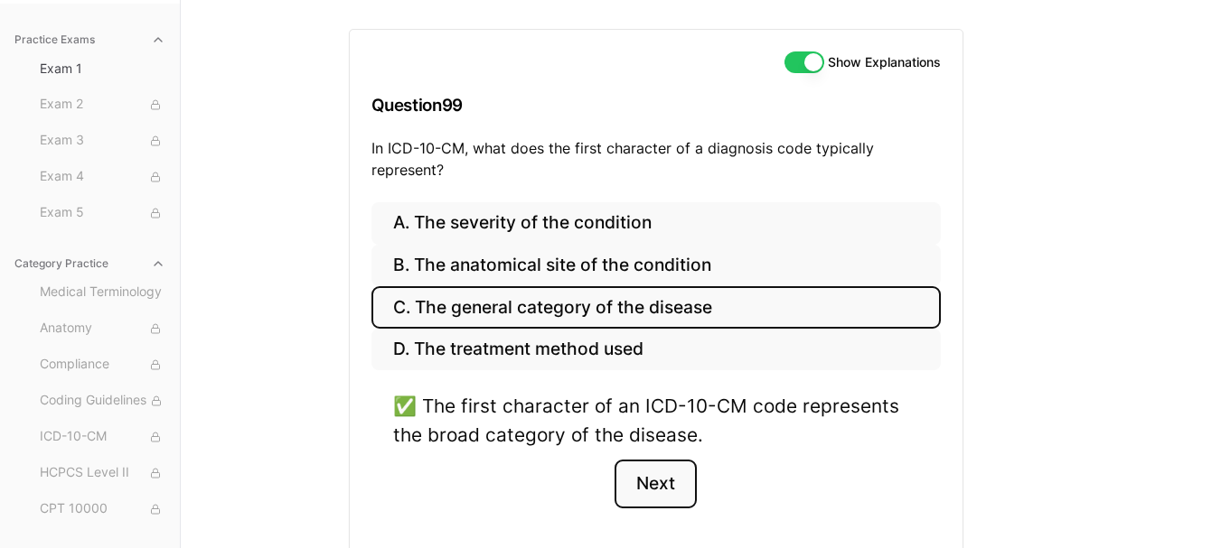
click at [651, 485] on button "Next" at bounding box center [655, 484] width 82 height 49
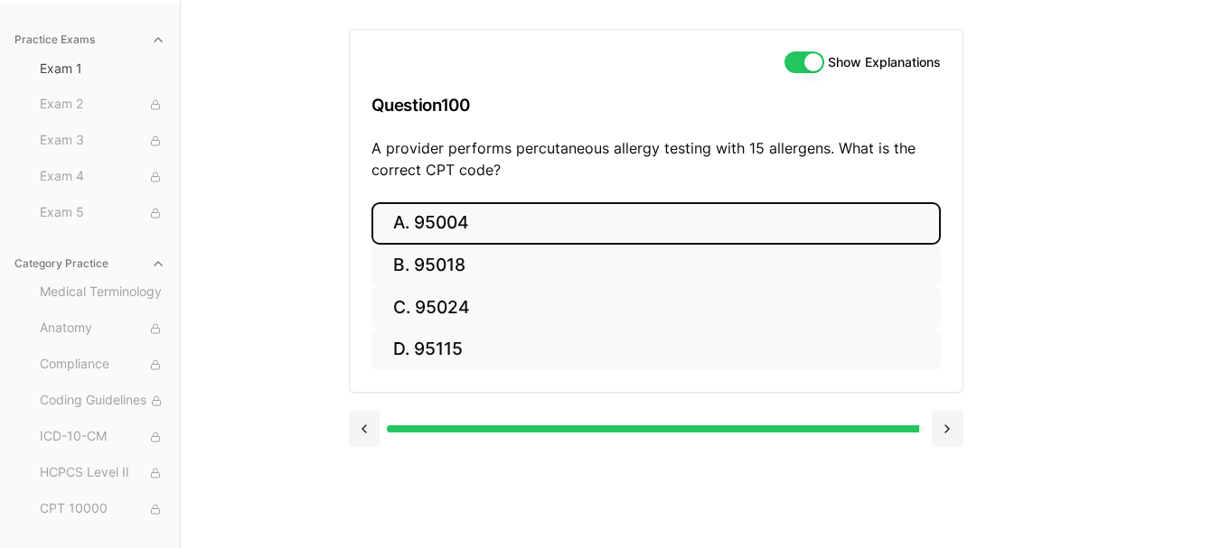
click at [633, 218] on button "A. 95004" at bounding box center [655, 223] width 569 height 42
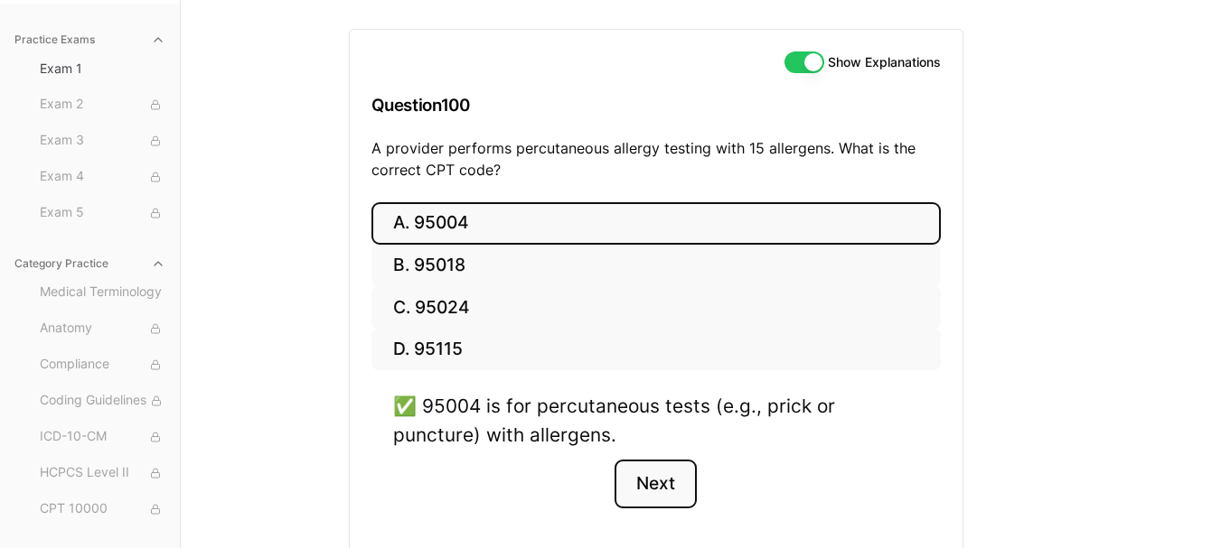
click at [662, 478] on button "Next" at bounding box center [655, 484] width 82 height 49
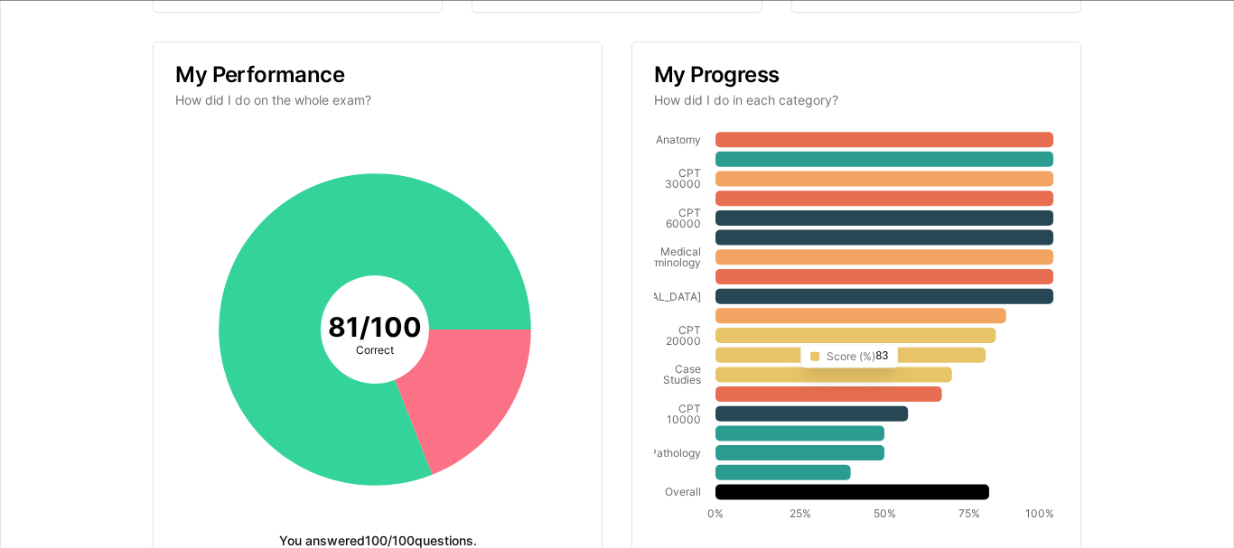
scroll to position [255, 0]
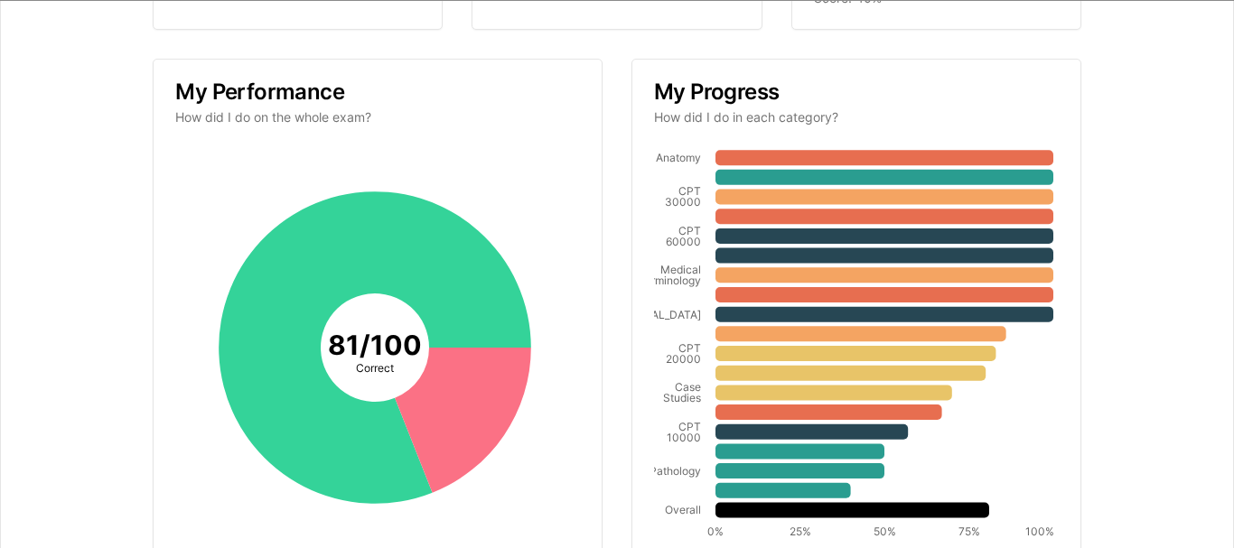
click at [744, 123] on p "How did I do in each category?" at bounding box center [856, 118] width 405 height 18
click at [947, 363] on icon "Anatomy CPT 30000 CPT 60000 Medical Terminology Radiology CPT 20000 Case Studie…" at bounding box center [853, 348] width 399 height 399
click at [947, 350] on icon at bounding box center [856, 354] width 280 height 15
click at [736, 354] on icon at bounding box center [856, 354] width 280 height 15
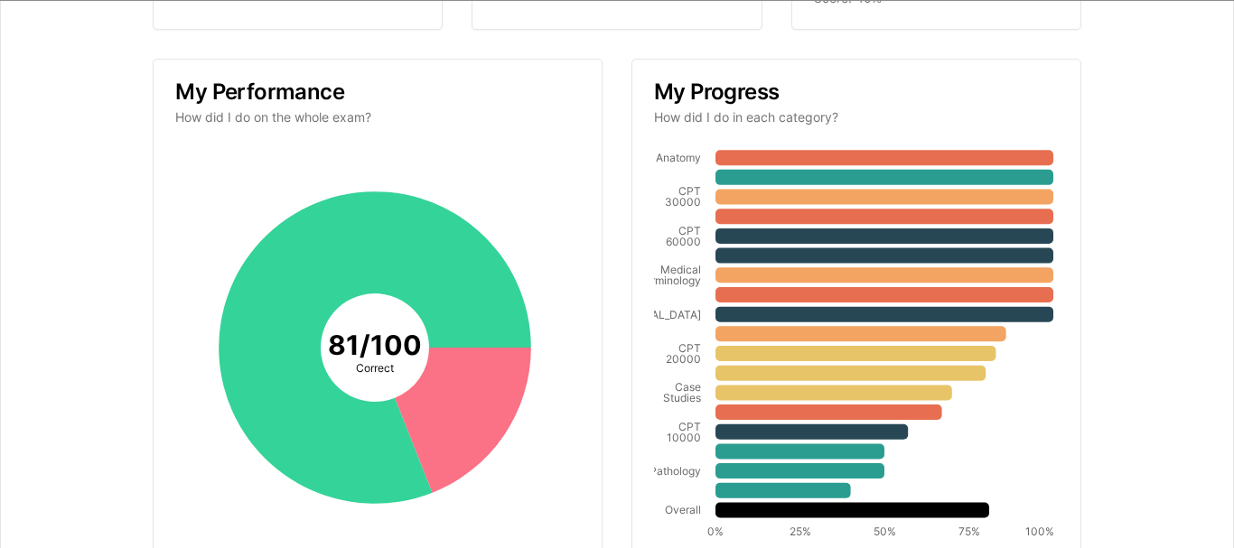
click at [666, 310] on tspan "Radiology" at bounding box center [657, 315] width 89 height 14
click at [668, 271] on tspan "Medical" at bounding box center [680, 271] width 41 height 14
click at [238, 108] on div "My Performance How did I do on the whole exam?" at bounding box center [378, 105] width 448 height 89
click at [330, 332] on tspan "81 / 100" at bounding box center [375, 346] width 94 height 33
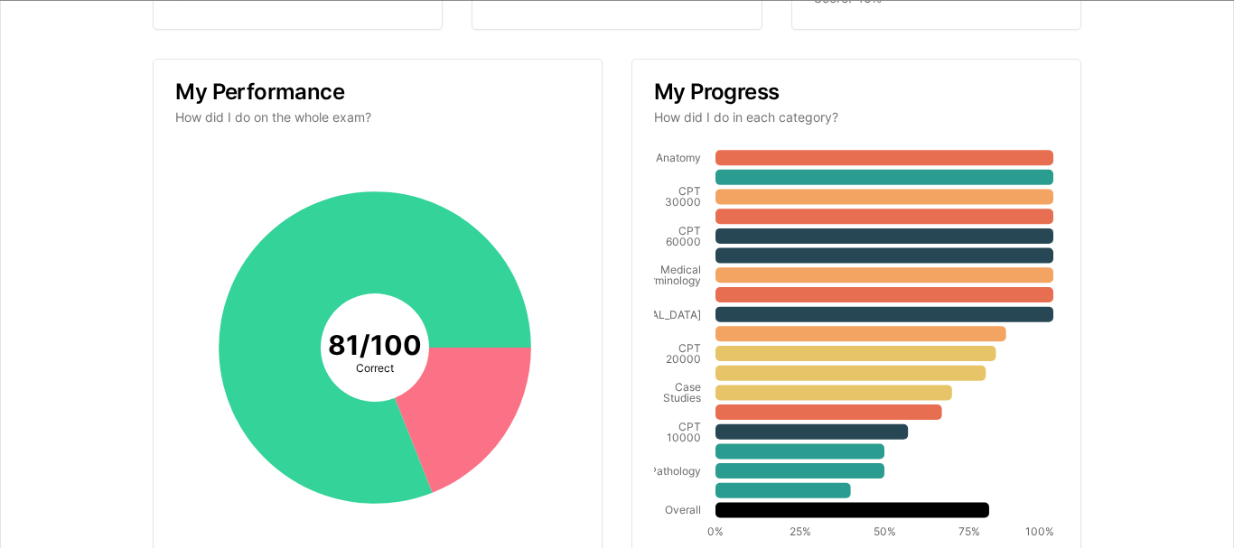
click at [345, 353] on tspan "81 / 100" at bounding box center [375, 346] width 94 height 33
click at [423, 389] on icon at bounding box center [463, 421] width 136 height 145
click at [423, 393] on icon at bounding box center [463, 421] width 136 height 145
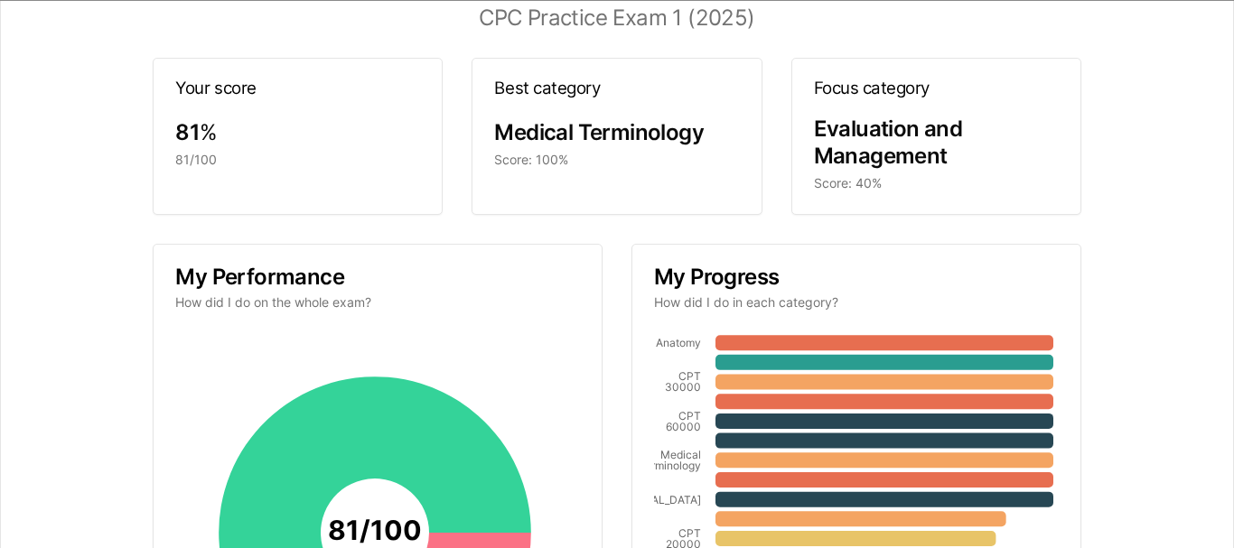
scroll to position [0, 0]
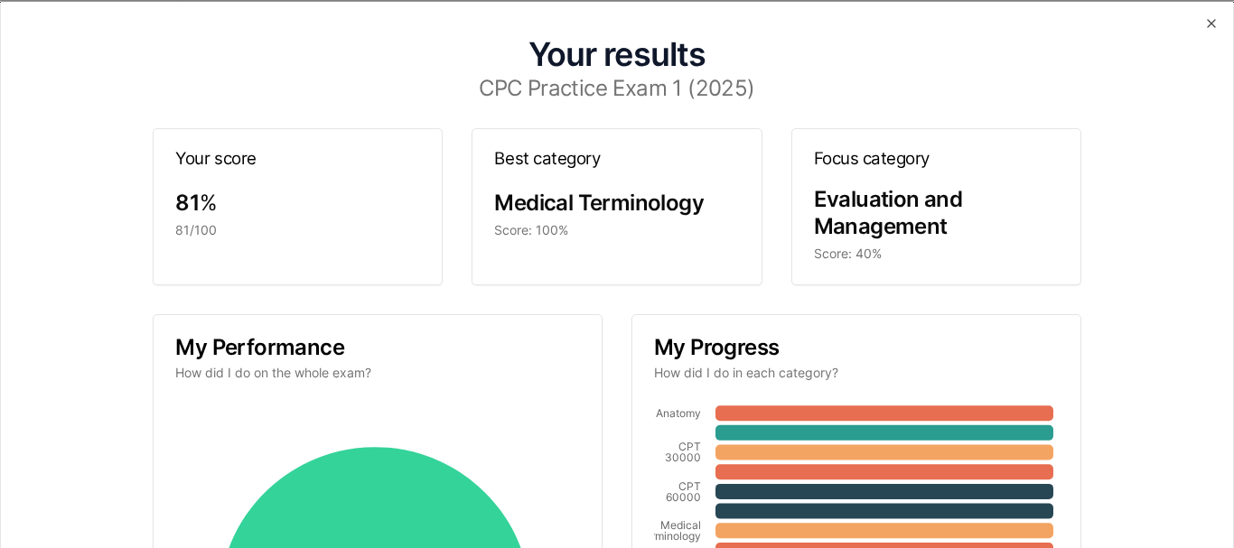
click at [587, 217] on div "Medical Terminology" at bounding box center [616, 203] width 245 height 29
click at [632, 192] on span "Medical Terminology" at bounding box center [599, 203] width 210 height 26
click at [1208, 22] on icon "button" at bounding box center [1211, 22] width 7 height 7
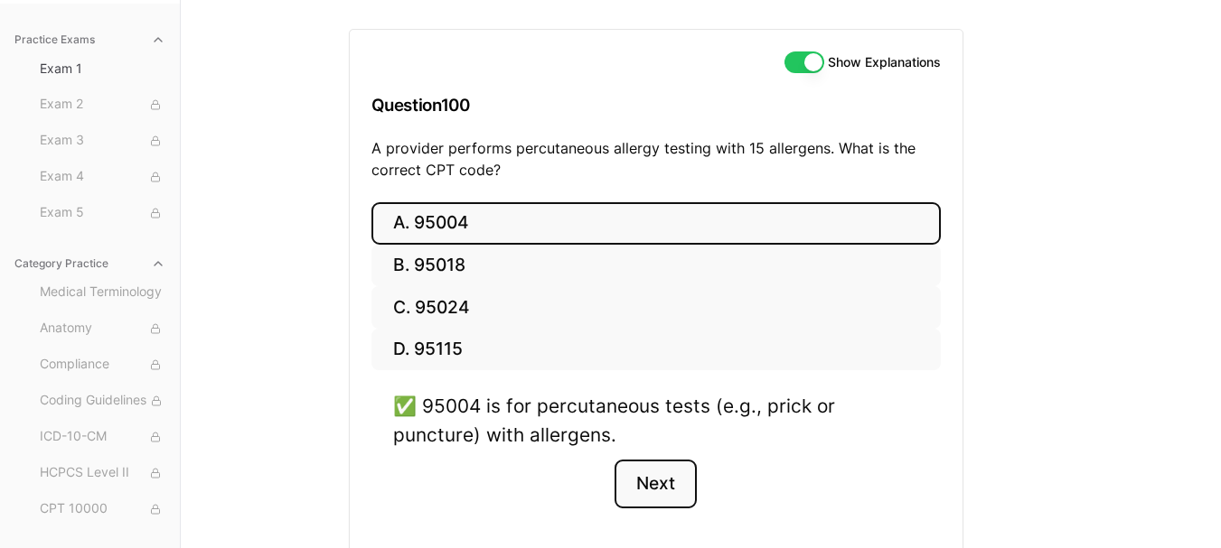
click at [642, 482] on button "Next" at bounding box center [655, 484] width 82 height 49
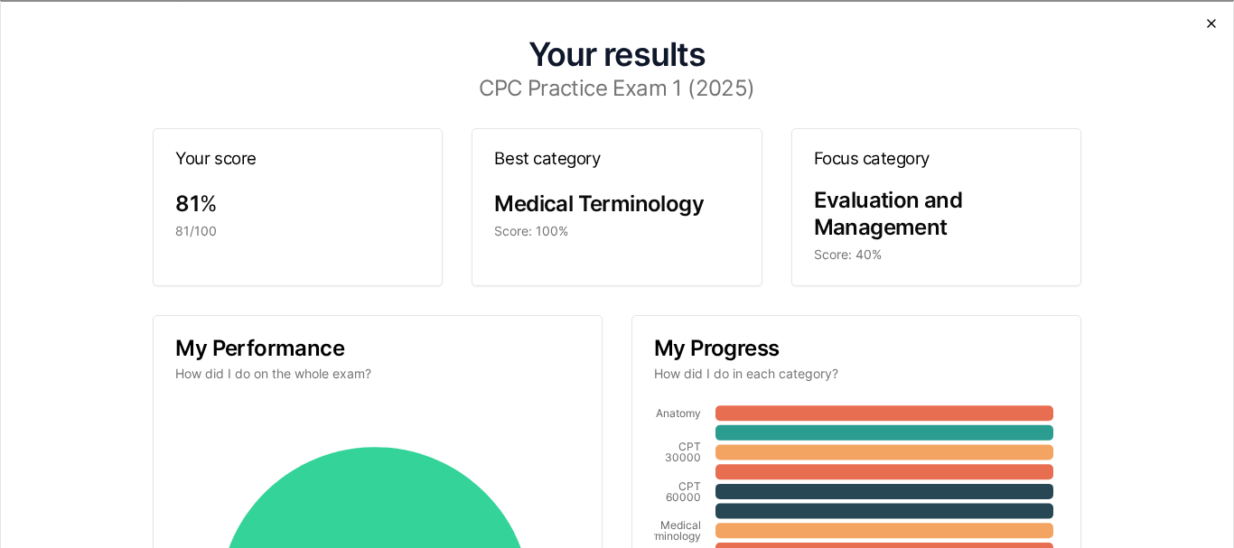
click at [1204, 24] on icon "button" at bounding box center [1211, 22] width 14 height 14
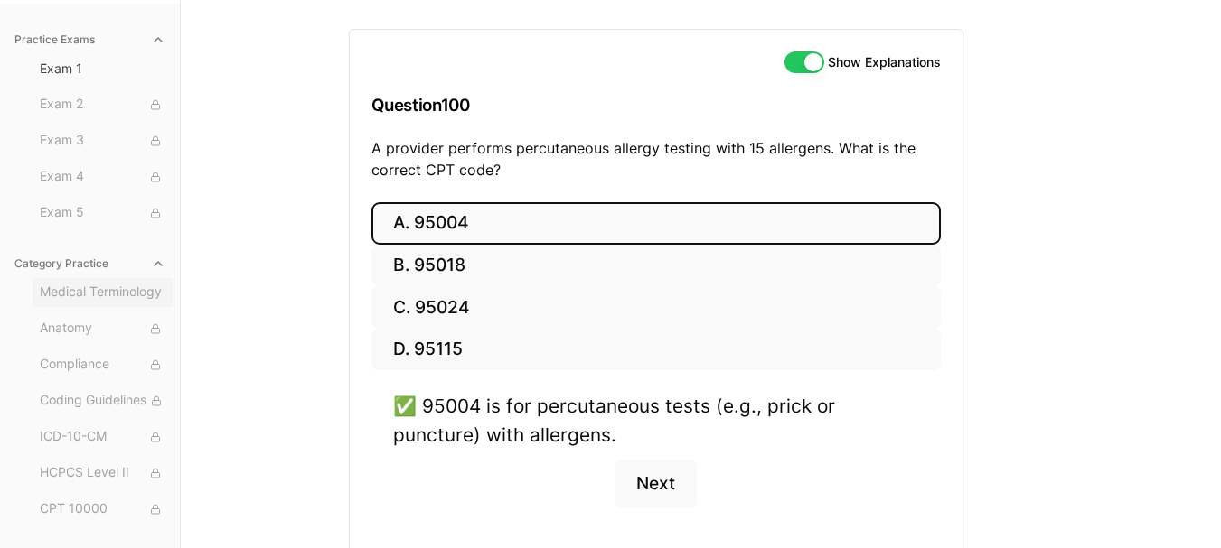
click at [103, 281] on button "Medical Terminology" at bounding box center [103, 292] width 140 height 29
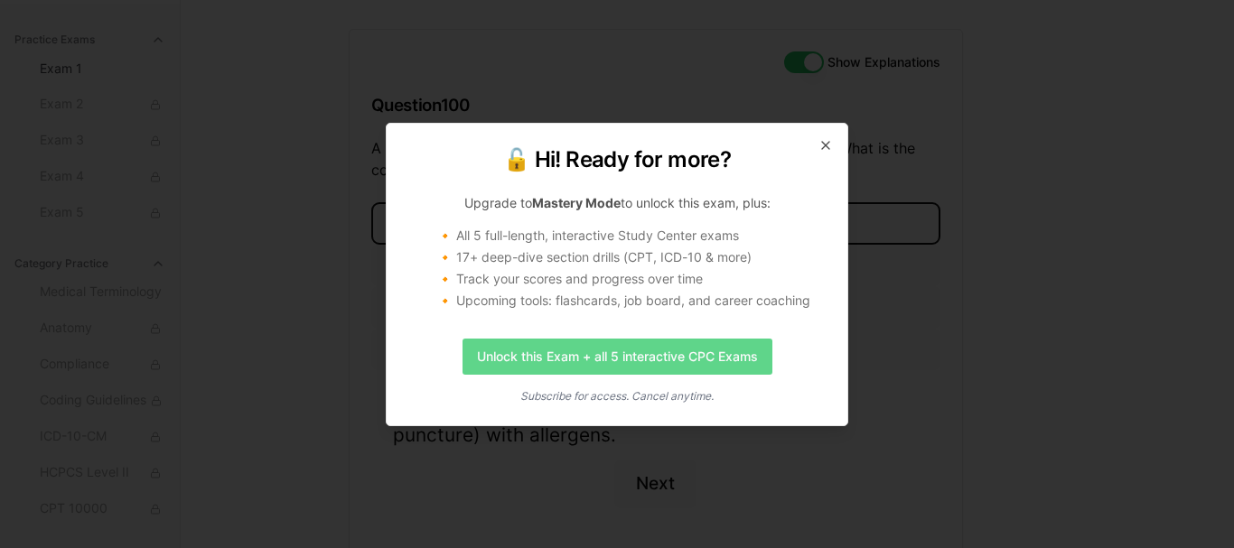
click at [755, 342] on link "Unlock this Exam + all 5 interactive CPC Exams" at bounding box center [618, 357] width 310 height 36
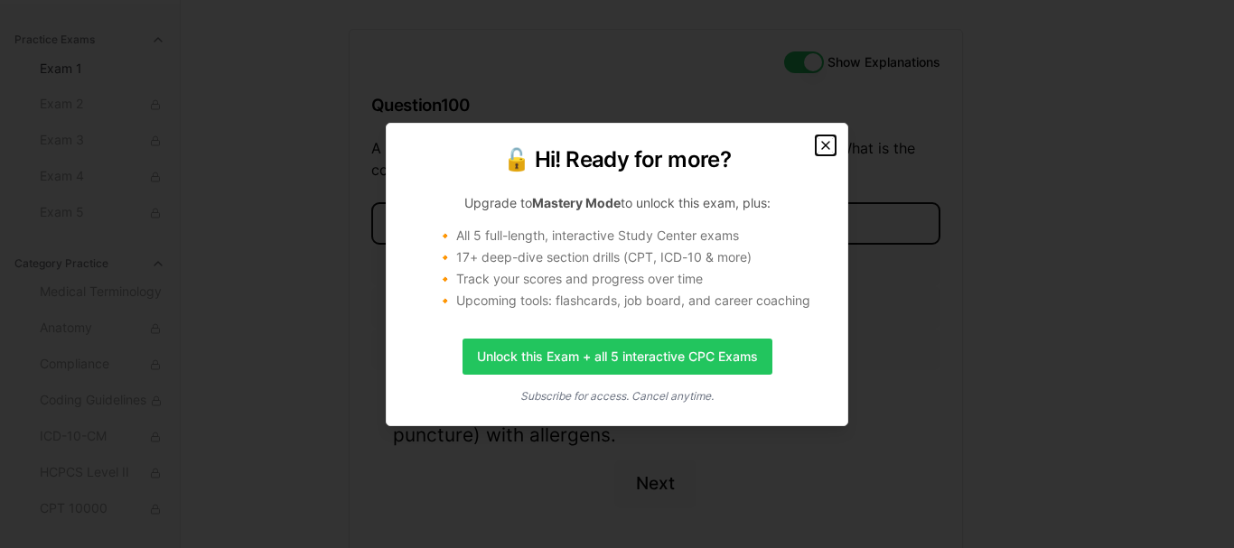
click at [822, 138] on icon "button" at bounding box center [826, 145] width 14 height 14
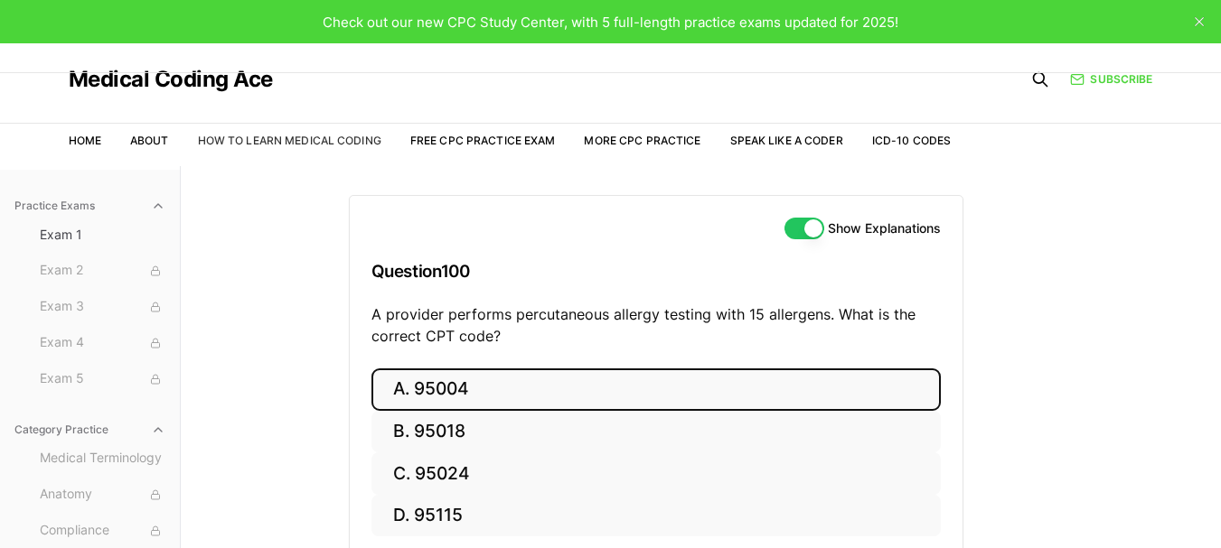
click at [248, 146] on link "How to Learn Medical Coding" at bounding box center [289, 141] width 183 height 14
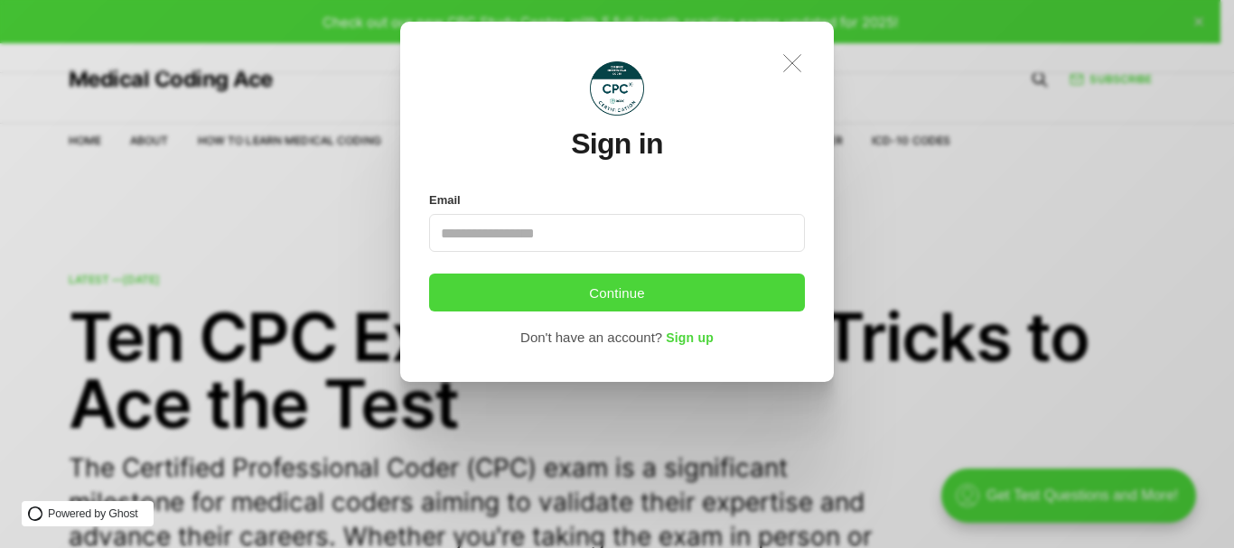
click at [791, 52] on icon ".a{fill:none;stroke:currentColor;stroke-linecap:round;stroke-linejoin:round;str…" at bounding box center [792, 63] width 40 height 40
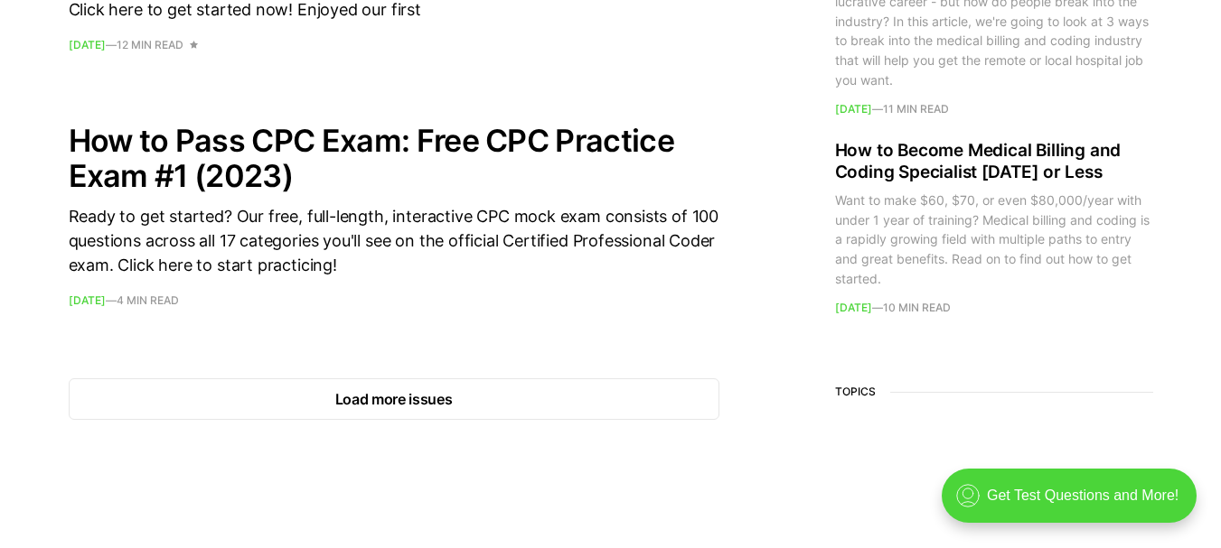
scroll to position [3132, 0]
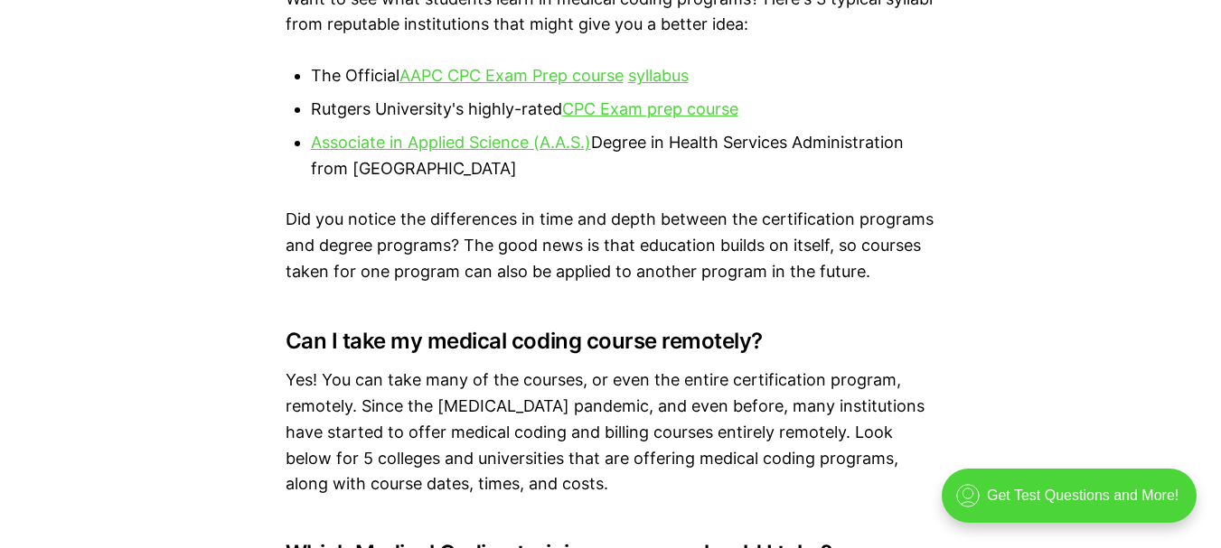
scroll to position [3795, 0]
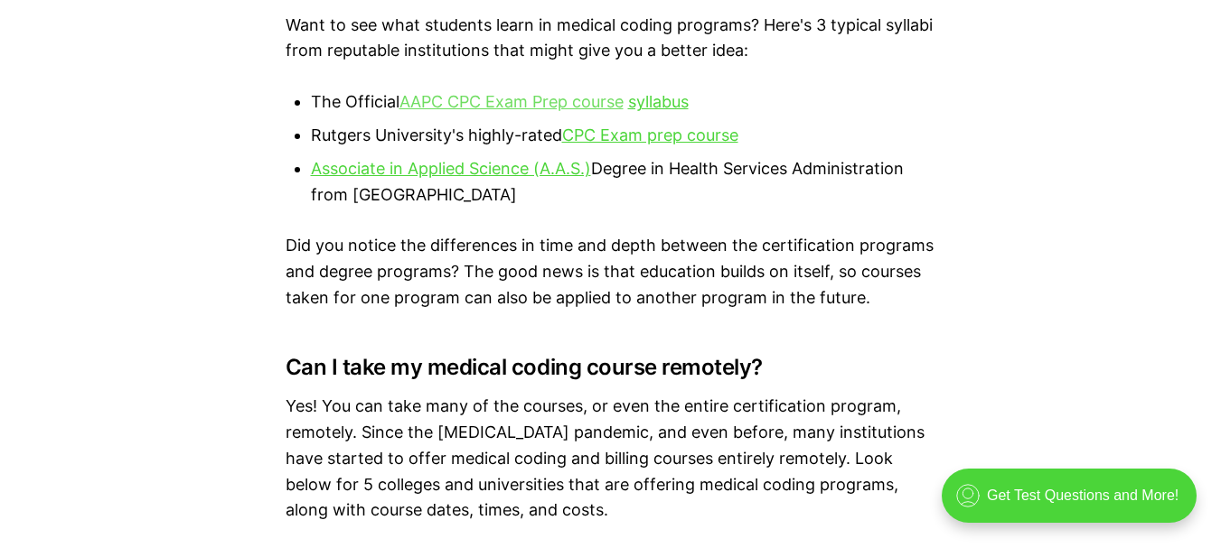
click at [584, 109] on link "AAPC CPC Exam Prep course" at bounding box center [511, 101] width 224 height 19
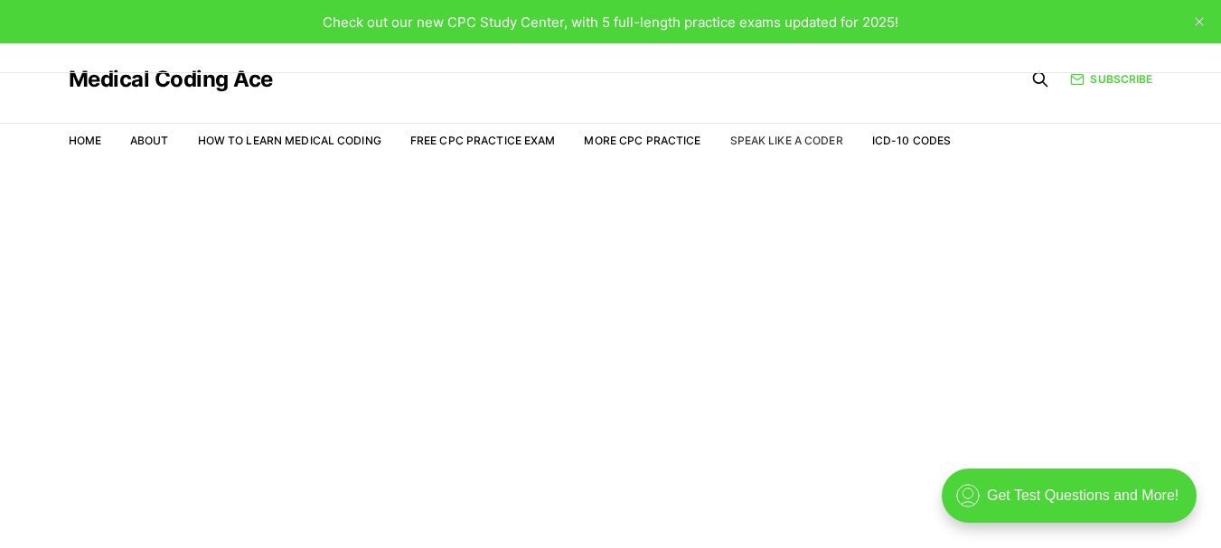
click at [797, 140] on link "Speak Like a Coder" at bounding box center [786, 141] width 113 height 14
